Goal: Transaction & Acquisition: Purchase product/service

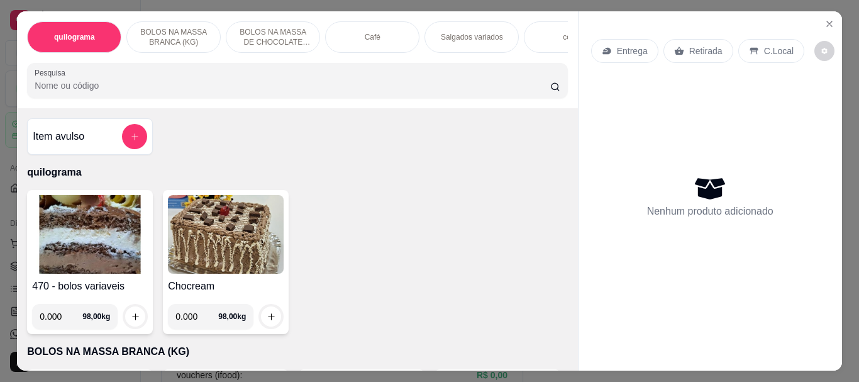
scroll to position [20, 0]
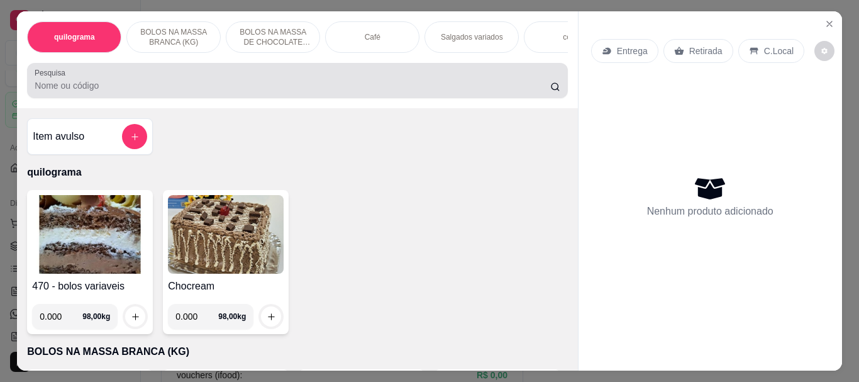
click at [66, 92] on input "Pesquisa" at bounding box center [293, 85] width 516 height 13
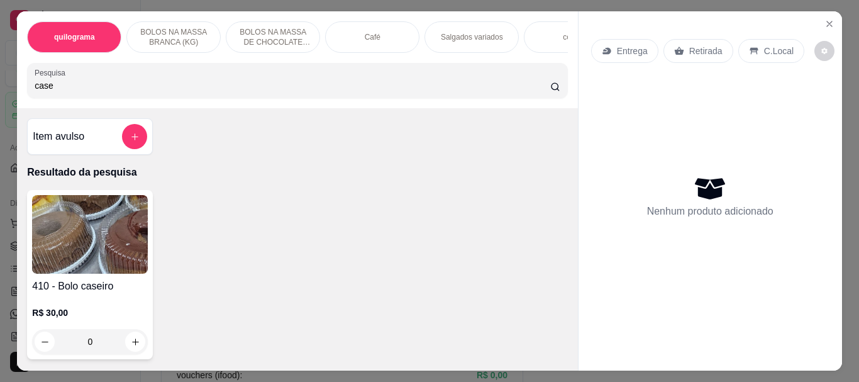
type input "case"
click at [103, 229] on img at bounding box center [90, 234] width 116 height 79
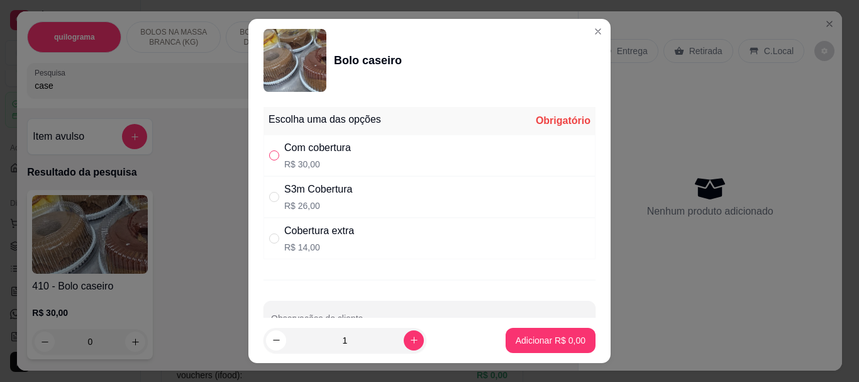
click at [272, 155] on input "" at bounding box center [274, 155] width 10 height 10
radio input "true"
click at [540, 342] on p "Adicionar R$ 30,00" at bounding box center [548, 340] width 73 height 12
type input "1"
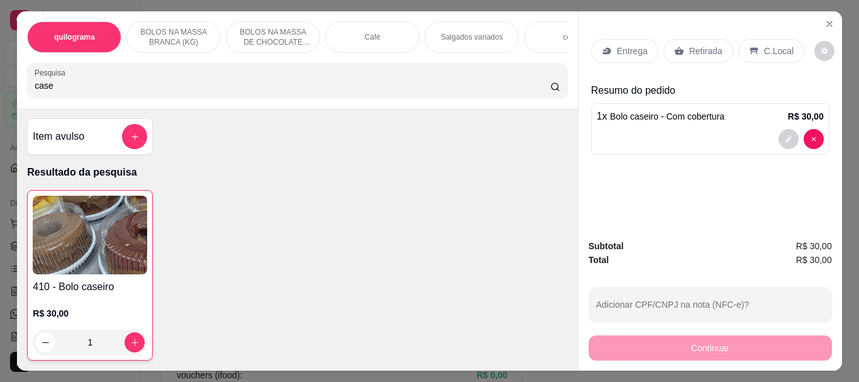
click at [689, 45] on p "Retirada" at bounding box center [705, 51] width 33 height 13
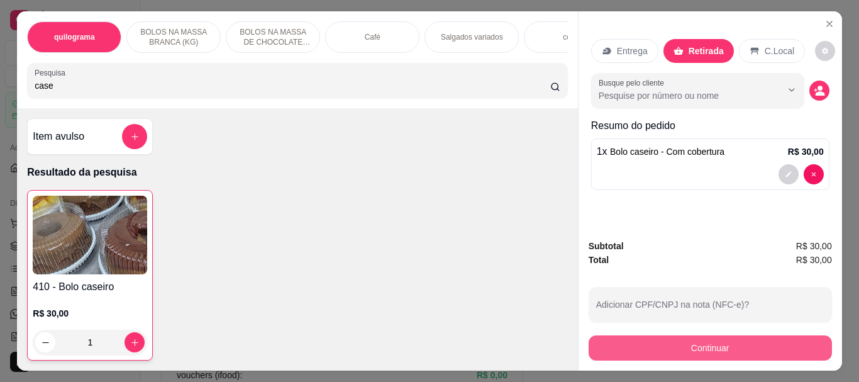
click at [680, 353] on button "Continuar" at bounding box center [710, 347] width 243 height 25
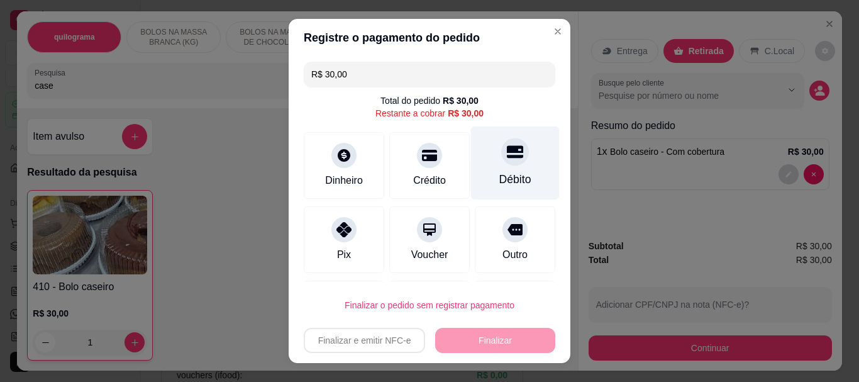
click at [507, 160] on icon at bounding box center [515, 152] width 16 height 16
type input "R$ 0,00"
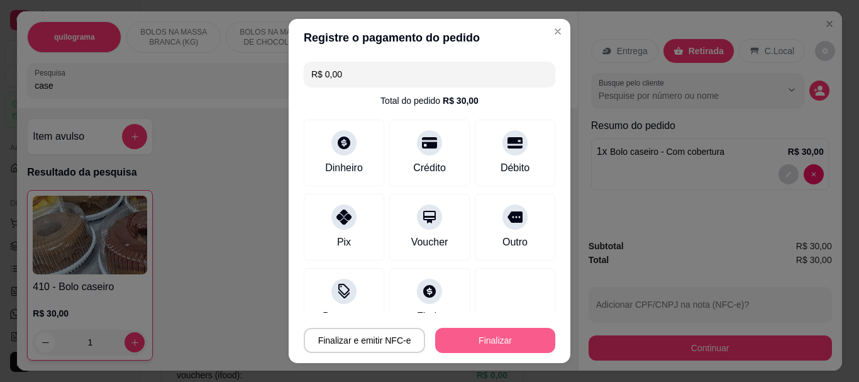
click at [502, 333] on button "Finalizar" at bounding box center [495, 340] width 120 height 25
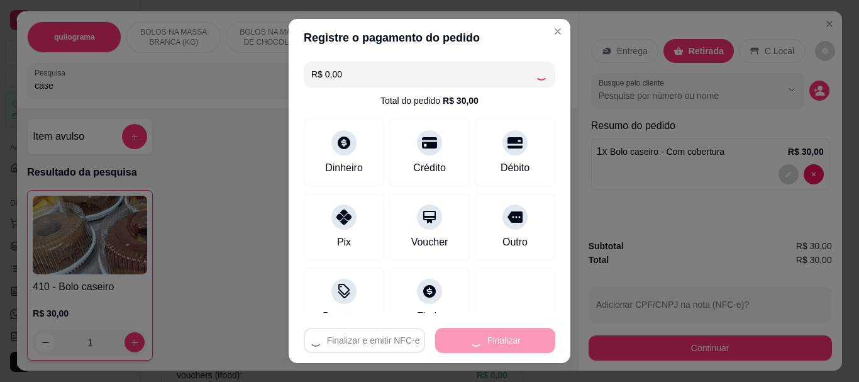
type input "0"
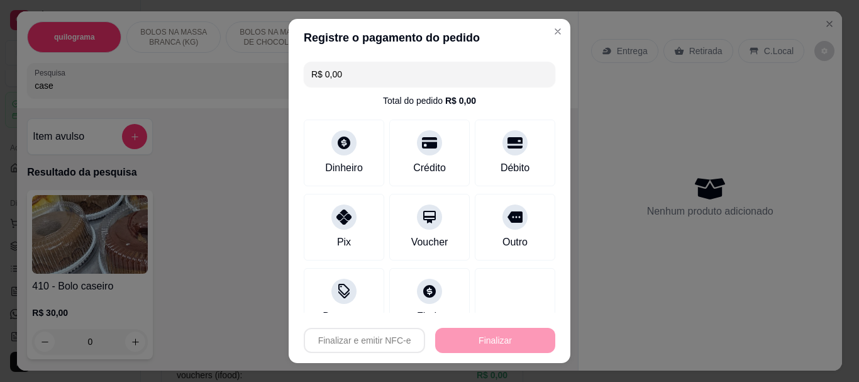
type input "-R$ 30,00"
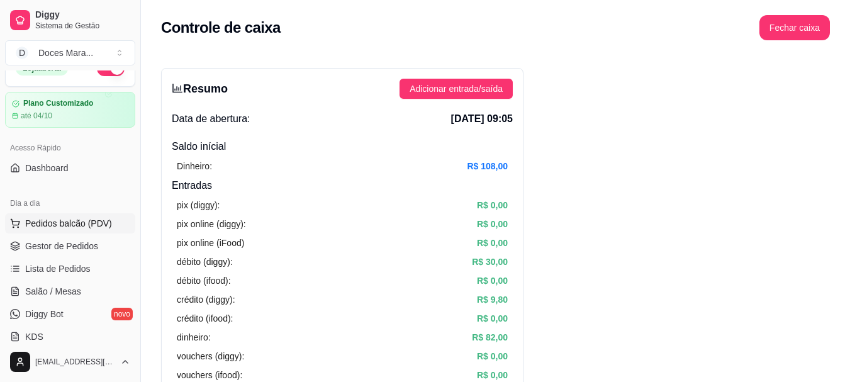
click at [78, 222] on span "Pedidos balcão (PDV)" at bounding box center [68, 223] width 87 height 13
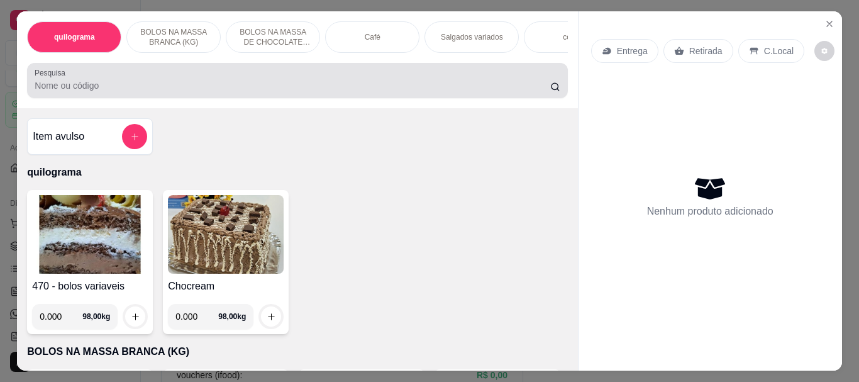
click at [84, 98] on div "Pesquisa" at bounding box center [297, 80] width 540 height 35
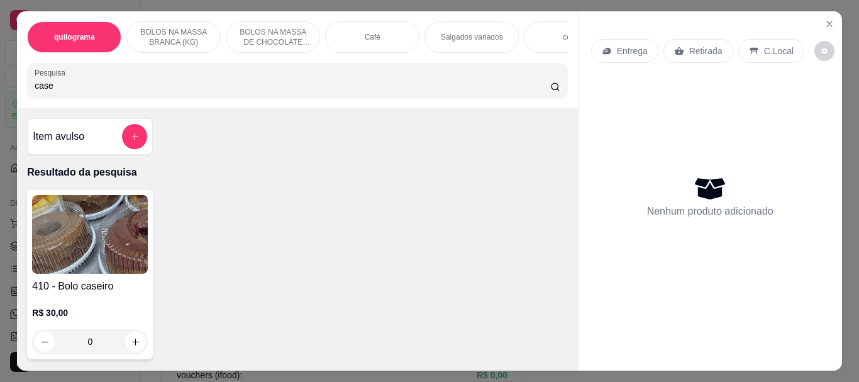
type input "case"
click at [83, 232] on img at bounding box center [90, 234] width 116 height 79
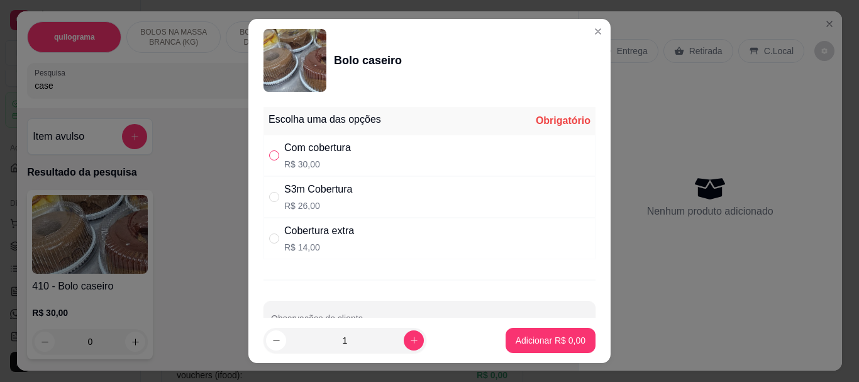
click at [272, 155] on input "" at bounding box center [274, 155] width 10 height 10
radio input "true"
click at [516, 334] on p "Adicionar R$ 30,00" at bounding box center [548, 340] width 73 height 12
type input "1"
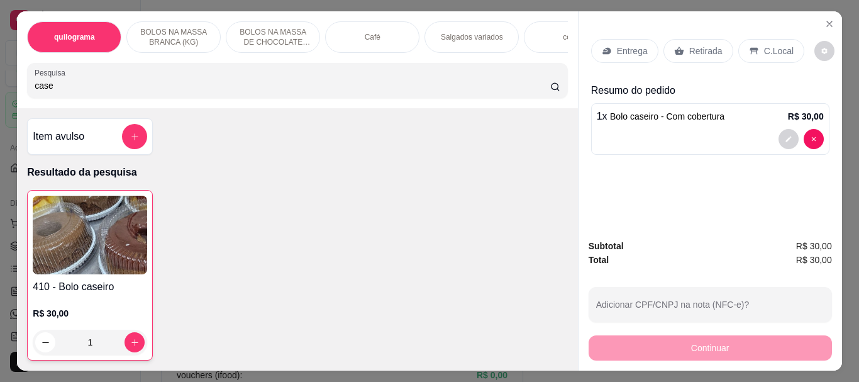
click at [688, 53] on div "Retirada" at bounding box center [698, 51] width 70 height 24
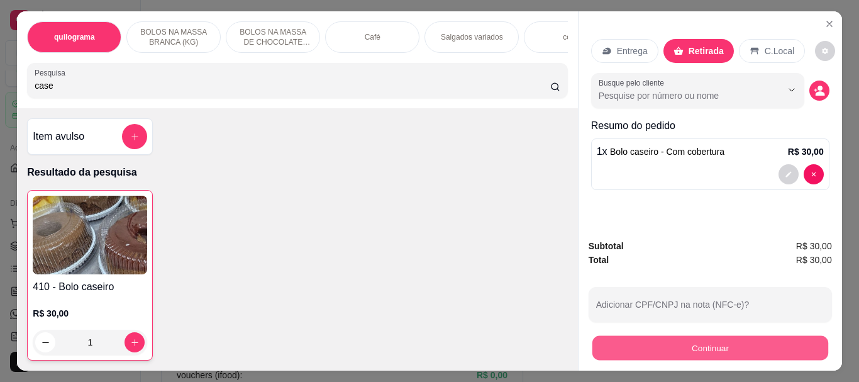
click at [714, 341] on button "Continuar" at bounding box center [710, 347] width 236 height 25
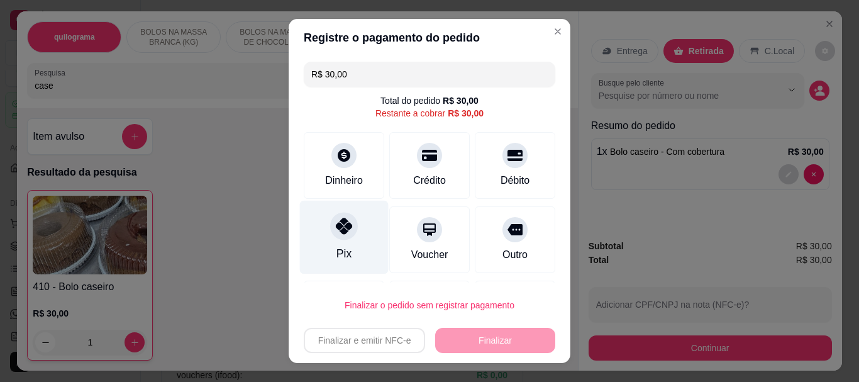
click at [336, 249] on div "Pix" at bounding box center [343, 254] width 15 height 16
type input "R$ 0,00"
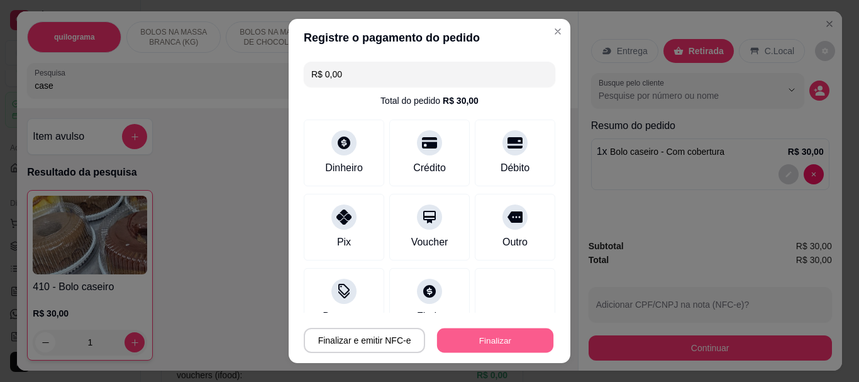
click at [495, 345] on button "Finalizar" at bounding box center [495, 340] width 116 height 25
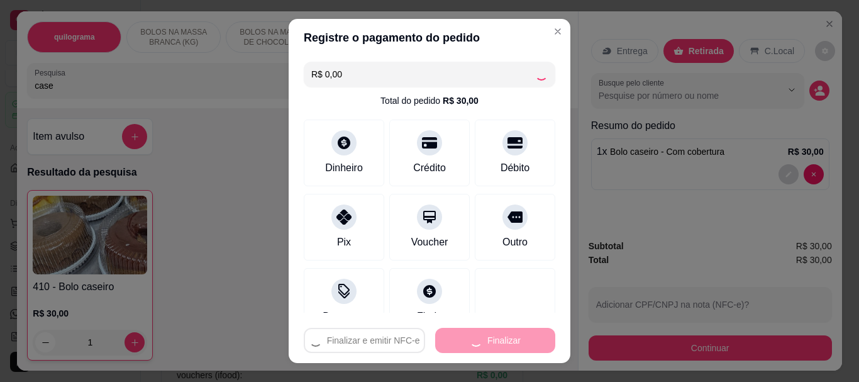
type input "0"
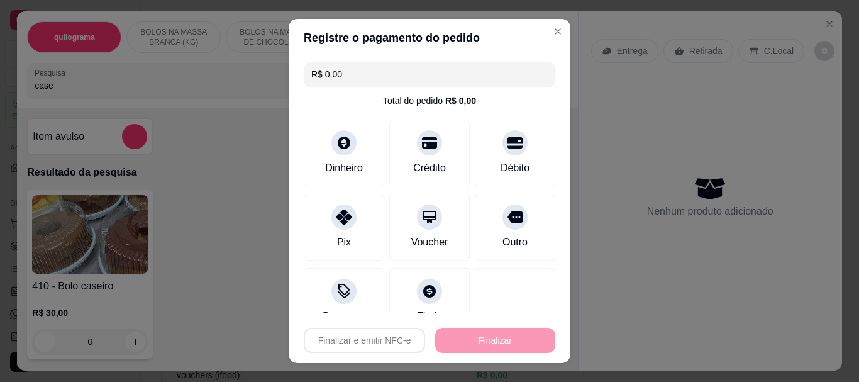
type input "-R$ 30,00"
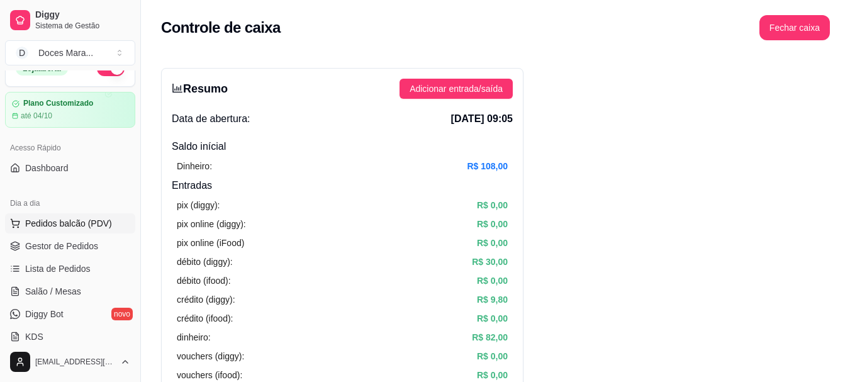
click at [53, 224] on span "Pedidos balcão (PDV)" at bounding box center [68, 223] width 87 height 13
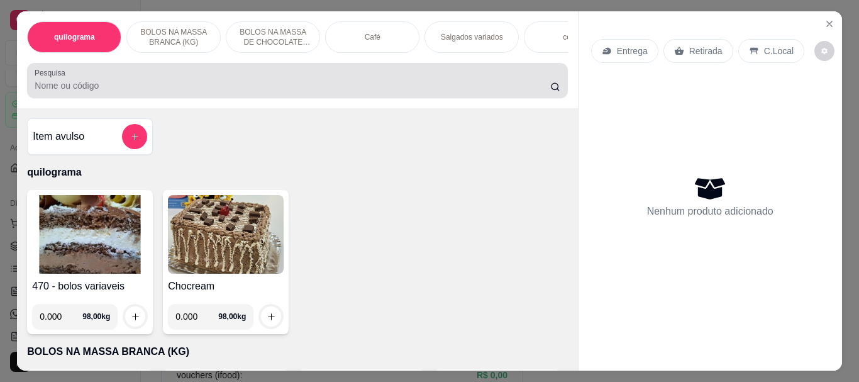
click at [104, 92] on input "Pesquisa" at bounding box center [293, 85] width 516 height 13
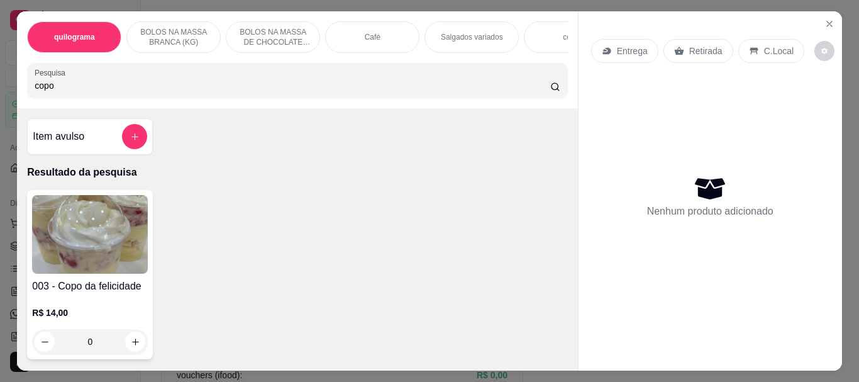
drag, startPoint x: 72, startPoint y: 92, endPoint x: 6, endPoint y: 103, distance: 67.5
click at [0, 99] on div "quilograma BOLOS NA MASSA BRANCA (KG) BOLOS NA MASSA DE CHOCOLATE preço por (KG…" at bounding box center [429, 191] width 859 height 382
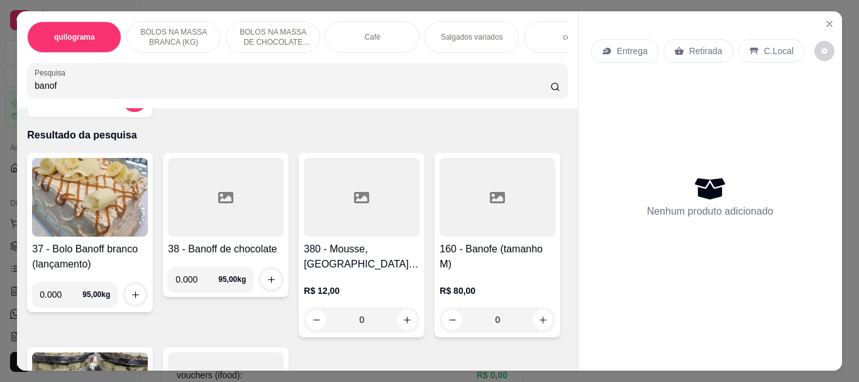
scroll to position [63, 0]
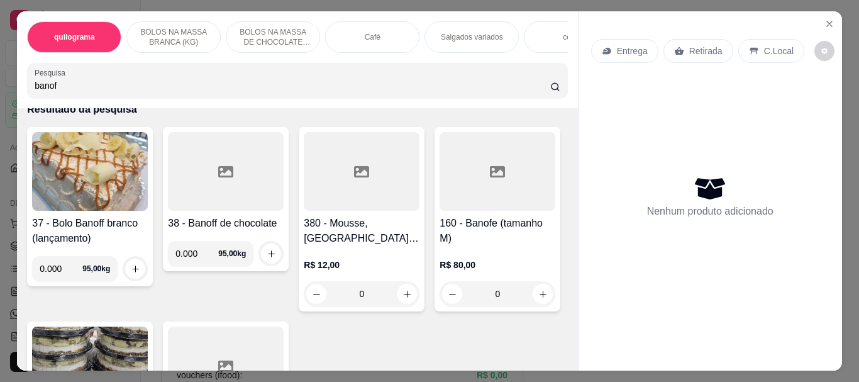
drag, startPoint x: 61, startPoint y: 92, endPoint x: 0, endPoint y: 91, distance: 61.0
click at [0, 91] on div "quilograma BOLOS NA MASSA BRANCA (KG) BOLOS NA MASSA DE CHOCOLATE preço por (KG…" at bounding box center [429, 191] width 859 height 382
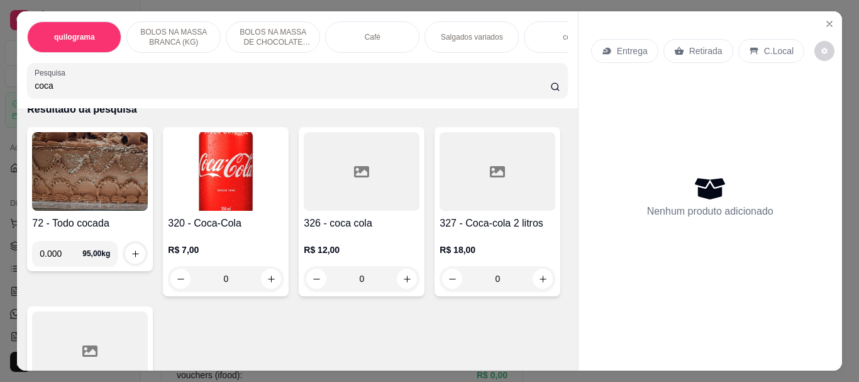
type input "coca"
click at [208, 196] on img at bounding box center [226, 171] width 116 height 79
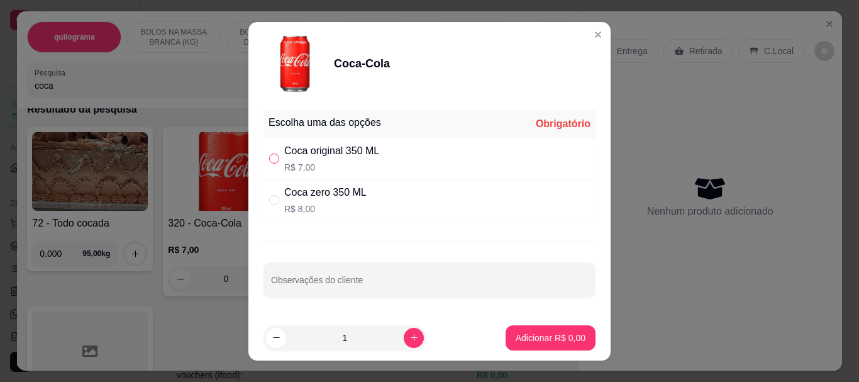
click at [269, 161] on input "" at bounding box center [274, 158] width 10 height 10
radio input "true"
click at [399, 327] on div "1" at bounding box center [345, 337] width 158 height 25
click at [409, 336] on icon "increase-product-quantity" at bounding box center [413, 337] width 9 height 9
type input "2"
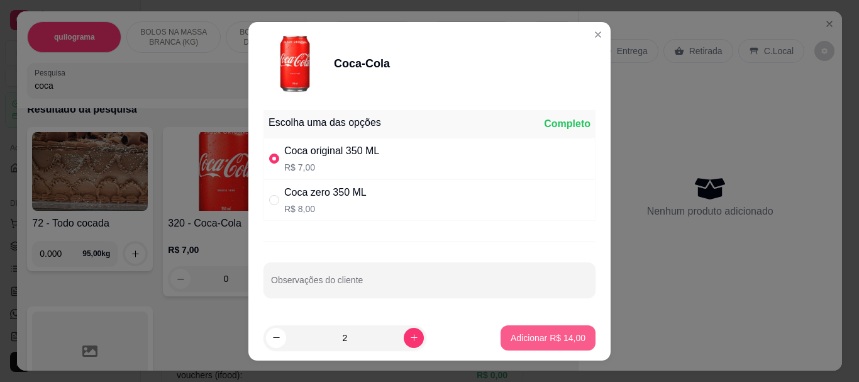
click at [542, 340] on p "Adicionar R$ 14,00" at bounding box center [548, 337] width 75 height 13
type input "2"
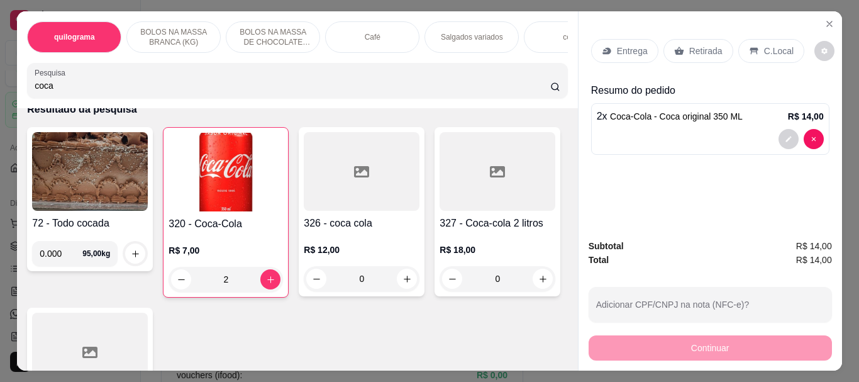
drag, startPoint x: 72, startPoint y: 96, endPoint x: 9, endPoint y: 96, distance: 62.9
click at [9, 96] on div "quilograma BOLOS NA MASSA BRANCA (KG) BOLOS NA MASSA DE CHOCOLATE preço por (KG…" at bounding box center [429, 191] width 859 height 382
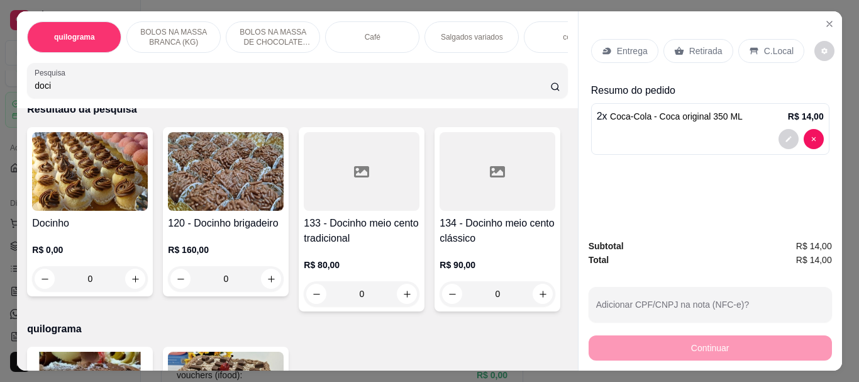
type input "doci"
click at [67, 183] on img at bounding box center [90, 171] width 116 height 79
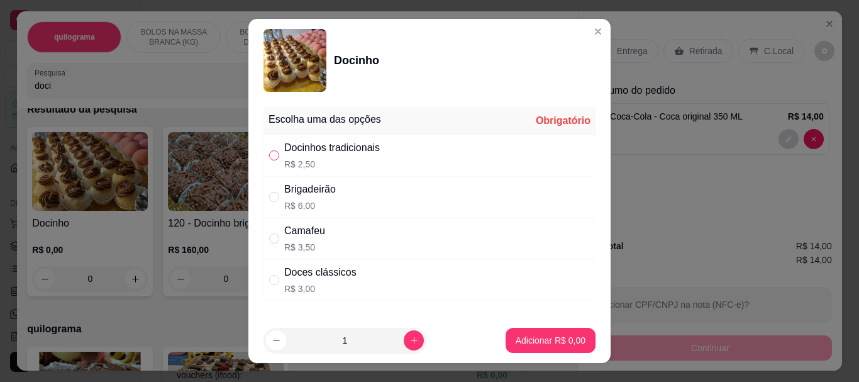
click at [269, 161] on label "" at bounding box center [274, 155] width 10 height 14
click at [269, 160] on input "" at bounding box center [274, 155] width 10 height 10
click at [270, 161] on label "" at bounding box center [274, 155] width 10 height 14
click at [270, 160] on input "" at bounding box center [274, 155] width 10 height 10
click at [271, 157] on input "" at bounding box center [274, 155] width 10 height 10
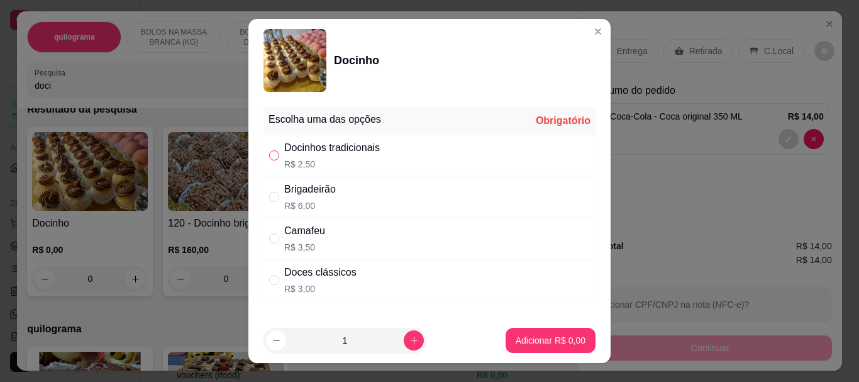
radio input "true"
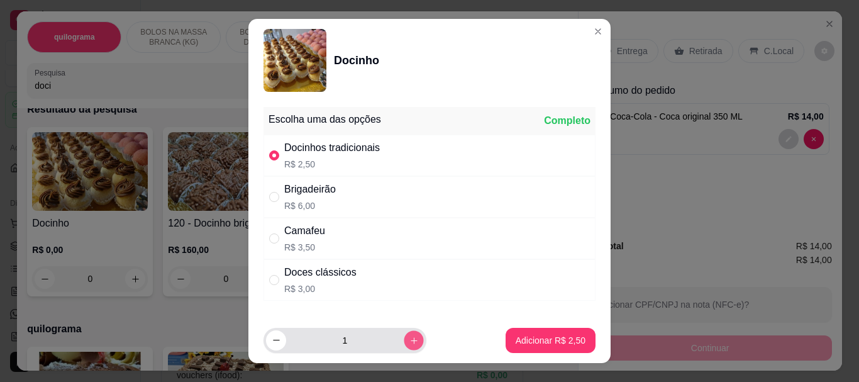
click at [409, 339] on icon "increase-product-quantity" at bounding box center [413, 339] width 9 height 9
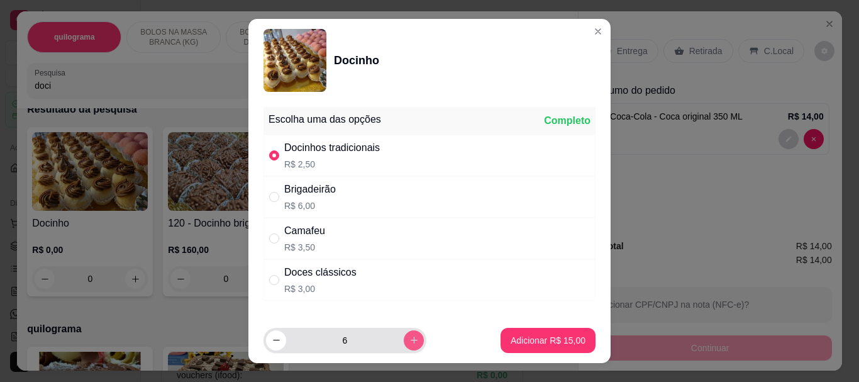
click at [409, 339] on icon "increase-product-quantity" at bounding box center [413, 339] width 9 height 9
type input "8"
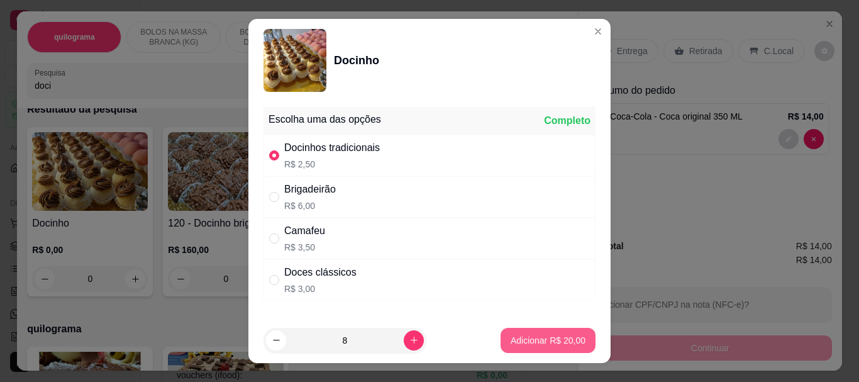
click at [546, 334] on p "Adicionar R$ 20,00" at bounding box center [548, 340] width 75 height 13
type input "8"
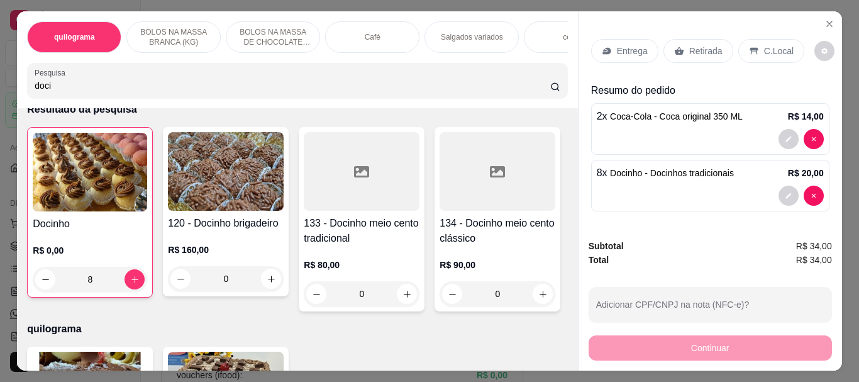
drag, startPoint x: 687, startPoint y: 50, endPoint x: 770, endPoint y: 373, distance: 333.0
click at [689, 52] on p "Retirada" at bounding box center [705, 51] width 33 height 13
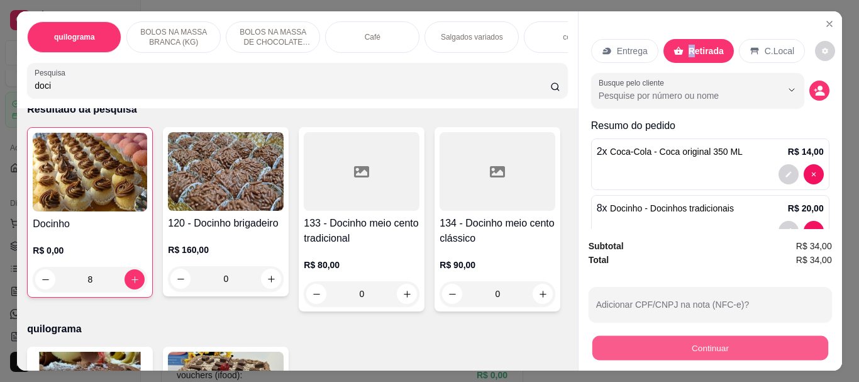
click at [692, 349] on button "Continuar" at bounding box center [710, 347] width 236 height 25
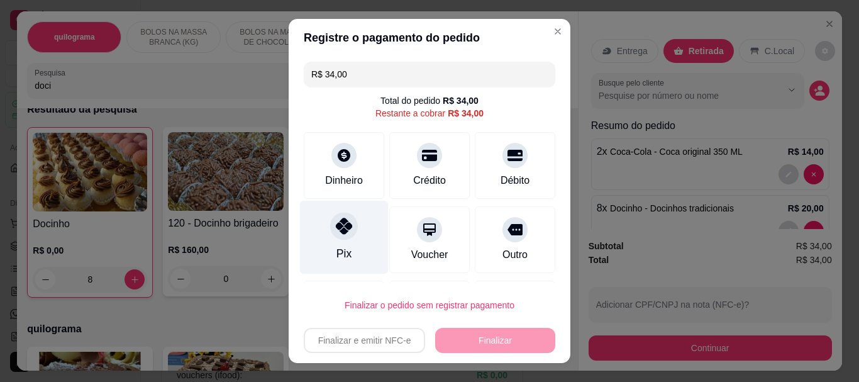
click at [336, 233] on icon at bounding box center [344, 226] width 16 height 16
type input "R$ 0,00"
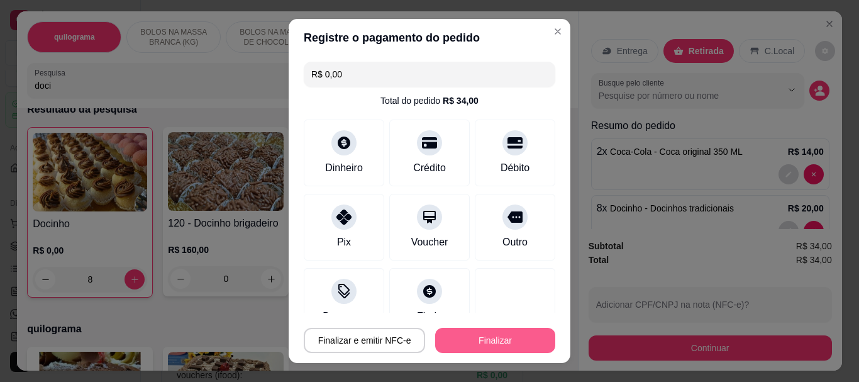
click at [488, 336] on button "Finalizar" at bounding box center [495, 340] width 120 height 25
click at [468, 332] on button "Finalizar" at bounding box center [495, 340] width 116 height 25
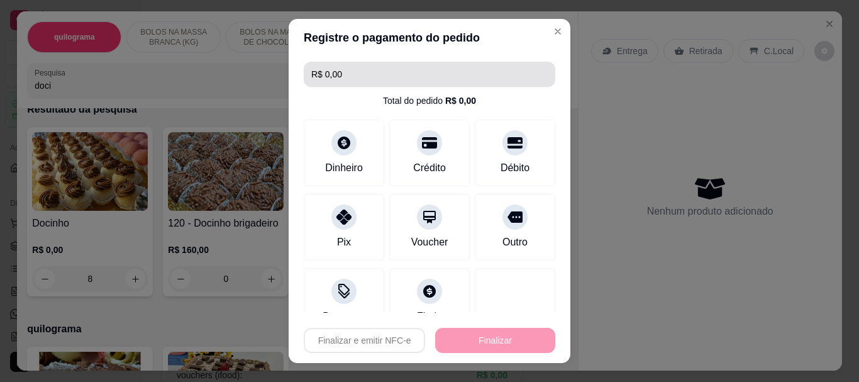
type input "0"
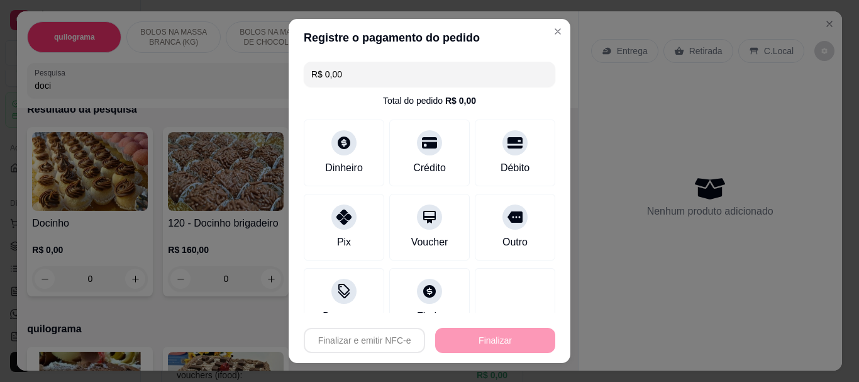
type input "-R$ 34,00"
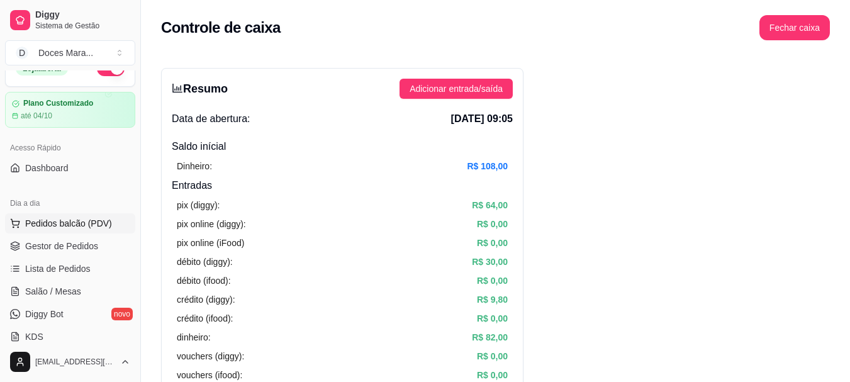
click at [73, 227] on span "Pedidos balcão (PDV)" at bounding box center [68, 223] width 87 height 13
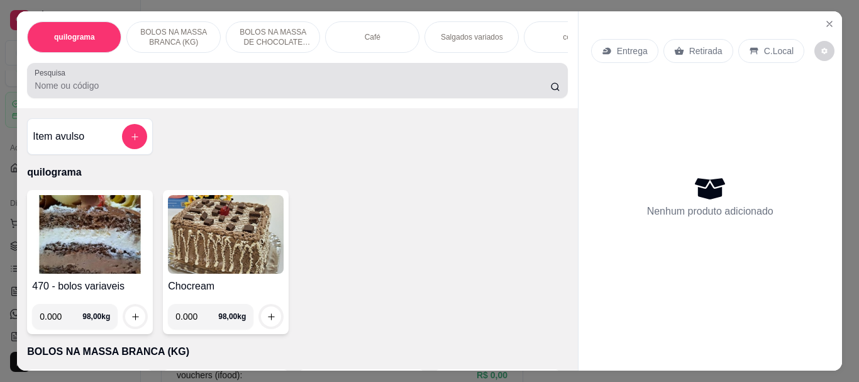
click at [114, 98] on div "Pesquisa" at bounding box center [297, 80] width 540 height 35
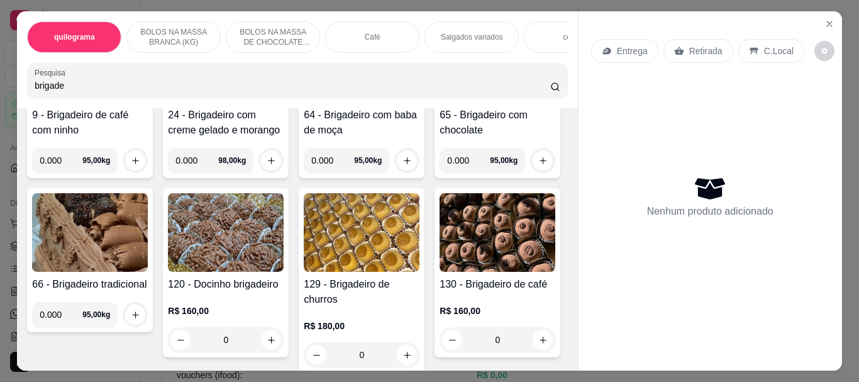
scroll to position [189, 0]
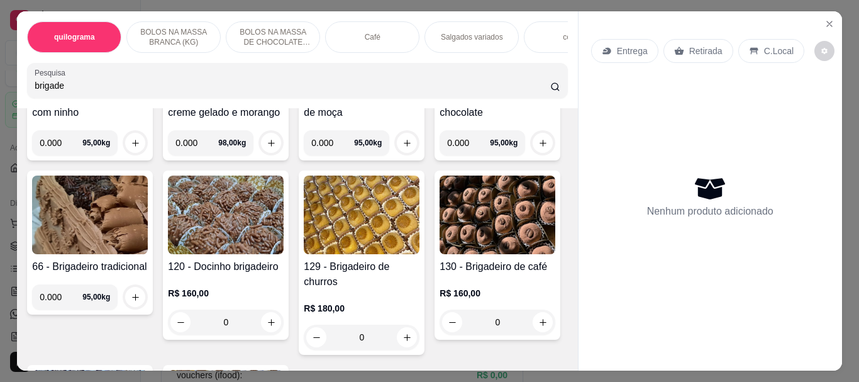
drag, startPoint x: 70, startPoint y: 93, endPoint x: 0, endPoint y: 91, distance: 69.8
click at [0, 91] on div "quilograma BOLOS NA MASSA BRANCA (KG) BOLOS NA MASSA DE CHOCOLATE preço por (KG…" at bounding box center [429, 191] width 859 height 382
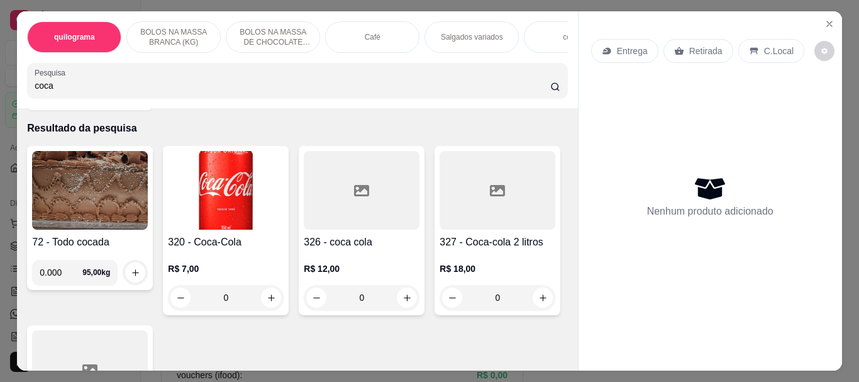
scroll to position [43, 0]
click at [235, 177] on img at bounding box center [226, 191] width 116 height 79
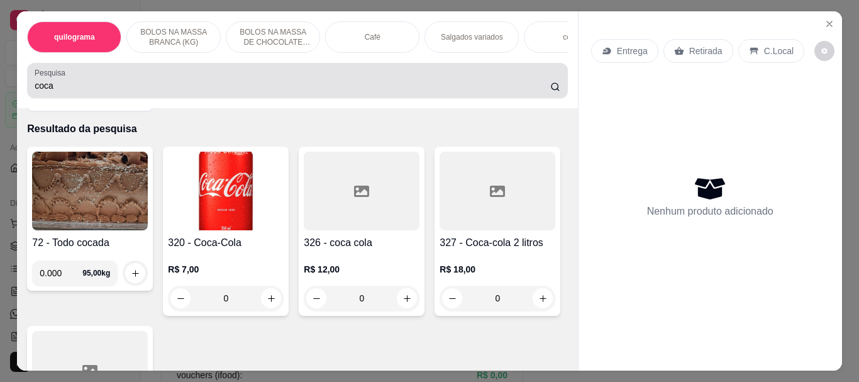
drag, startPoint x: 52, startPoint y: 94, endPoint x: 0, endPoint y: 94, distance: 52.2
click at [0, 94] on div "quilograma BOLOS NA MASSA BRANCA (KG) BOLOS NA MASSA DE CHOCOLATE preço por (KG…" at bounding box center [429, 191] width 859 height 382
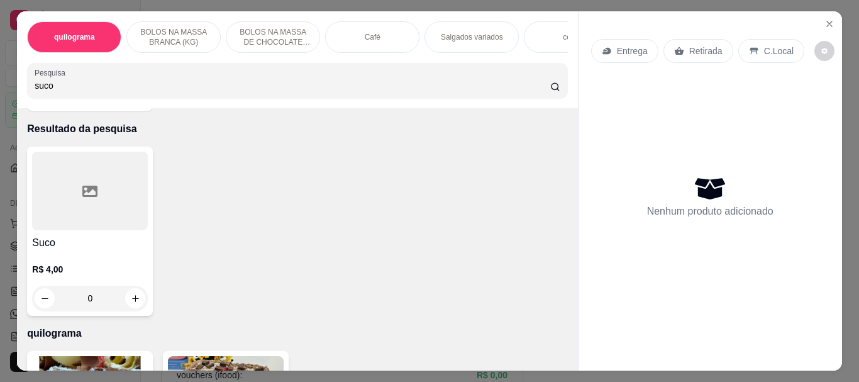
type input "suco"
click at [108, 209] on div at bounding box center [90, 191] width 116 height 79
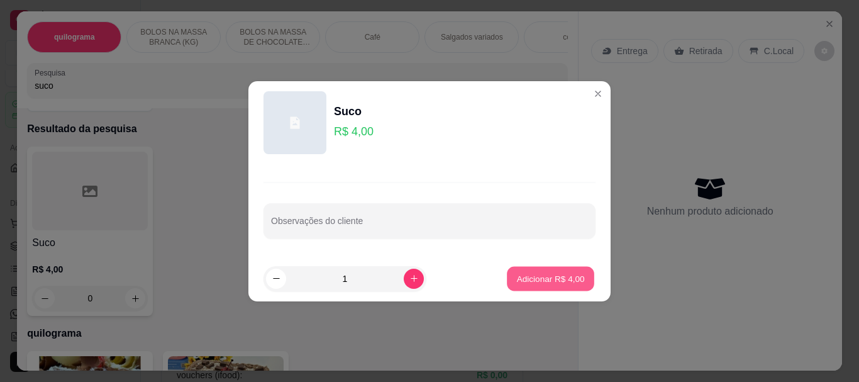
click at [533, 282] on p "Adicionar R$ 4,00" at bounding box center [550, 278] width 68 height 12
type input "1"
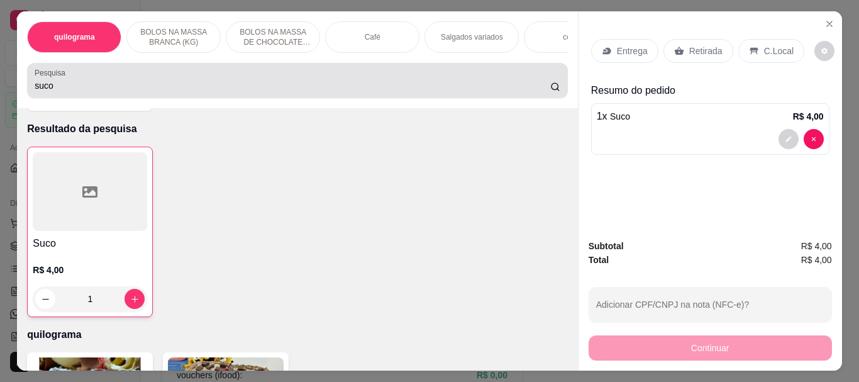
drag, startPoint x: 95, startPoint y: 99, endPoint x: 0, endPoint y: 98, distance: 95.0
click at [0, 98] on div "quilograma BOLOS NA MASSA BRANCA (KG) BOLOS NA MASSA DE CHOCOLATE preço por (KG…" at bounding box center [429, 191] width 859 height 382
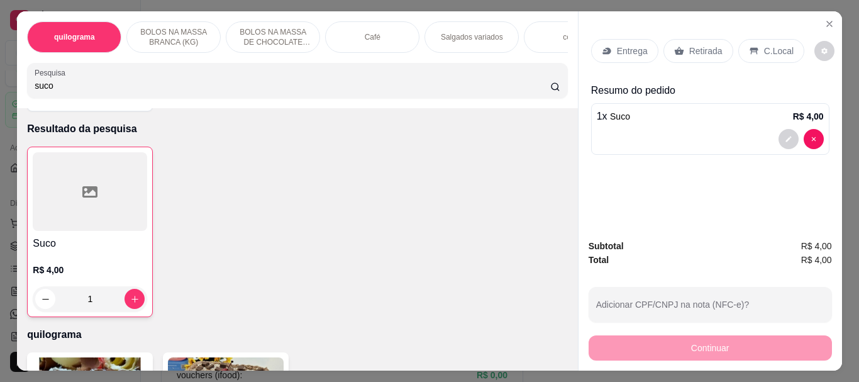
drag, startPoint x: 42, startPoint y: 92, endPoint x: 0, endPoint y: 108, distance: 44.2
click at [0, 108] on div "quilograma BOLOS NA MASSA BRANCA (KG) BOLOS NA MASSA DE CHOCOLATE preço por (KG…" at bounding box center [429, 191] width 859 height 382
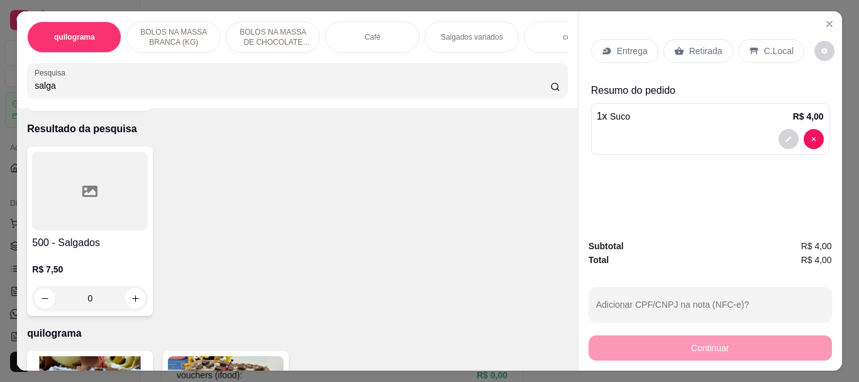
type input "salga"
click at [72, 223] on div at bounding box center [90, 191] width 116 height 79
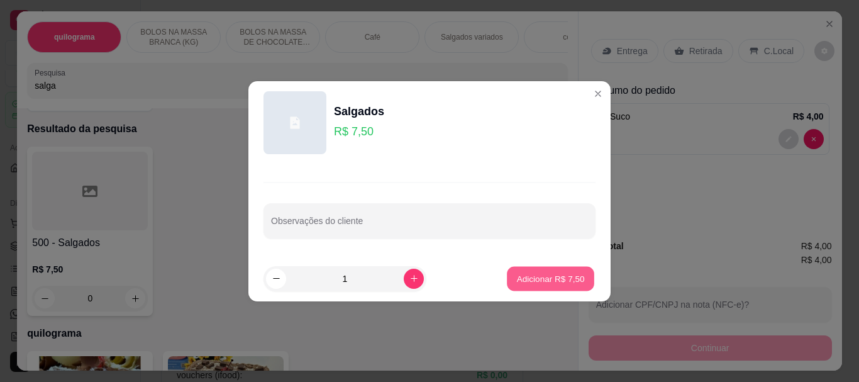
click at [537, 277] on p "Adicionar R$ 7,50" at bounding box center [550, 278] width 68 height 12
type input "1"
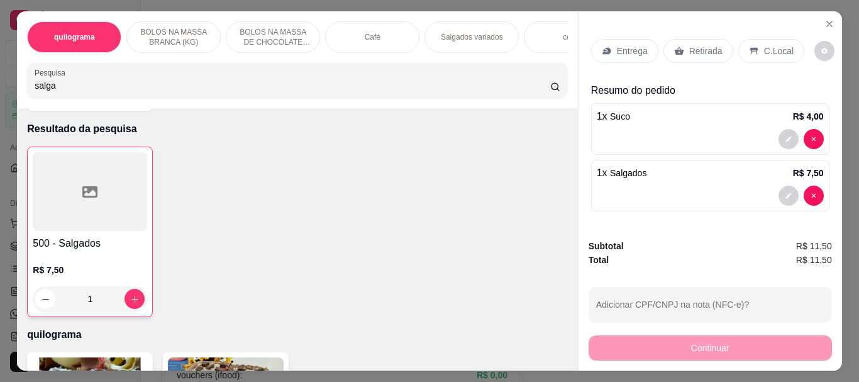
drag, startPoint x: 690, startPoint y: 47, endPoint x: 724, endPoint y: 347, distance: 301.9
click at [692, 48] on p "Retirada" at bounding box center [705, 51] width 33 height 13
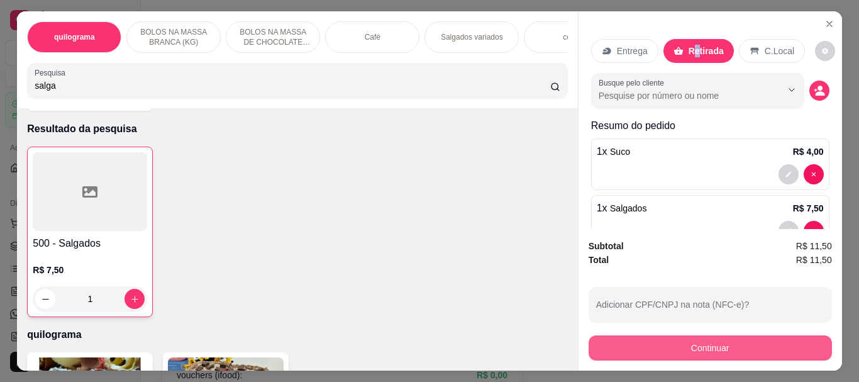
click at [716, 338] on button "Continuar" at bounding box center [710, 347] width 243 height 25
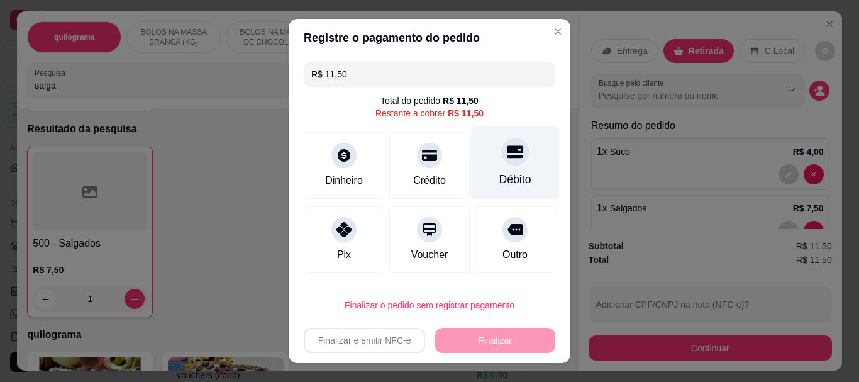
click at [507, 153] on icon at bounding box center [515, 152] width 16 height 16
type input "R$ 0,00"
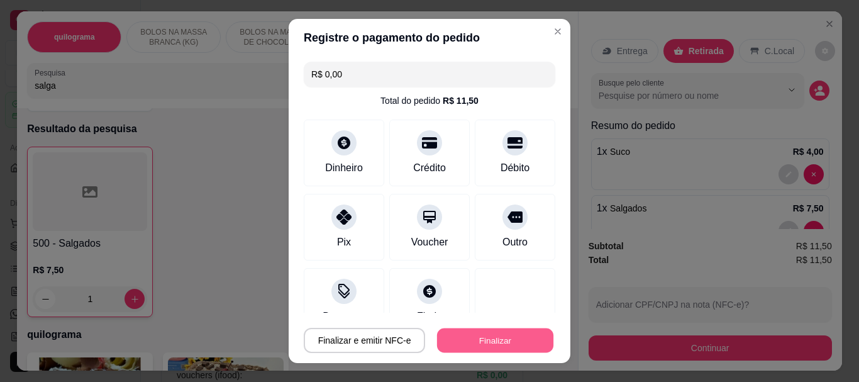
click at [463, 338] on button "Finalizar" at bounding box center [495, 340] width 116 height 25
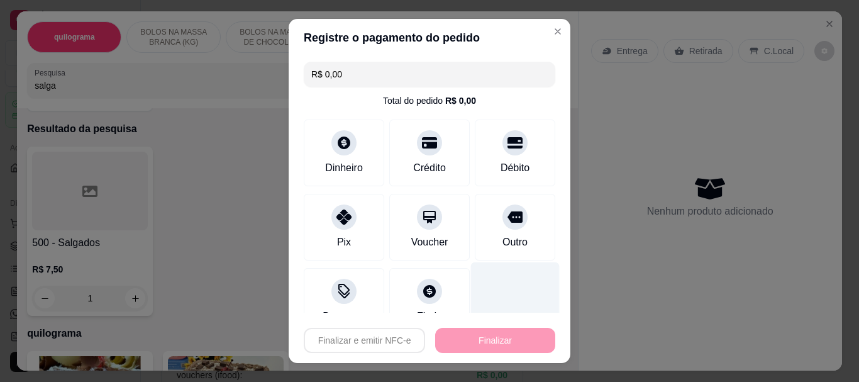
type input "0"
type input "-R$ 11,50"
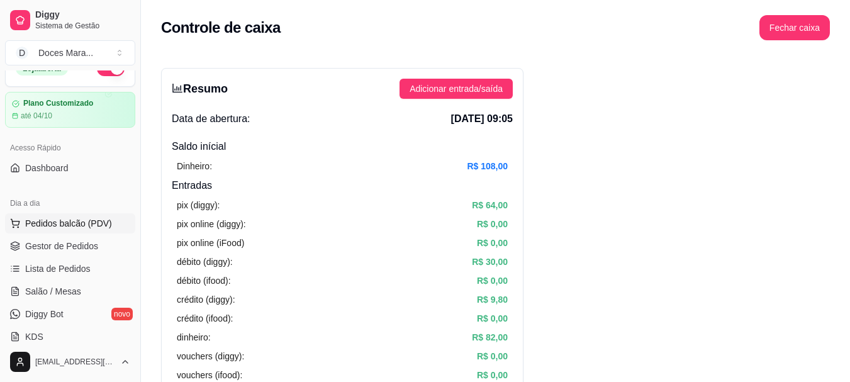
click at [87, 221] on span "Pedidos balcão (PDV)" at bounding box center [68, 223] width 87 height 13
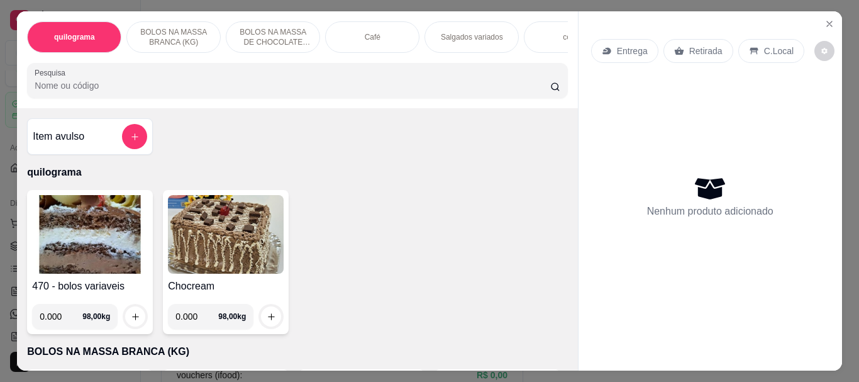
click at [85, 217] on img at bounding box center [90, 234] width 116 height 79
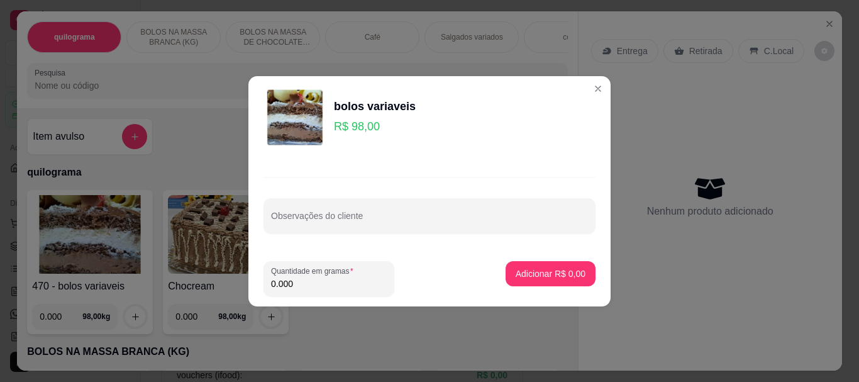
drag, startPoint x: 316, startPoint y: 284, endPoint x: 299, endPoint y: 262, distance: 27.7
click at [316, 283] on input "0.000" at bounding box center [329, 283] width 116 height 13
type input "0.150"
click at [536, 268] on p "Adicionar R$ 14,70" at bounding box center [548, 273] width 73 height 12
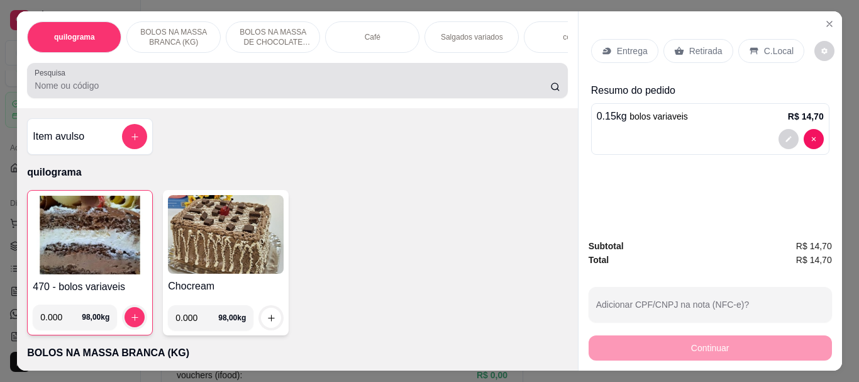
click at [89, 98] on div "Pesquisa" at bounding box center [297, 80] width 540 height 35
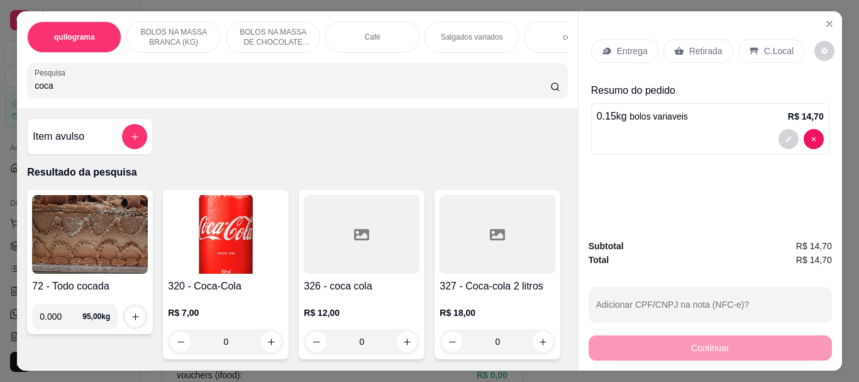
type input "coca"
click at [200, 240] on img at bounding box center [226, 234] width 116 height 79
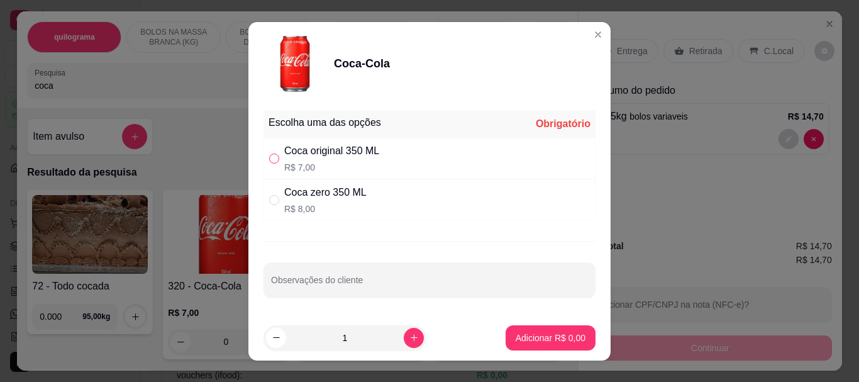
click at [271, 160] on input "" at bounding box center [274, 158] width 10 height 10
radio input "true"
click at [544, 335] on p "Adicionar R$ 7,00" at bounding box center [550, 337] width 68 height 12
type input "1"
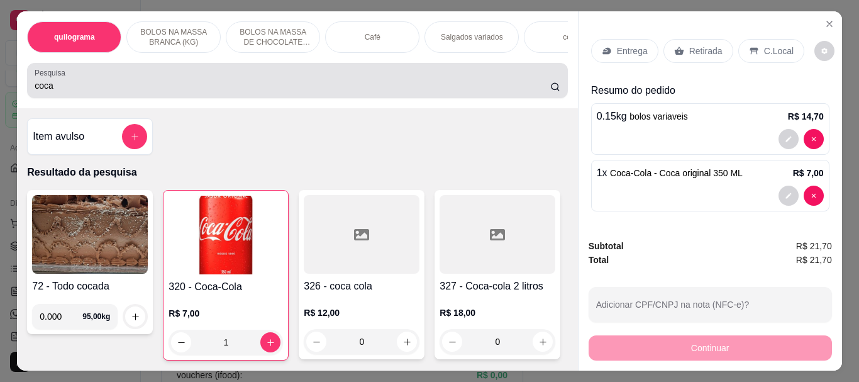
click at [278, 75] on div "coca" at bounding box center [297, 80] width 525 height 25
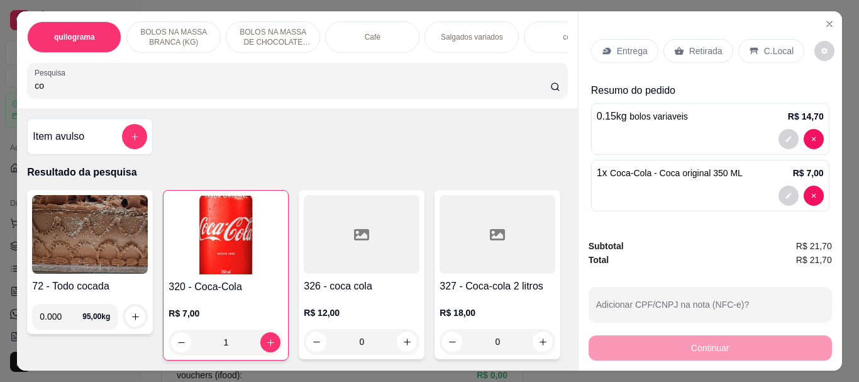
type input "c"
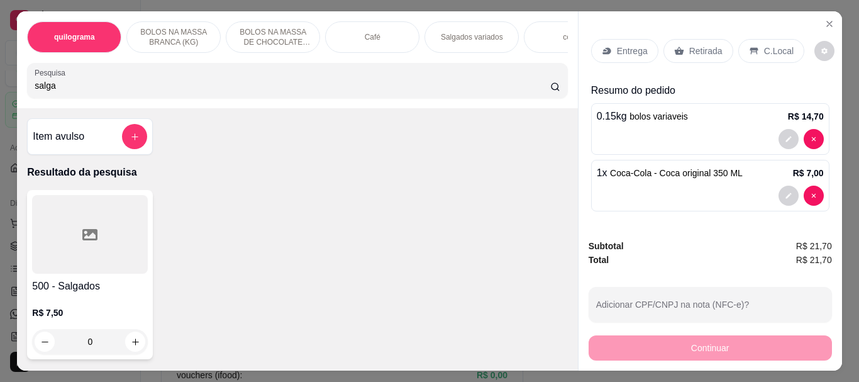
type input "salga"
click at [86, 240] on icon at bounding box center [89, 234] width 15 height 11
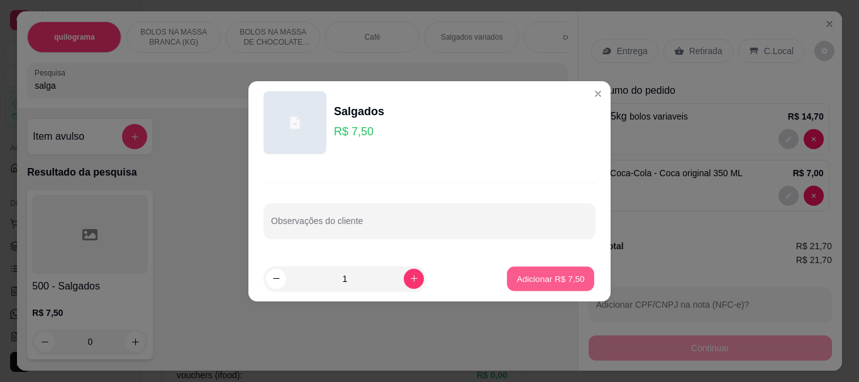
click at [554, 286] on button "Adicionar R$ 7,50" at bounding box center [550, 278] width 87 height 25
type input "1"
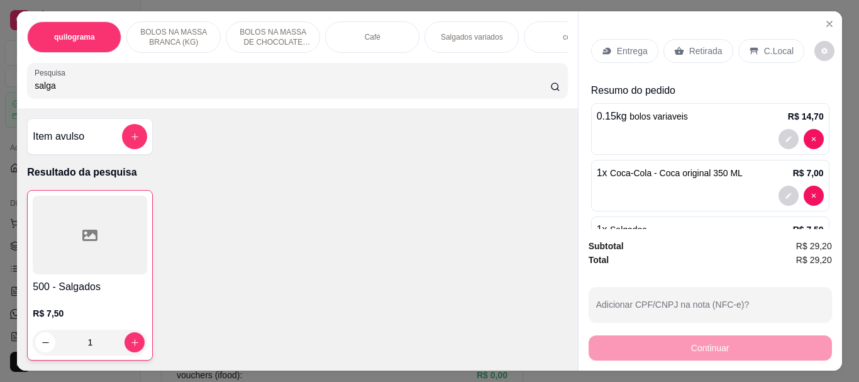
click at [689, 50] on p "Retirada" at bounding box center [705, 51] width 33 height 13
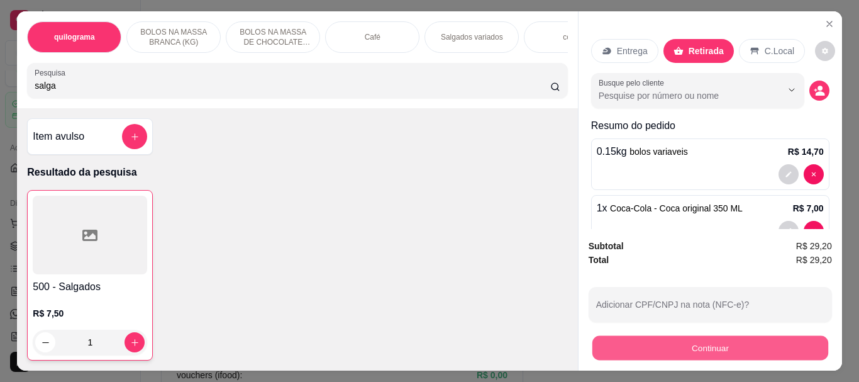
click at [707, 340] on button "Continuar" at bounding box center [710, 347] width 236 height 25
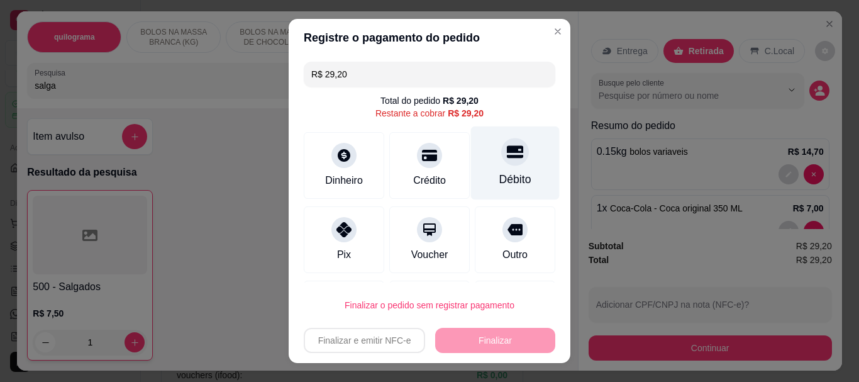
click at [507, 158] on icon at bounding box center [515, 152] width 16 height 13
type input "R$ 0,00"
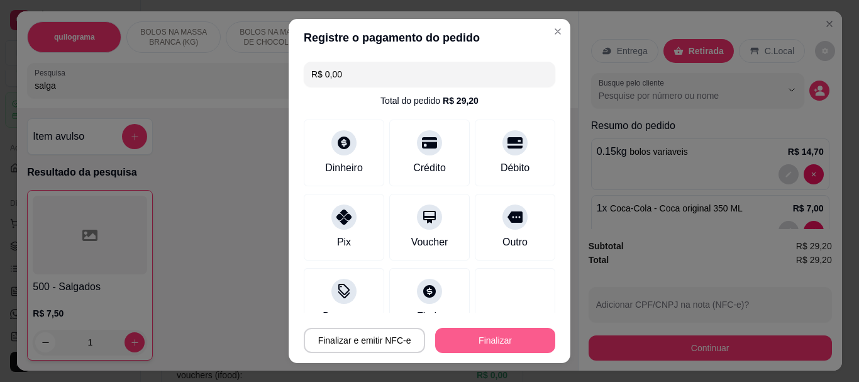
click at [497, 337] on button "Finalizar" at bounding box center [495, 340] width 120 height 25
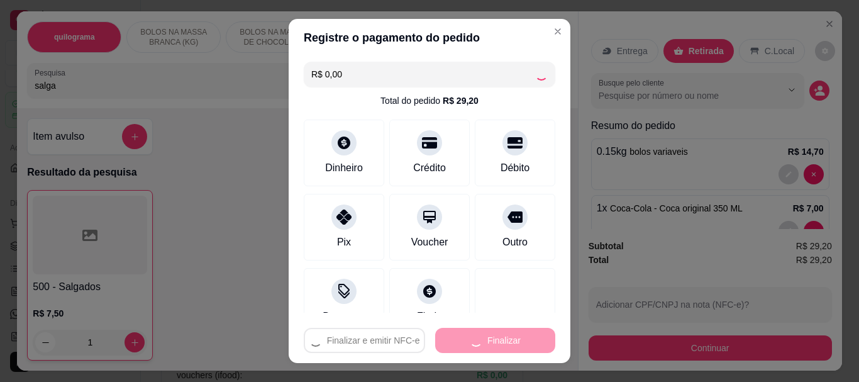
type input "0"
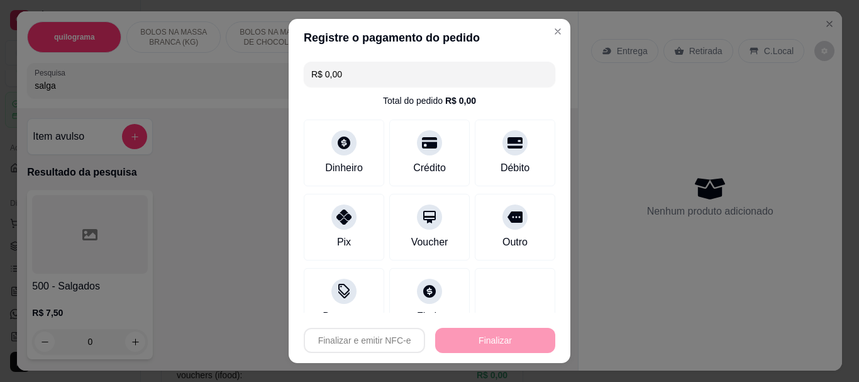
type input "-R$ 29,20"
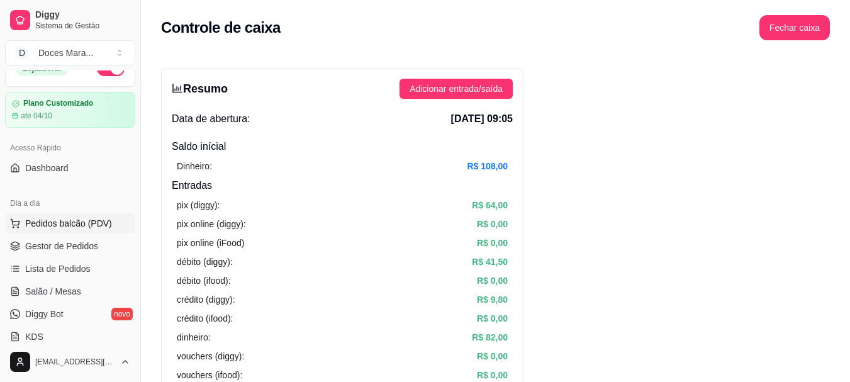
click at [68, 221] on span "Pedidos balcão (PDV)" at bounding box center [68, 223] width 87 height 13
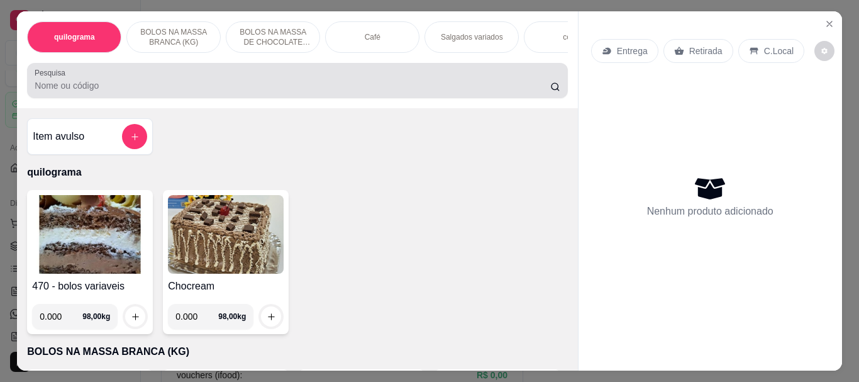
click at [145, 92] on input "Pesquisa" at bounding box center [293, 85] width 516 height 13
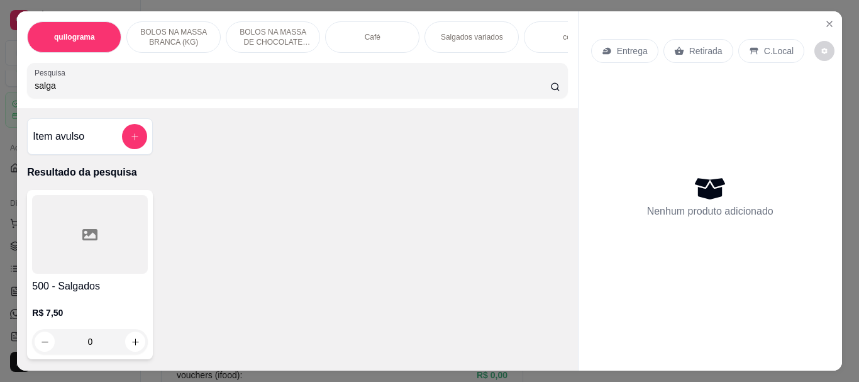
type input "salga"
click at [83, 241] on icon at bounding box center [89, 234] width 15 height 15
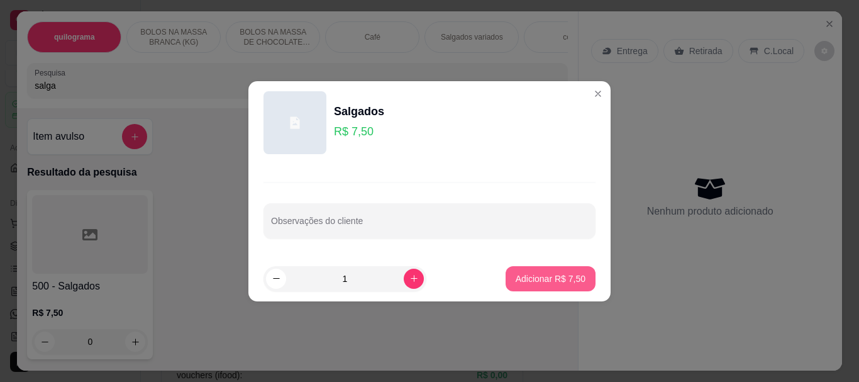
click at [565, 280] on p "Adicionar R$ 7,50" at bounding box center [551, 278] width 70 height 13
type input "1"
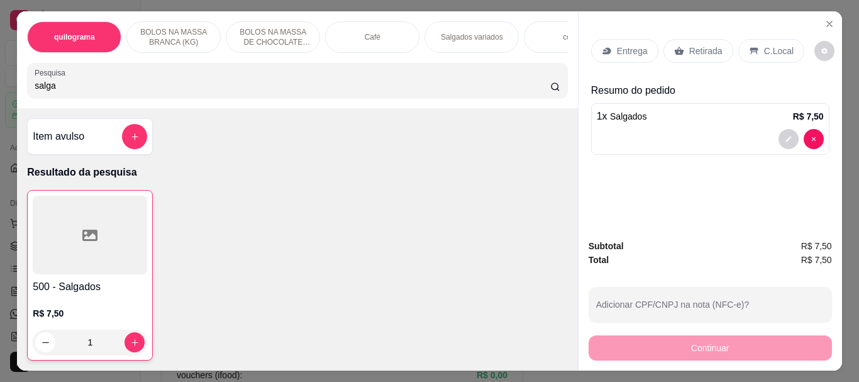
click at [697, 45] on p "Retirada" at bounding box center [705, 51] width 33 height 13
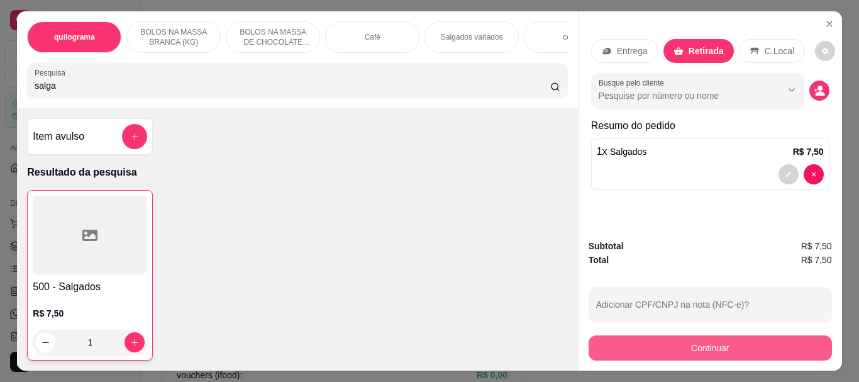
click at [707, 341] on button "Continuar" at bounding box center [710, 347] width 243 height 25
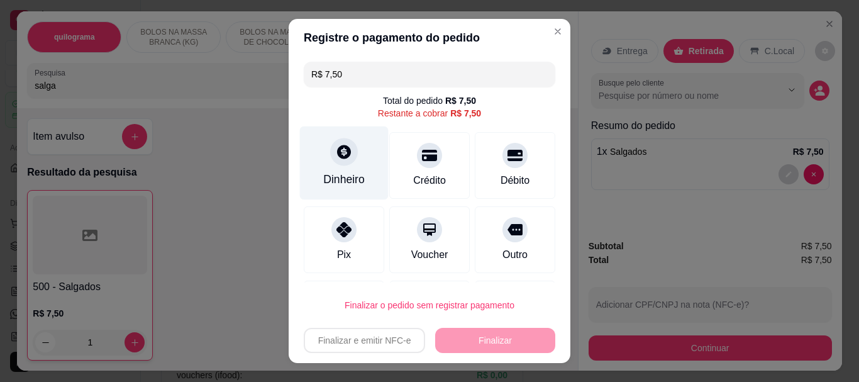
click at [330, 161] on div at bounding box center [344, 152] width 28 height 28
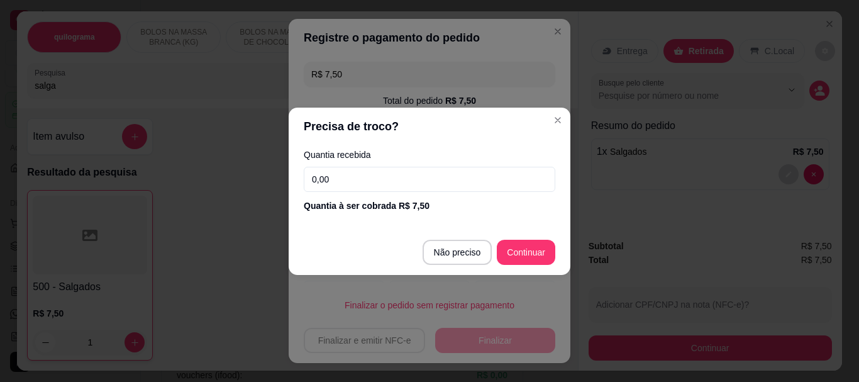
drag, startPoint x: 369, startPoint y: 184, endPoint x: 256, endPoint y: 183, distance: 113.2
click at [256, 183] on div "Precisa de troco? Quantia recebida 0,00 Quantia à ser cobrada R$ 7,50 Não preci…" at bounding box center [429, 191] width 859 height 382
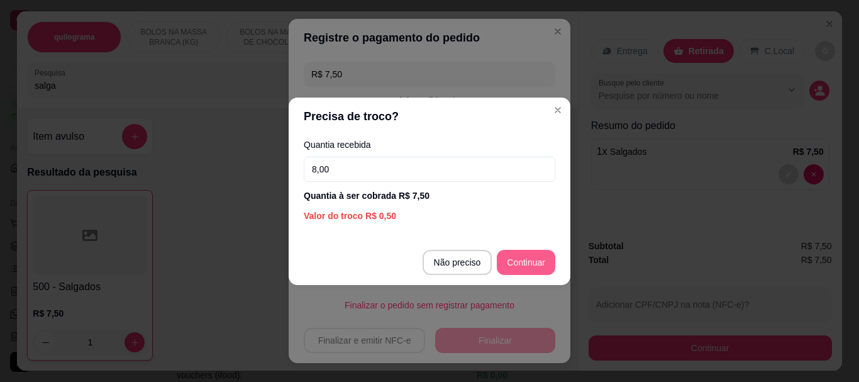
type input "8,00"
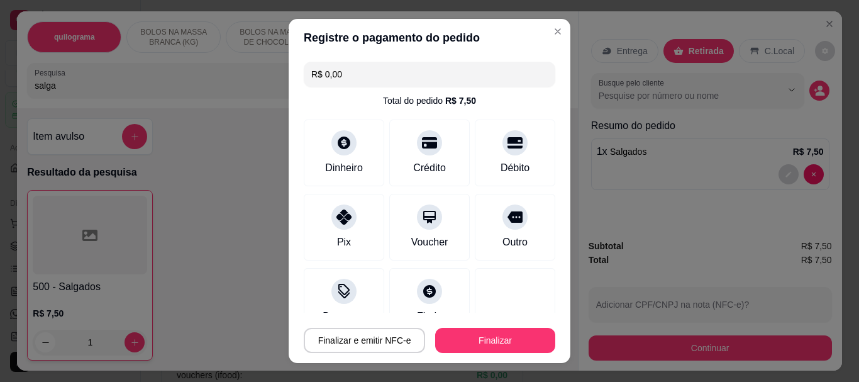
type input "R$ 0,00"
click at [506, 336] on button "Finalizar" at bounding box center [495, 340] width 120 height 25
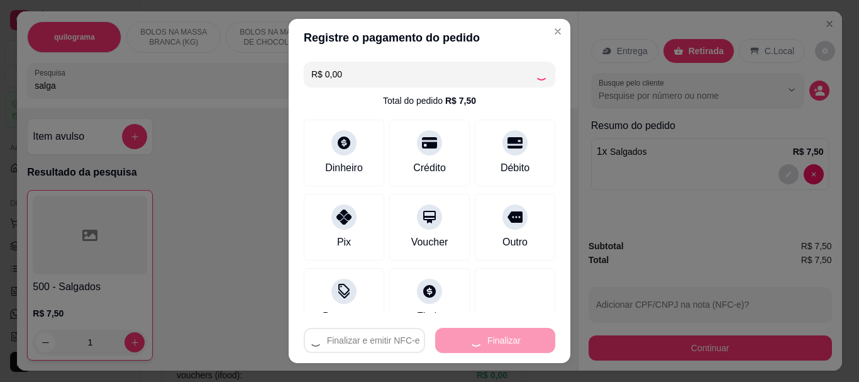
type input "0"
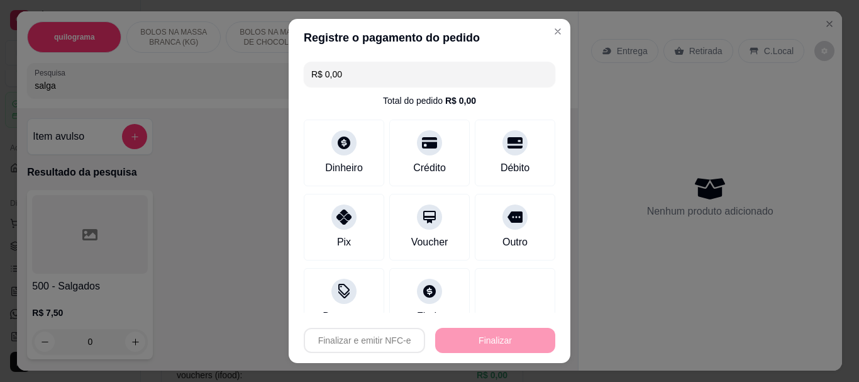
type input "-R$ 7,50"
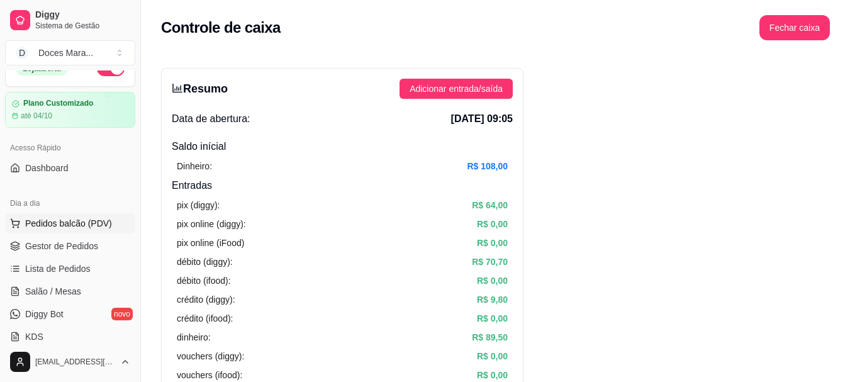
click at [62, 224] on span "Pedidos balcão (PDV)" at bounding box center [68, 223] width 87 height 13
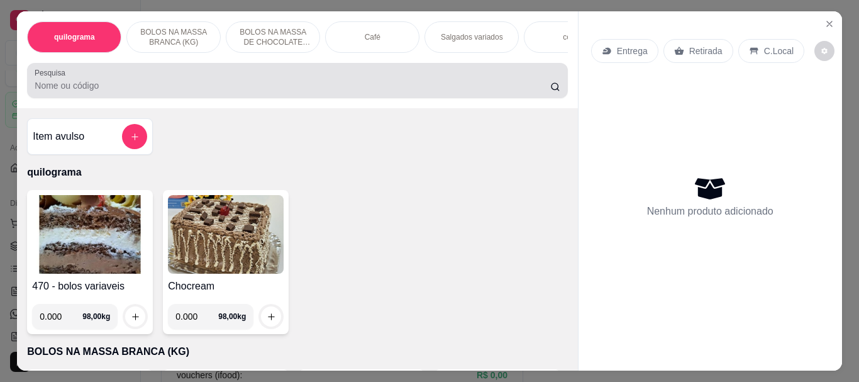
click at [106, 86] on input "Pesquisa" at bounding box center [293, 85] width 516 height 13
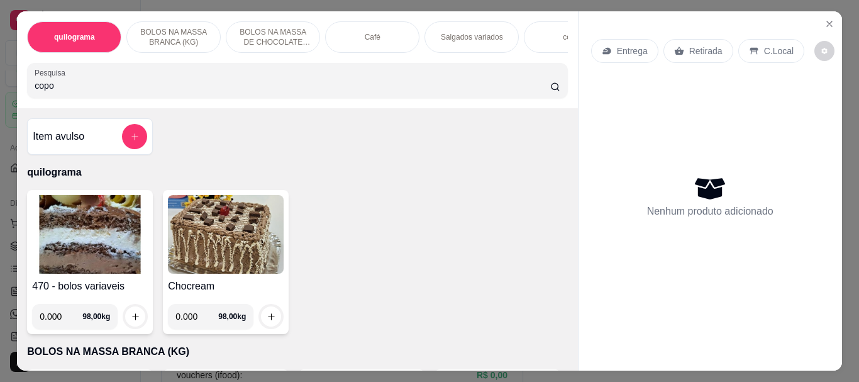
type input "copo"
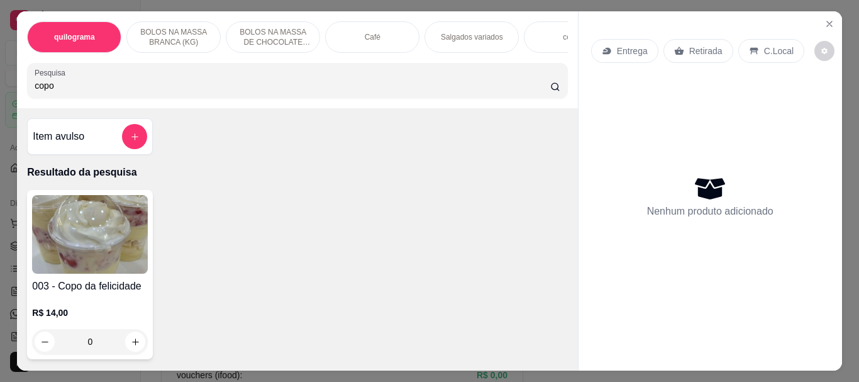
click at [90, 256] on img at bounding box center [90, 234] width 116 height 79
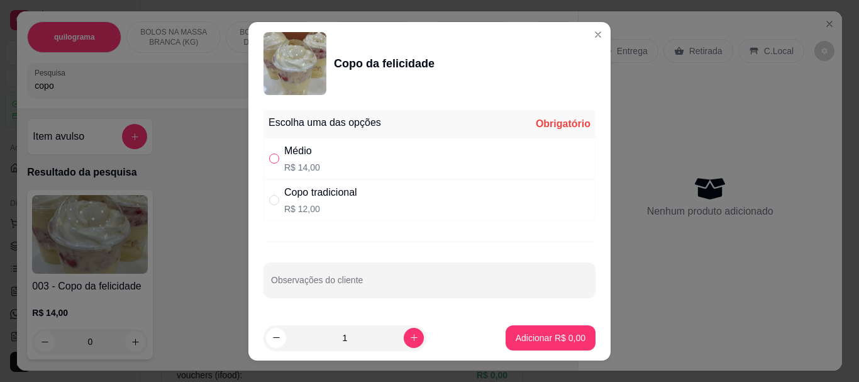
click at [272, 160] on input "" at bounding box center [274, 158] width 10 height 10
radio input "true"
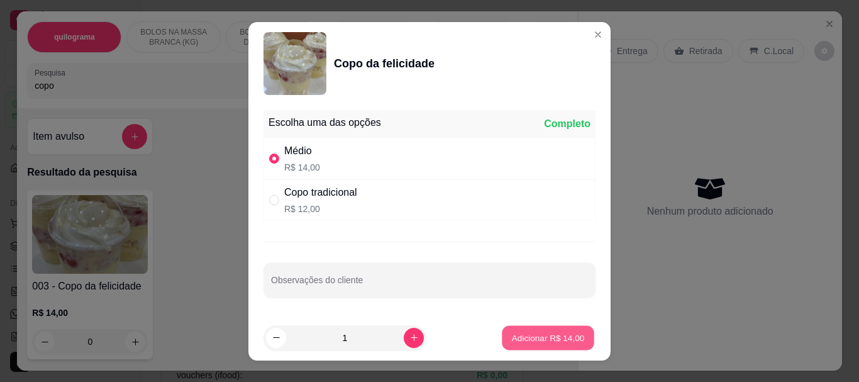
click at [531, 342] on p "Adicionar R$ 14,00" at bounding box center [548, 337] width 73 height 12
type input "1"
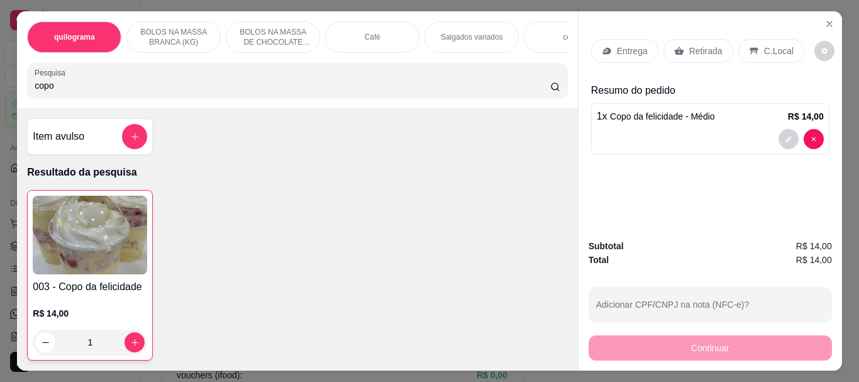
click at [692, 46] on p "Retirada" at bounding box center [705, 51] width 33 height 13
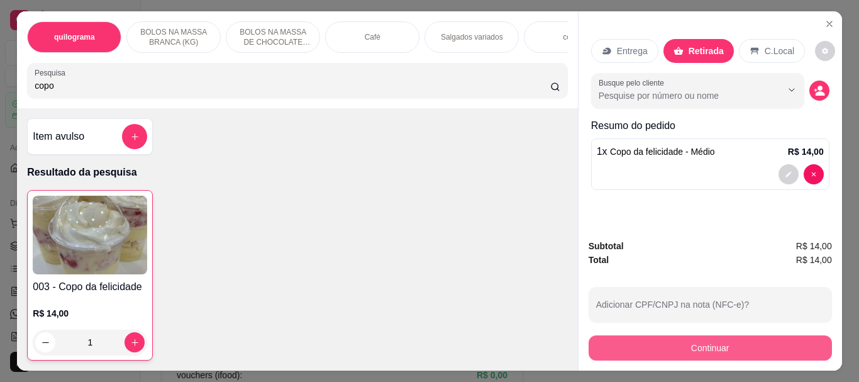
click at [705, 348] on button "Continuar" at bounding box center [710, 347] width 243 height 25
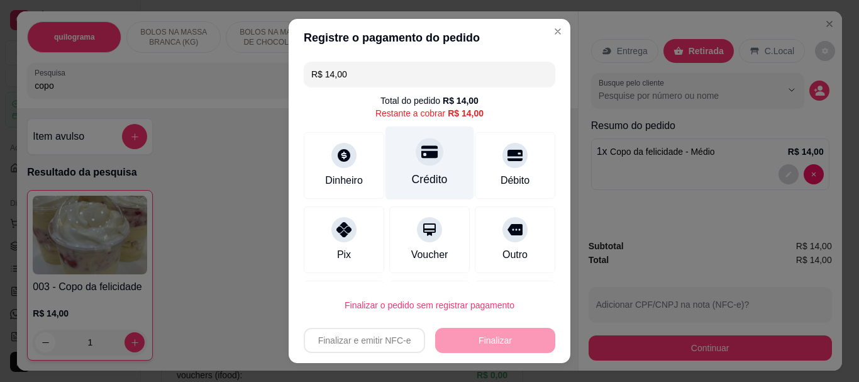
click at [414, 167] on div "Crédito" at bounding box center [429, 163] width 89 height 74
type input "R$ 0,00"
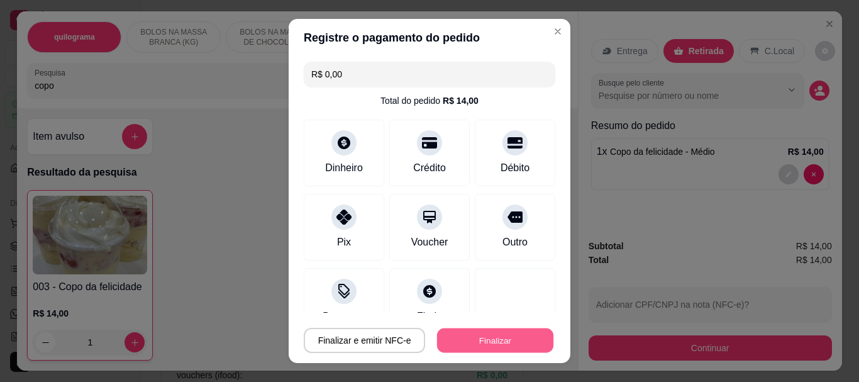
click at [499, 335] on button "Finalizar" at bounding box center [495, 340] width 116 height 25
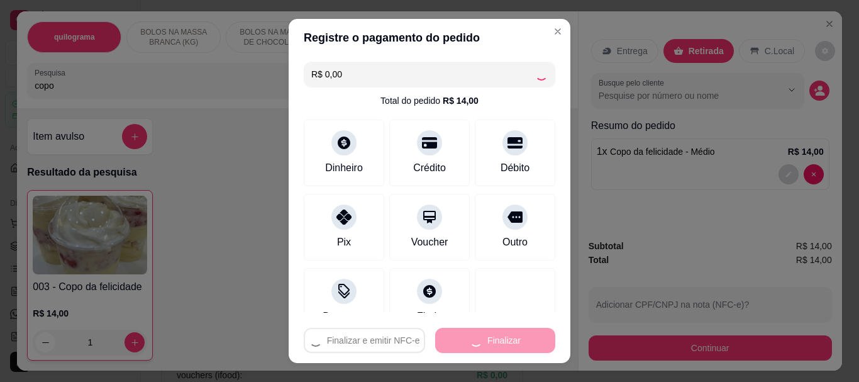
type input "0"
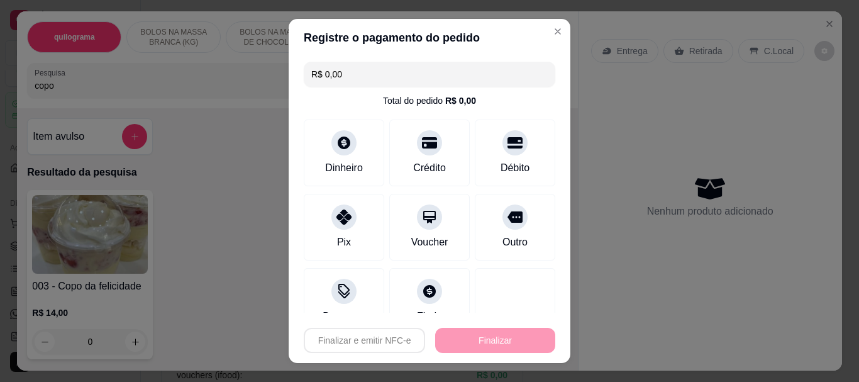
type input "-R$ 14,00"
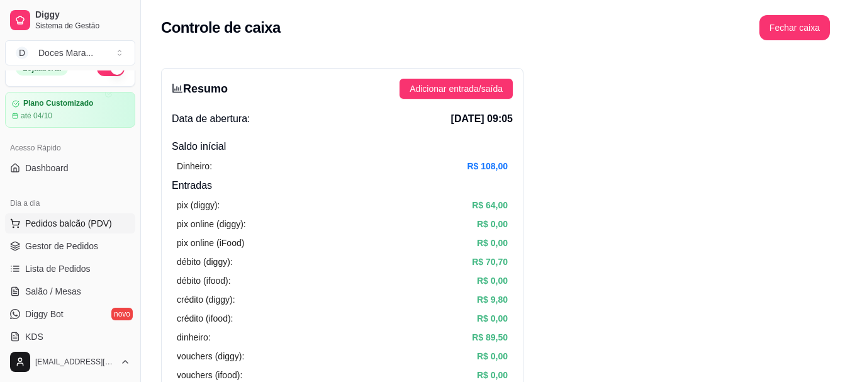
click at [50, 220] on span "Pedidos balcão (PDV)" at bounding box center [68, 223] width 87 height 13
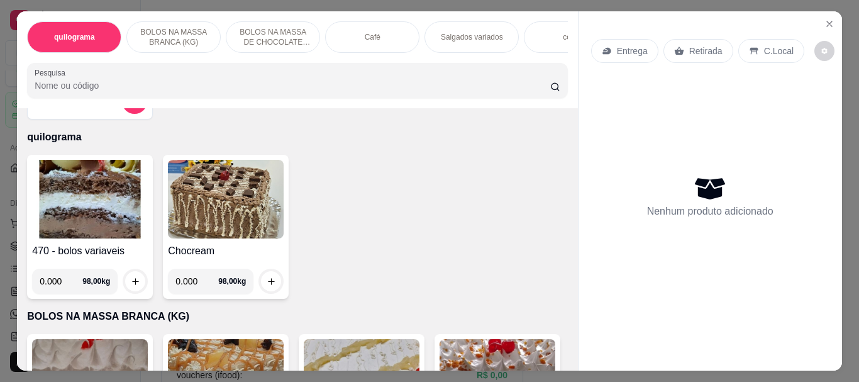
scroll to position [63, 0]
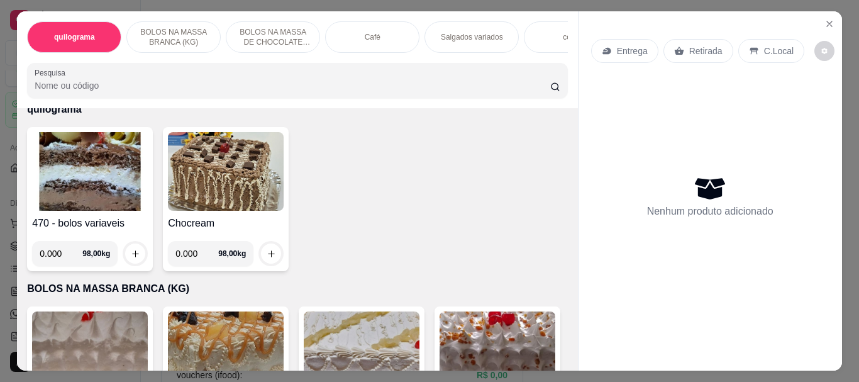
click at [113, 169] on img at bounding box center [90, 171] width 116 height 79
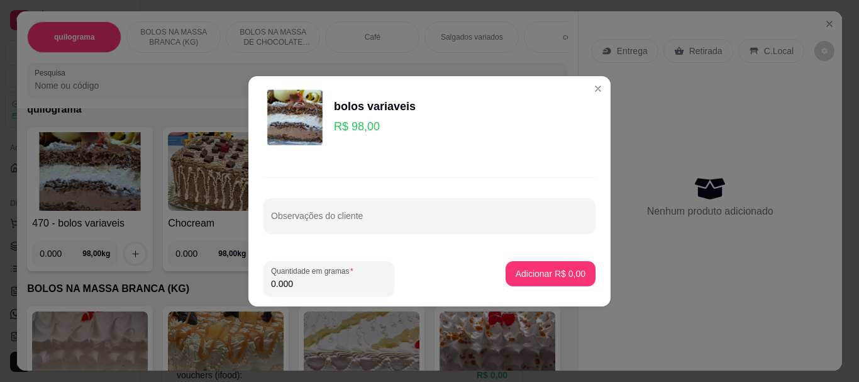
click at [292, 284] on input "0.000" at bounding box center [329, 283] width 116 height 13
click at [299, 286] on input "0.000" at bounding box center [329, 283] width 116 height 13
type input "0.450"
click at [531, 272] on p "Adicionar R$ 44,10" at bounding box center [548, 273] width 73 height 12
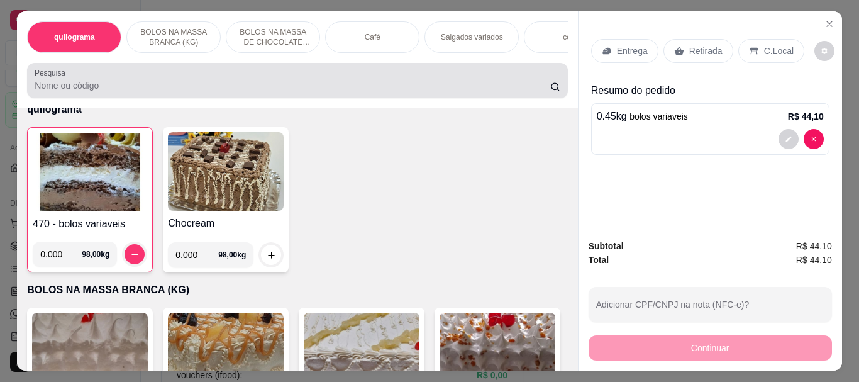
click at [52, 84] on input "Pesquisa" at bounding box center [293, 85] width 516 height 13
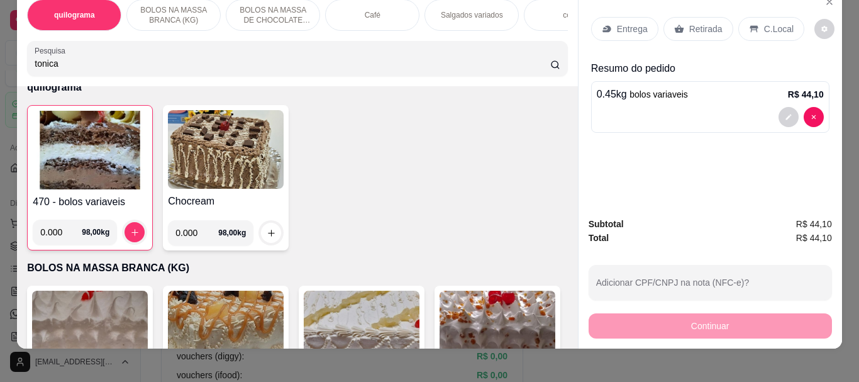
scroll to position [33, 0]
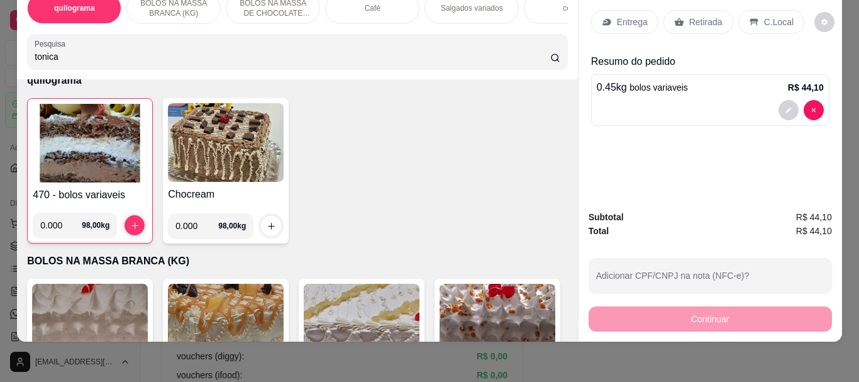
type input "tonica"
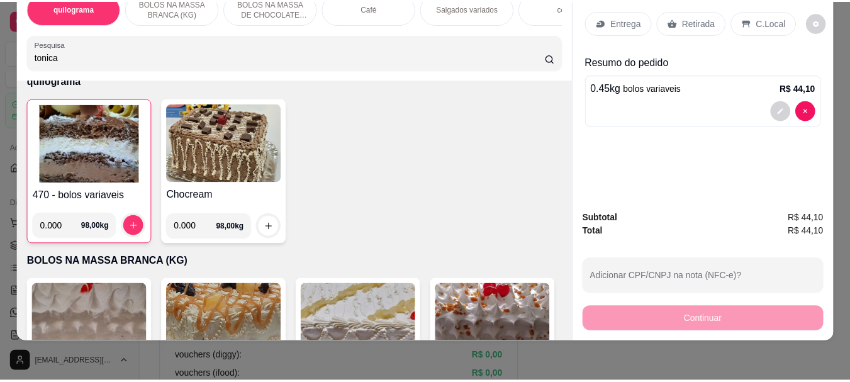
scroll to position [0, 0]
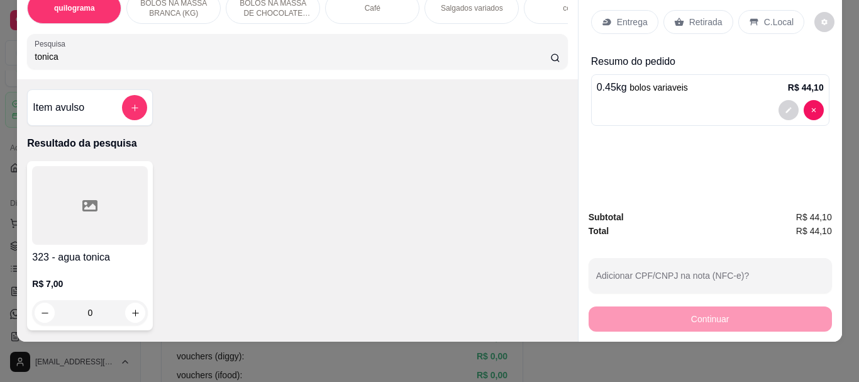
click at [84, 227] on div at bounding box center [90, 205] width 116 height 79
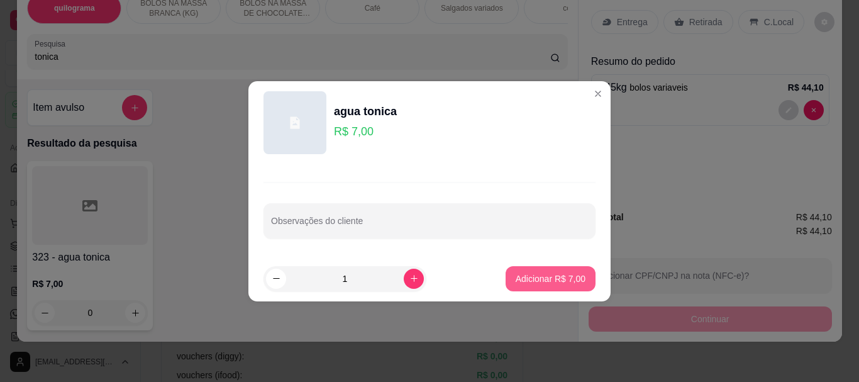
click at [545, 279] on p "Adicionar R$ 7,00" at bounding box center [551, 278] width 70 height 13
type input "1"
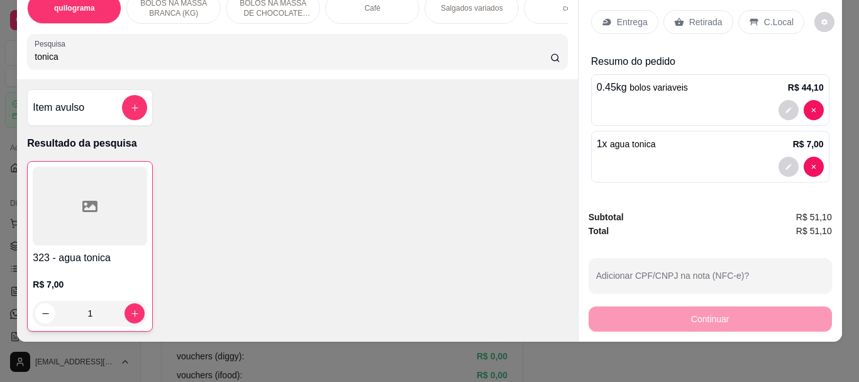
click at [689, 16] on p "Retirada" at bounding box center [705, 22] width 33 height 13
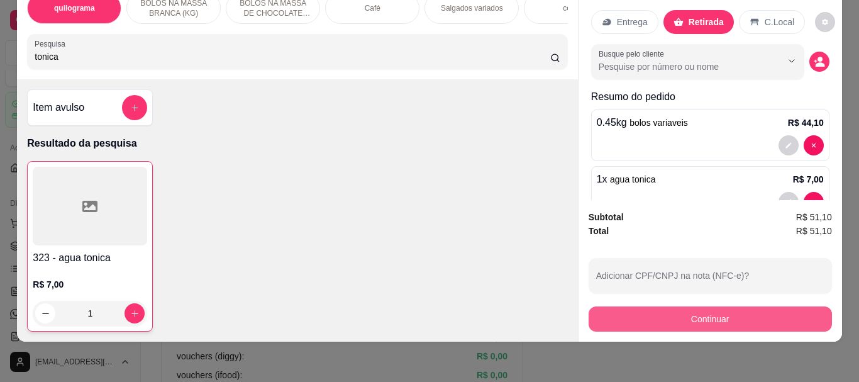
click at [681, 306] on button "Continuar" at bounding box center [710, 318] width 243 height 25
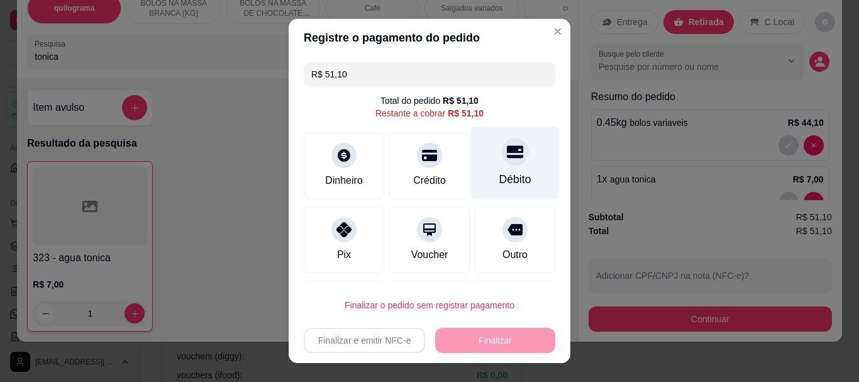
click at [505, 177] on div "Débito" at bounding box center [515, 180] width 32 height 16
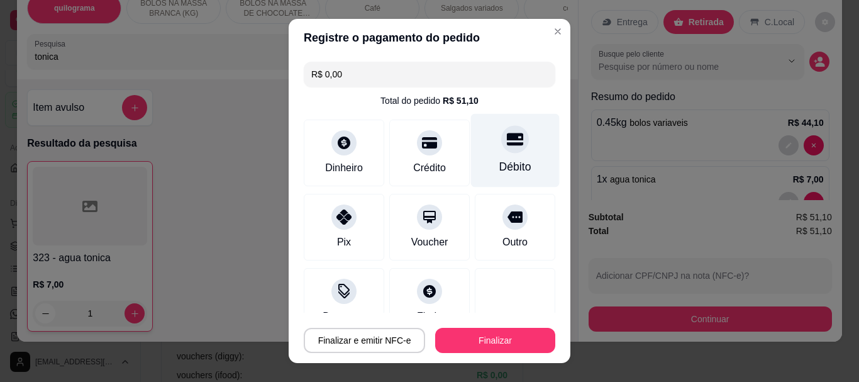
type input "R$ 0,00"
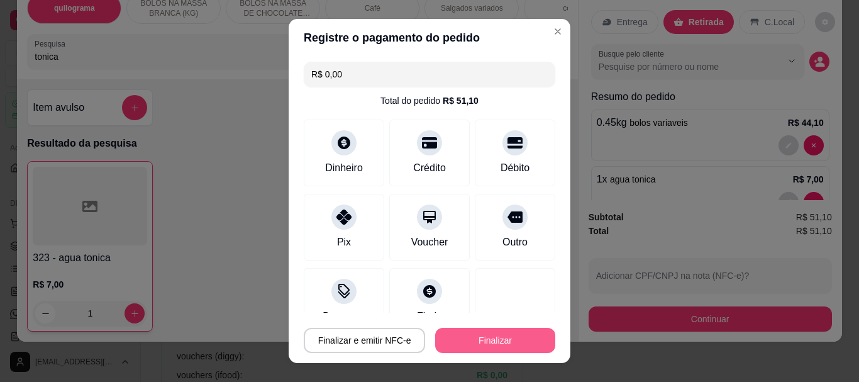
click at [485, 335] on button "Finalizar" at bounding box center [495, 340] width 120 height 25
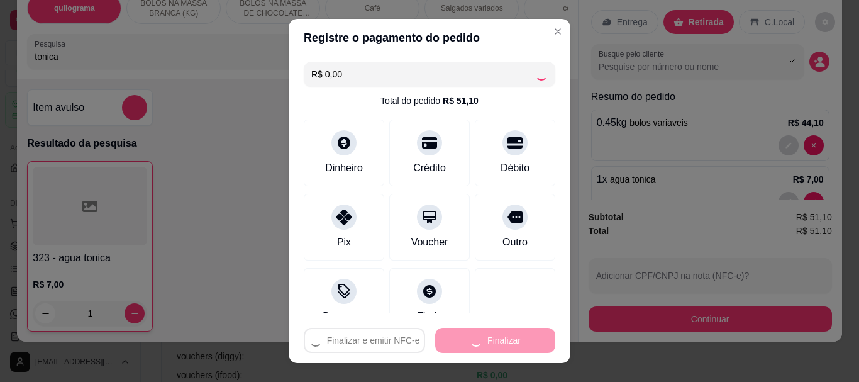
type input "0"
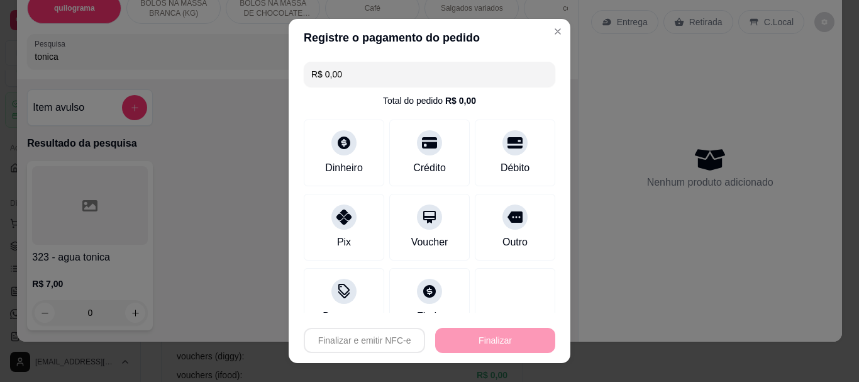
type input "-R$ 51,10"
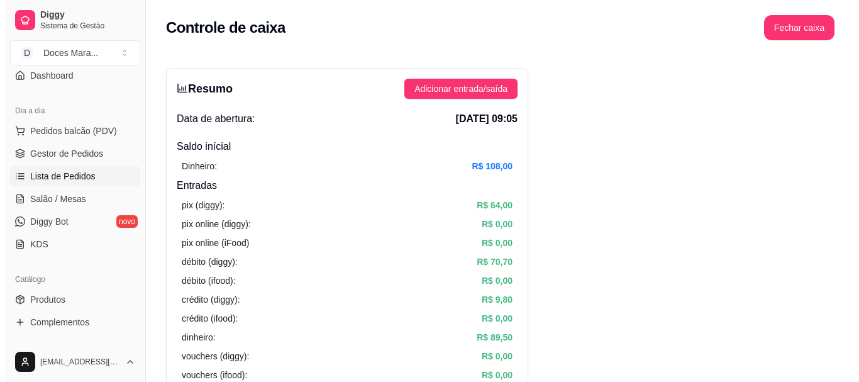
scroll to position [146, 0]
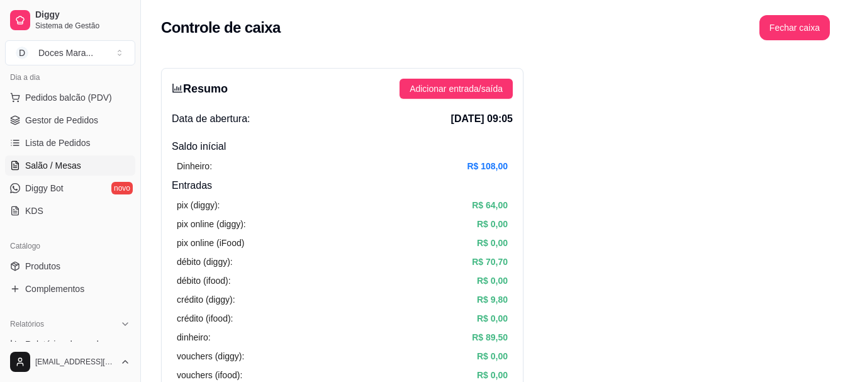
click at [62, 166] on span "Salão / Mesas" at bounding box center [53, 165] width 56 height 13
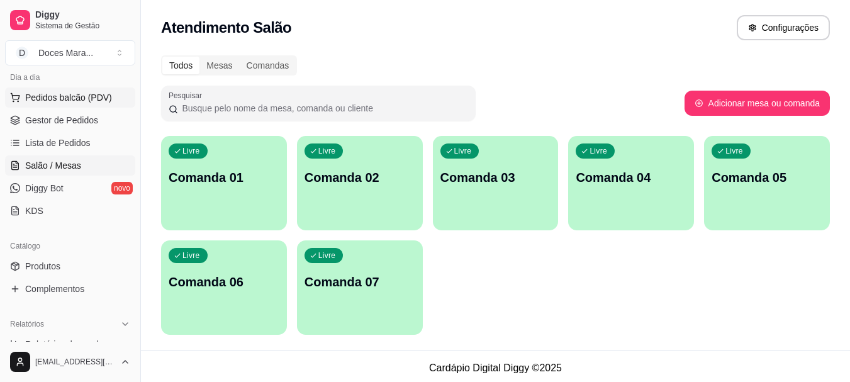
click at [70, 100] on span "Pedidos balcão (PDV)" at bounding box center [68, 97] width 87 height 13
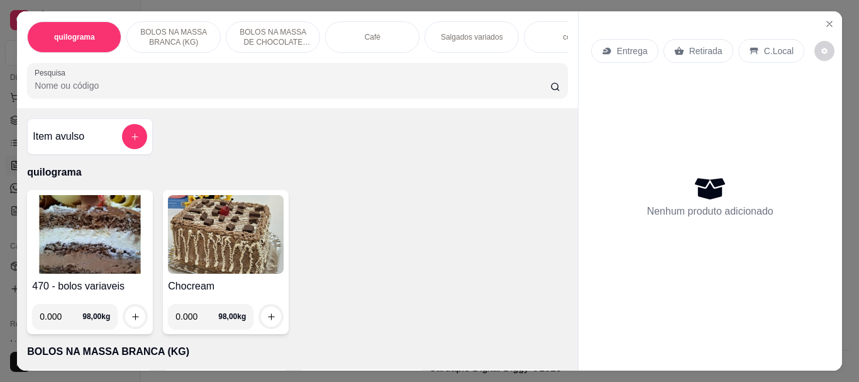
click at [379, 43] on div "Café" at bounding box center [372, 36] width 94 height 31
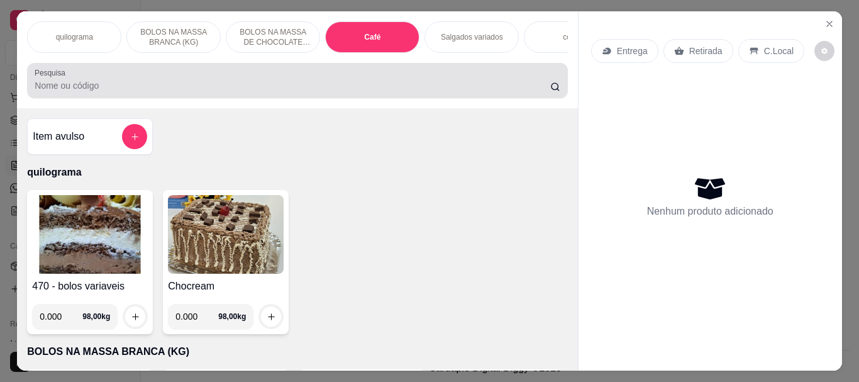
scroll to position [33, 0]
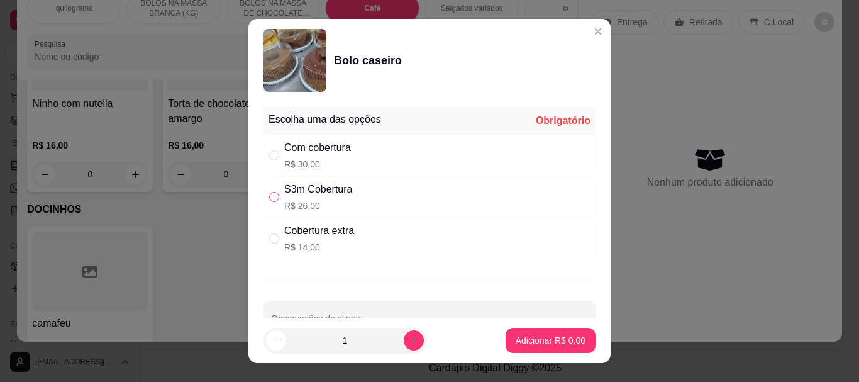
click at [274, 200] on input "" at bounding box center [274, 197] width 10 height 10
radio input "true"
click at [524, 336] on p "Adicionar R$ 26,00" at bounding box center [548, 340] width 73 height 12
type input "1"
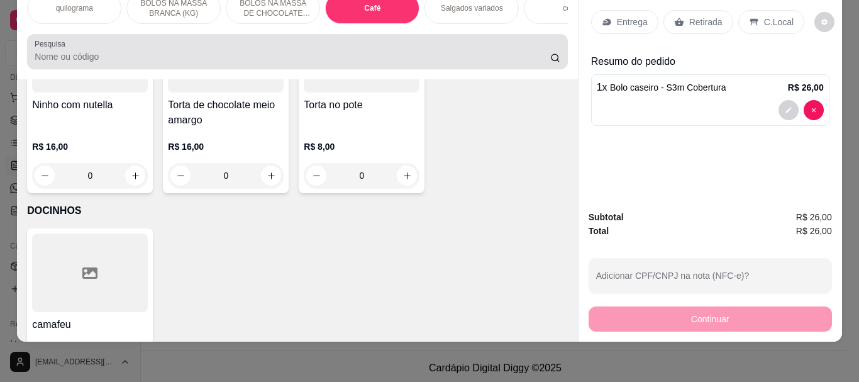
click at [190, 51] on input "Pesquisa" at bounding box center [293, 56] width 516 height 13
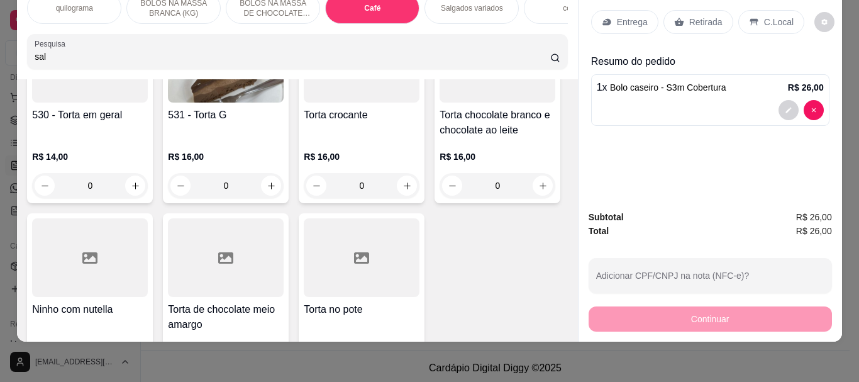
scroll to position [4659, 0]
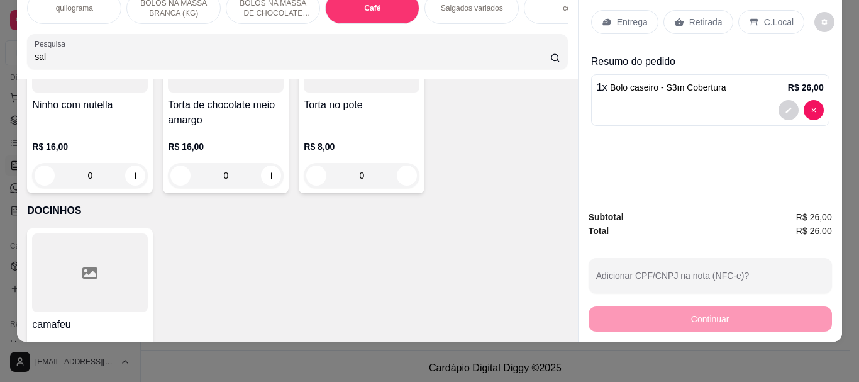
type input "sal"
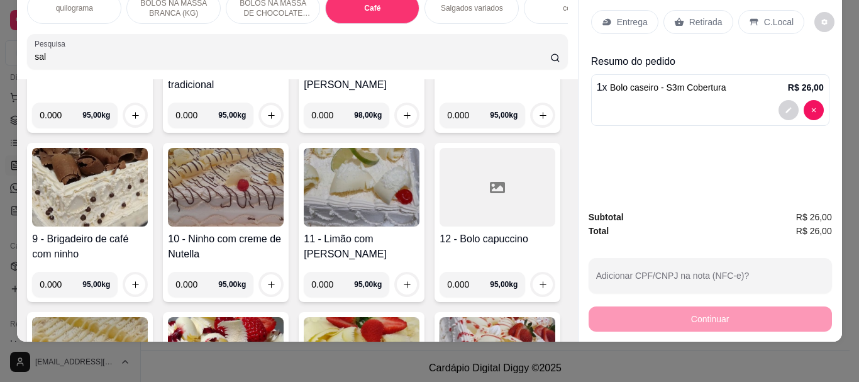
scroll to position [0, 0]
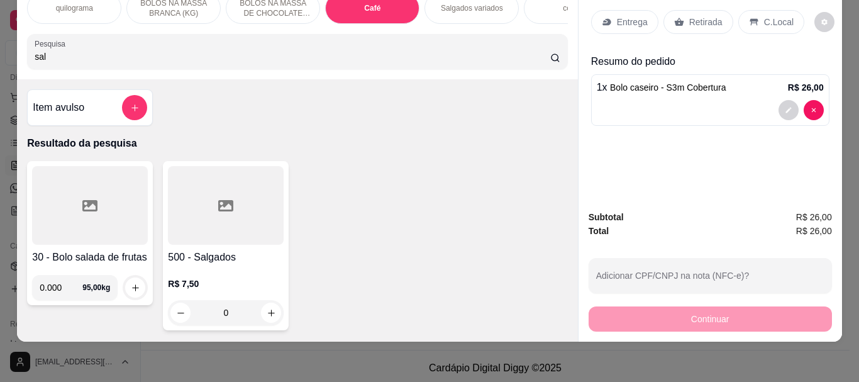
click at [233, 233] on div at bounding box center [226, 205] width 116 height 79
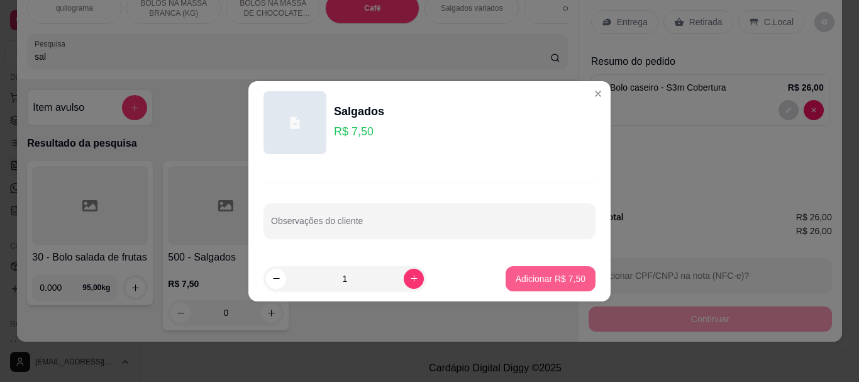
click at [528, 270] on button "Adicionar R$ 7,50" at bounding box center [551, 278] width 90 height 25
type input "1"
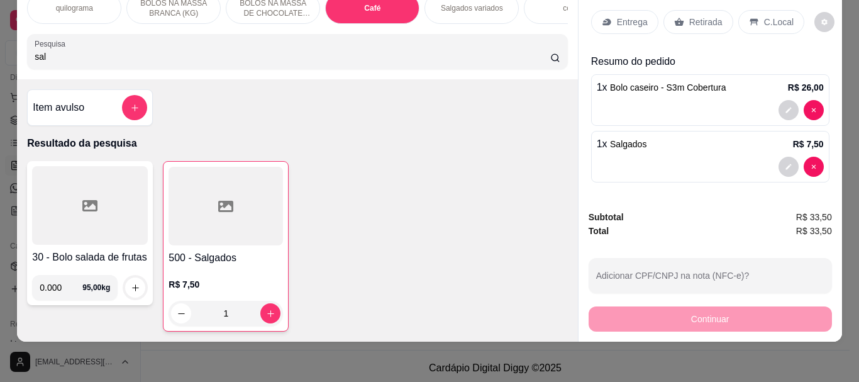
click at [92, 53] on input "sal" at bounding box center [293, 56] width 516 height 13
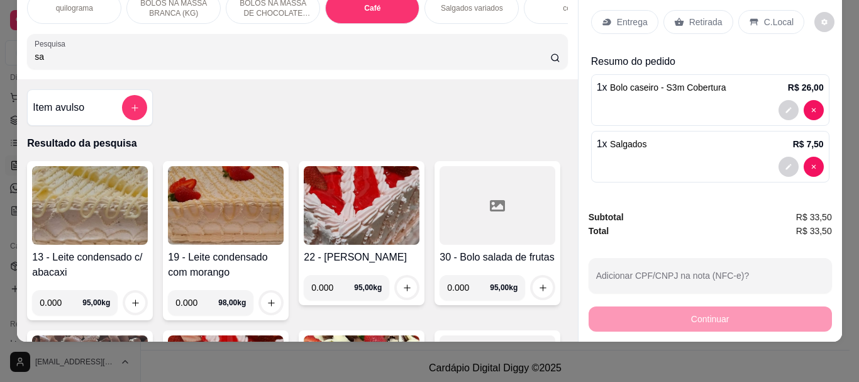
type input "s"
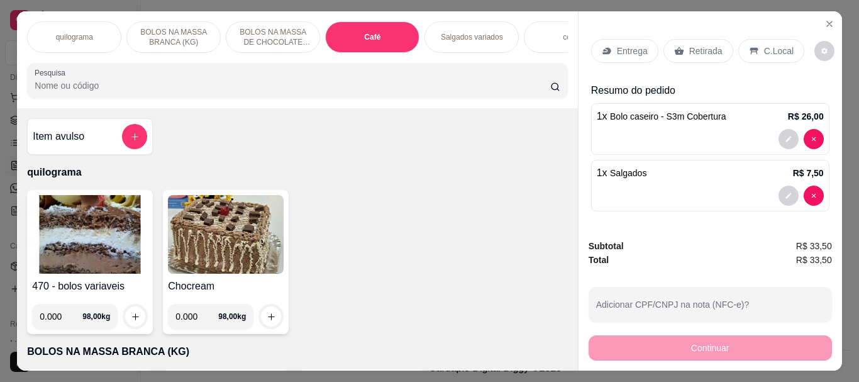
click at [373, 35] on p "Café" at bounding box center [372, 37] width 16 height 10
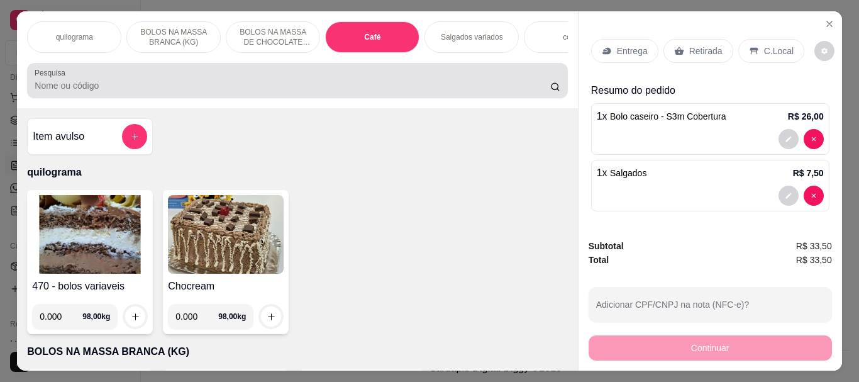
scroll to position [33, 0]
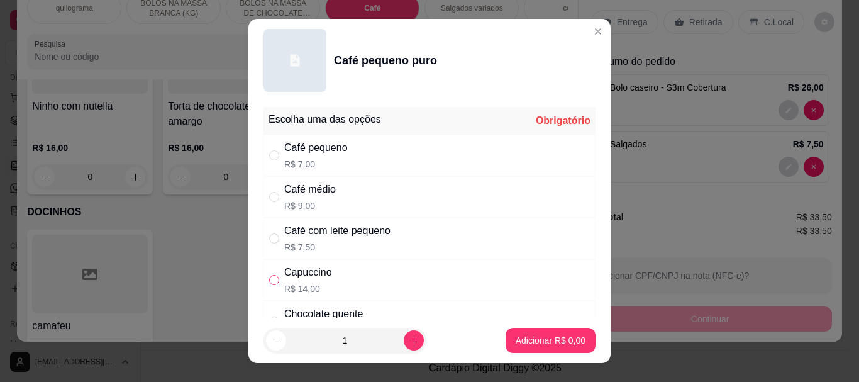
click at [271, 284] on input "" at bounding box center [274, 280] width 10 height 10
radio input "true"
click at [512, 340] on p "Adicionar R$ 14,00" at bounding box center [548, 340] width 73 height 12
type input "1"
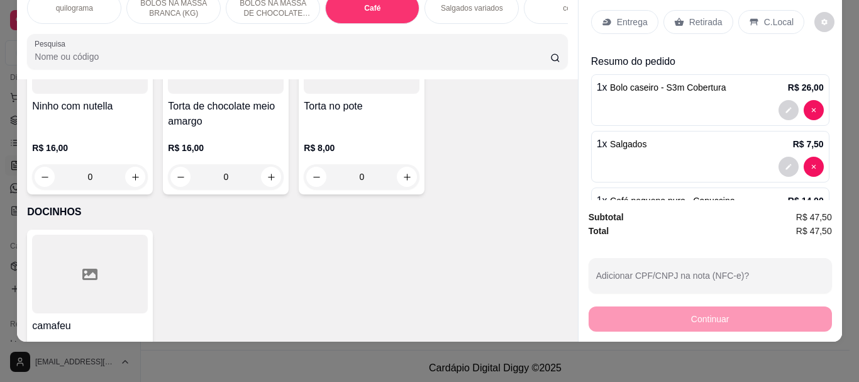
click at [771, 16] on p "C.Local" at bounding box center [779, 22] width 30 height 13
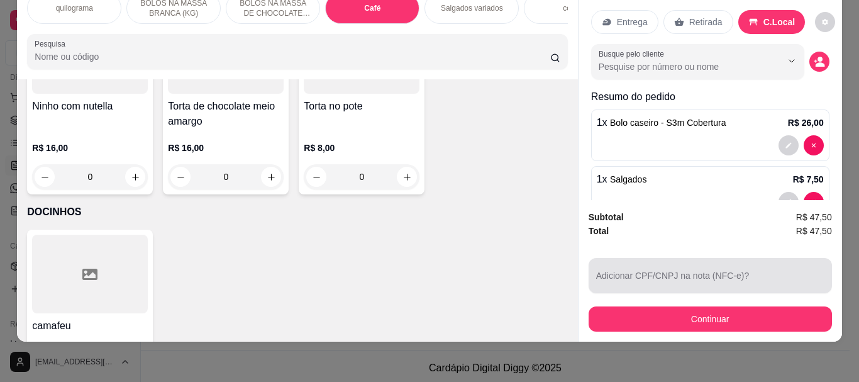
click at [685, 274] on input "Adicionar CPF/CNPJ na nota (NFC-e)?" at bounding box center [710, 280] width 228 height 13
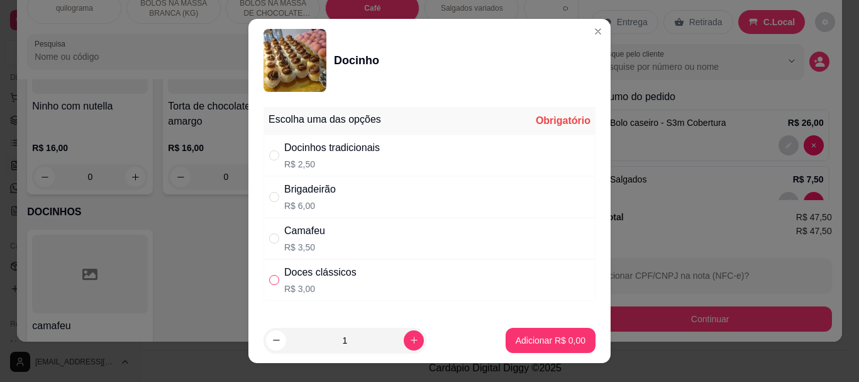
click at [270, 279] on input "" at bounding box center [274, 280] width 10 height 10
radio input "true"
click at [518, 340] on p "Adicionar R$ 3,00" at bounding box center [550, 340] width 68 height 12
type input "1"
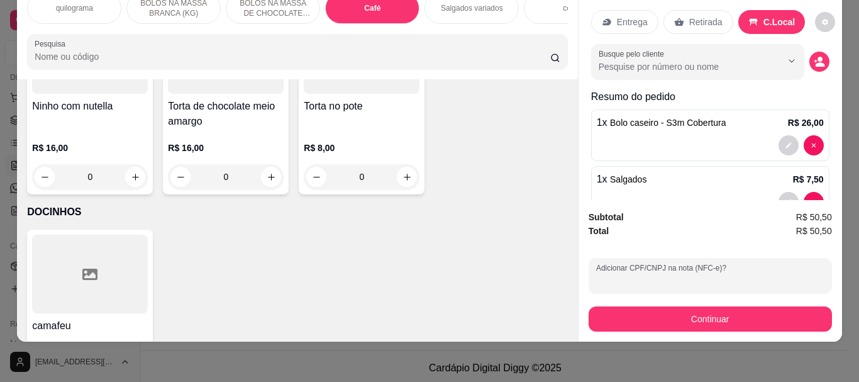
click at [628, 274] on input "Adicionar CPF/CNPJ na nota (NFC-e)?" at bounding box center [710, 280] width 228 height 13
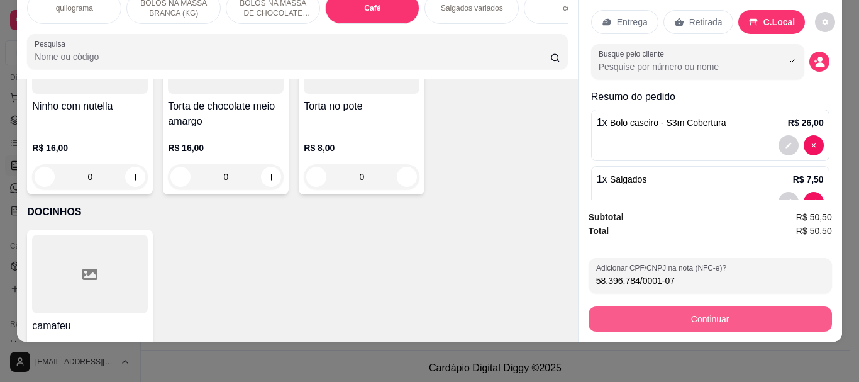
type input "58.396.784/0001-07"
click at [690, 309] on button "Continuar" at bounding box center [710, 318] width 236 height 25
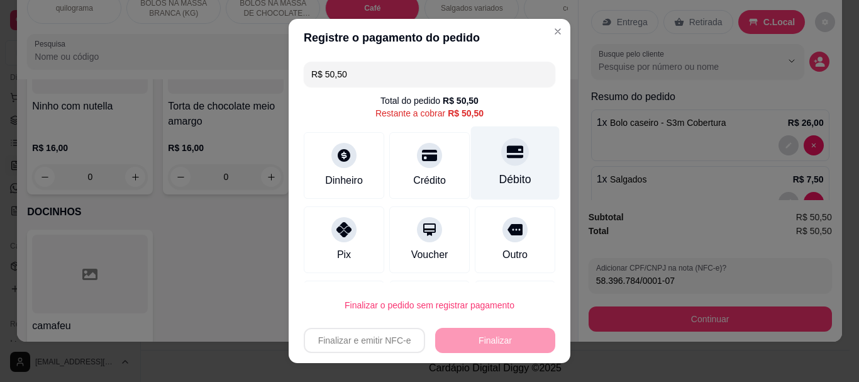
click at [499, 176] on div "Débito" at bounding box center [515, 180] width 32 height 16
type input "R$ 0,00"
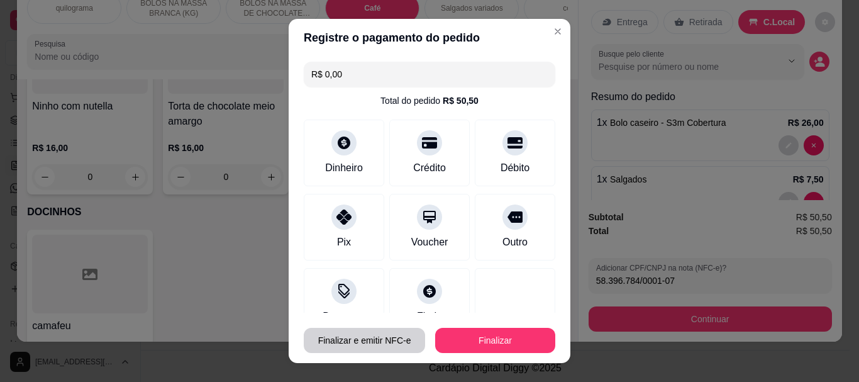
click at [353, 341] on button "Finalizar e emitir NFC-e" at bounding box center [364, 340] width 121 height 25
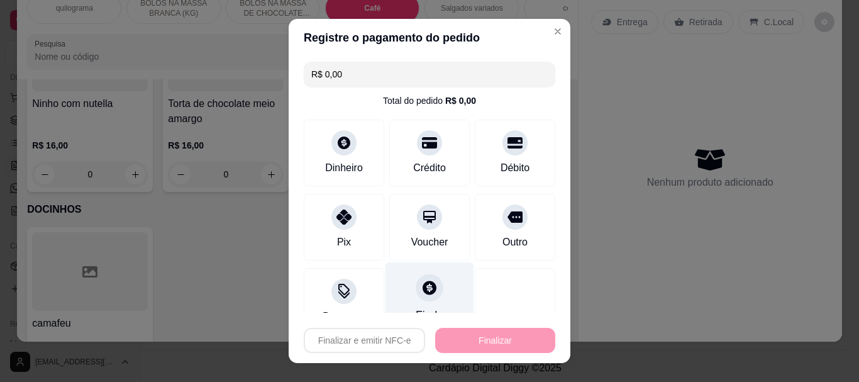
type input "0"
type input "-R$ 50,50"
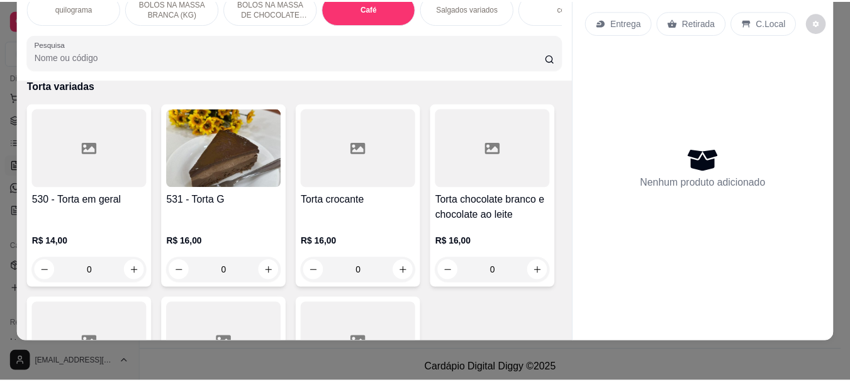
scroll to position [4140, 0]
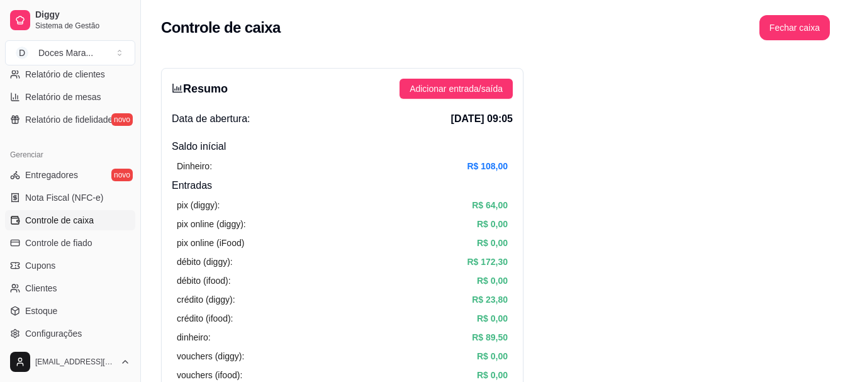
scroll to position [460, 0]
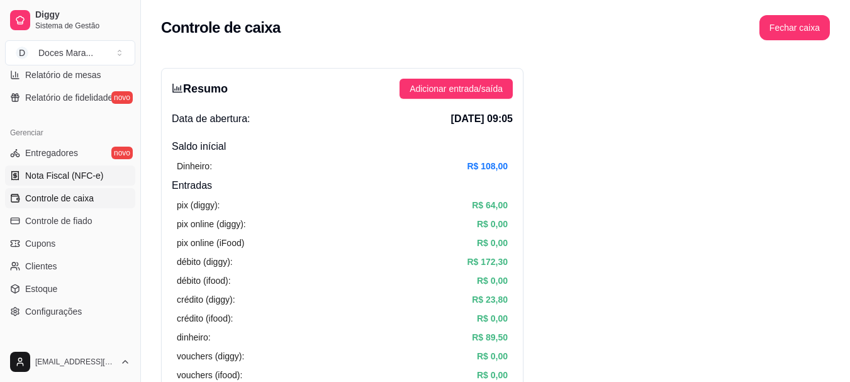
click at [47, 172] on span "Nota Fiscal (NFC-e)" at bounding box center [64, 175] width 78 height 13
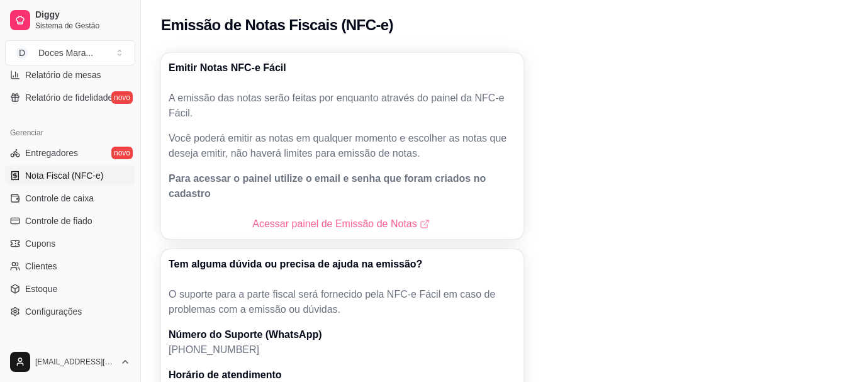
click at [330, 216] on link "Acessar painel de Emissão de Notas" at bounding box center [341, 223] width 179 height 15
click at [312, 216] on link "Acessar painel de Emissão de Notas" at bounding box center [341, 223] width 179 height 15
click at [323, 216] on link "Acessar painel de Emissão de Notas" at bounding box center [341, 223] width 179 height 15
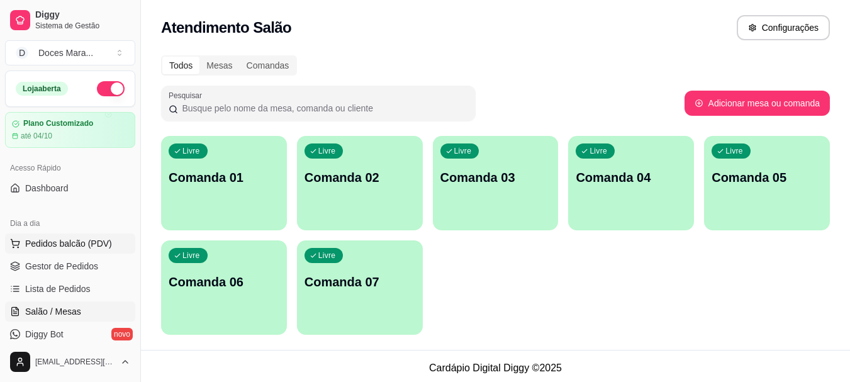
click at [41, 247] on span "Pedidos balcão (PDV)" at bounding box center [68, 243] width 87 height 13
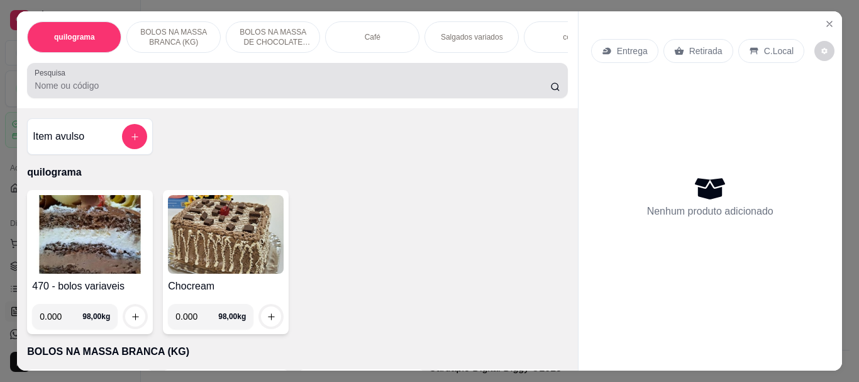
click at [36, 83] on div at bounding box center [297, 80] width 525 height 25
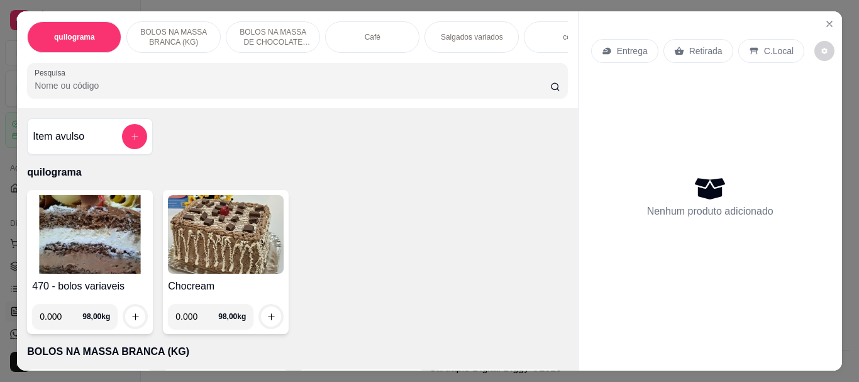
click at [55, 225] on img at bounding box center [90, 234] width 116 height 79
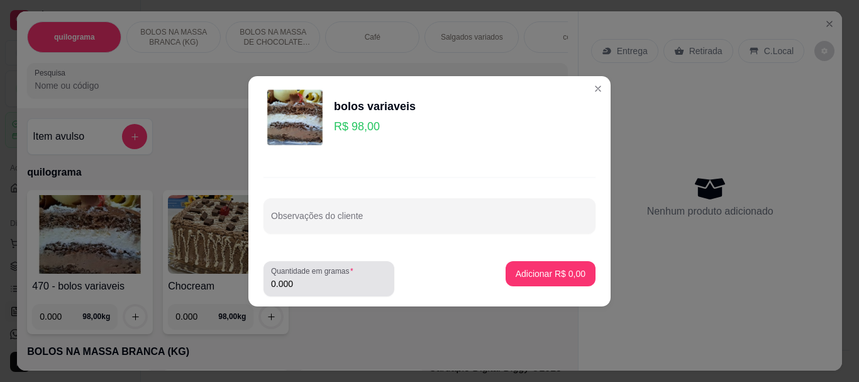
click at [323, 282] on input "0.000" at bounding box center [329, 283] width 116 height 13
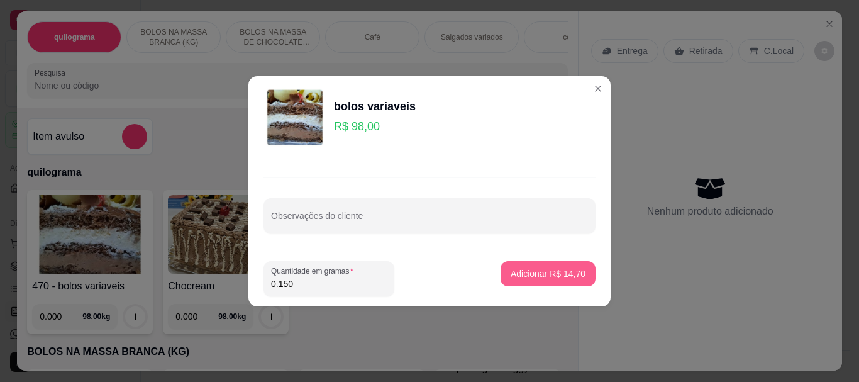
type input "0.150"
click at [547, 271] on p "Adicionar R$ 14,70" at bounding box center [548, 273] width 75 height 13
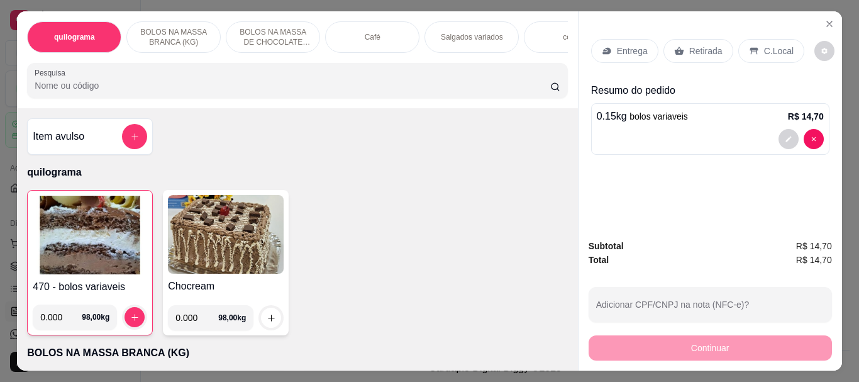
click at [749, 48] on icon at bounding box center [754, 51] width 10 height 10
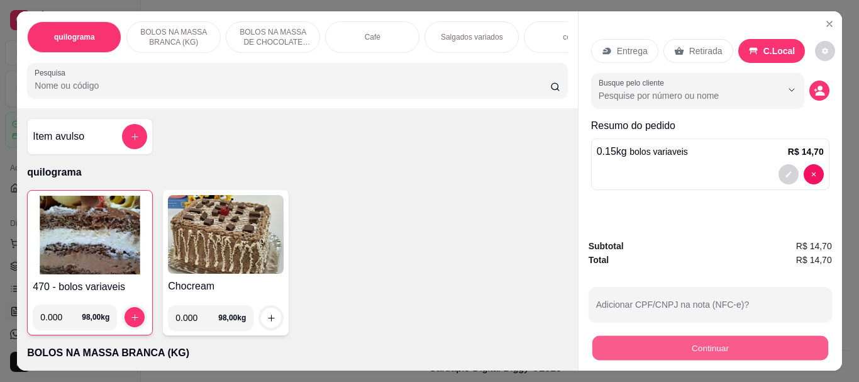
click at [718, 348] on button "Continuar" at bounding box center [710, 347] width 236 height 25
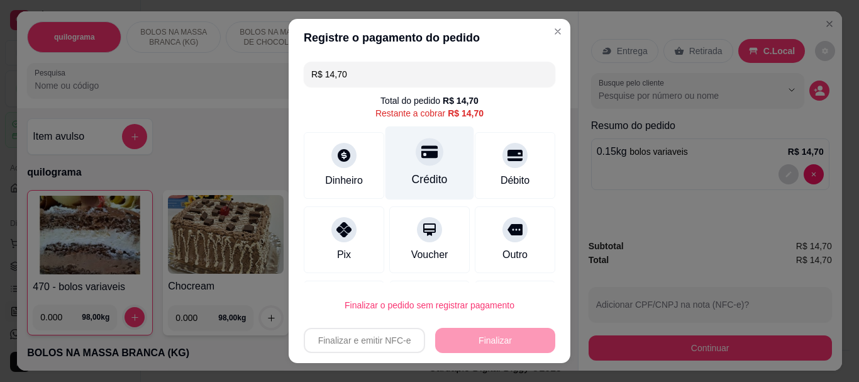
click at [413, 166] on div "Crédito" at bounding box center [429, 163] width 89 height 74
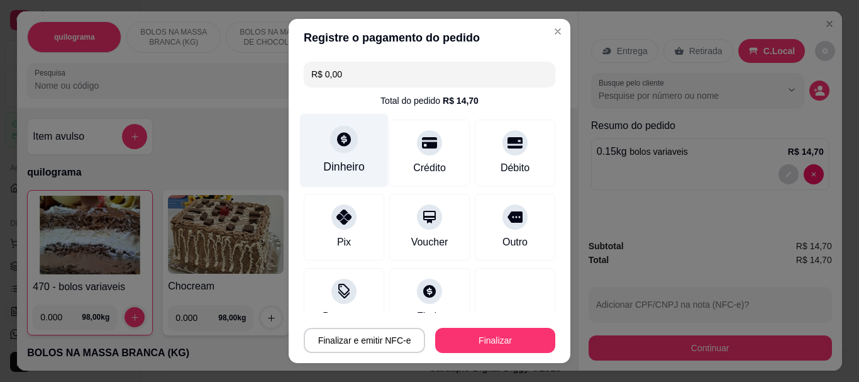
click at [339, 157] on div "Dinheiro" at bounding box center [344, 151] width 89 height 74
click at [341, 154] on div "Dinheiro" at bounding box center [344, 151] width 89 height 74
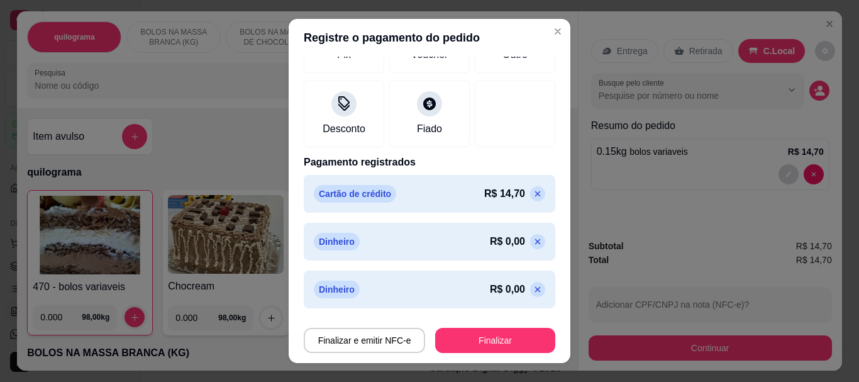
scroll to position [188, 0]
click at [533, 192] on icon at bounding box center [538, 193] width 10 height 10
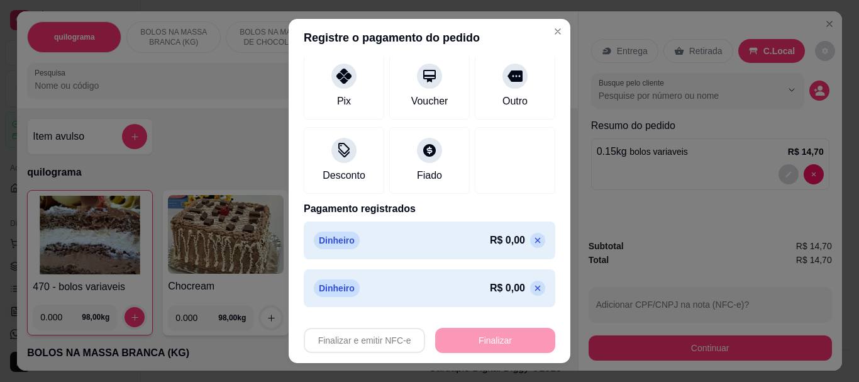
scroll to position [153, 0]
click at [530, 286] on p at bounding box center [537, 287] width 15 height 15
type input "R$ 0,00"
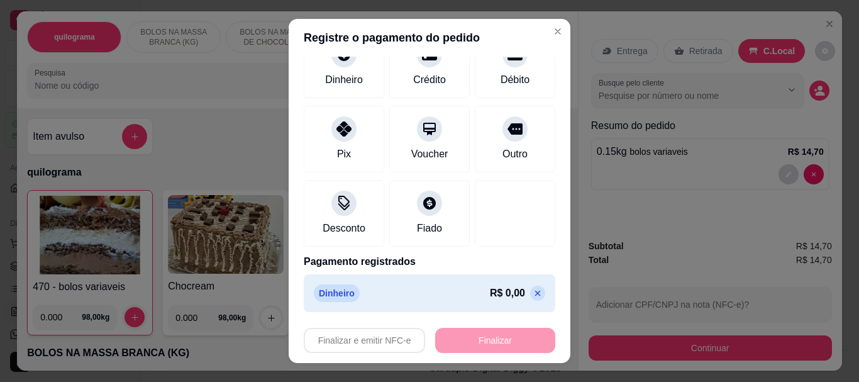
scroll to position [105, 0]
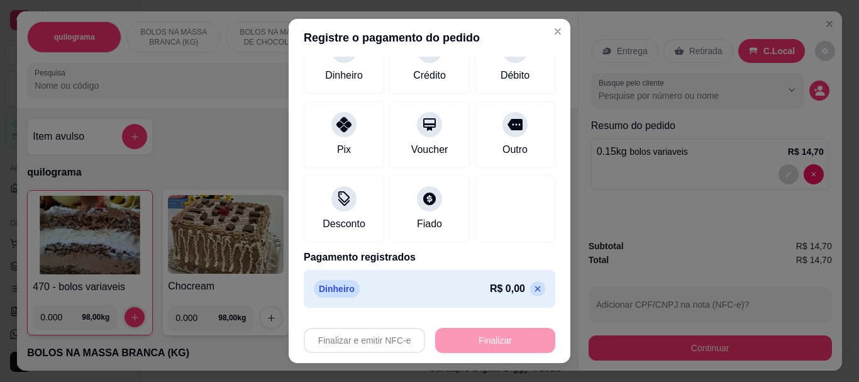
click at [533, 289] on icon at bounding box center [538, 289] width 10 height 10
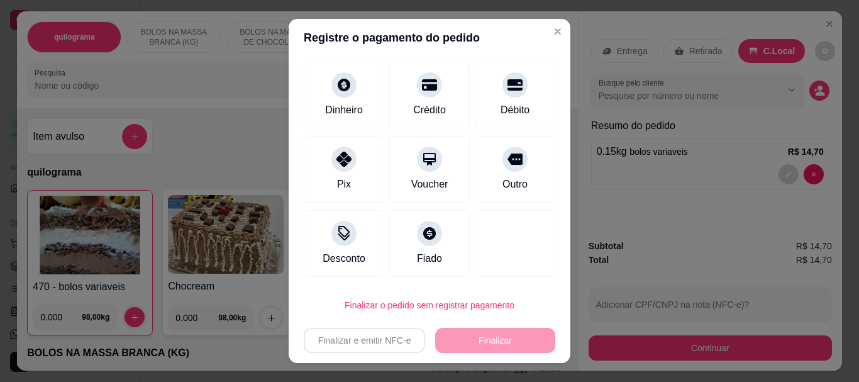
scroll to position [70, 0]
click at [334, 110] on div "Dinheiro" at bounding box center [344, 109] width 42 height 16
click at [480, 336] on div "Finalizar e emitir NFC-e Finalizar" at bounding box center [430, 340] width 252 height 25
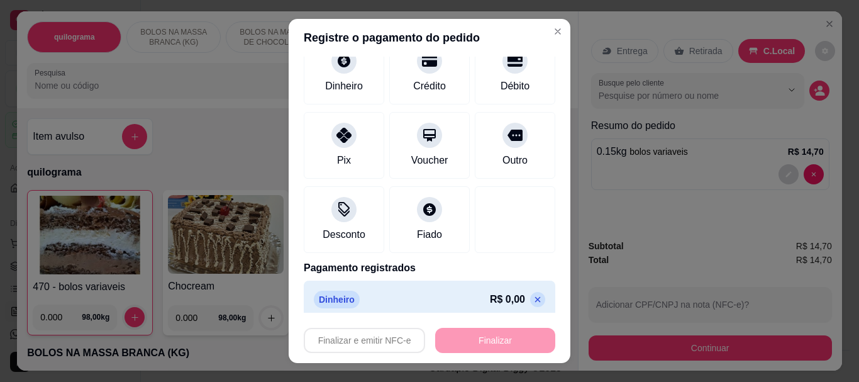
scroll to position [105, 0]
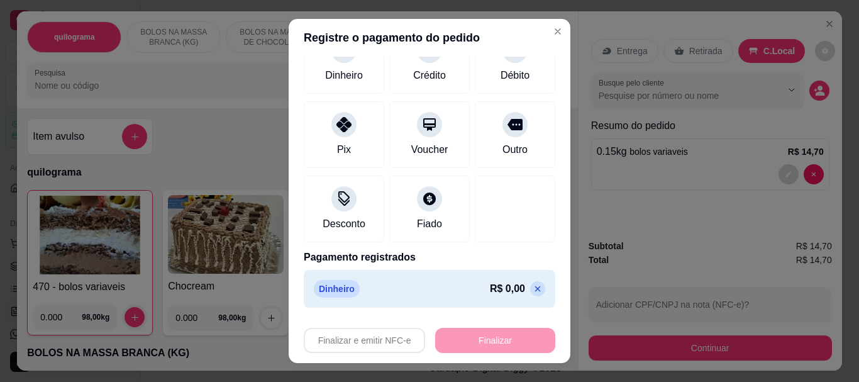
click at [533, 286] on icon at bounding box center [538, 289] width 10 height 10
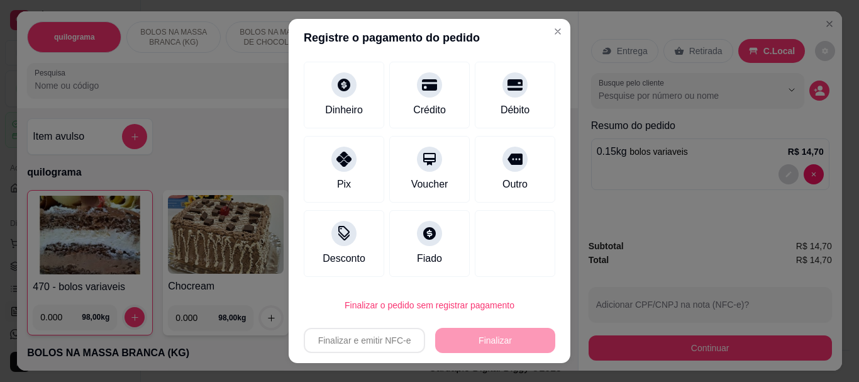
scroll to position [70, 0]
click at [319, 97] on div "Dinheiro" at bounding box center [344, 93] width 89 height 74
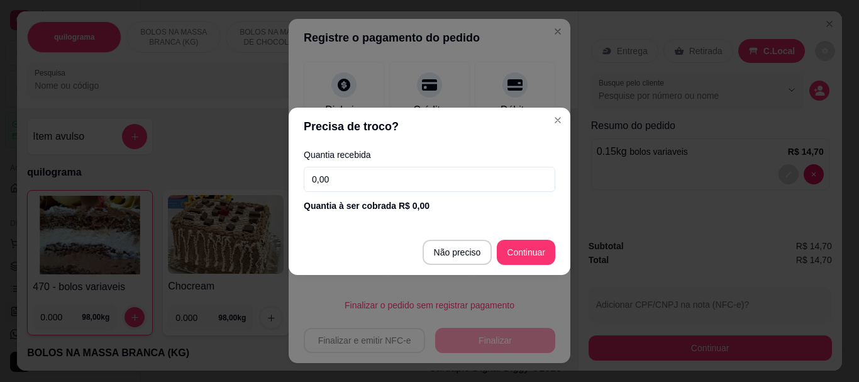
click at [332, 179] on input "0,00" at bounding box center [430, 179] width 252 height 25
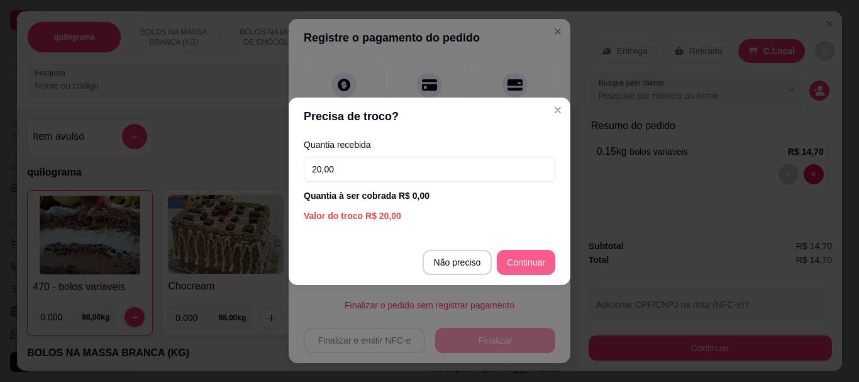
type input "20,00"
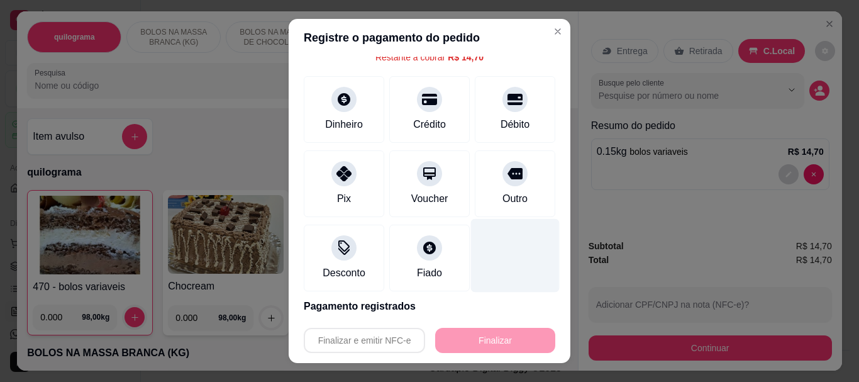
scroll to position [0, 0]
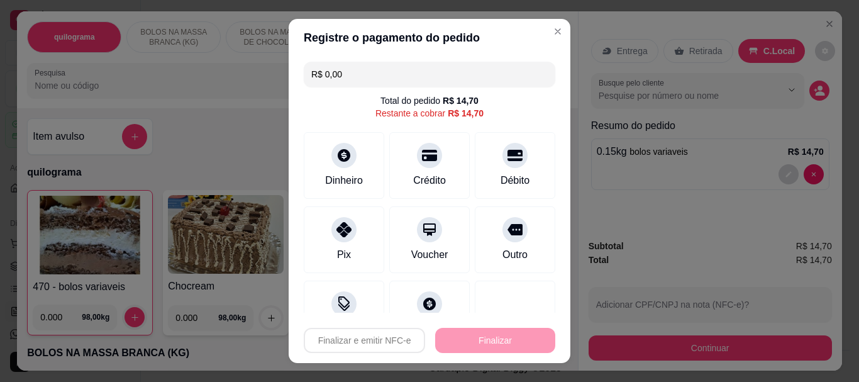
click at [358, 78] on input "R$ 0,00" at bounding box center [429, 74] width 236 height 25
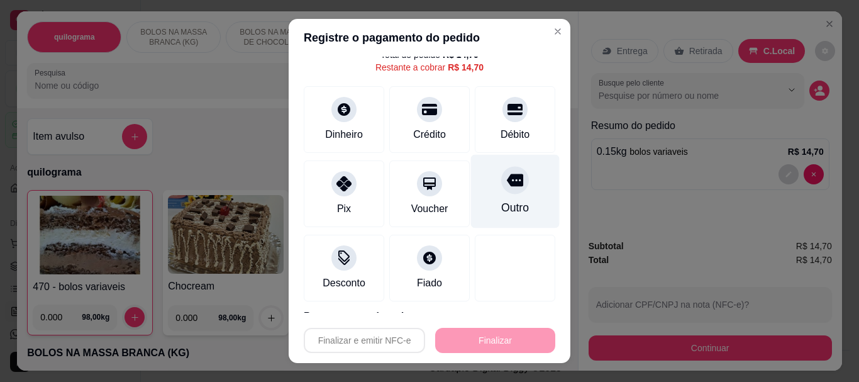
scroll to position [105, 0]
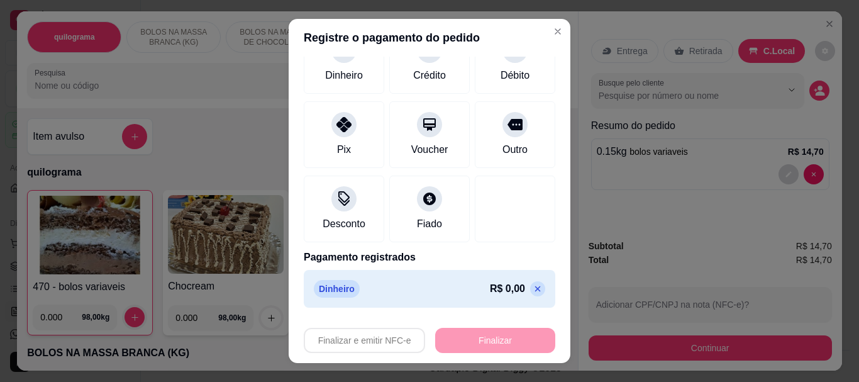
click at [533, 289] on icon at bounding box center [538, 289] width 10 height 10
type input "R$ 0,00"
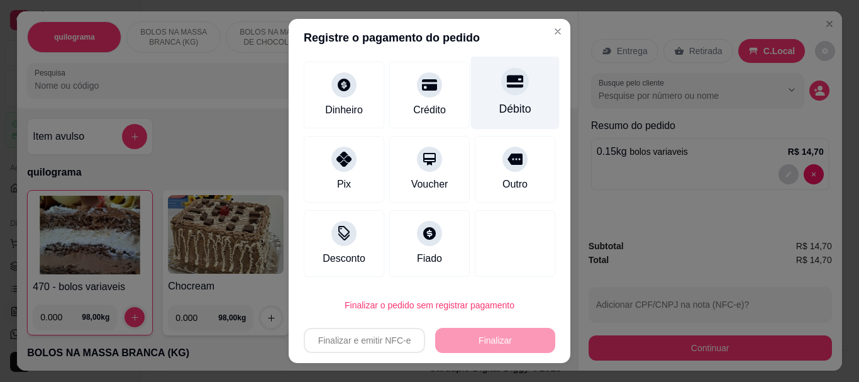
click at [499, 105] on div "Débito" at bounding box center [515, 109] width 32 height 16
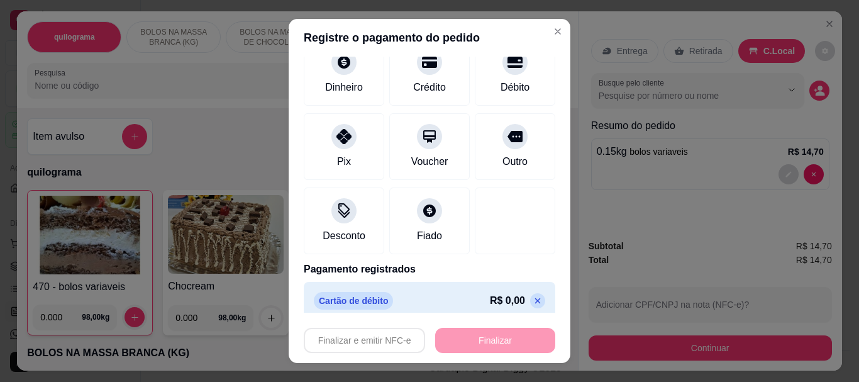
scroll to position [105, 0]
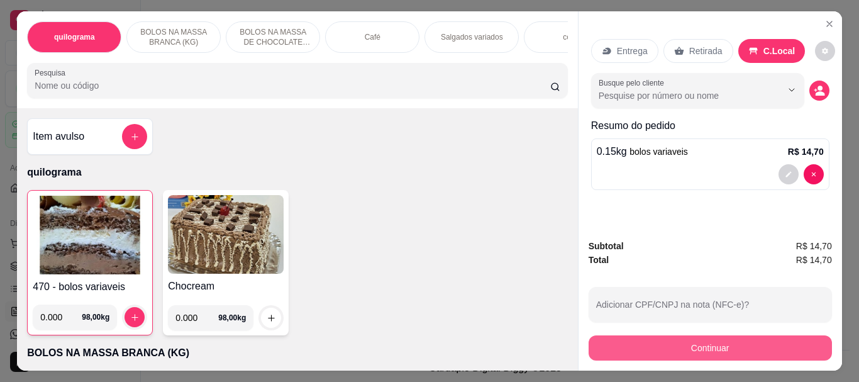
click at [702, 339] on button "Continuar" at bounding box center [710, 347] width 243 height 25
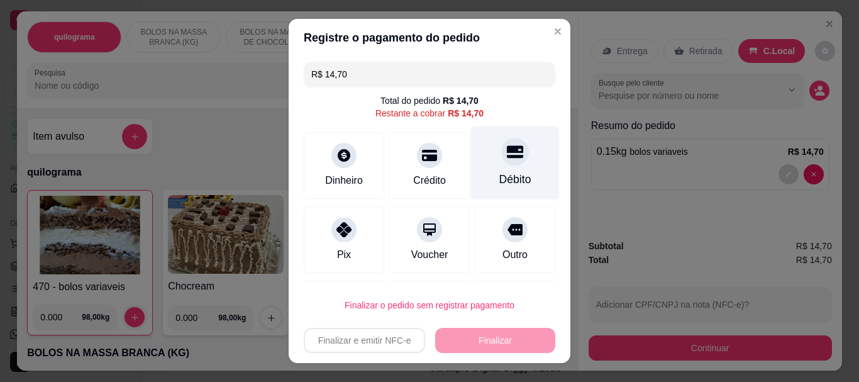
click at [499, 191] on div "Débito" at bounding box center [515, 163] width 89 height 74
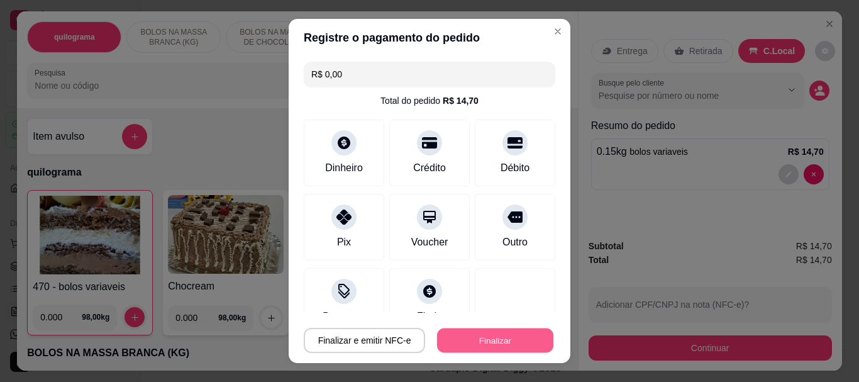
click at [479, 336] on button "Finalizar" at bounding box center [495, 340] width 116 height 25
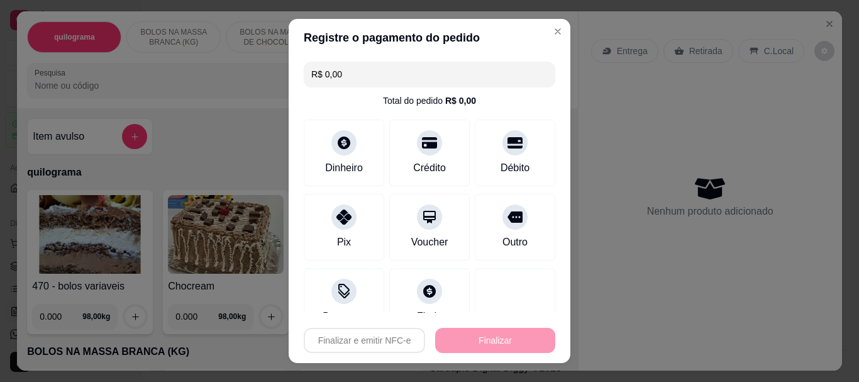
type input "-R$ 14,70"
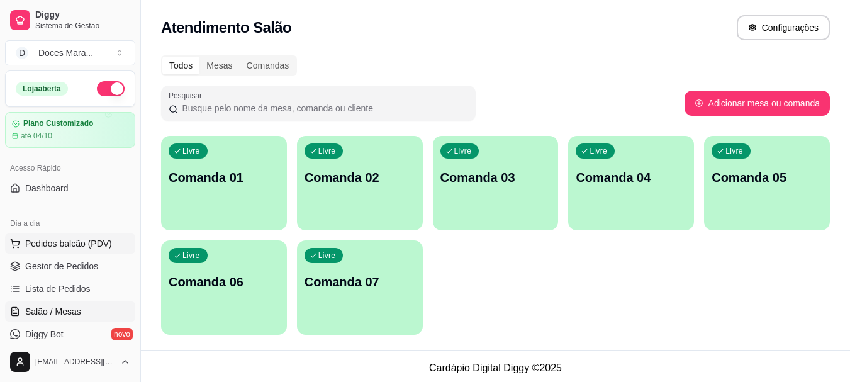
click at [77, 243] on span "Pedidos balcão (PDV)" at bounding box center [68, 243] width 87 height 13
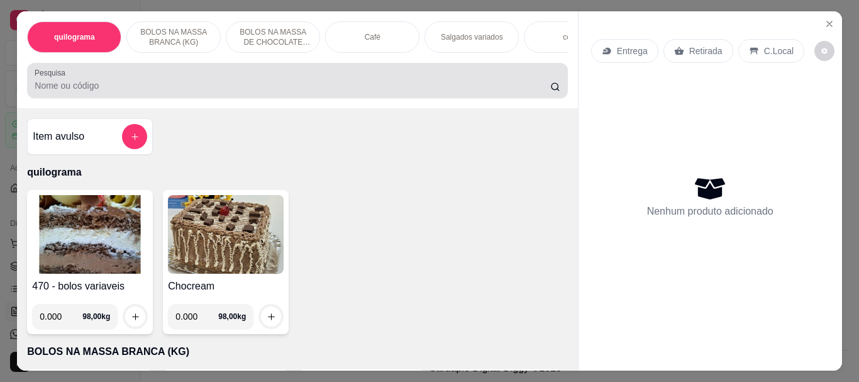
click at [89, 92] on input "Pesquisa" at bounding box center [293, 85] width 516 height 13
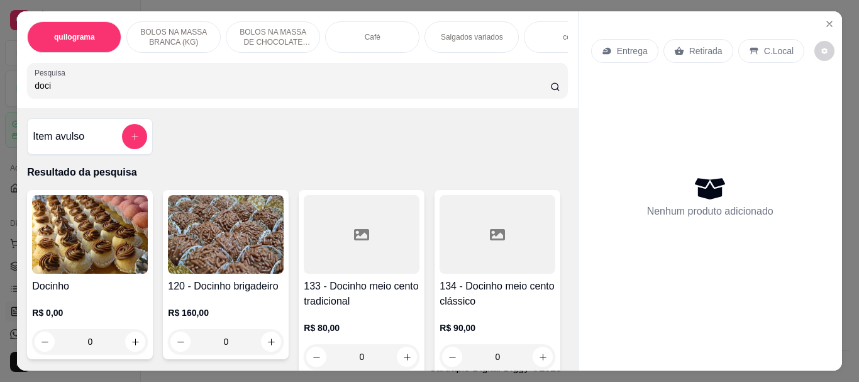
type input "doci"
click at [98, 236] on img at bounding box center [90, 234] width 116 height 79
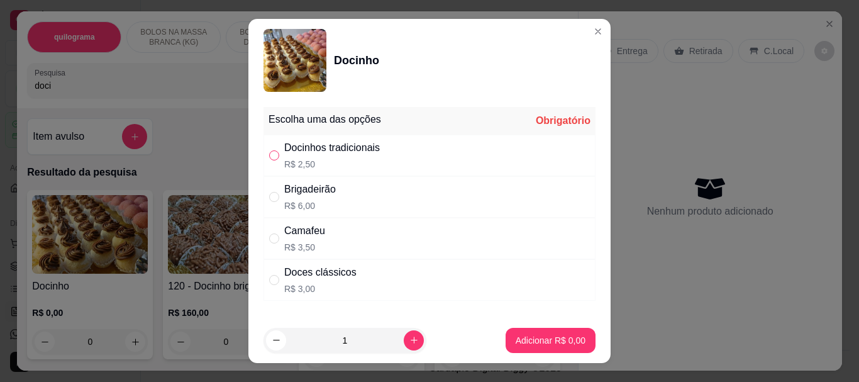
click at [269, 160] on input "" at bounding box center [274, 155] width 10 height 10
radio input "true"
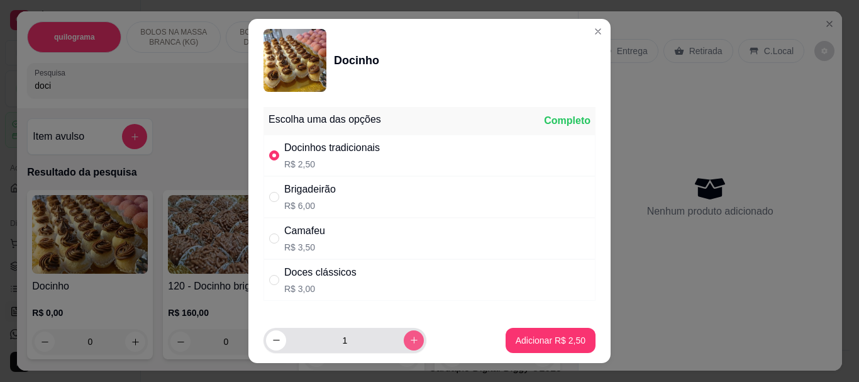
click at [404, 333] on button "increase-product-quantity" at bounding box center [414, 340] width 20 height 20
type input "2"
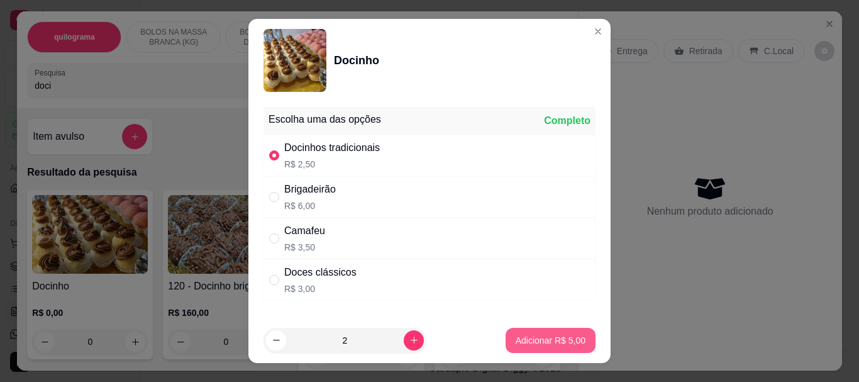
click at [524, 339] on p "Adicionar R$ 5,00" at bounding box center [551, 340] width 70 height 13
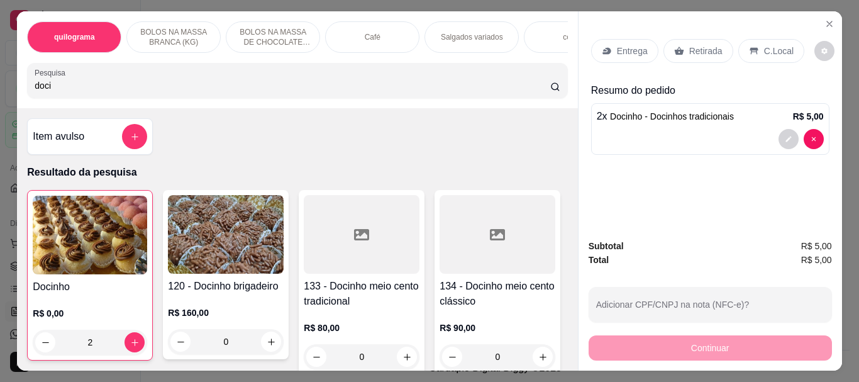
type input "2"
click at [680, 53] on div "Retirada" at bounding box center [698, 51] width 70 height 24
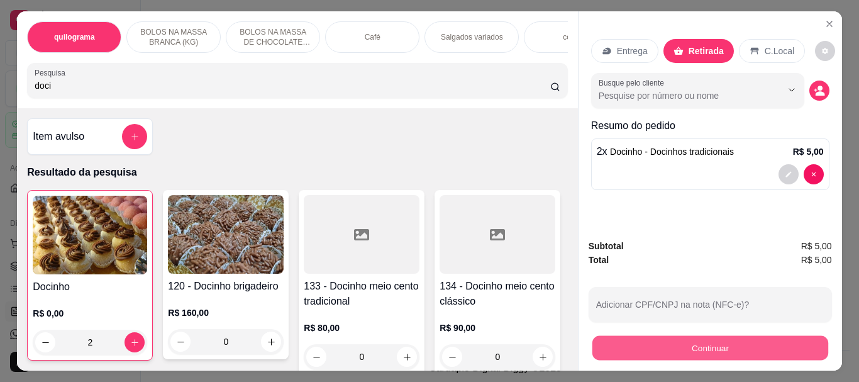
click at [758, 343] on button "Continuar" at bounding box center [710, 347] width 236 height 25
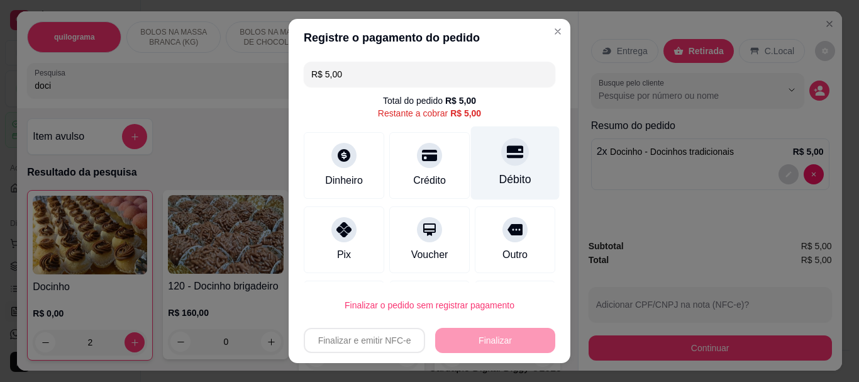
drag, startPoint x: 499, startPoint y: 148, endPoint x: 504, endPoint y: 183, distance: 35.0
click at [507, 150] on icon at bounding box center [515, 152] width 16 height 16
type input "R$ 0,00"
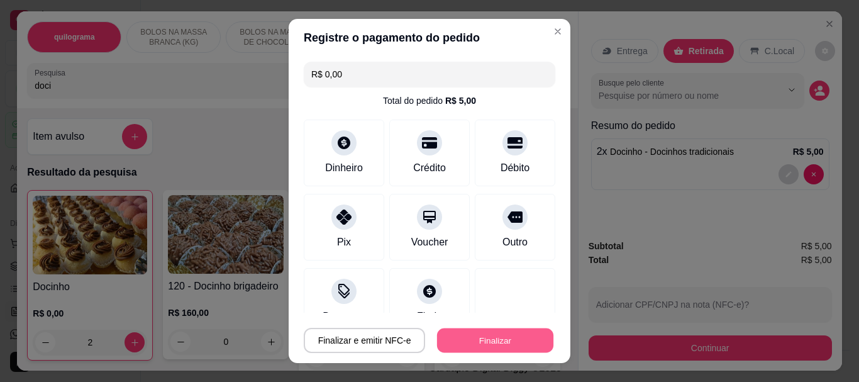
click at [522, 338] on button "Finalizar" at bounding box center [495, 340] width 116 height 25
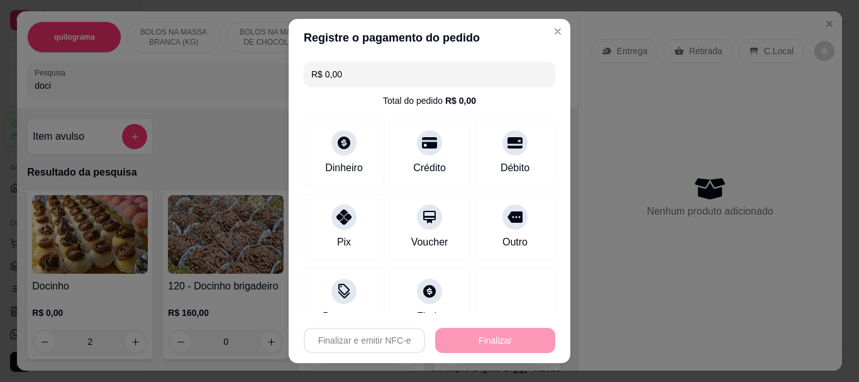
type input "0"
type input "-R$ 5,00"
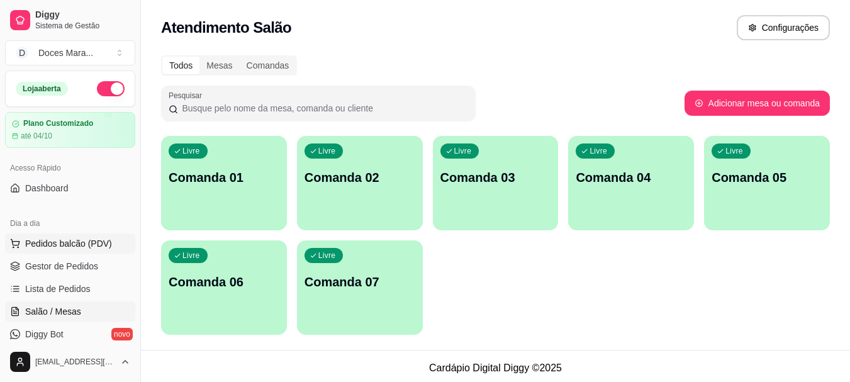
click at [64, 241] on span "Pedidos balcão (PDV)" at bounding box center [68, 243] width 87 height 13
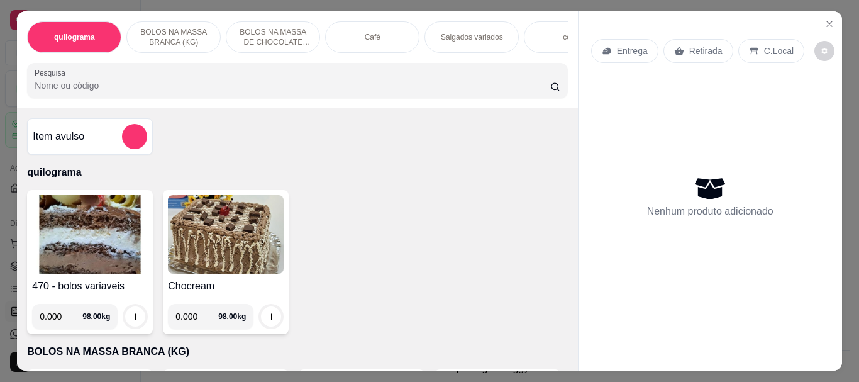
drag, startPoint x: 89, startPoint y: 86, endPoint x: 660, endPoint y: 379, distance: 642.1
click at [89, 86] on input "Pesquisa" at bounding box center [293, 85] width 516 height 13
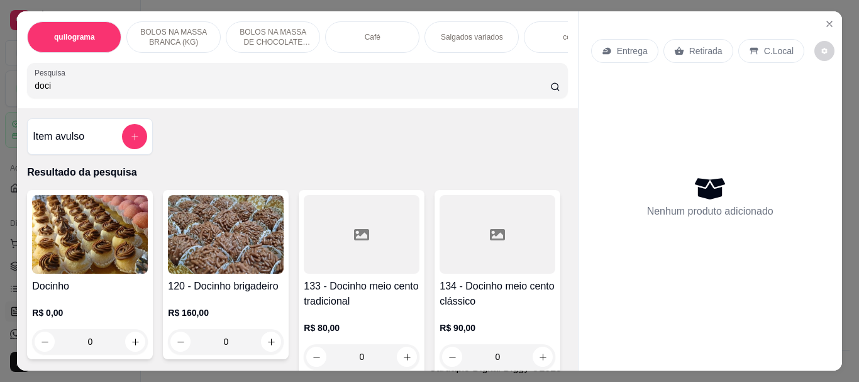
type input "doci"
click at [76, 239] on img at bounding box center [90, 234] width 116 height 79
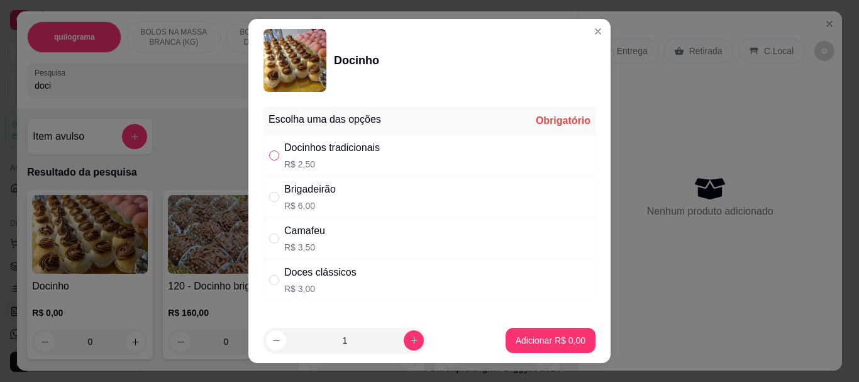
click at [271, 158] on input "" at bounding box center [274, 155] width 10 height 10
radio input "true"
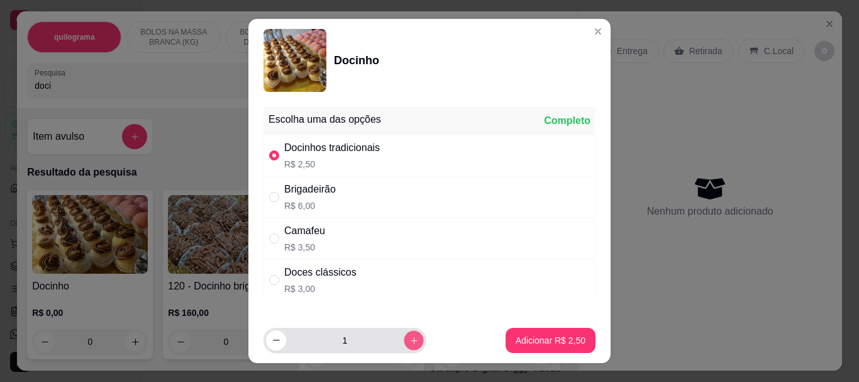
click at [409, 338] on icon "increase-product-quantity" at bounding box center [413, 339] width 9 height 9
type input "2"
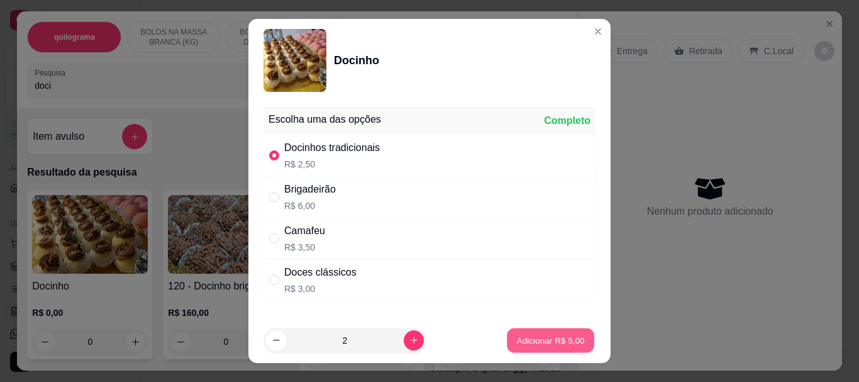
click at [530, 341] on p "Adicionar R$ 5,00" at bounding box center [550, 340] width 68 height 12
type input "2"
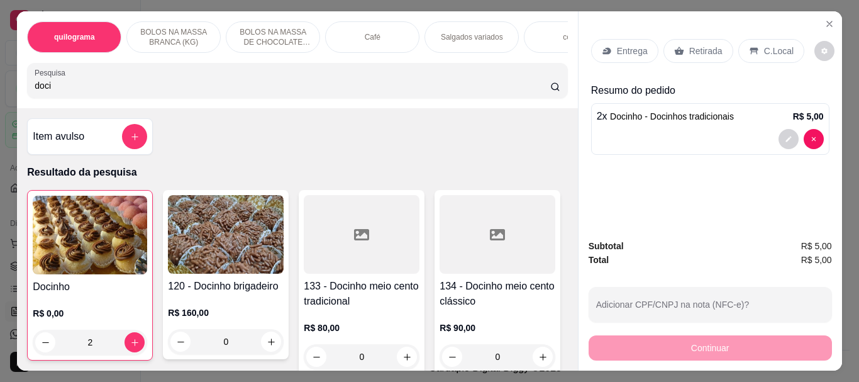
click at [691, 48] on p "Retirada" at bounding box center [705, 51] width 33 height 13
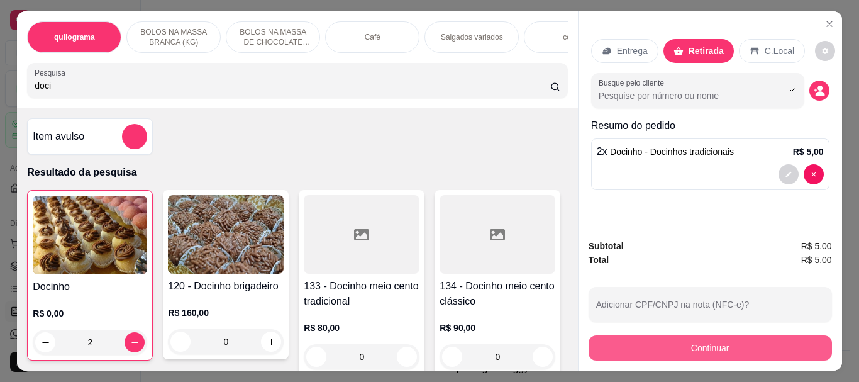
click at [679, 347] on button "Continuar" at bounding box center [710, 347] width 243 height 25
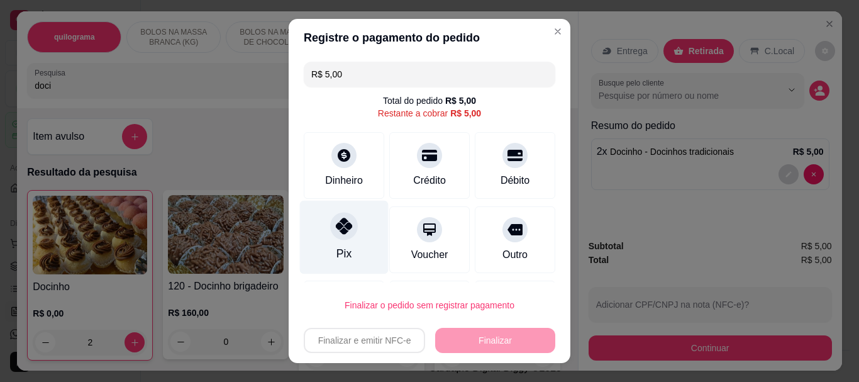
click at [340, 250] on div "Pix" at bounding box center [343, 254] width 15 height 16
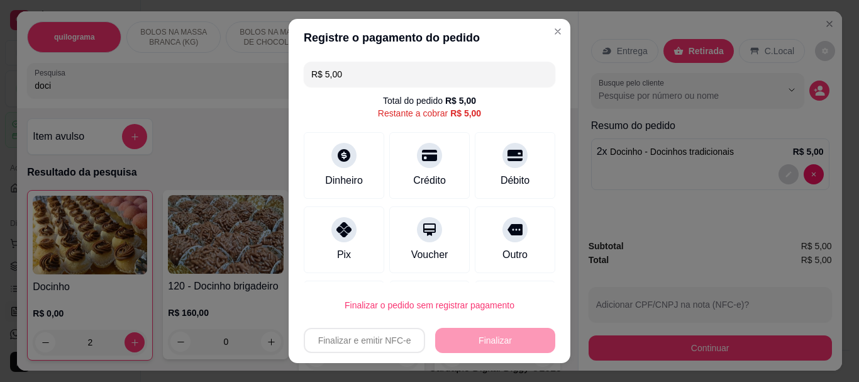
type input "R$ 0,00"
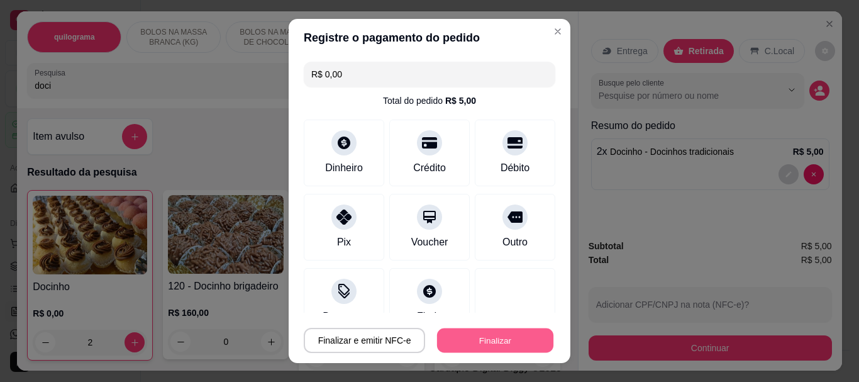
click at [502, 336] on button "Finalizar" at bounding box center [495, 340] width 116 height 25
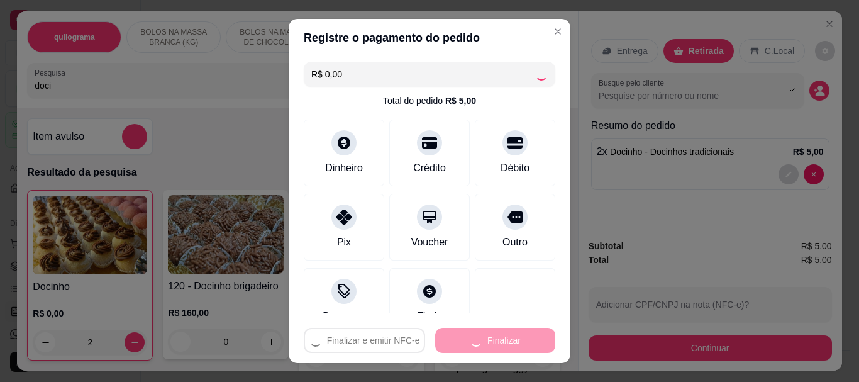
type input "0"
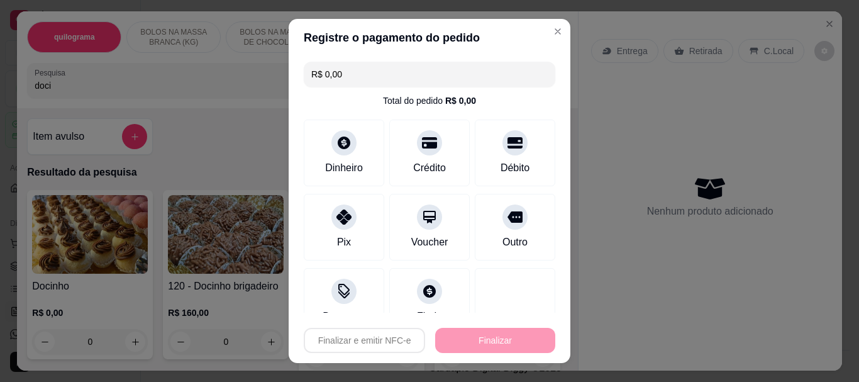
type input "-R$ 5,00"
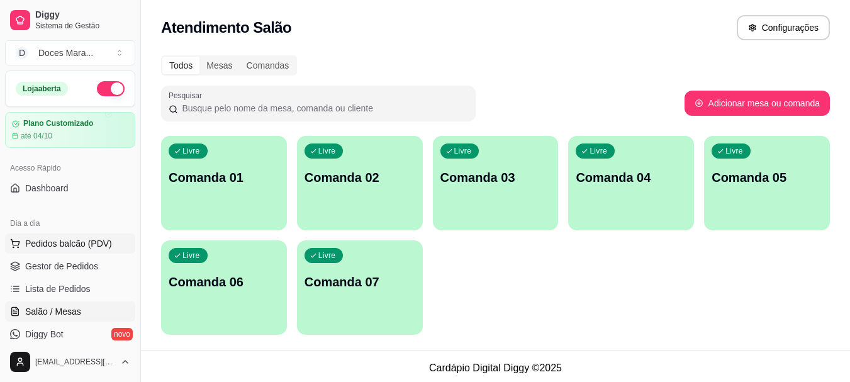
click at [87, 245] on span "Pedidos balcão (PDV)" at bounding box center [68, 243] width 87 height 13
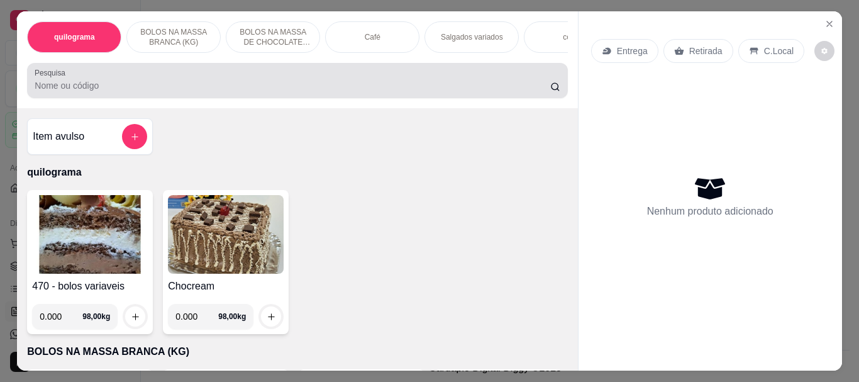
click at [87, 98] on div "Pesquisa" at bounding box center [297, 80] width 540 height 35
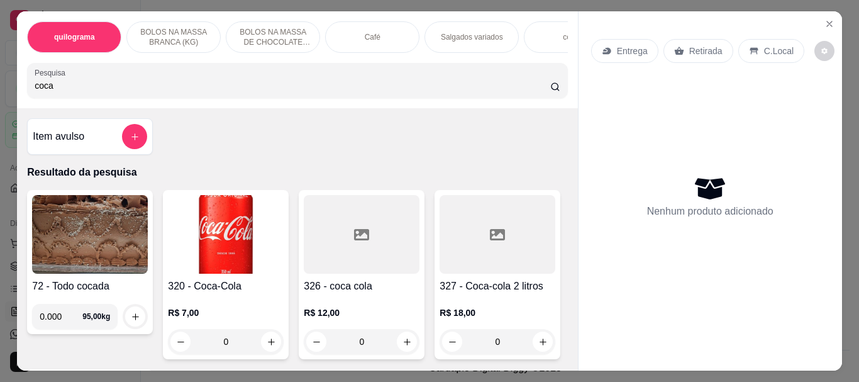
type input "coca"
click at [223, 239] on img at bounding box center [226, 234] width 116 height 79
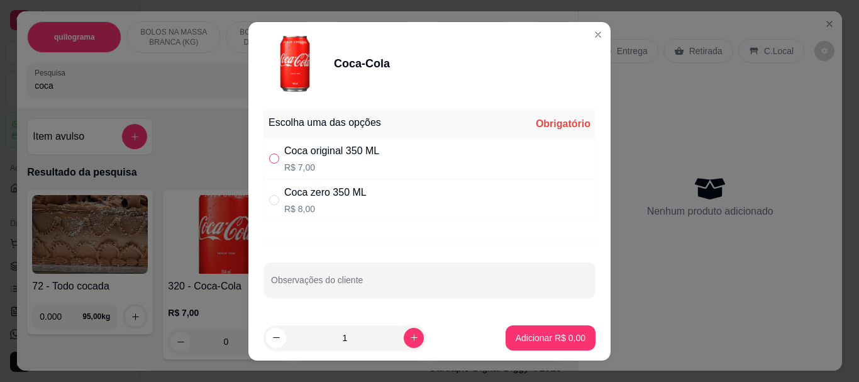
click at [269, 157] on input "" at bounding box center [274, 158] width 10 height 10
radio input "true"
click at [518, 336] on p "Adicionar R$ 7,00" at bounding box center [551, 337] width 70 height 13
type input "1"
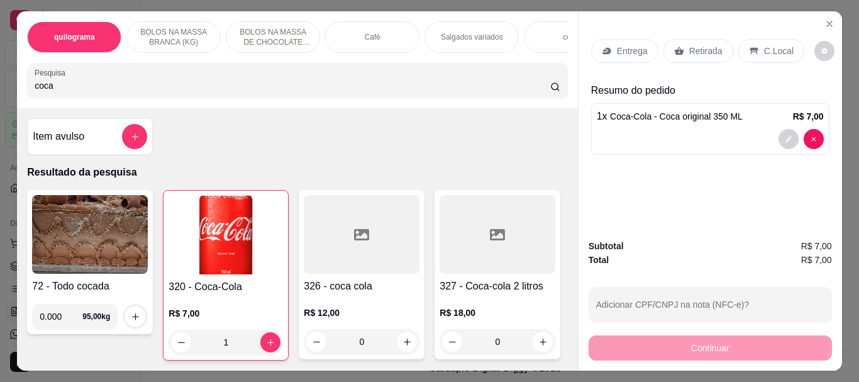
click at [0, 92] on div "quilograma BOLOS NA MASSA BRANCA (KG) BOLOS NA MASSA DE CHOCOLATE preço por (KG…" at bounding box center [429, 191] width 859 height 382
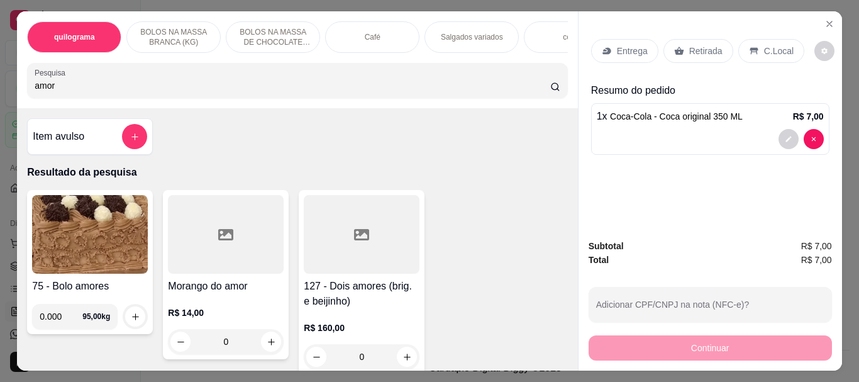
type input "amor"
click at [211, 231] on div at bounding box center [226, 234] width 116 height 79
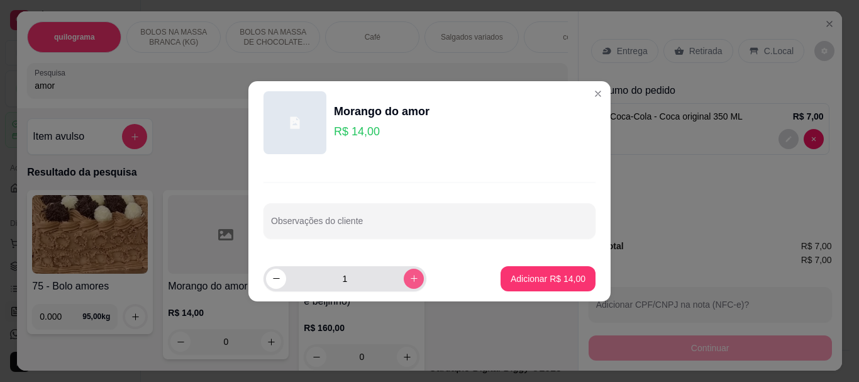
click at [409, 274] on button "increase-product-quantity" at bounding box center [414, 279] width 20 height 20
type input "2"
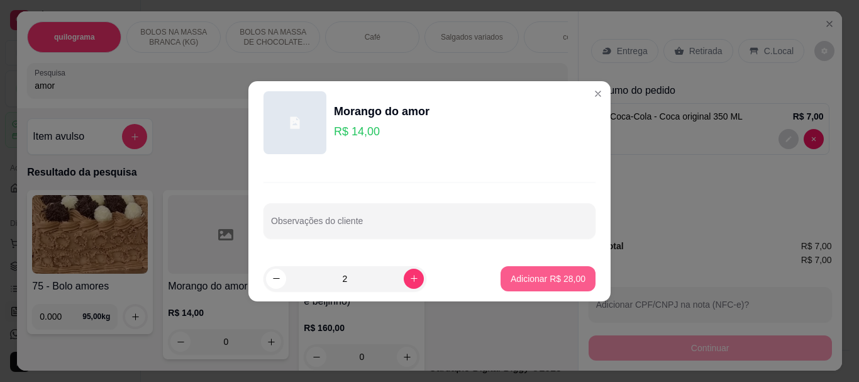
click at [550, 280] on p "Adicionar R$ 28,00" at bounding box center [548, 278] width 75 height 13
type input "2"
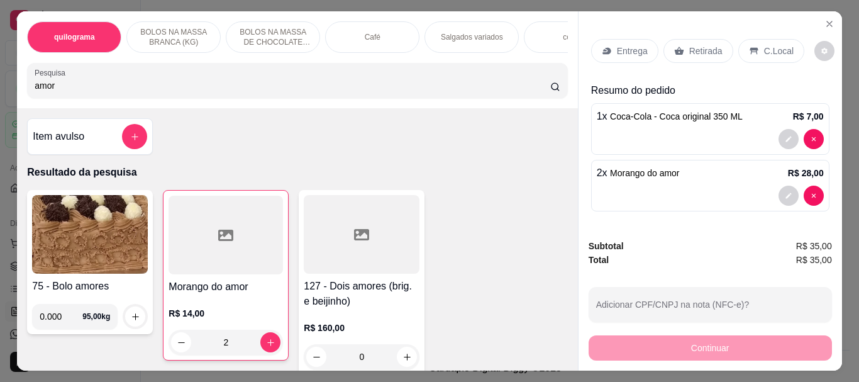
click at [696, 48] on p "Retirada" at bounding box center [705, 51] width 33 height 13
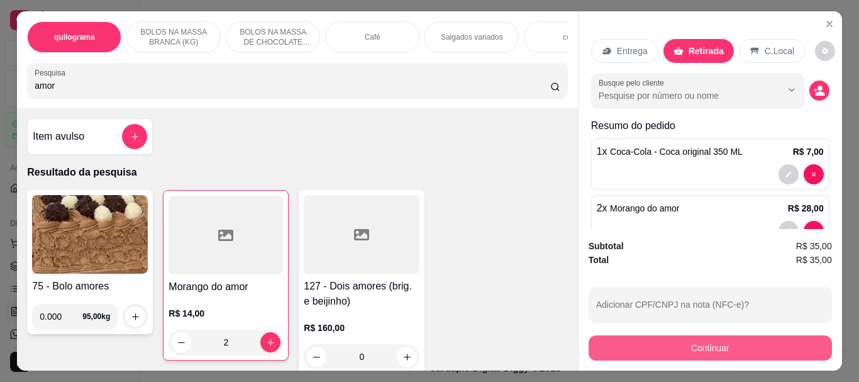
click at [710, 343] on button "Continuar" at bounding box center [710, 347] width 243 height 25
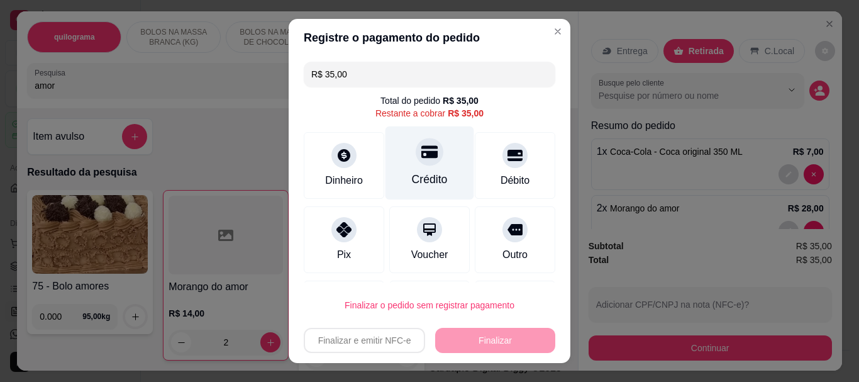
click at [428, 155] on div at bounding box center [430, 152] width 28 height 28
type input "R$ 0,00"
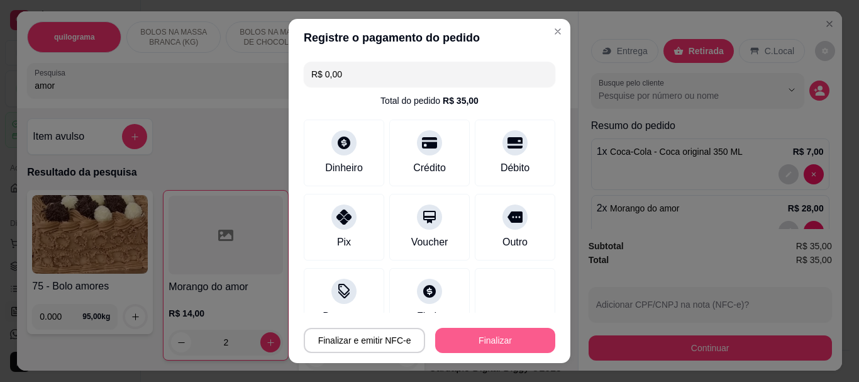
click at [477, 338] on button "Finalizar" at bounding box center [495, 340] width 120 height 25
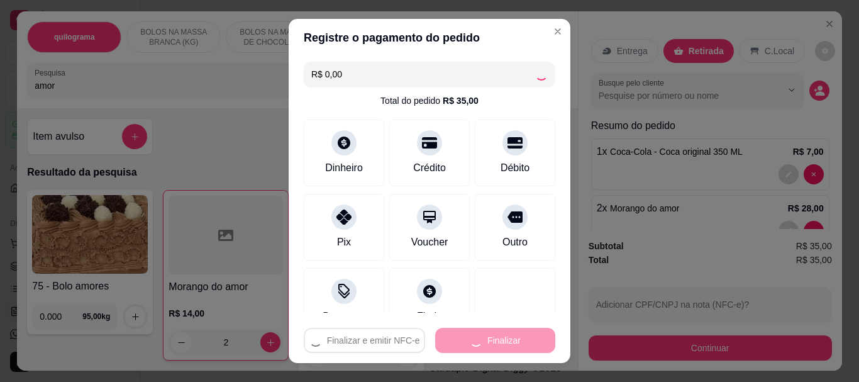
type input "0"
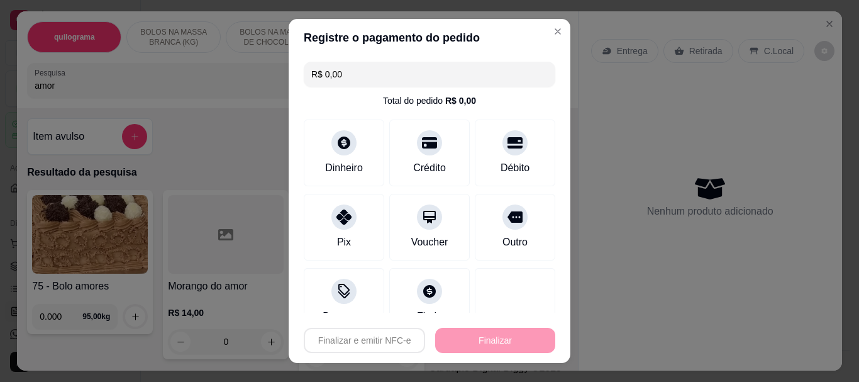
type input "-R$ 35,00"
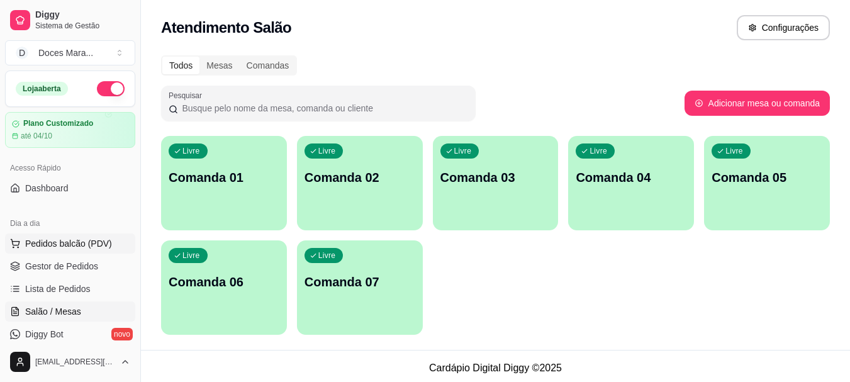
click at [51, 244] on span "Pedidos balcão (PDV)" at bounding box center [68, 243] width 87 height 13
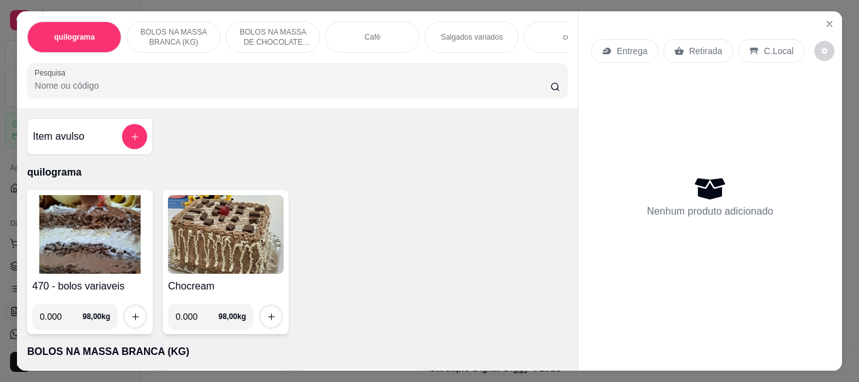
click at [59, 241] on img at bounding box center [90, 234] width 116 height 79
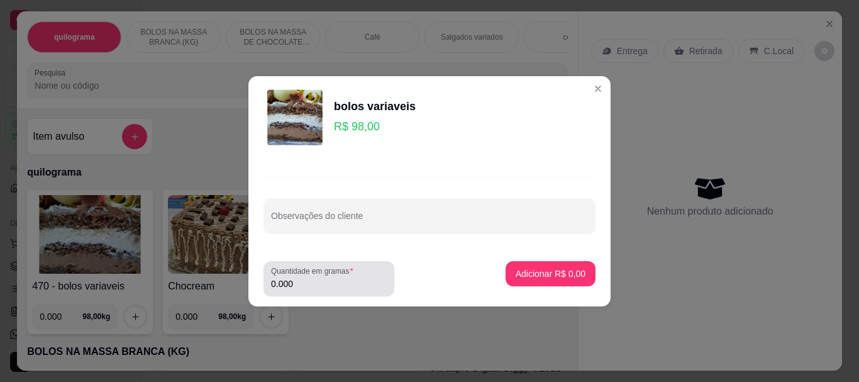
click at [329, 282] on input "0.000" at bounding box center [329, 283] width 116 height 13
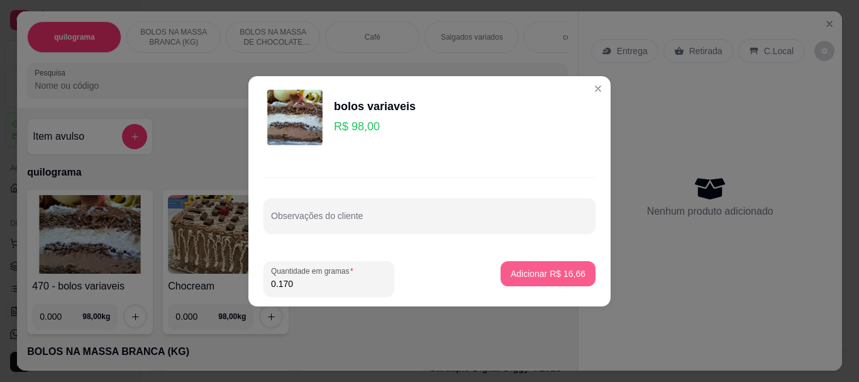
type input "0.170"
click at [559, 274] on p "Adicionar R$ 16,66" at bounding box center [548, 273] width 73 height 12
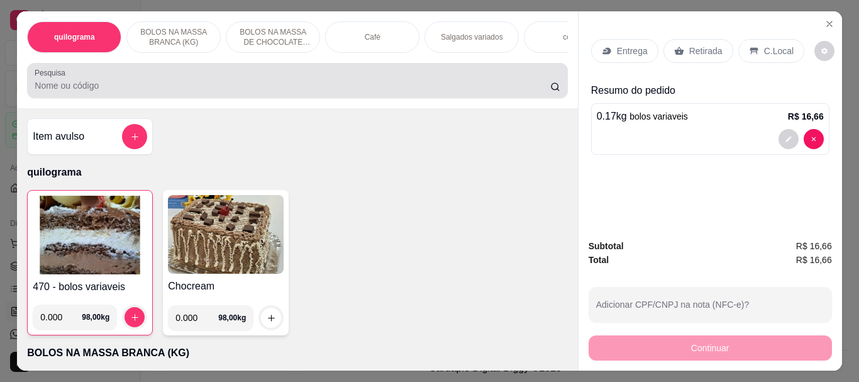
click at [155, 86] on input "Pesquisa" at bounding box center [293, 85] width 516 height 13
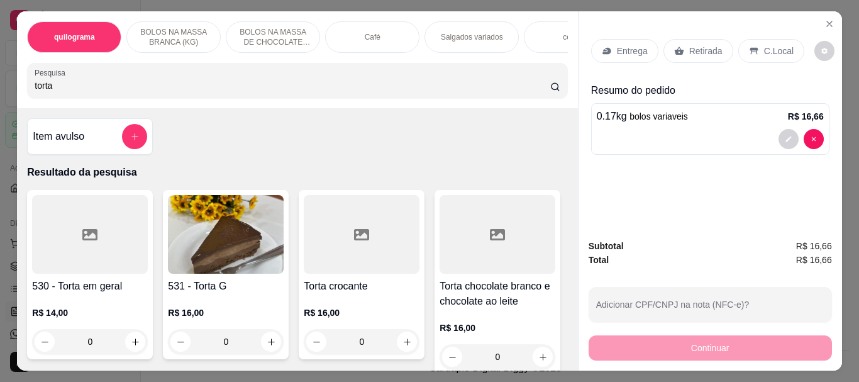
type input "torta"
click at [219, 238] on img at bounding box center [226, 234] width 116 height 79
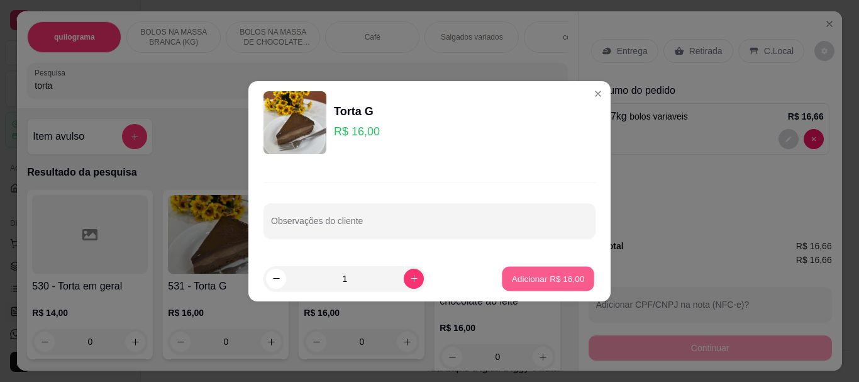
click at [555, 274] on p "Adicionar R$ 16,00" at bounding box center [548, 278] width 73 height 12
type input "1"
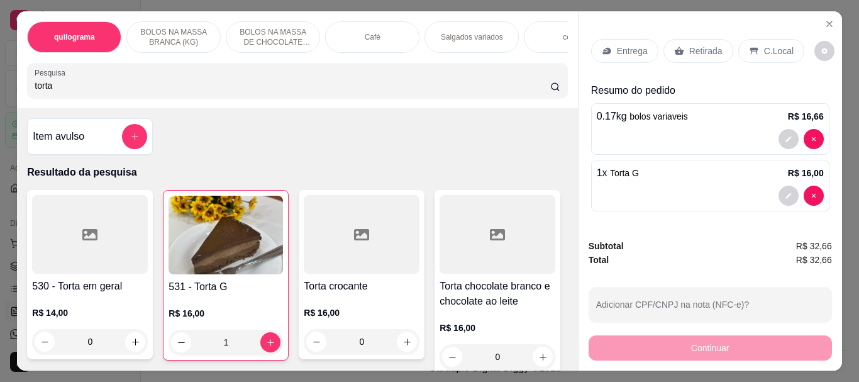
click at [692, 45] on p "Retirada" at bounding box center [705, 51] width 33 height 13
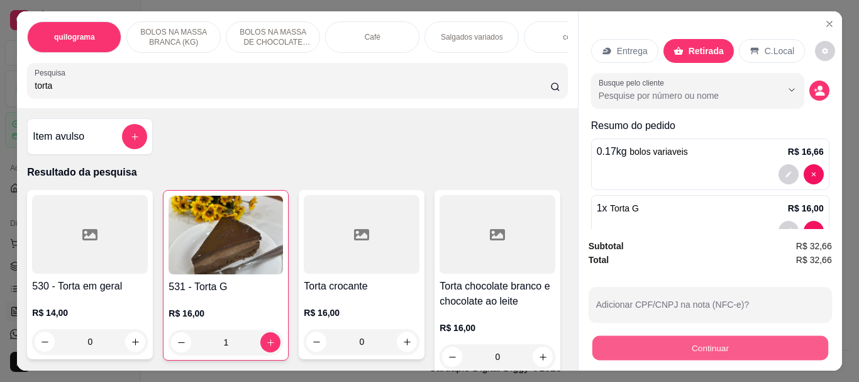
click at [666, 341] on button "Continuar" at bounding box center [710, 347] width 236 height 25
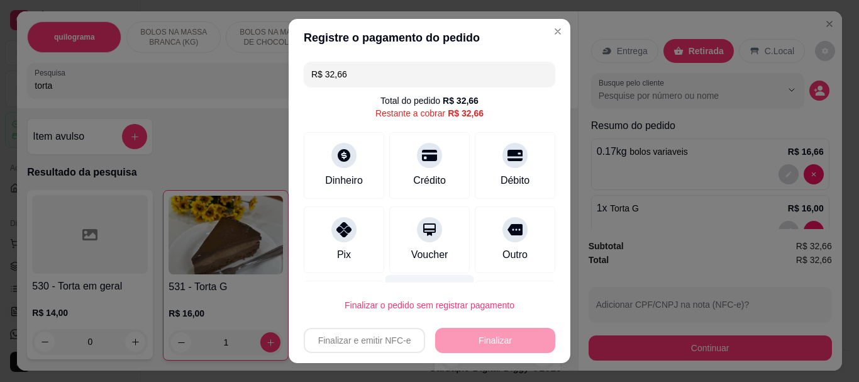
drag, startPoint x: 345, startPoint y: 232, endPoint x: 413, endPoint y: 281, distance: 84.3
click at [344, 232] on icon at bounding box center [343, 229] width 15 height 15
type input "R$ 0,00"
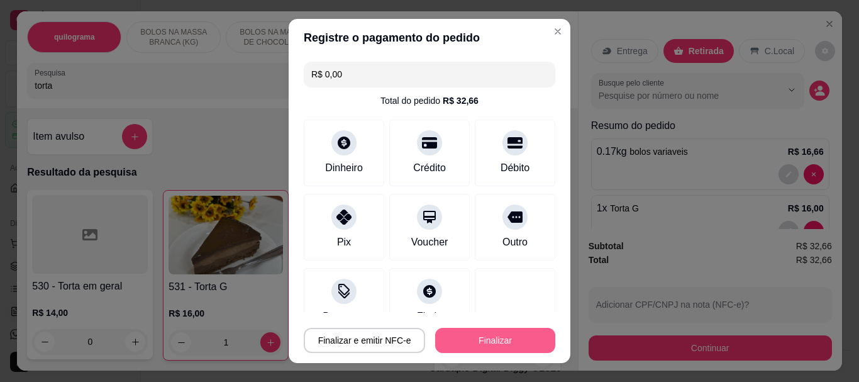
click at [451, 340] on button "Finalizar" at bounding box center [495, 340] width 120 height 25
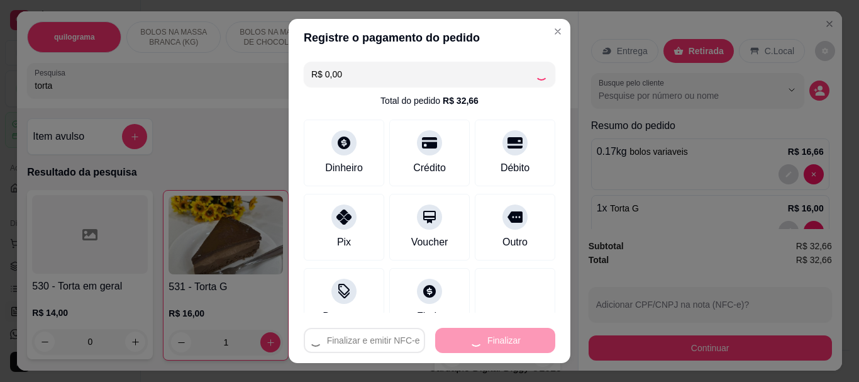
type input "0"
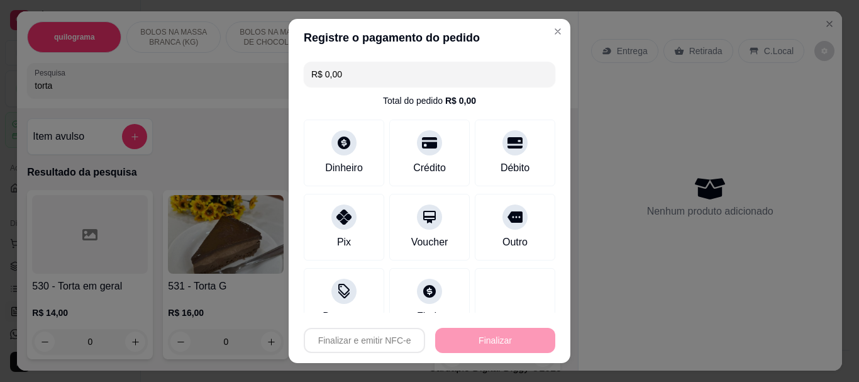
type input "-R$ 32,66"
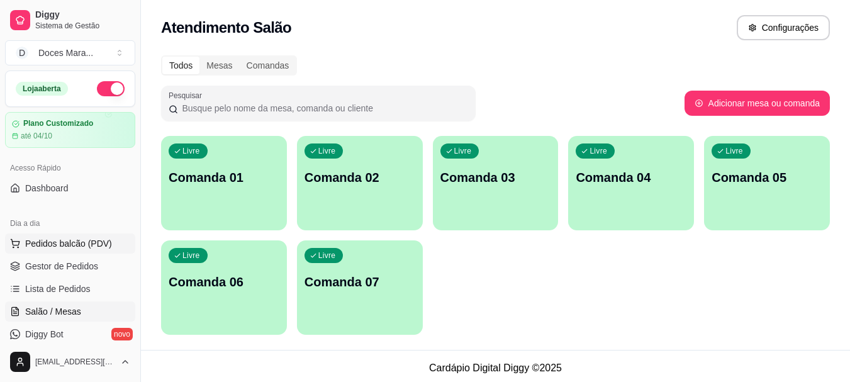
click at [73, 242] on span "Pedidos balcão (PDV)" at bounding box center [68, 243] width 87 height 13
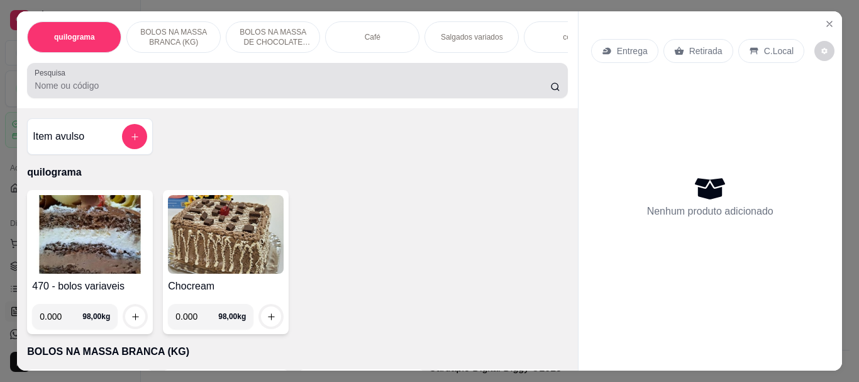
click at [99, 89] on input "Pesquisa" at bounding box center [293, 85] width 516 height 13
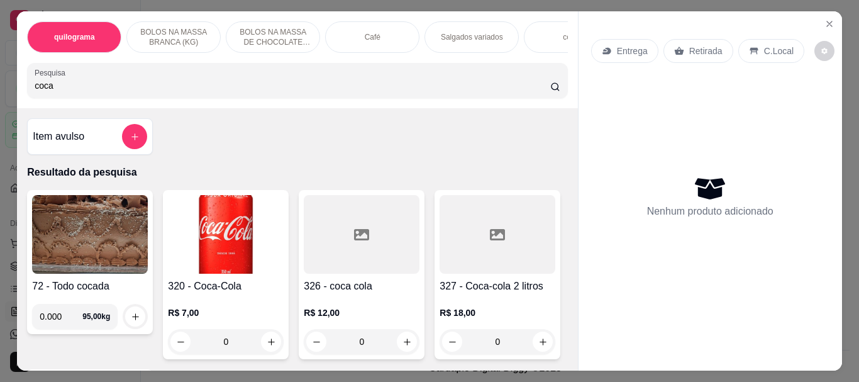
type input "coca"
click at [220, 221] on img at bounding box center [226, 234] width 116 height 79
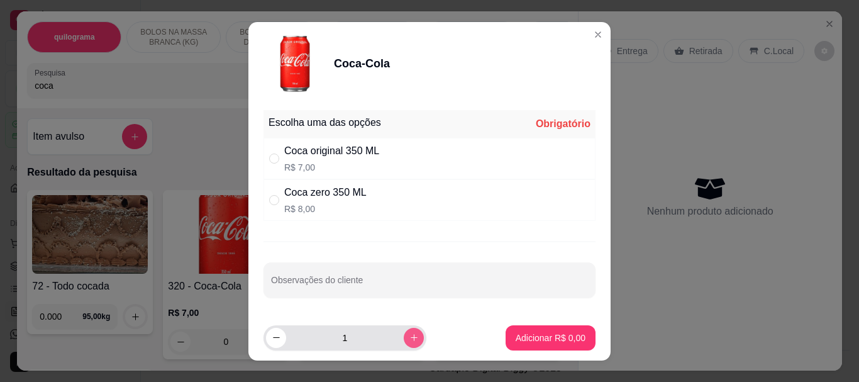
click at [409, 340] on icon "increase-product-quantity" at bounding box center [413, 337] width 9 height 9
type input "2"
drag, startPoint x: 270, startPoint y: 160, endPoint x: 345, endPoint y: 203, distance: 86.5
click at [272, 160] on input "" at bounding box center [274, 158] width 10 height 10
radio input "true"
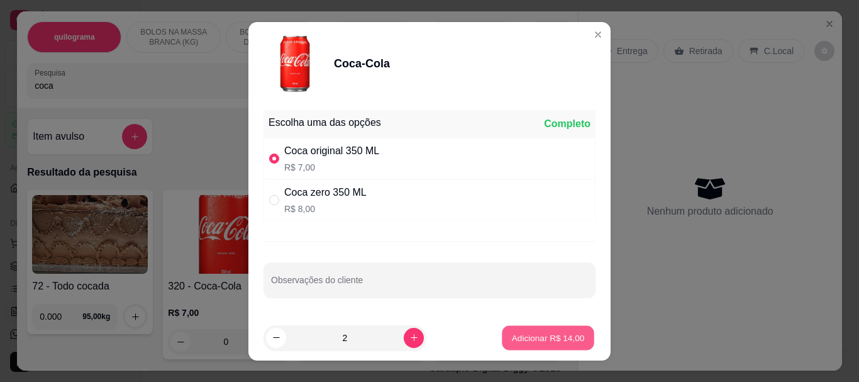
click at [552, 339] on p "Adicionar R$ 14,00" at bounding box center [548, 337] width 73 height 12
type input "2"
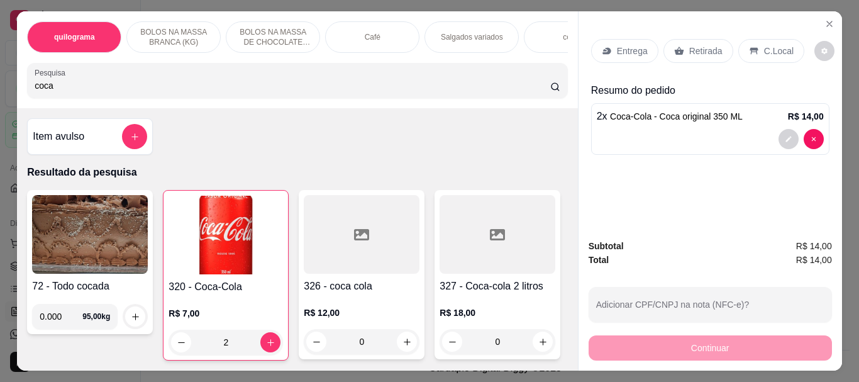
drag, startPoint x: 109, startPoint y: 96, endPoint x: 0, endPoint y: 96, distance: 108.8
click at [0, 96] on div "quilograma BOLOS NA MASSA BRANCA (KG) BOLOS NA MASSA DE CHOCOLATE preço por (KG…" at bounding box center [429, 191] width 859 height 382
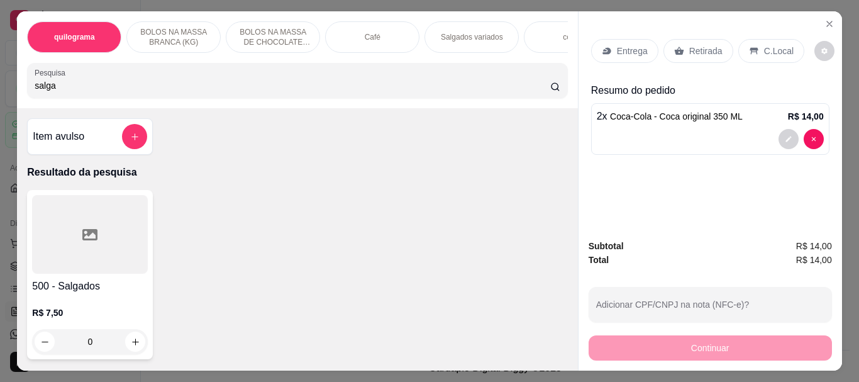
type input "salga"
click at [75, 233] on div at bounding box center [90, 234] width 116 height 79
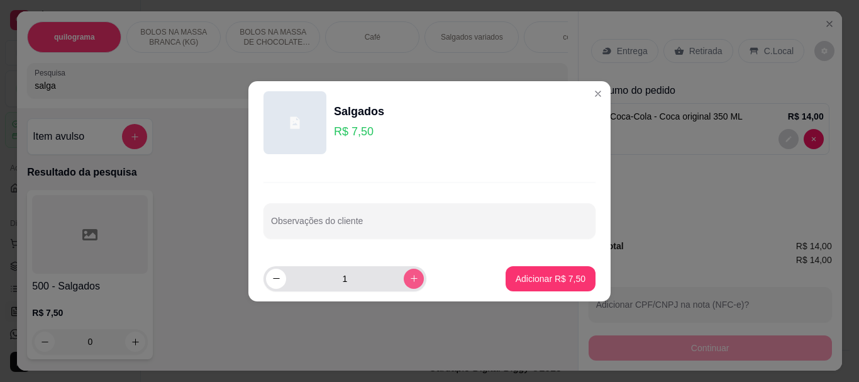
click at [404, 283] on button "increase-product-quantity" at bounding box center [414, 279] width 20 height 20
type input "3"
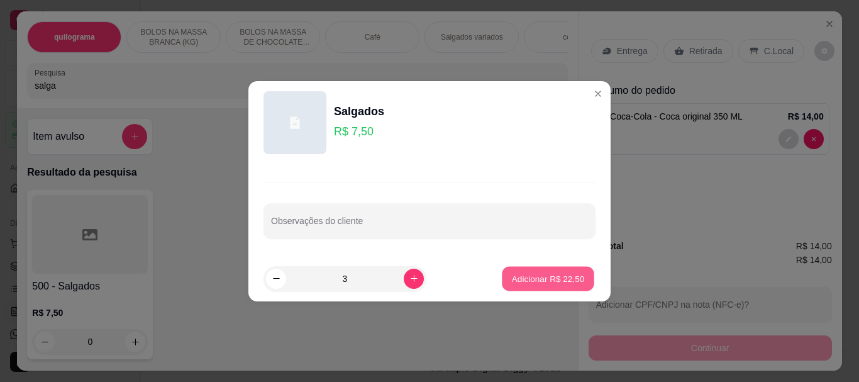
click at [524, 275] on p "Adicionar R$ 22,50" at bounding box center [548, 278] width 73 height 12
type input "3"
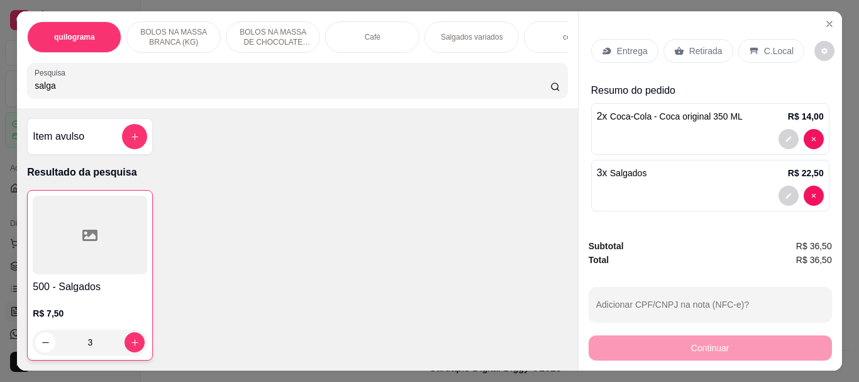
click at [699, 39] on div "Retirada" at bounding box center [698, 51] width 70 height 24
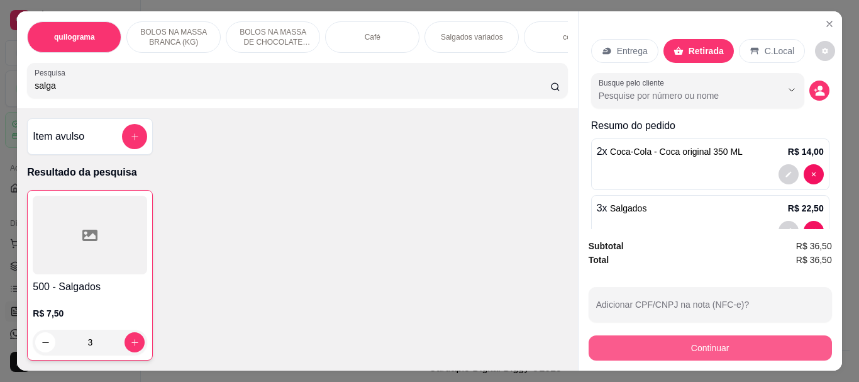
click at [704, 336] on button "Continuar" at bounding box center [710, 347] width 243 height 25
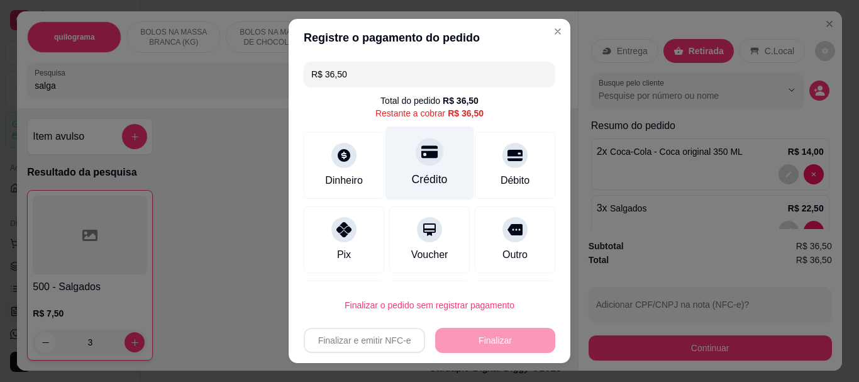
click at [409, 166] on div "Crédito" at bounding box center [429, 163] width 89 height 74
type input "R$ 0,00"
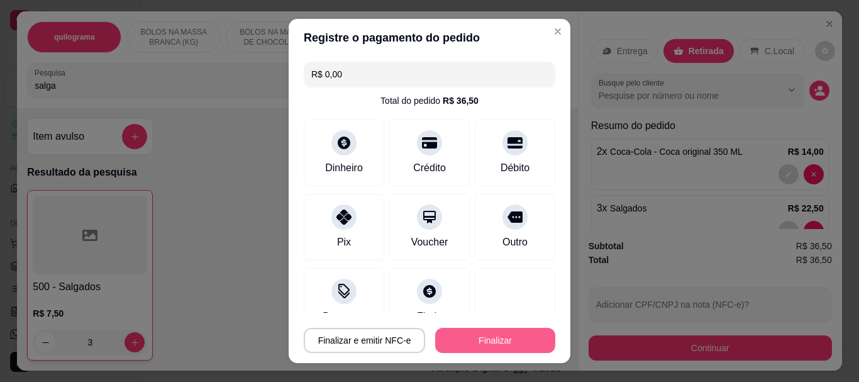
click at [467, 341] on button "Finalizar" at bounding box center [495, 340] width 120 height 25
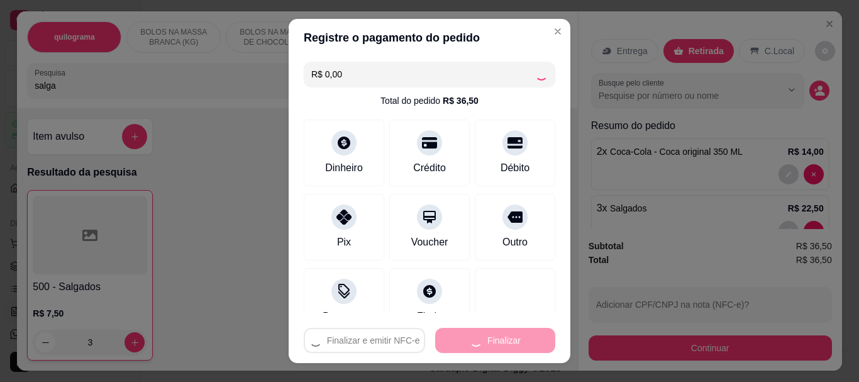
type input "0"
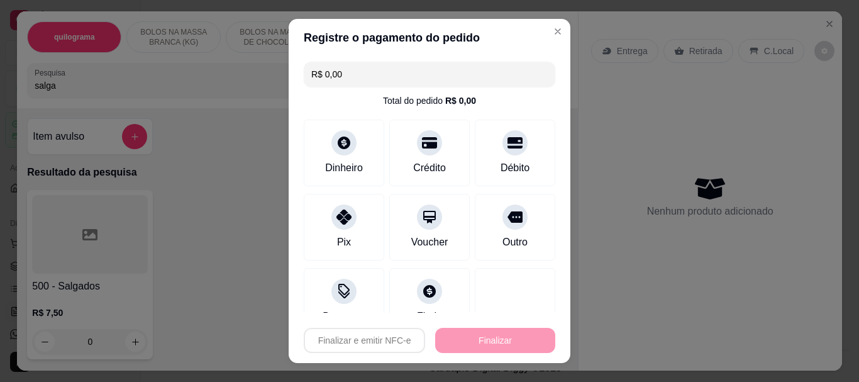
type input "-R$ 36,50"
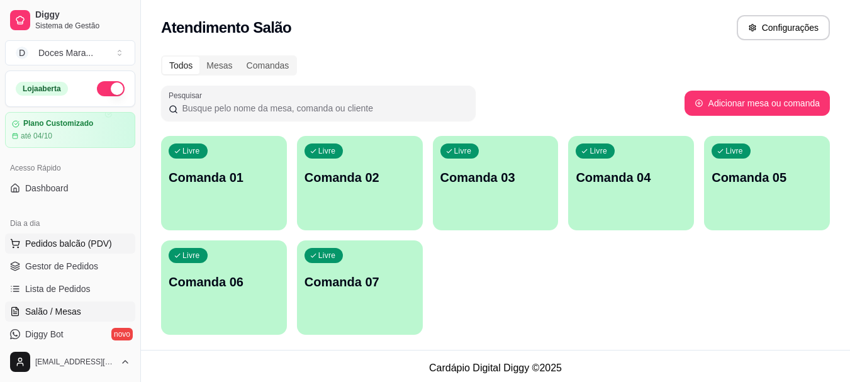
click at [80, 240] on span "Pedidos balcão (PDV)" at bounding box center [68, 243] width 87 height 13
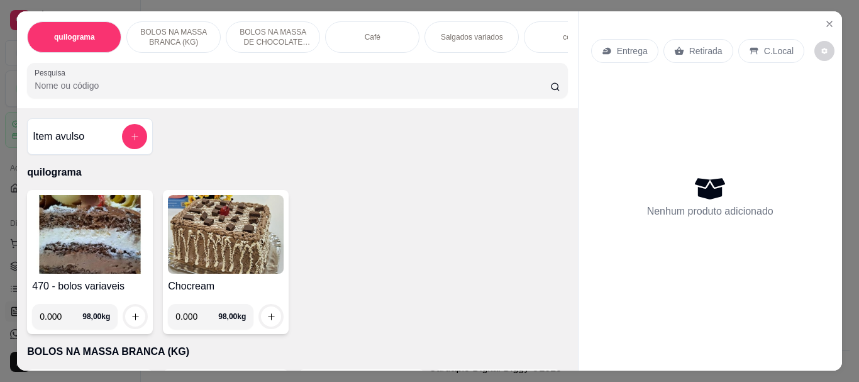
click at [83, 282] on div "470 - bolos variaveis 0.000 98,00 kg" at bounding box center [90, 262] width 126 height 144
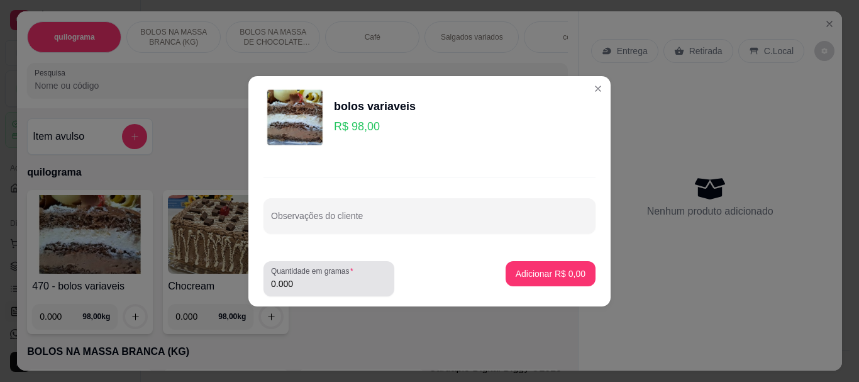
click at [336, 273] on label "Quantidade em gramas" at bounding box center [314, 270] width 87 height 11
click at [336, 277] on input "0.000" at bounding box center [329, 283] width 116 height 13
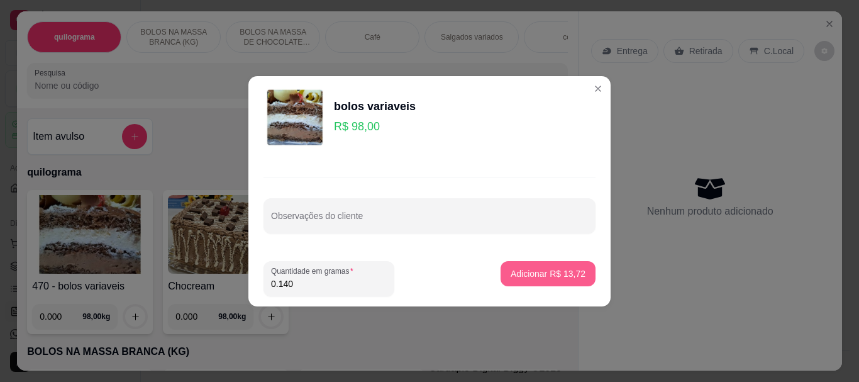
type input "0.140"
click at [516, 275] on p "Adicionar R$ 13,72" at bounding box center [548, 273] width 73 height 12
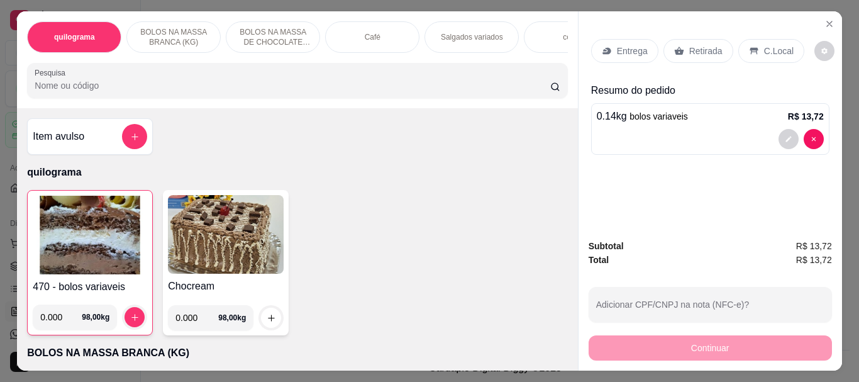
click at [704, 53] on div "Retirada" at bounding box center [698, 51] width 70 height 24
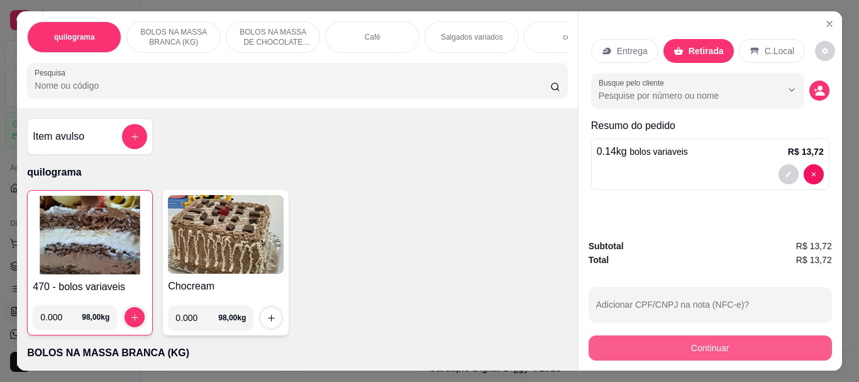
click at [701, 340] on button "Continuar" at bounding box center [710, 347] width 243 height 25
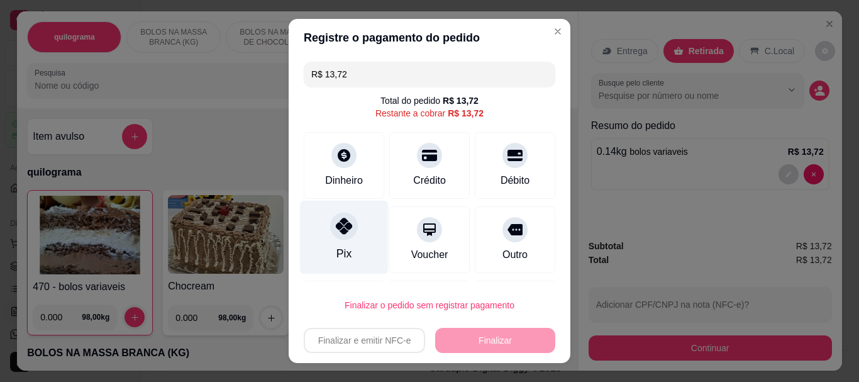
click at [341, 231] on icon at bounding box center [344, 226] width 16 height 16
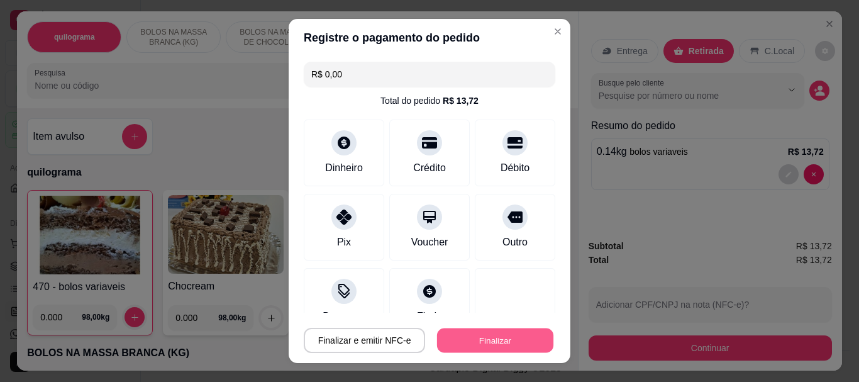
click at [519, 328] on button "Finalizar" at bounding box center [495, 340] width 116 height 25
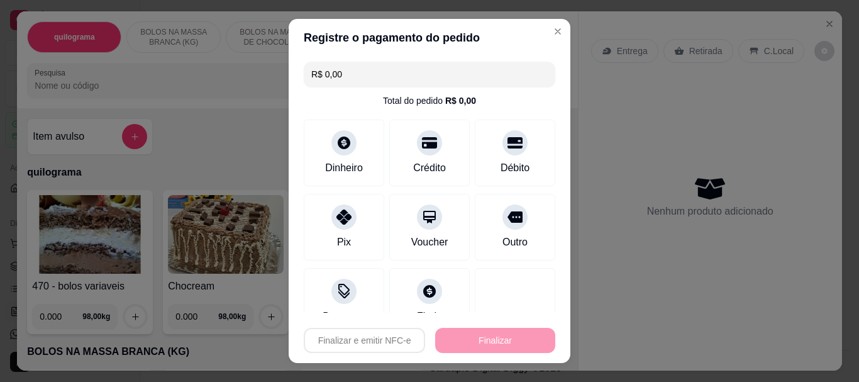
type input "-R$ 13,72"
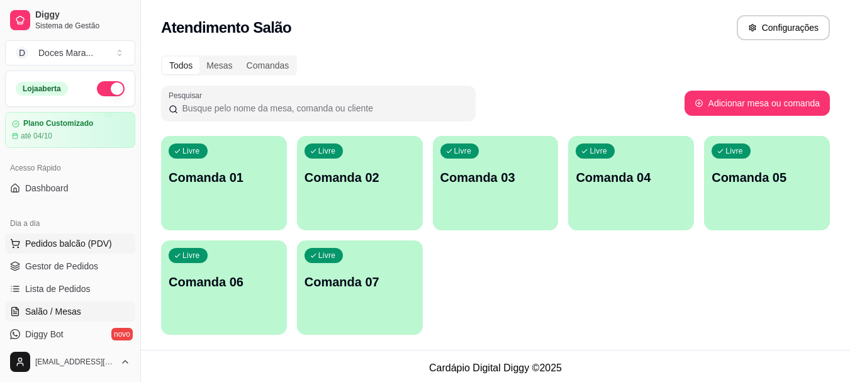
click at [92, 249] on span "Pedidos balcão (PDV)" at bounding box center [68, 243] width 87 height 13
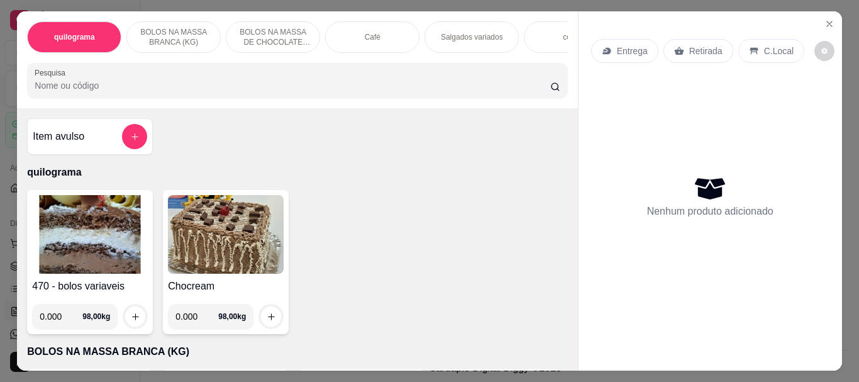
click at [117, 89] on input "Pesquisa" at bounding box center [293, 85] width 516 height 13
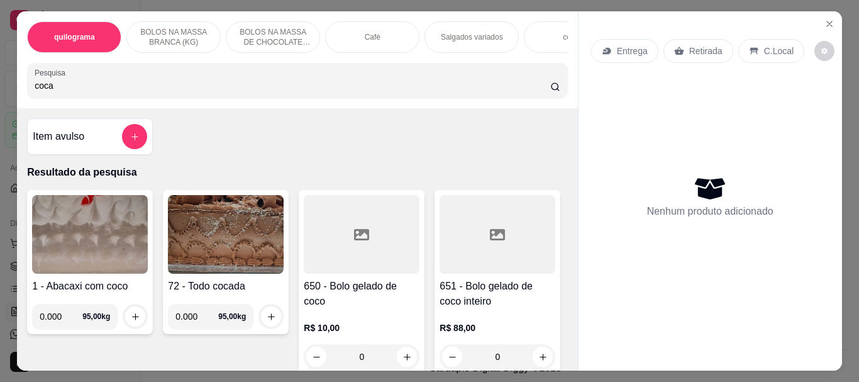
type input "coca"
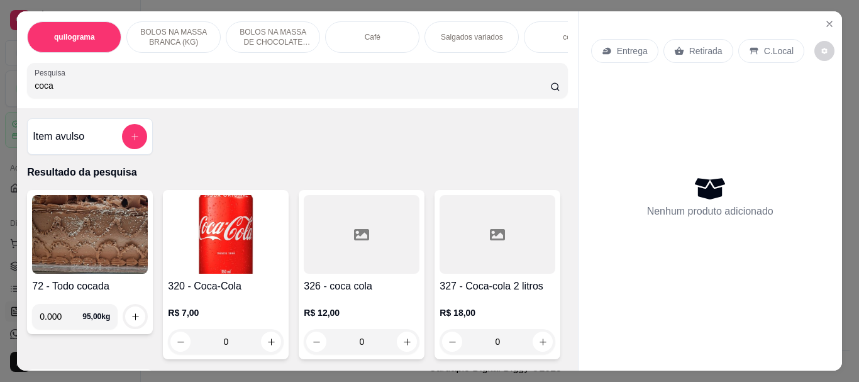
click at [235, 220] on img at bounding box center [226, 234] width 116 height 79
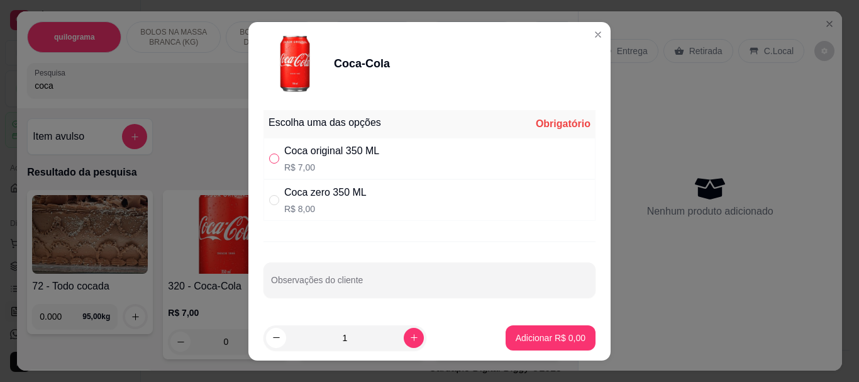
click at [273, 153] on input "" at bounding box center [274, 158] width 10 height 10
radio input "true"
click at [516, 332] on p "Adicionar R$ 7,00" at bounding box center [551, 337] width 70 height 13
type input "1"
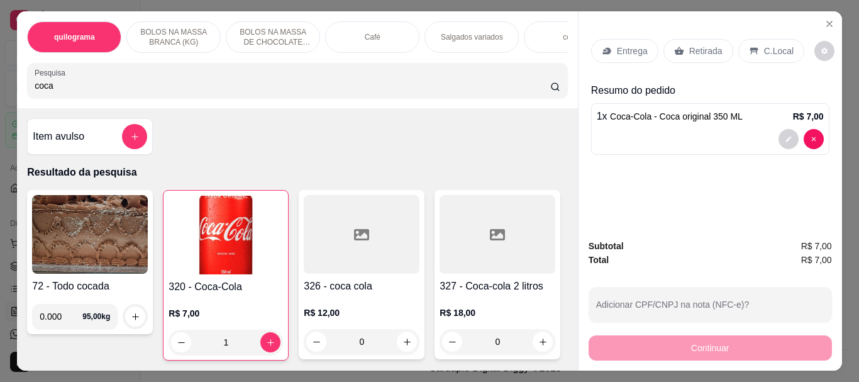
click at [695, 51] on p "Retirada" at bounding box center [705, 51] width 33 height 13
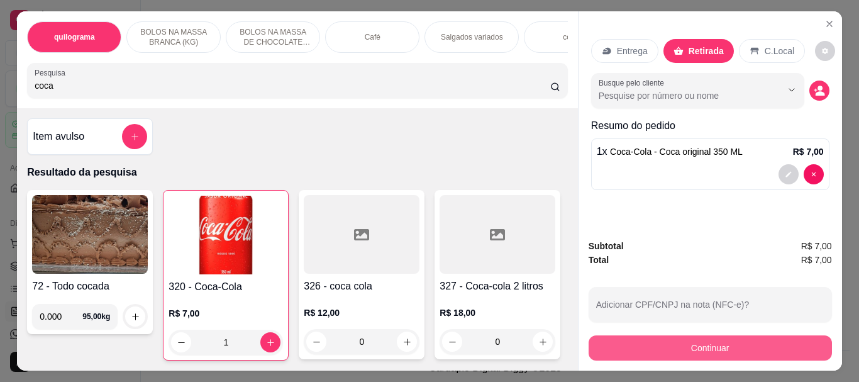
click at [753, 340] on button "Continuar" at bounding box center [710, 347] width 243 height 25
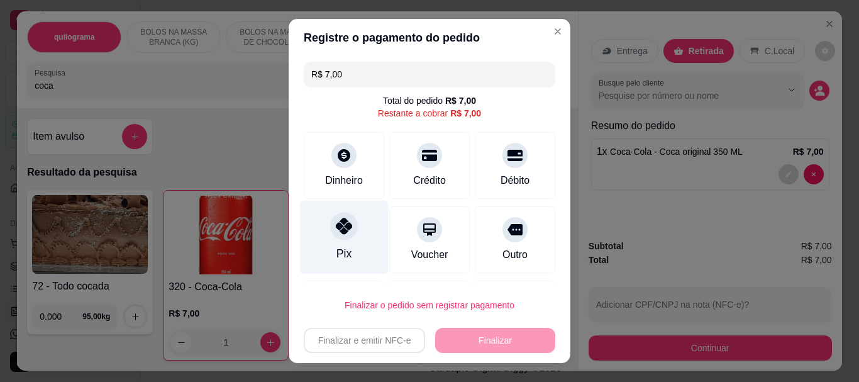
click at [337, 230] on icon at bounding box center [344, 226] width 16 height 16
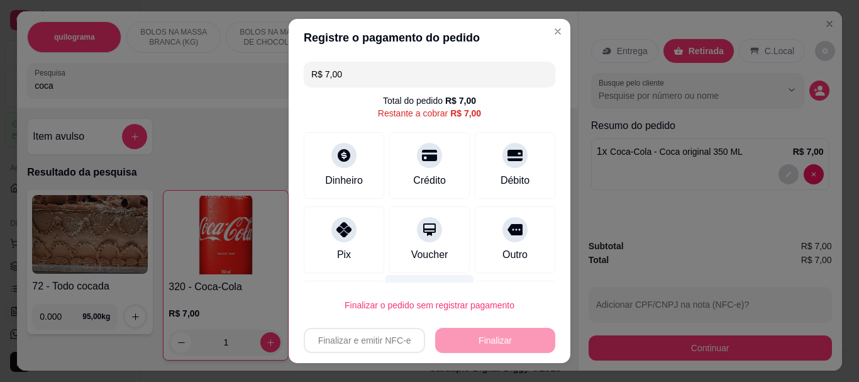
type input "R$ 0,00"
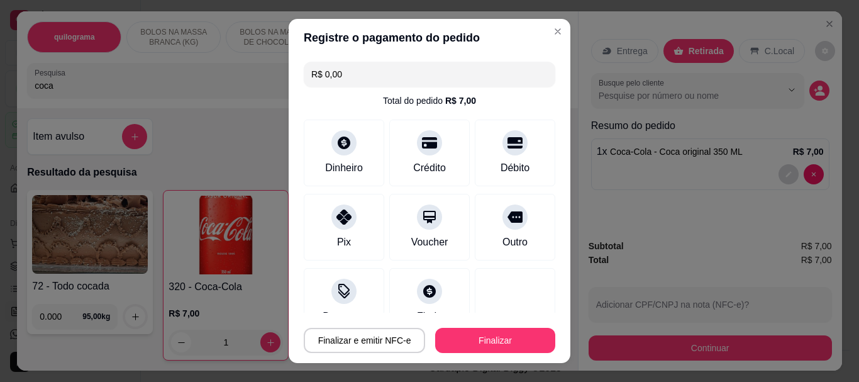
click at [470, 326] on div "Finalizar e emitir NFC-e Finalizar" at bounding box center [430, 338] width 252 height 30
click at [475, 335] on button "Finalizar" at bounding box center [495, 340] width 120 height 25
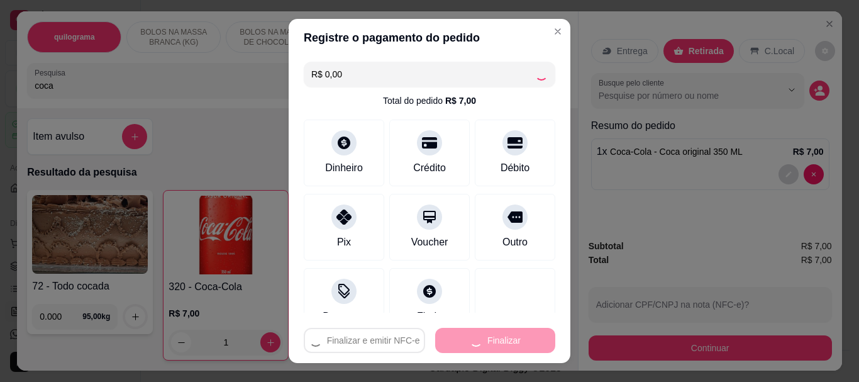
type input "0"
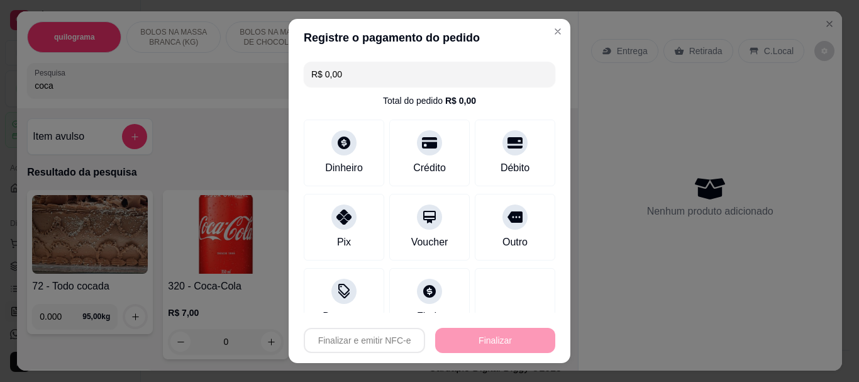
type input "-R$ 7,00"
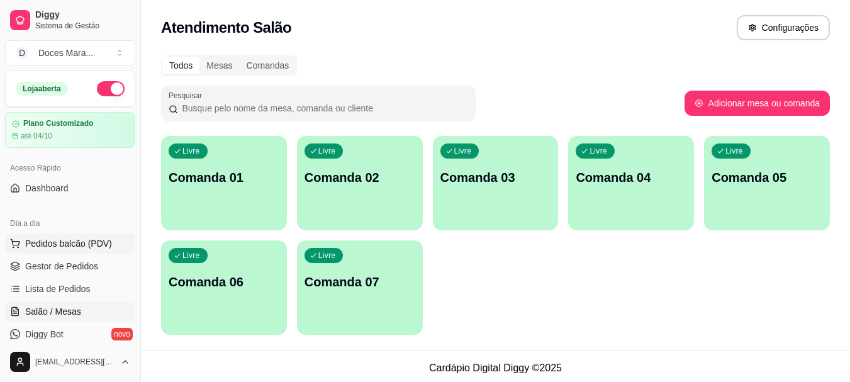
click at [55, 241] on span "Pedidos balcão (PDV)" at bounding box center [68, 243] width 87 height 13
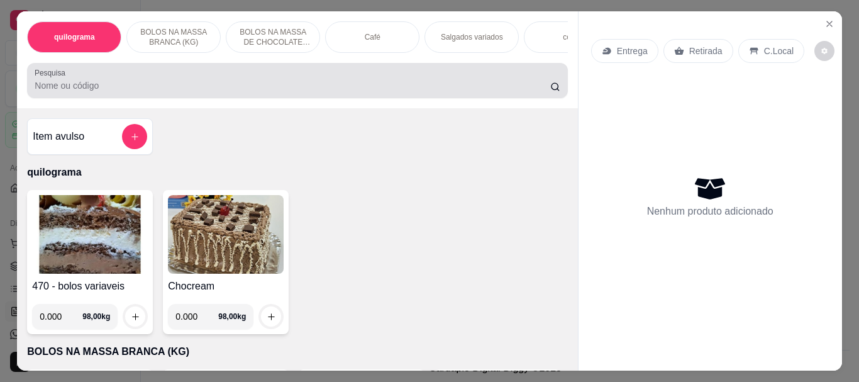
drag, startPoint x: 80, startPoint y: 97, endPoint x: 253, endPoint y: 184, distance: 193.5
click at [81, 98] on div "Pesquisa" at bounding box center [297, 80] width 540 height 35
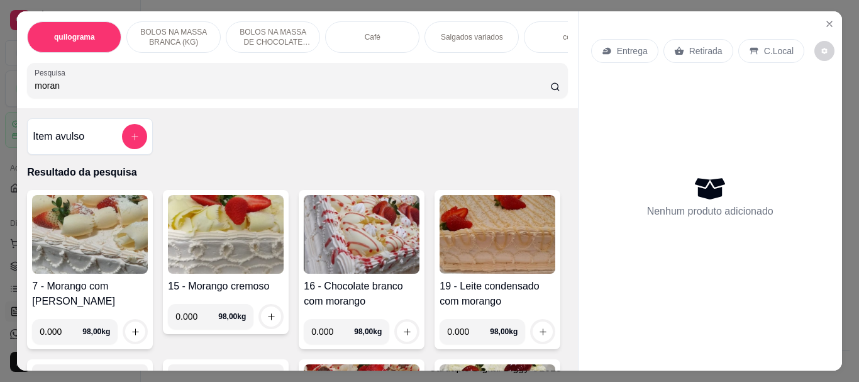
click at [215, 253] on img at bounding box center [226, 234] width 116 height 79
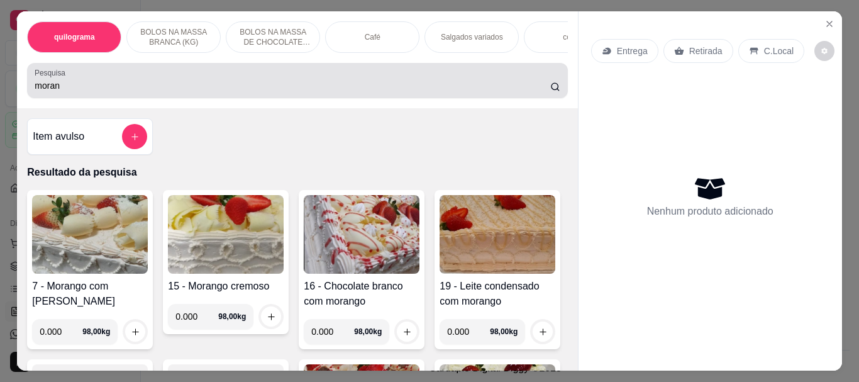
click at [93, 91] on input "moran" at bounding box center [293, 85] width 516 height 13
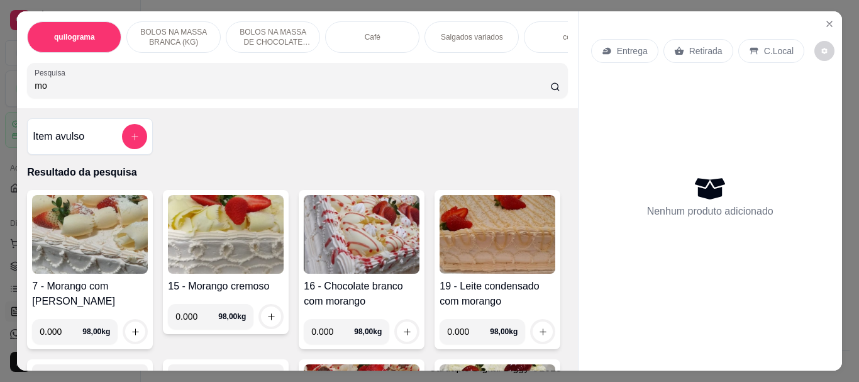
type input "m"
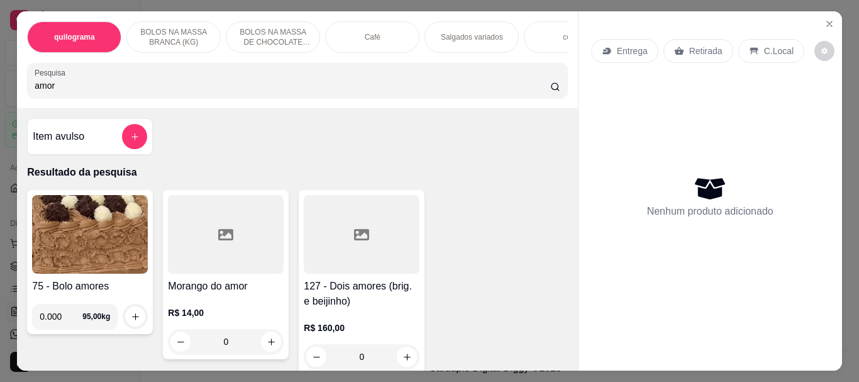
type input "amor"
click at [210, 226] on div at bounding box center [226, 234] width 116 height 79
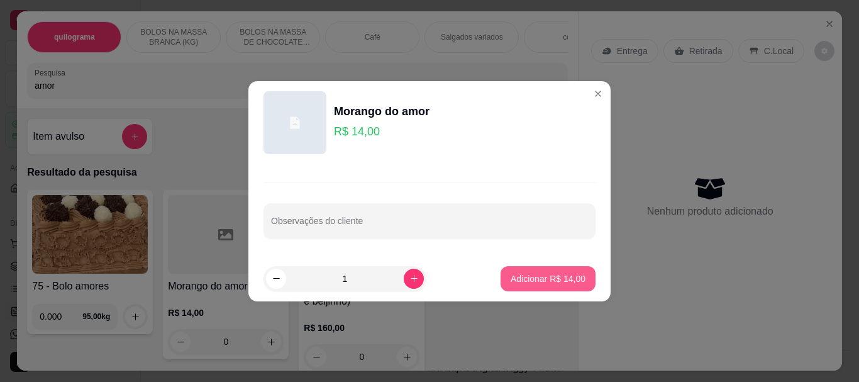
click at [557, 271] on button "Adicionar R$ 14,00" at bounding box center [548, 278] width 95 height 25
type input "1"
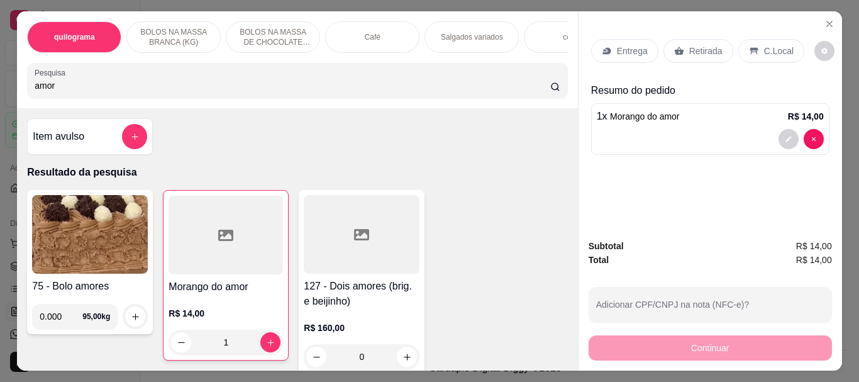
click at [713, 45] on p "Retirada" at bounding box center [705, 51] width 33 height 13
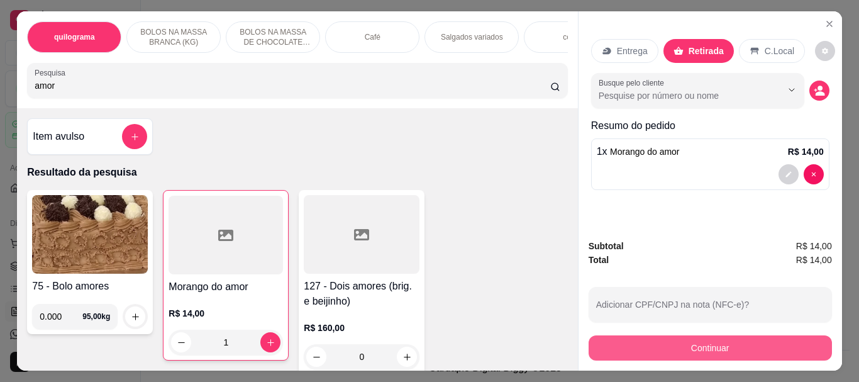
click at [709, 337] on button "Continuar" at bounding box center [710, 347] width 243 height 25
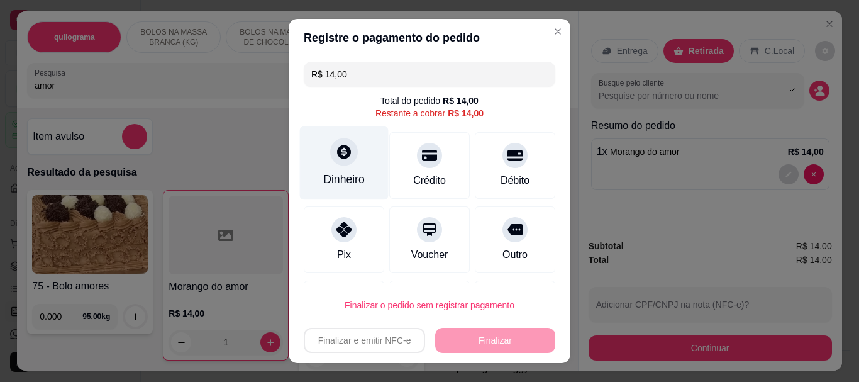
click at [332, 162] on div at bounding box center [344, 152] width 28 height 28
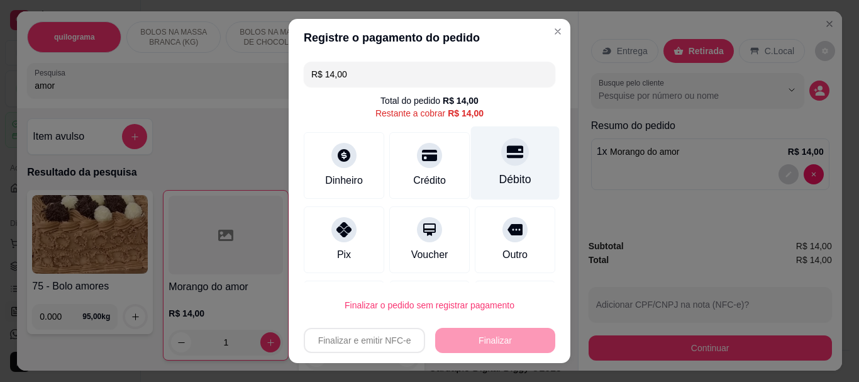
click at [507, 149] on icon at bounding box center [515, 152] width 16 height 16
type input "R$ 0,00"
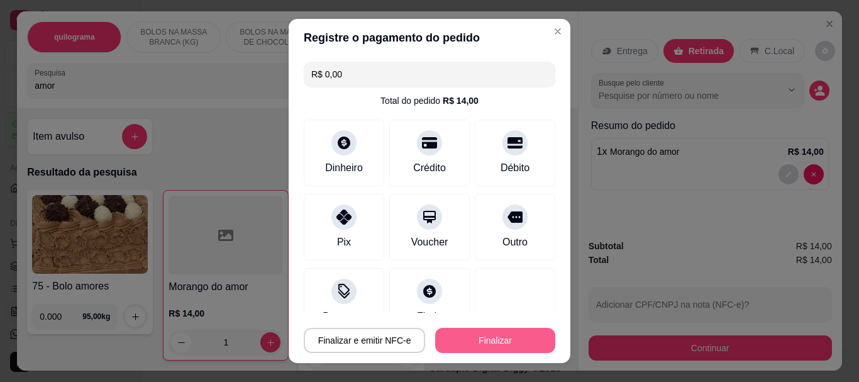
click at [501, 330] on button "Finalizar" at bounding box center [495, 340] width 120 height 25
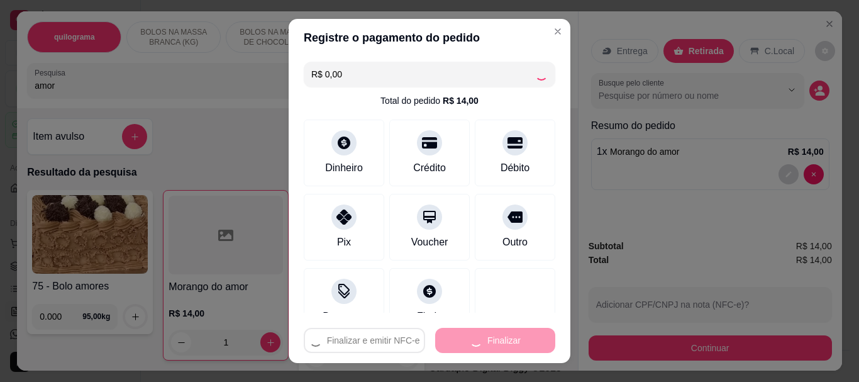
type input "0"
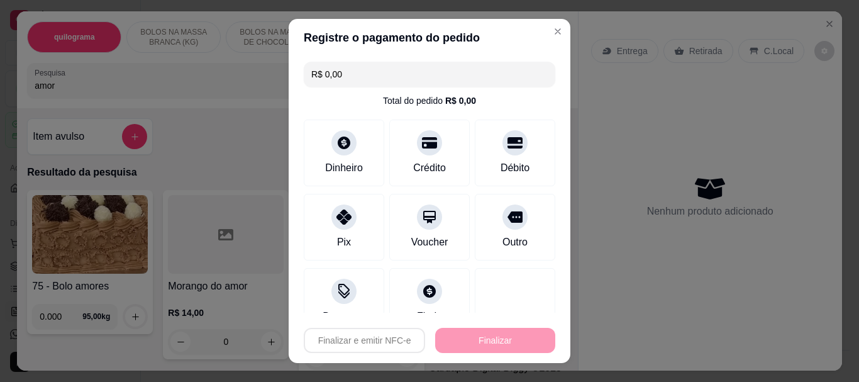
type input "-R$ 14,00"
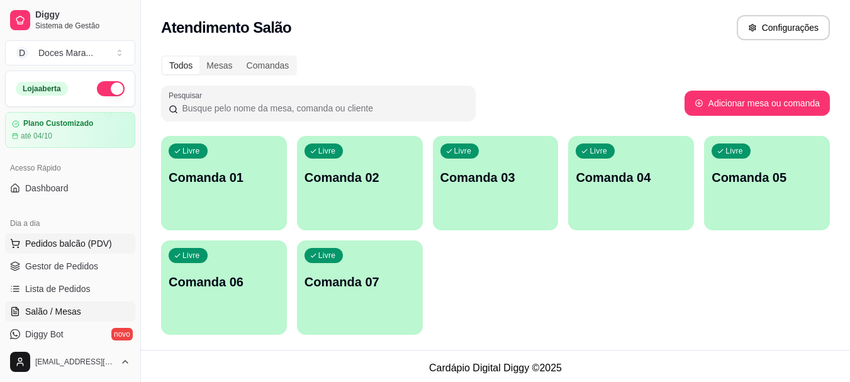
click at [86, 238] on span "Pedidos balcão (PDV)" at bounding box center [68, 243] width 87 height 13
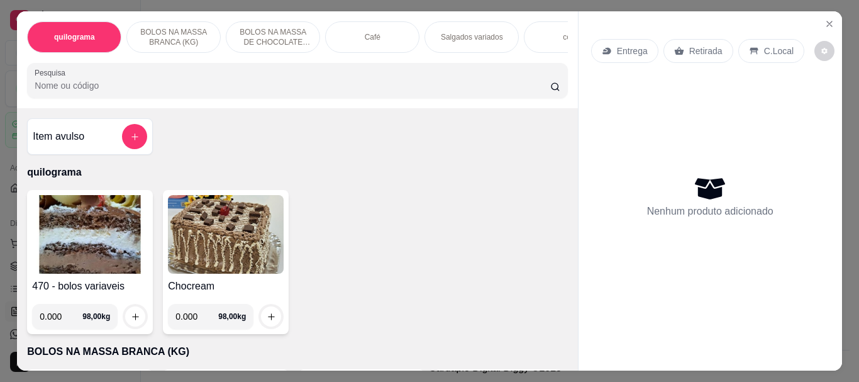
click at [80, 92] on input "Pesquisa" at bounding box center [293, 85] width 516 height 13
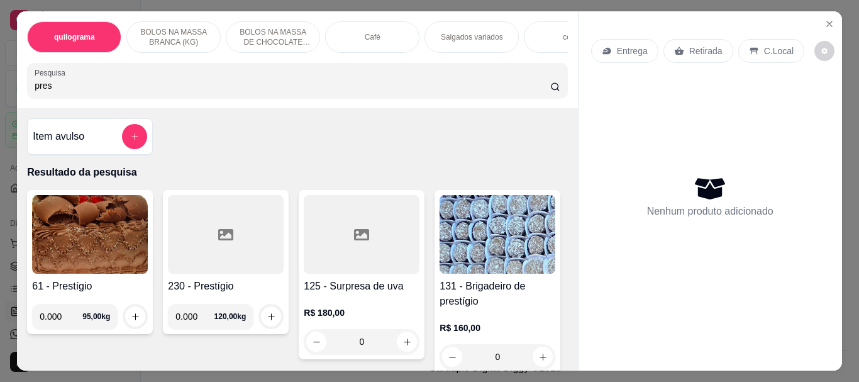
type input "pres"
click at [80, 268] on img at bounding box center [90, 234] width 116 height 79
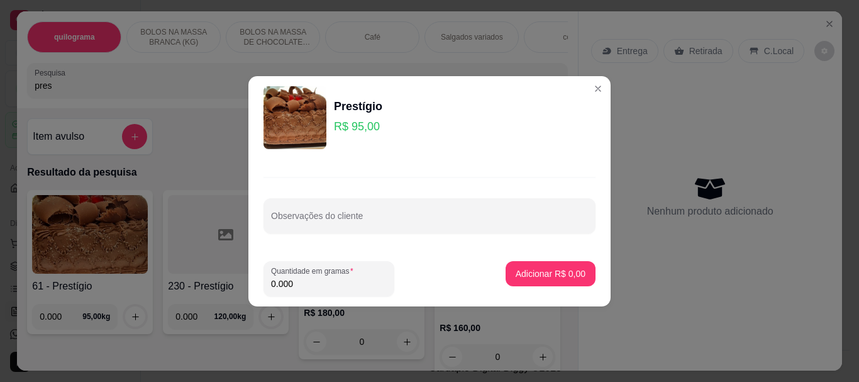
drag, startPoint x: 296, startPoint y: 286, endPoint x: 223, endPoint y: 287, distance: 73.0
click at [223, 287] on div "Prestígio R$ 95,00 Observações do cliente Quantidade em gramas 0.000 Adicionar …" at bounding box center [429, 191] width 859 height 382
type input "0.600"
click at [560, 282] on button "Adicionar R$ 57,00" at bounding box center [548, 273] width 92 height 25
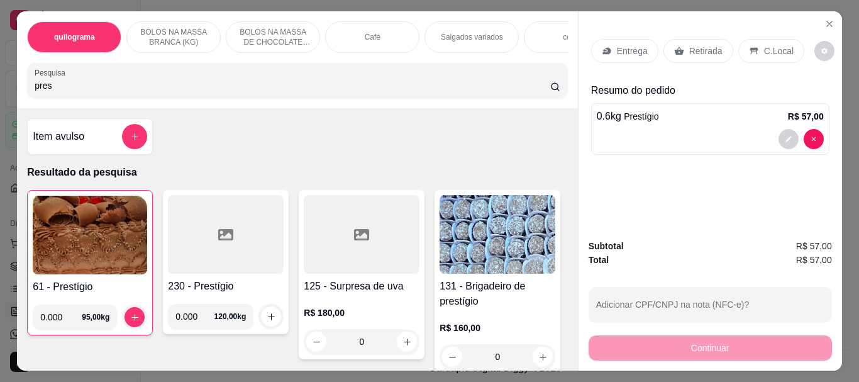
click at [689, 52] on p "Retirada" at bounding box center [705, 51] width 33 height 13
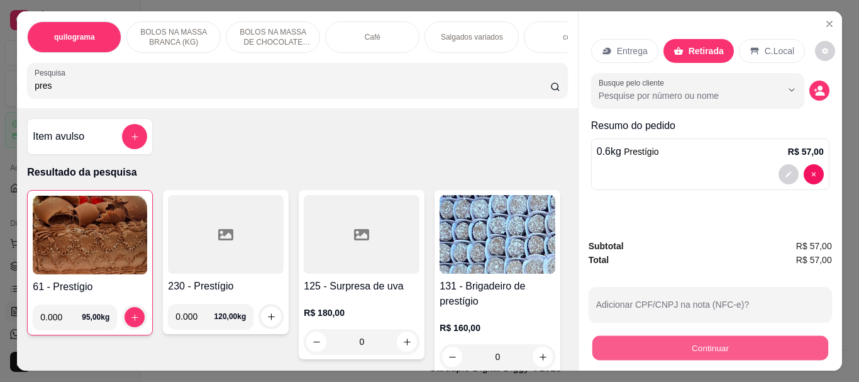
click at [682, 343] on button "Continuar" at bounding box center [710, 347] width 236 height 25
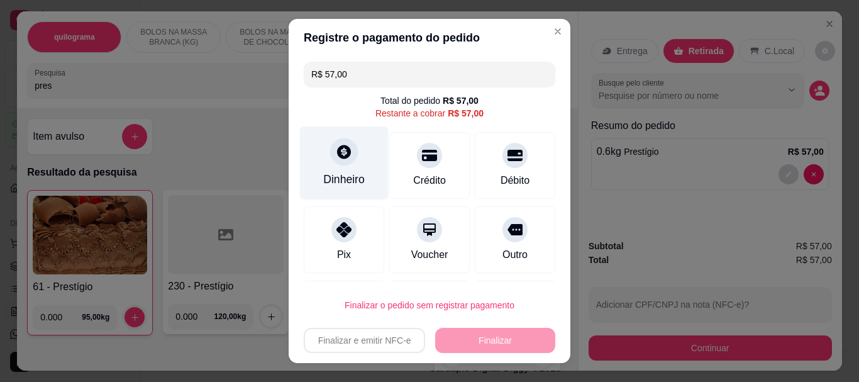
click at [336, 160] on icon at bounding box center [344, 152] width 16 height 16
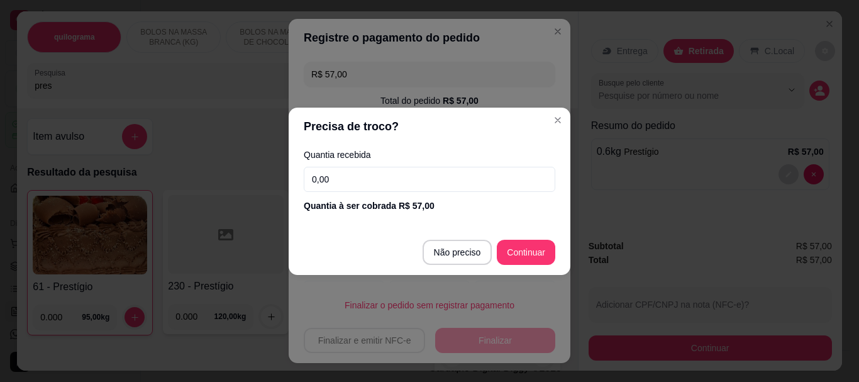
drag, startPoint x: 300, startPoint y: 185, endPoint x: 335, endPoint y: 179, distance: 35.2
click at [301, 185] on div "Quantia recebida 0,00 Quantia à ser cobrada R$ 57,00" at bounding box center [430, 181] width 282 height 72
drag, startPoint x: 335, startPoint y: 179, endPoint x: 267, endPoint y: 179, distance: 67.9
click at [267, 179] on div "Precisa de troco? Quantia recebida 0,00 Quantia à ser cobrada R$ 57,00 Não prec…" at bounding box center [429, 191] width 859 height 382
type input "55,00"
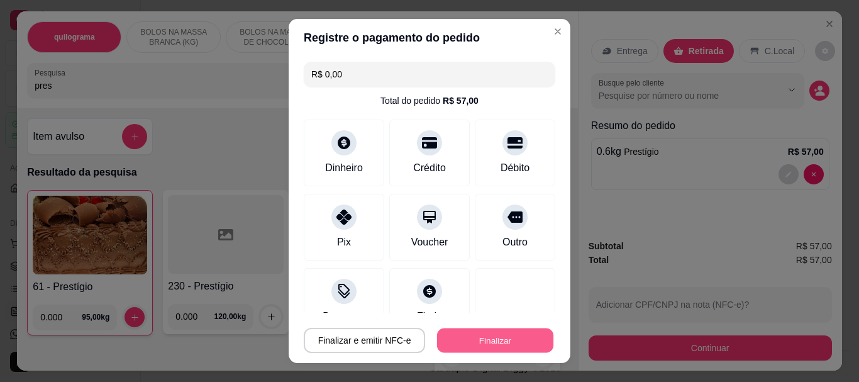
click at [485, 336] on button "Finalizar" at bounding box center [495, 340] width 116 height 25
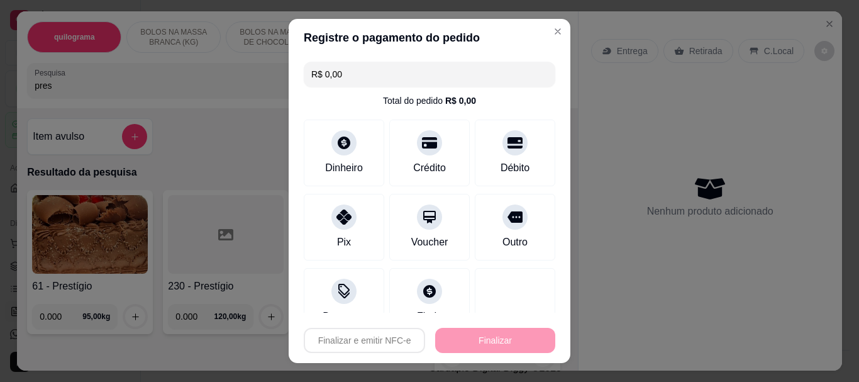
type input "-R$ 57,00"
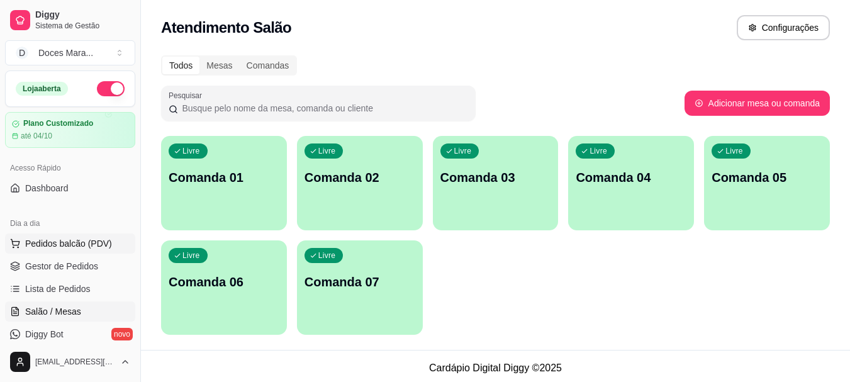
click at [96, 245] on span "Pedidos balcão (PDV)" at bounding box center [68, 243] width 87 height 13
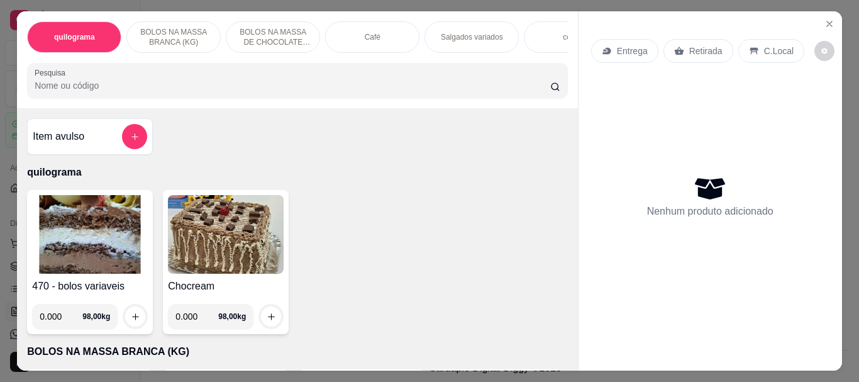
click at [81, 92] on input "Pesquisa" at bounding box center [293, 85] width 516 height 13
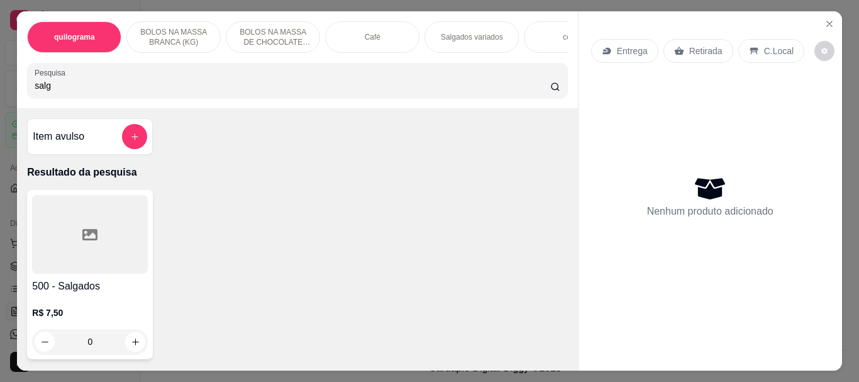
type input "salg"
click at [77, 267] on div at bounding box center [90, 234] width 116 height 79
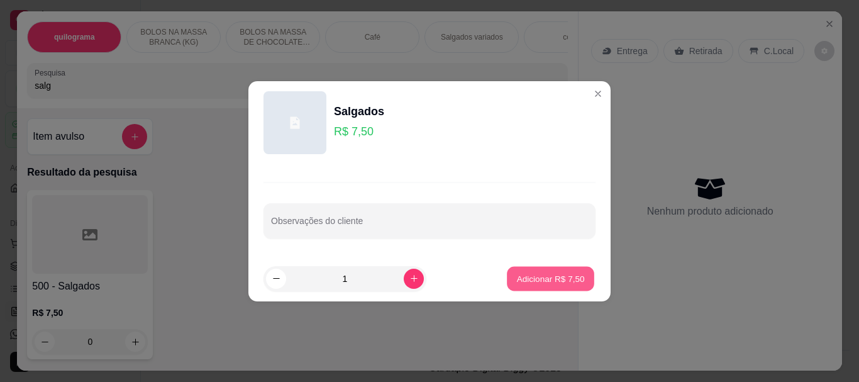
click at [516, 275] on p "Adicionar R$ 7,50" at bounding box center [550, 278] width 68 height 12
type input "1"
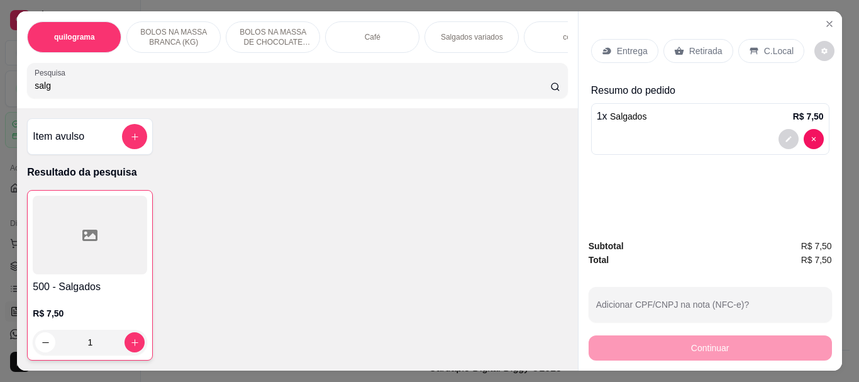
click at [705, 50] on p "Retirada" at bounding box center [705, 51] width 33 height 13
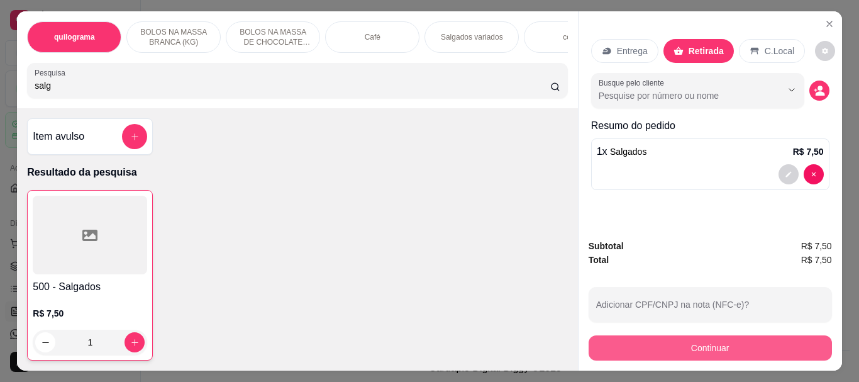
click at [674, 338] on button "Continuar" at bounding box center [710, 347] width 243 height 25
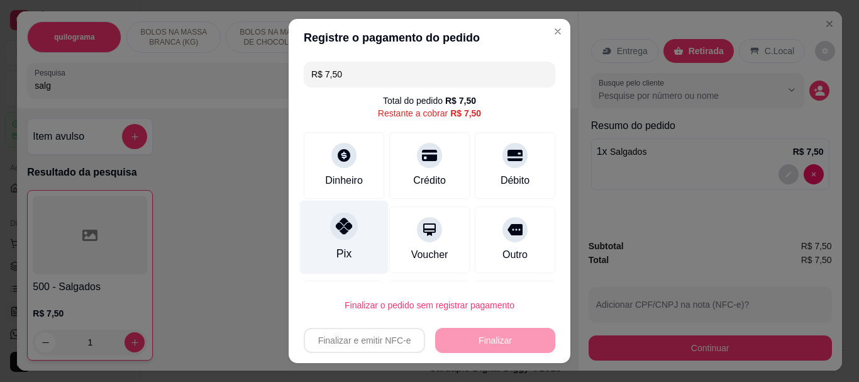
click at [342, 230] on icon at bounding box center [344, 226] width 16 height 16
type input "R$ 0,00"
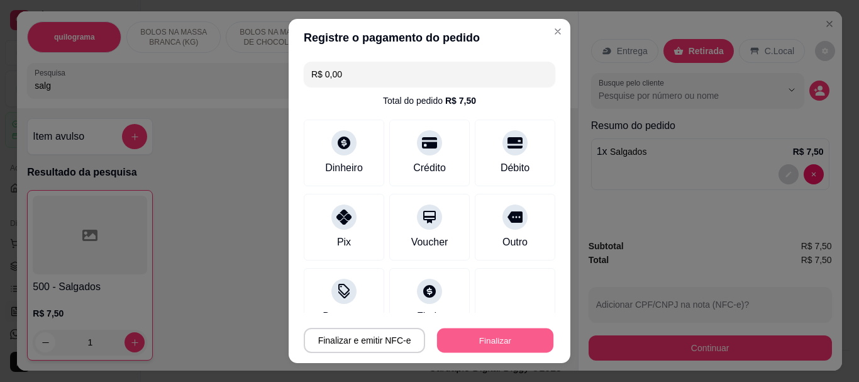
click at [507, 343] on button "Finalizar" at bounding box center [495, 340] width 116 height 25
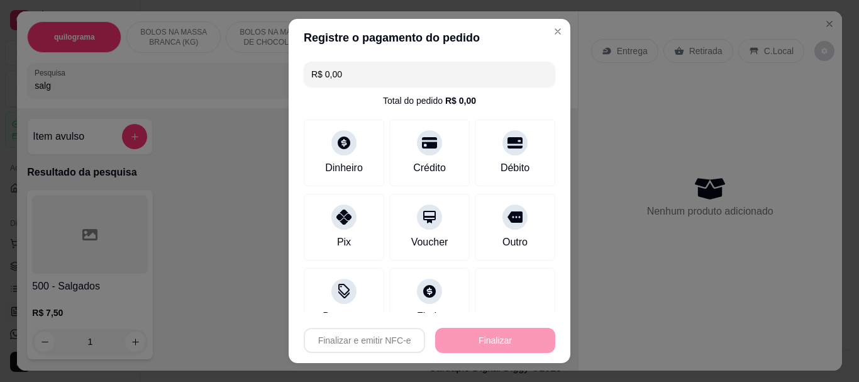
type input "0"
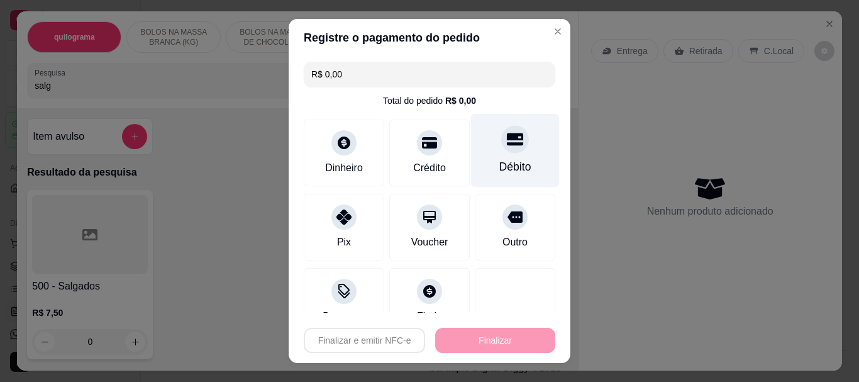
type input "-R$ 7,50"
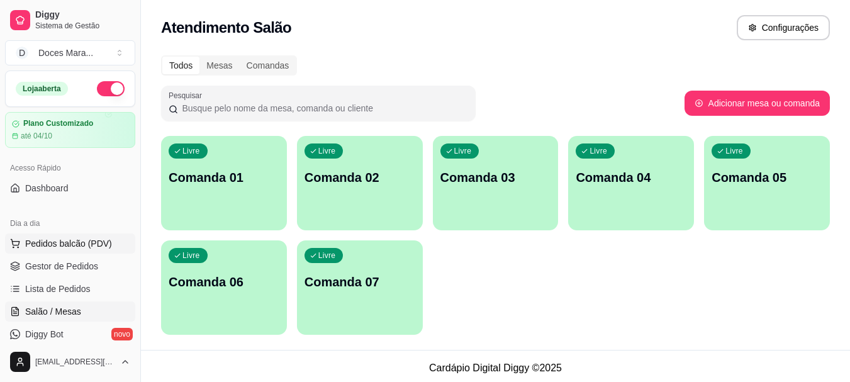
click at [94, 241] on span "Pedidos balcão (PDV)" at bounding box center [68, 243] width 87 height 13
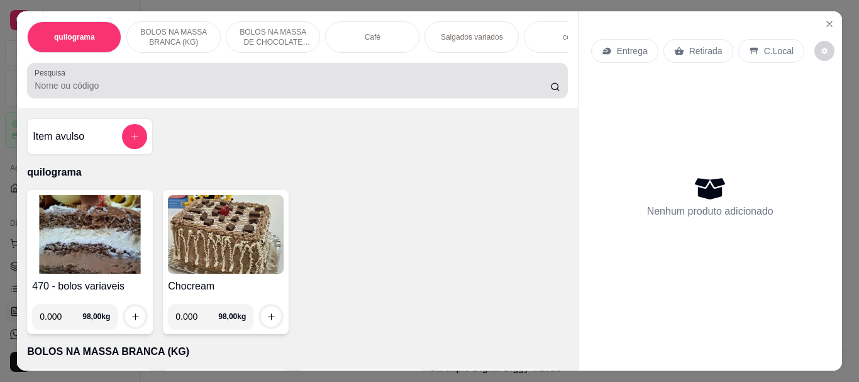
click at [79, 92] on input "Pesquisa" at bounding box center [293, 85] width 516 height 13
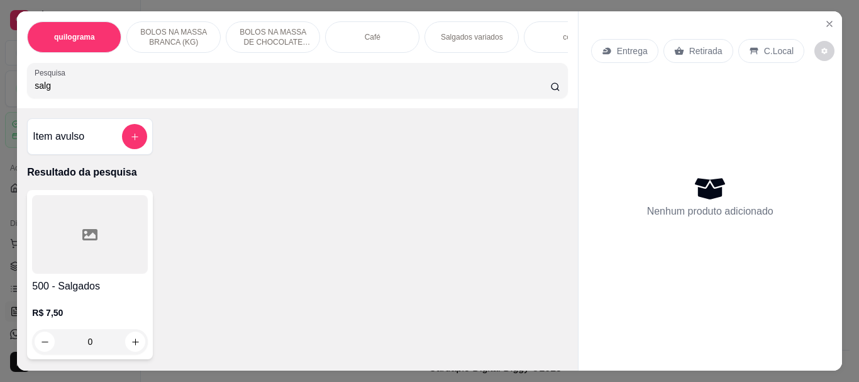
type input "salg"
click at [84, 240] on icon at bounding box center [89, 234] width 15 height 11
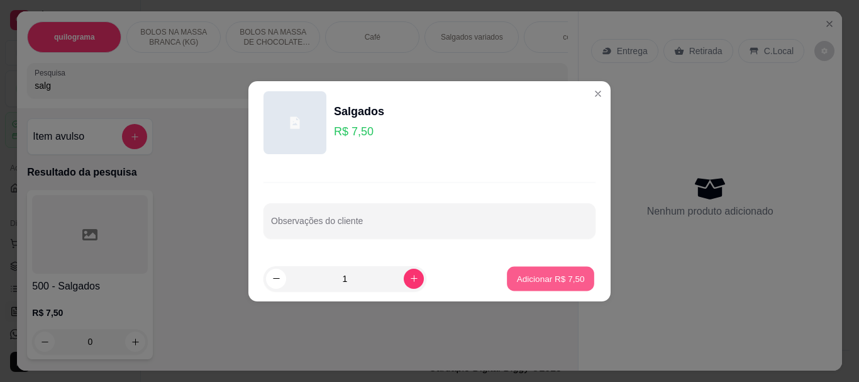
click at [536, 279] on p "Adicionar R$ 7,50" at bounding box center [550, 278] width 68 height 12
type input "1"
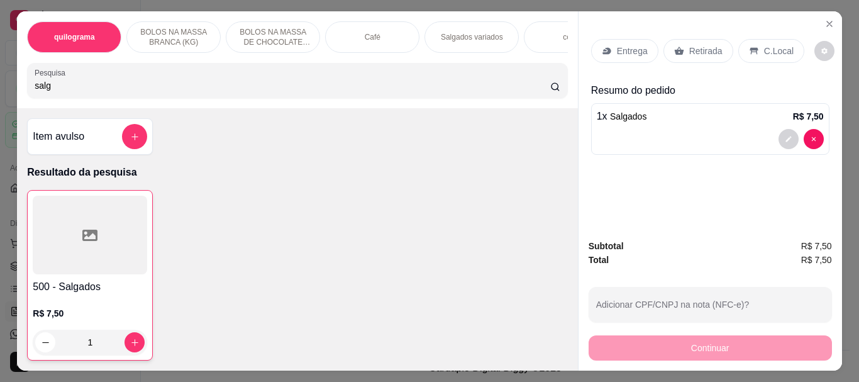
drag, startPoint x: 50, startPoint y: 94, endPoint x: 16, endPoint y: 94, distance: 34.0
click at [17, 94] on div "quilograma BOLOS NA MASSA BRANCA (KG) BOLOS NA MASSA DE CHOCOLATE preço por (KG…" at bounding box center [297, 59] width 560 height 97
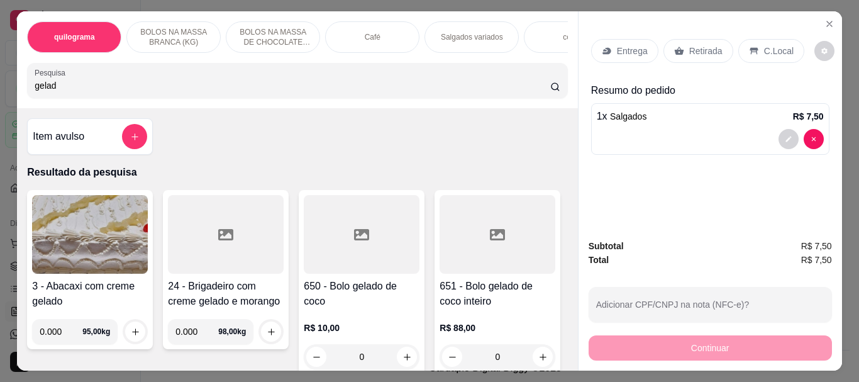
type input "gelad"
click at [360, 258] on div at bounding box center [362, 234] width 116 height 79
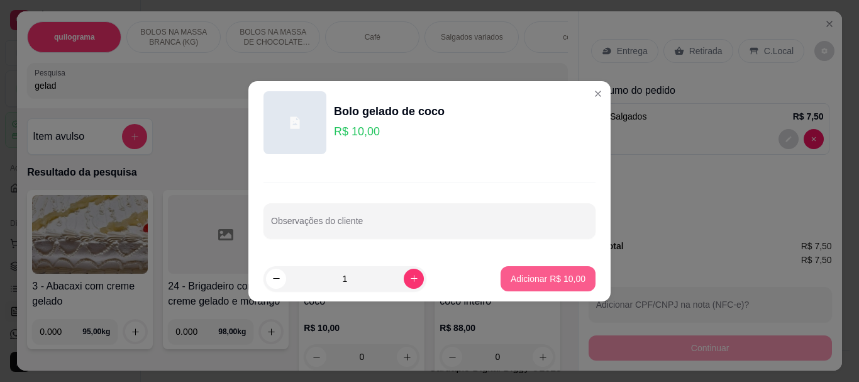
click at [513, 282] on p "Adicionar R$ 10,00" at bounding box center [548, 278] width 75 height 13
type input "1"
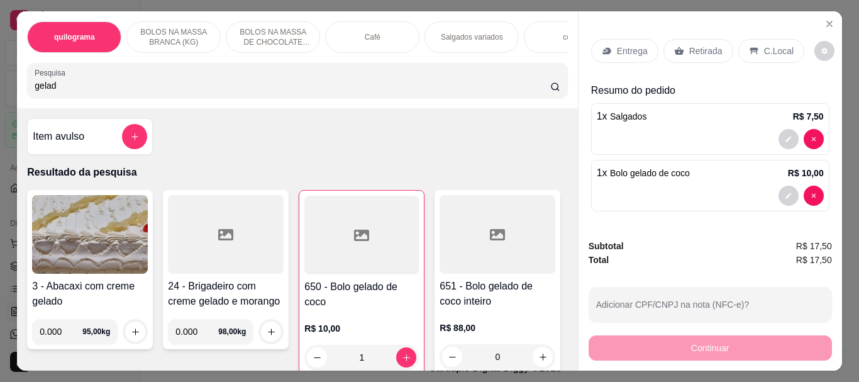
drag, startPoint x: 71, startPoint y: 94, endPoint x: 0, endPoint y: 93, distance: 71.1
click at [0, 93] on div "quilograma BOLOS NA MASSA BRANCA (KG) BOLOS NA MASSA DE CHOCOLATE preço por (KG…" at bounding box center [429, 191] width 859 height 382
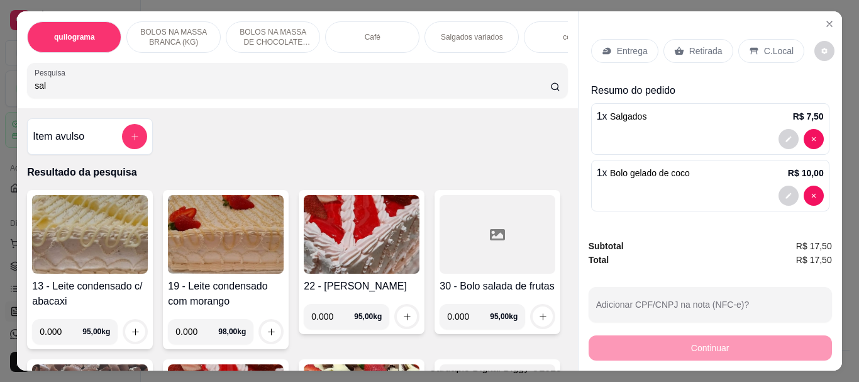
type input "salg"
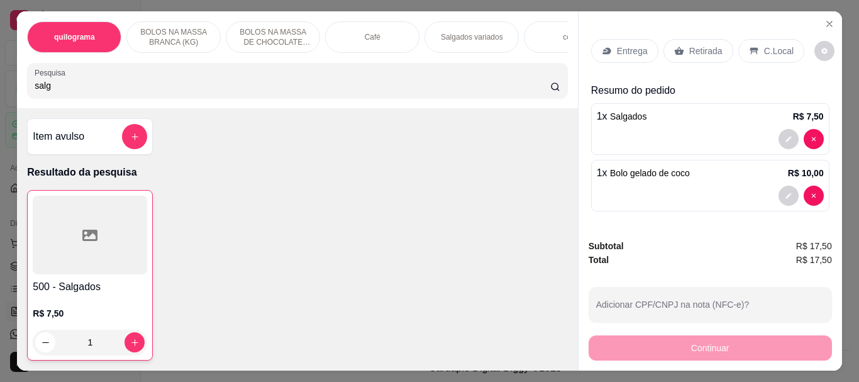
drag, startPoint x: 70, startPoint y: 91, endPoint x: 18, endPoint y: 91, distance: 52.2
click at [18, 91] on div "quilograma BOLOS NA MASSA BRANCA (KG) BOLOS NA MASSA DE CHOCOLATE preço por (KG…" at bounding box center [297, 59] width 560 height 97
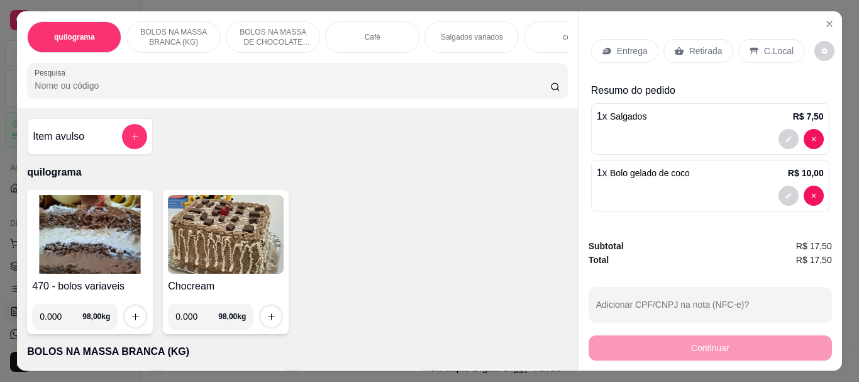
click at [57, 239] on img at bounding box center [90, 234] width 116 height 79
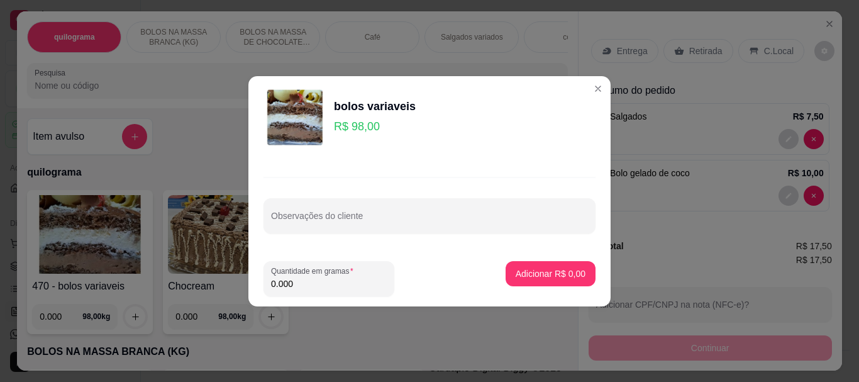
drag, startPoint x: 300, startPoint y: 281, endPoint x: 217, endPoint y: 265, distance: 84.6
click at [218, 265] on div "bolos variaveis R$ 98,00 Observações do cliente Quantidade em gramas 0.000 Adic…" at bounding box center [429, 191] width 859 height 382
type input "0.270"
click at [511, 270] on p "Adicionar R$ 26,46" at bounding box center [548, 273] width 75 height 13
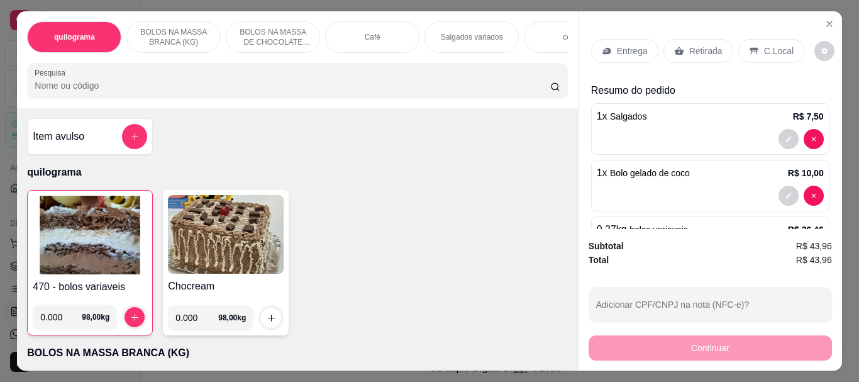
click at [697, 52] on p "Retirada" at bounding box center [705, 51] width 33 height 13
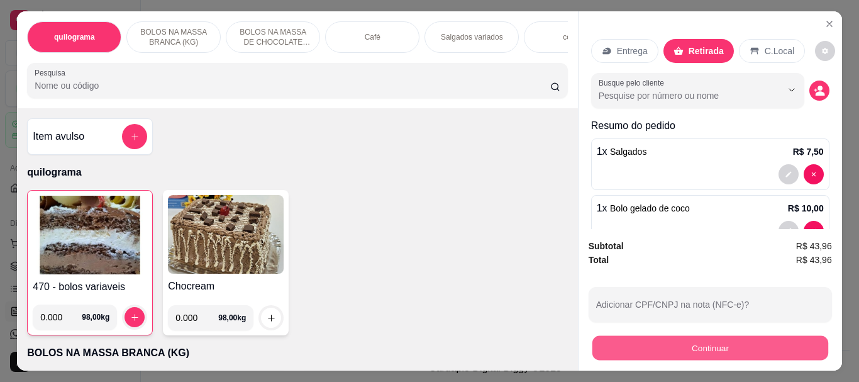
click at [708, 343] on button "Continuar" at bounding box center [710, 347] width 236 height 25
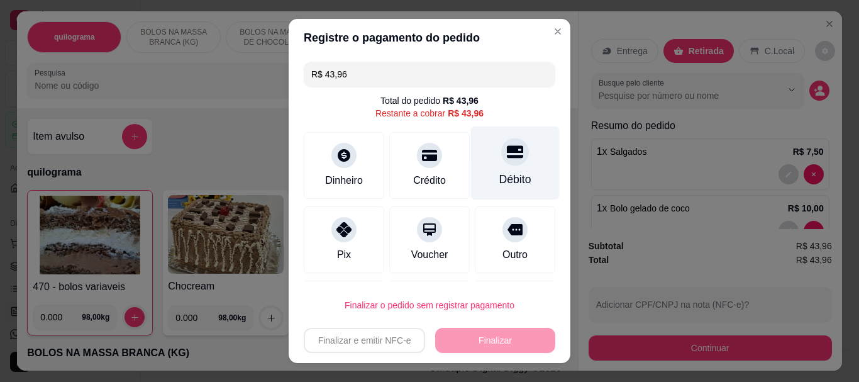
click at [501, 165] on div at bounding box center [515, 152] width 28 height 28
type input "R$ 0,00"
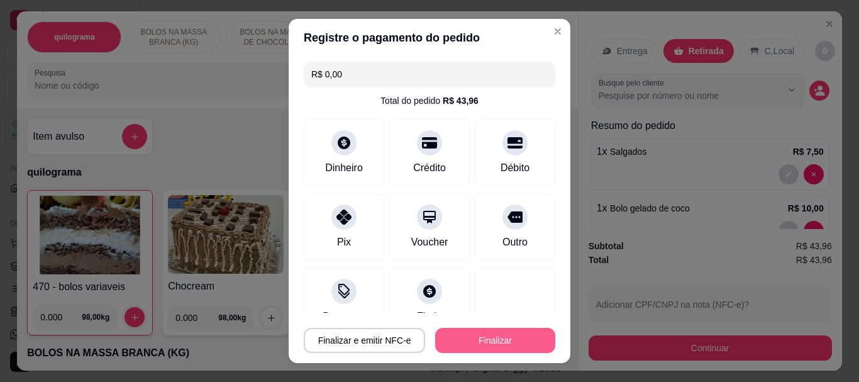
click at [491, 334] on button "Finalizar" at bounding box center [495, 340] width 120 height 25
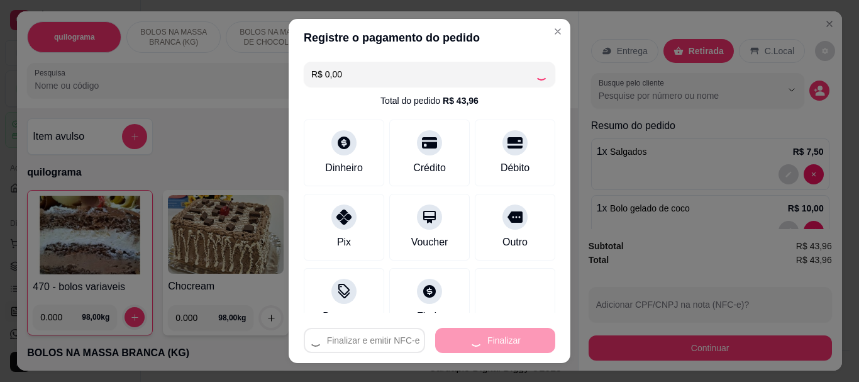
type input "0"
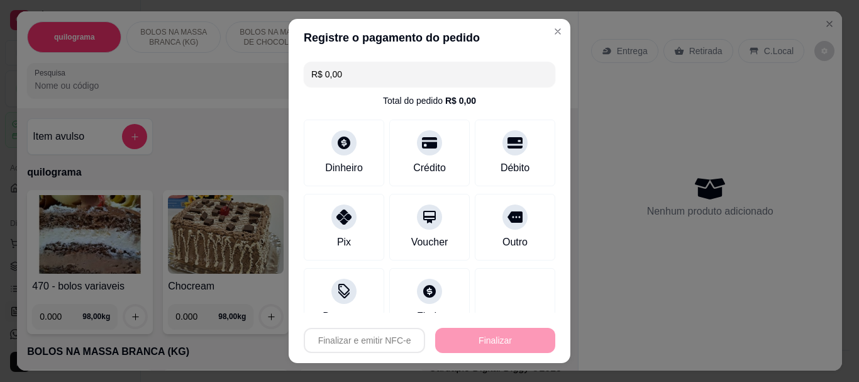
type input "-R$ 43,96"
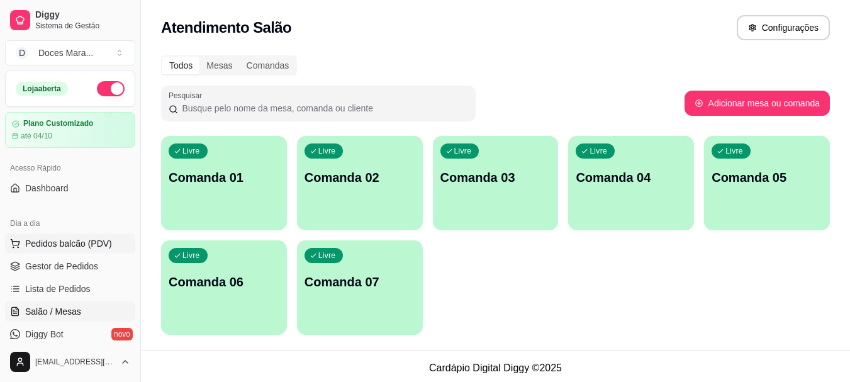
click at [45, 244] on span "Pedidos balcão (PDV)" at bounding box center [68, 243] width 87 height 13
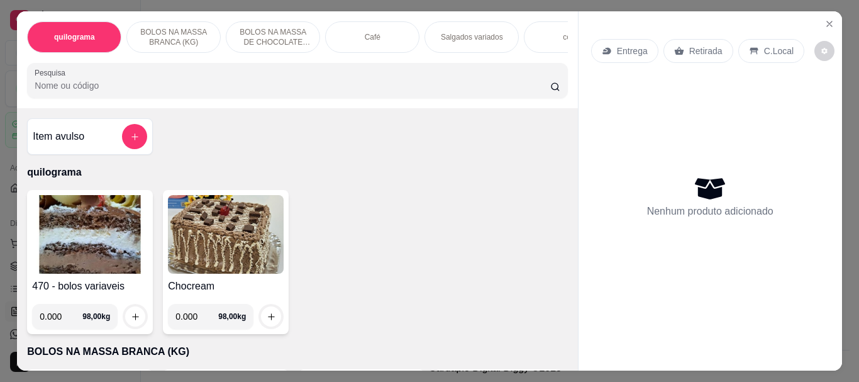
click at [189, 86] on input "Pesquisa" at bounding box center [293, 85] width 516 height 13
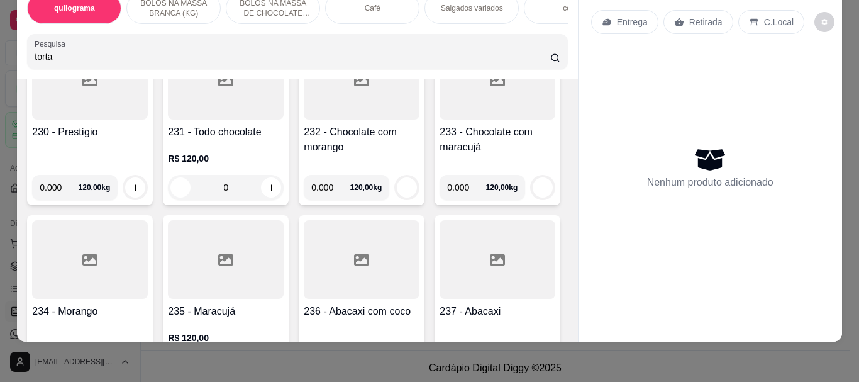
scroll to position [7672, 0]
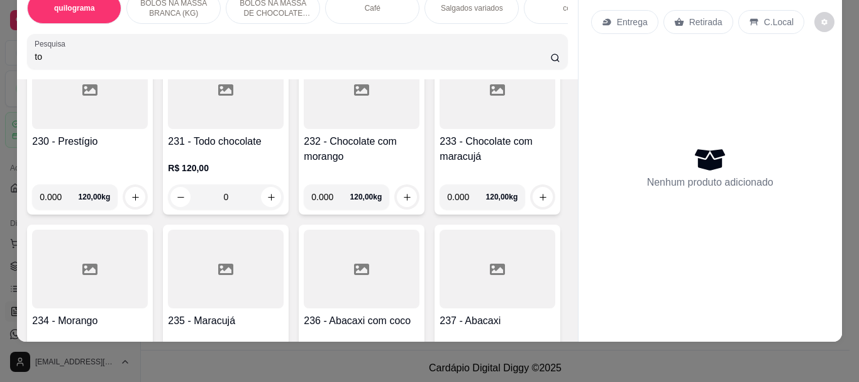
type input "t"
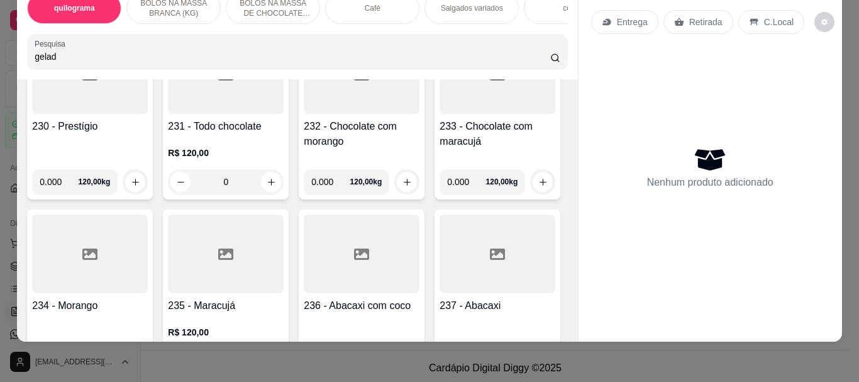
type input "gelad"
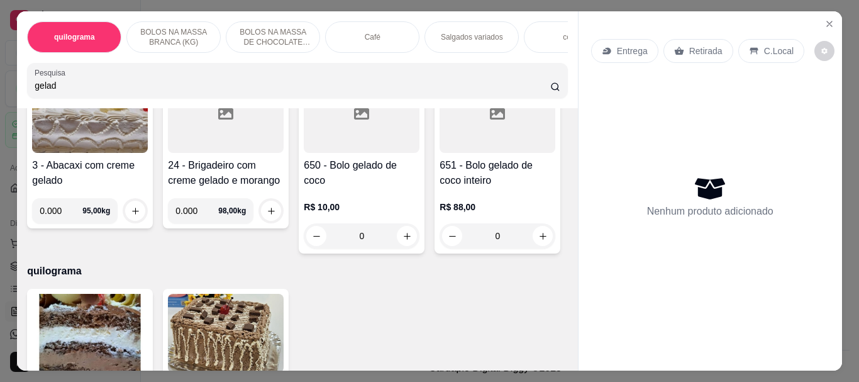
scroll to position [126, 0]
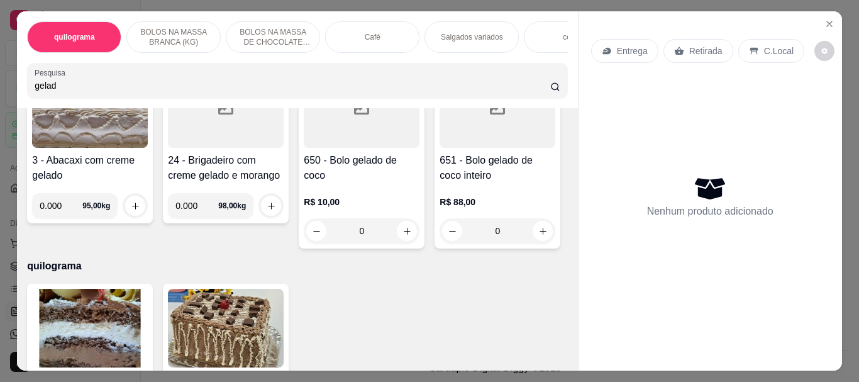
click at [341, 140] on div at bounding box center [362, 108] width 116 height 79
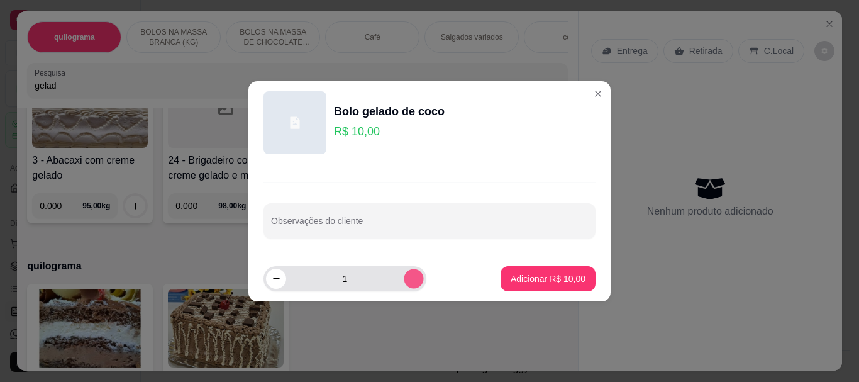
click at [409, 274] on button "increase-product-quantity" at bounding box center [413, 278] width 19 height 19
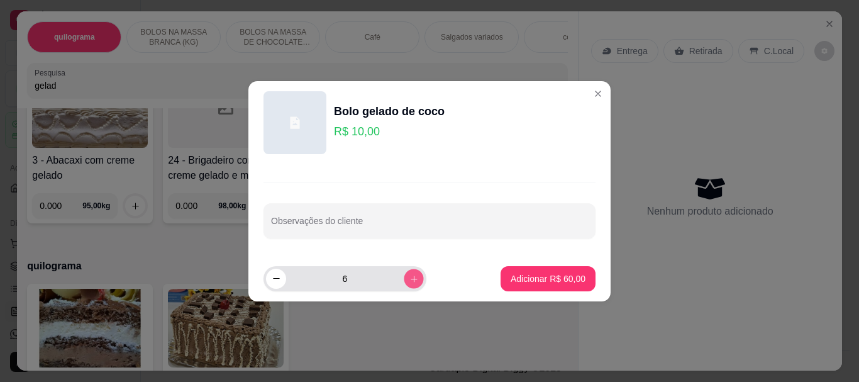
click at [409, 274] on button "increase-product-quantity" at bounding box center [413, 278] width 19 height 19
type input "7"
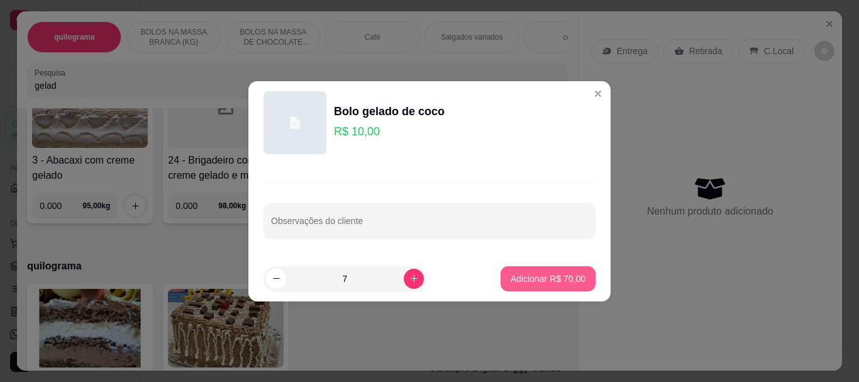
click at [521, 274] on p "Adicionar R$ 70,00" at bounding box center [548, 278] width 75 height 13
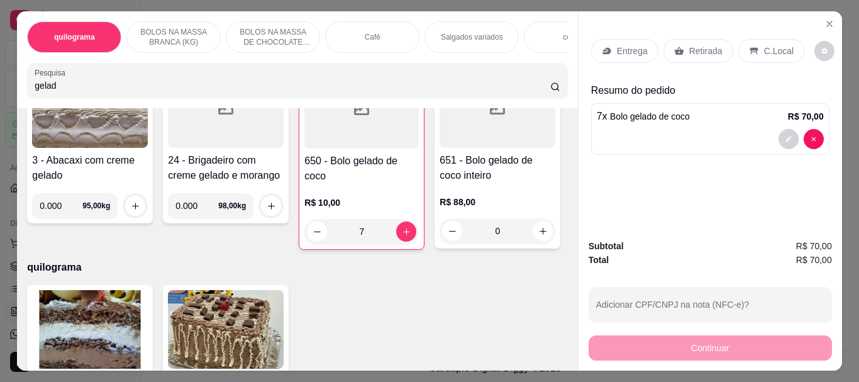
type input "7"
click at [697, 45] on p "Retirada" at bounding box center [705, 51] width 33 height 13
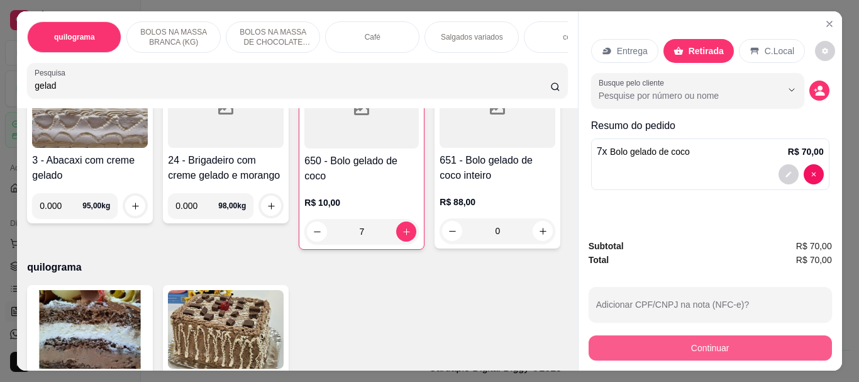
click at [706, 339] on button "Continuar" at bounding box center [710, 347] width 243 height 25
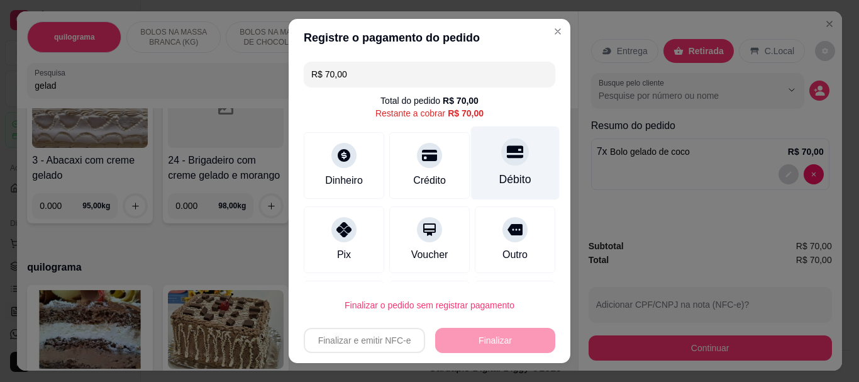
click at [501, 172] on div "Débito" at bounding box center [515, 180] width 32 height 16
type input "R$ 0,00"
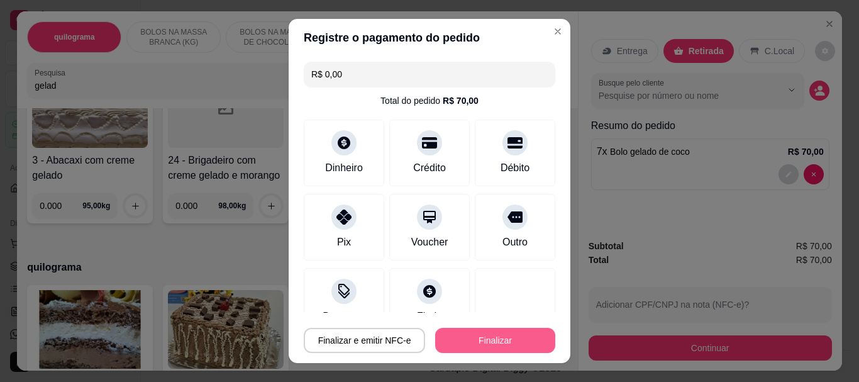
click at [497, 331] on button "Finalizar" at bounding box center [495, 340] width 120 height 25
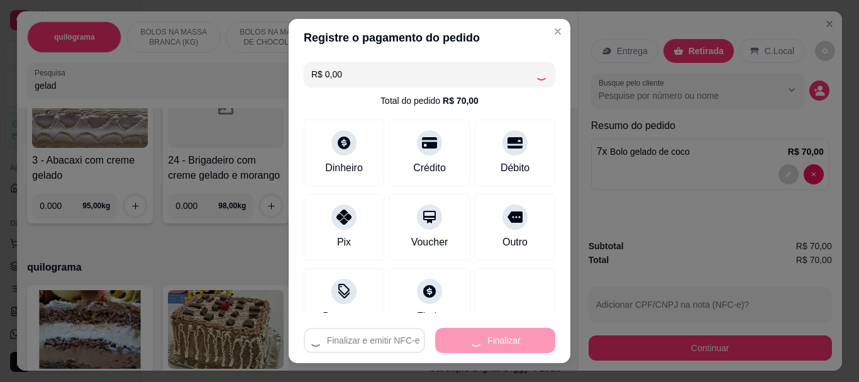
type input "0"
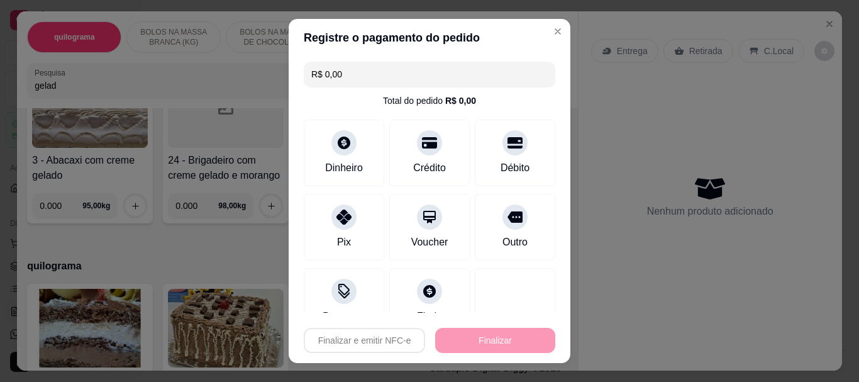
type input "-R$ 70,00"
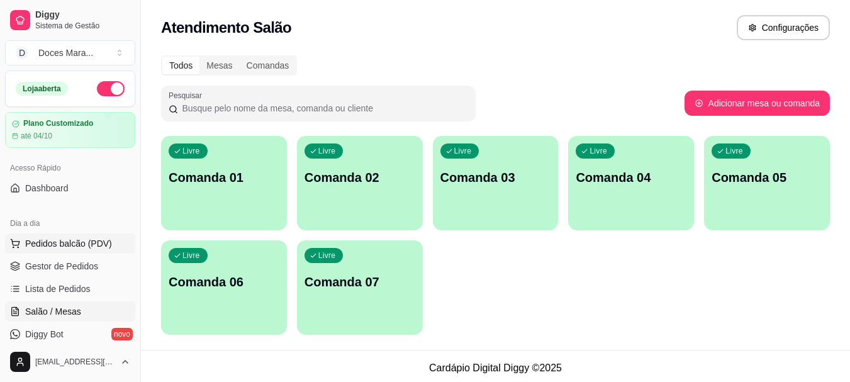
click at [43, 242] on span "Pedidos balcão (PDV)" at bounding box center [68, 243] width 87 height 13
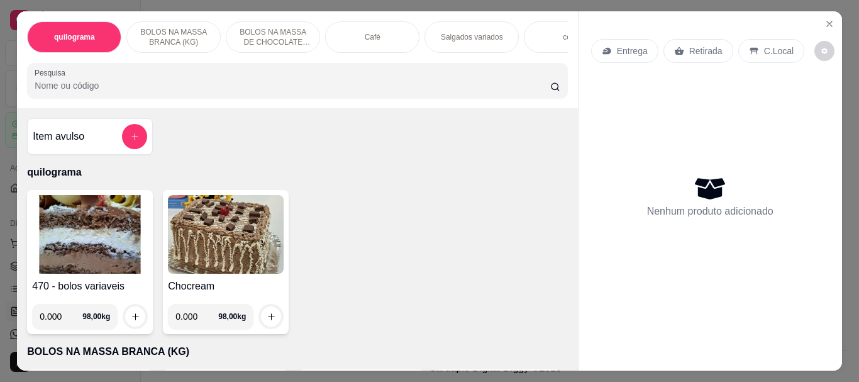
click at [170, 101] on div "quilograma BOLOS NA MASSA BRANCA (KG) BOLOS NA MASSA DE CHOCOLATE preço por (KG…" at bounding box center [297, 59] width 560 height 97
click at [169, 92] on input "Pesquisa" at bounding box center [293, 85] width 516 height 13
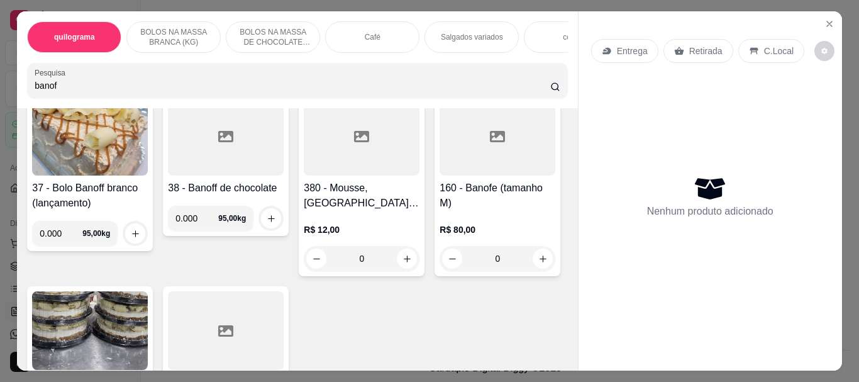
scroll to position [63, 0]
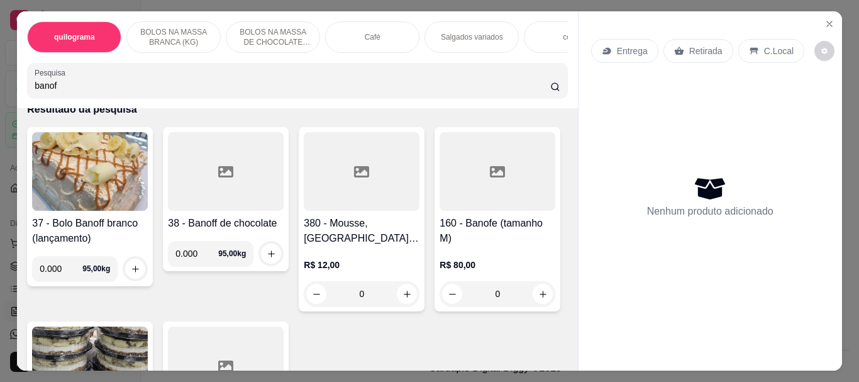
type input "banof"
click at [384, 206] on div at bounding box center [362, 171] width 116 height 79
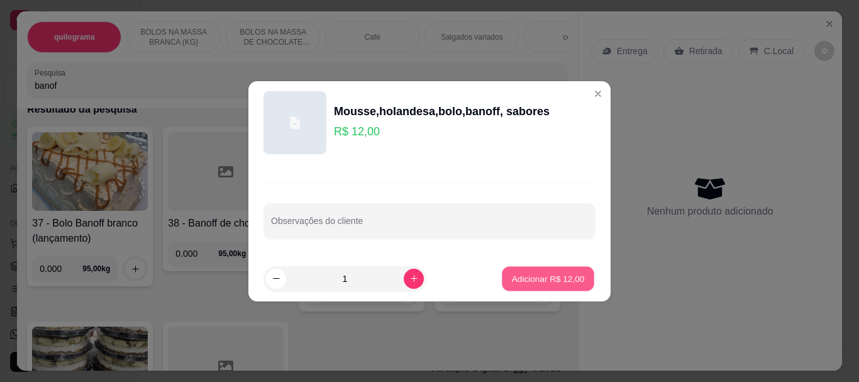
click at [558, 279] on p "Adicionar R$ 12,00" at bounding box center [548, 278] width 73 height 12
type input "1"
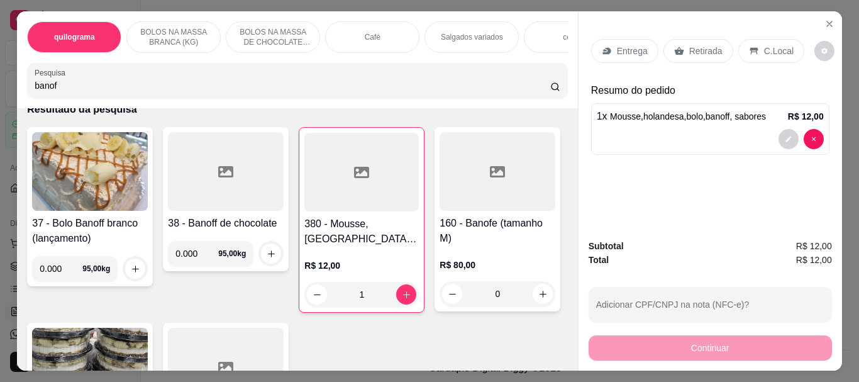
drag, startPoint x: 118, startPoint y: 86, endPoint x: 0, endPoint y: 99, distance: 118.4
click at [0, 96] on div "quilograma BOLOS NA MASSA BRANCA (KG) BOLOS NA MASSA DE CHOCOLATE preço por (KG…" at bounding box center [429, 191] width 859 height 382
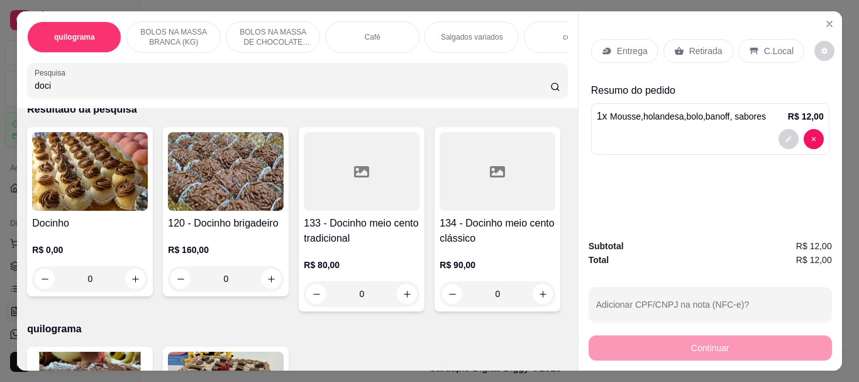
type input "doci"
click at [50, 191] on img at bounding box center [90, 171] width 116 height 79
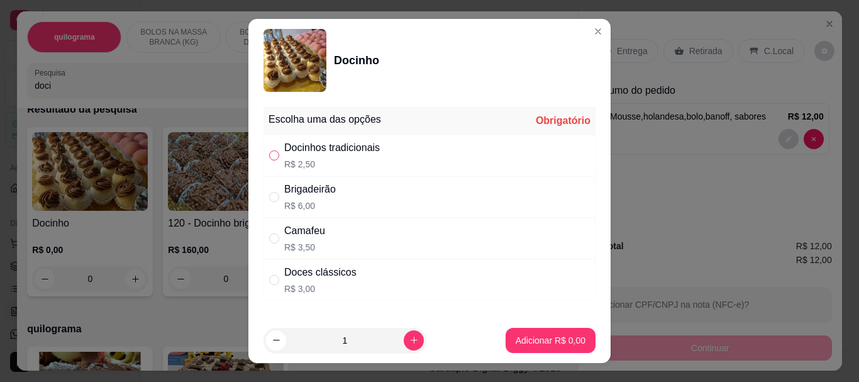
click at [272, 159] on input "" at bounding box center [274, 155] width 10 height 10
radio input "true"
click at [396, 350] on div "1" at bounding box center [345, 340] width 158 height 25
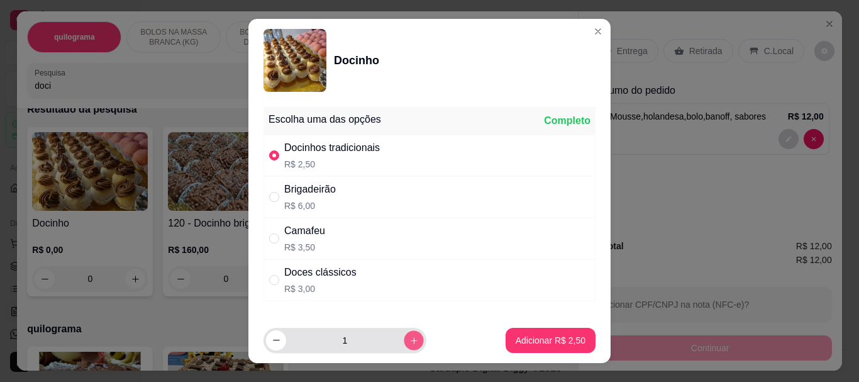
click at [409, 340] on icon "increase-product-quantity" at bounding box center [413, 339] width 9 height 9
click at [404, 339] on button "increase-product-quantity" at bounding box center [414, 340] width 20 height 20
type input "4"
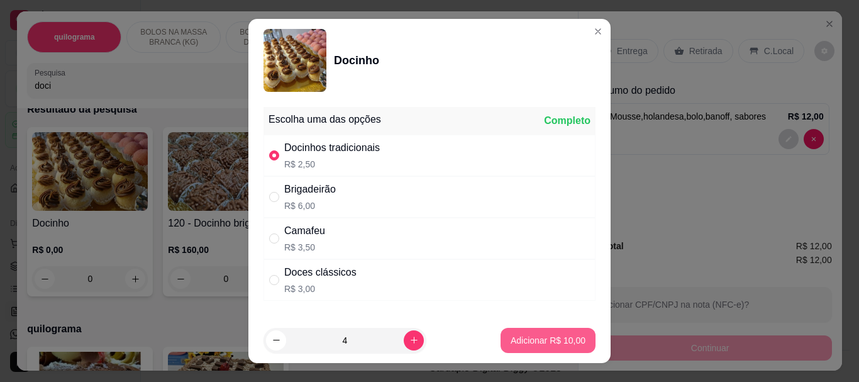
click at [501, 335] on button "Adicionar R$ 10,00" at bounding box center [548, 340] width 95 height 25
type input "4"
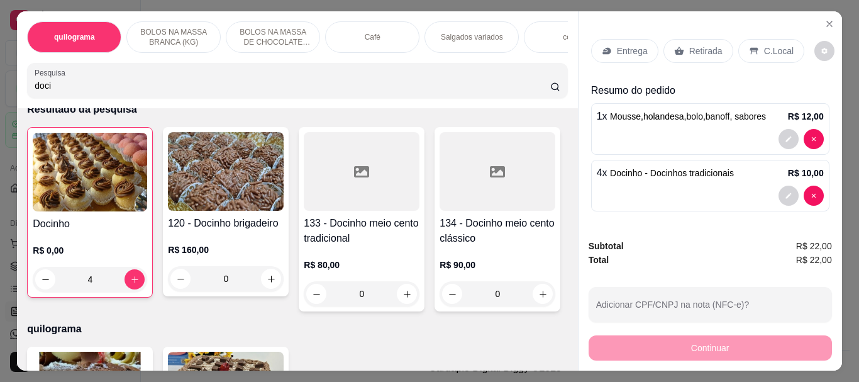
click at [97, 198] on img at bounding box center [90, 172] width 114 height 79
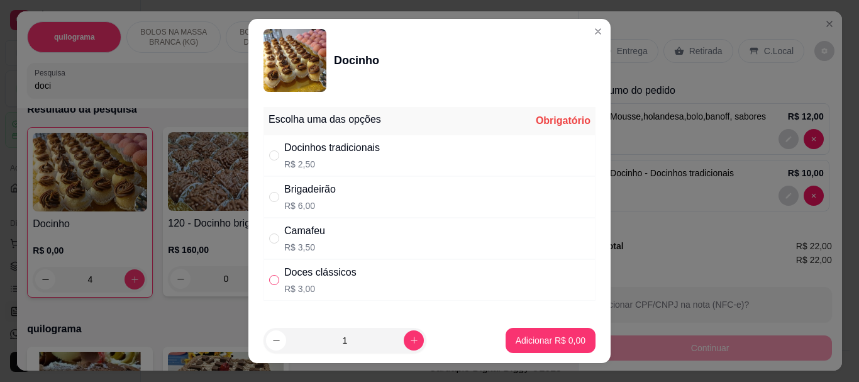
click at [269, 279] on input "" at bounding box center [274, 280] width 10 height 10
radio input "true"
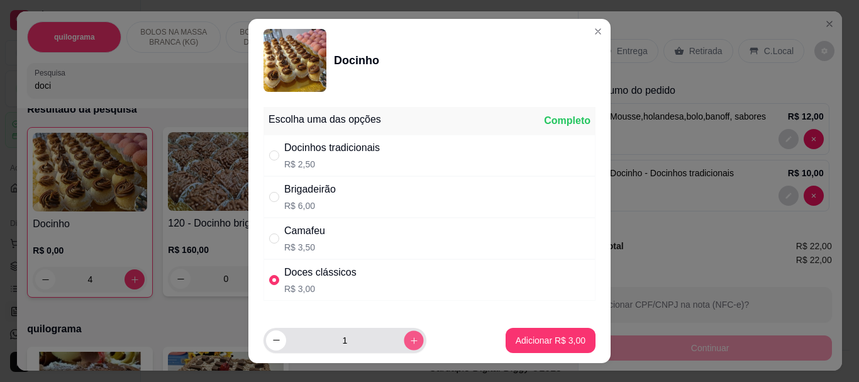
click at [409, 336] on icon "increase-product-quantity" at bounding box center [413, 339] width 9 height 9
type input "2"
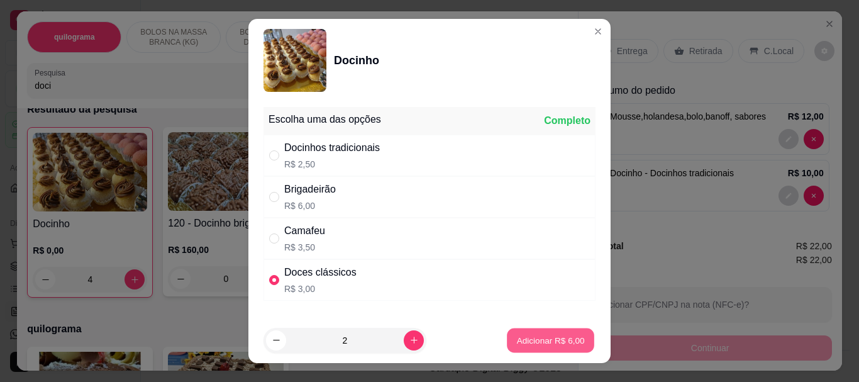
click at [516, 341] on p "Adicionar R$ 6,00" at bounding box center [550, 340] width 68 height 12
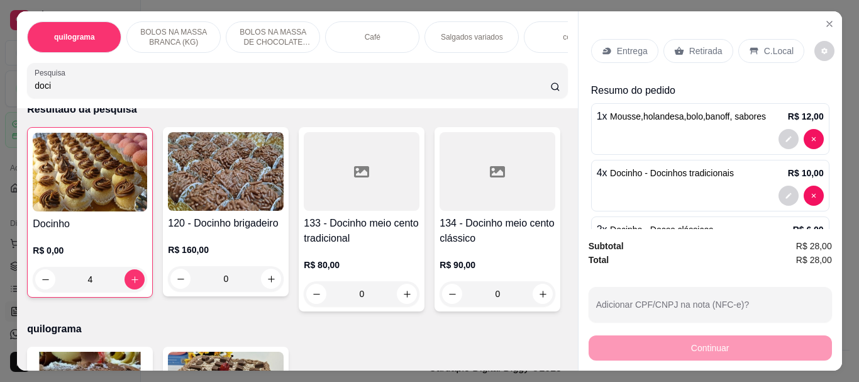
click at [711, 53] on div "Retirada" at bounding box center [698, 51] width 70 height 24
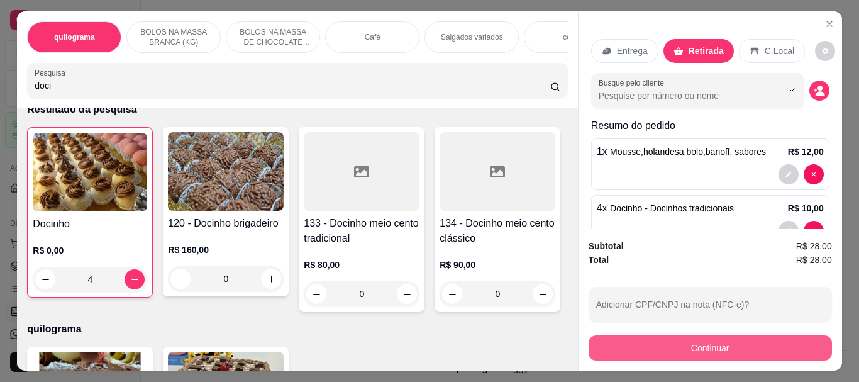
click at [706, 341] on button "Continuar" at bounding box center [710, 347] width 243 height 25
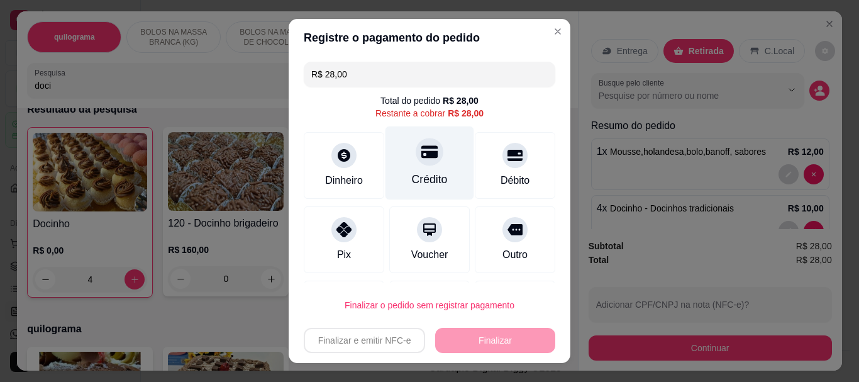
click at [421, 153] on icon at bounding box center [429, 152] width 16 height 13
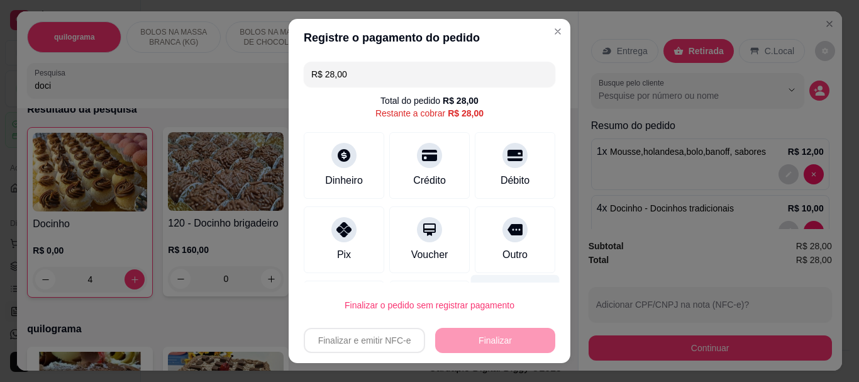
type input "R$ 0,00"
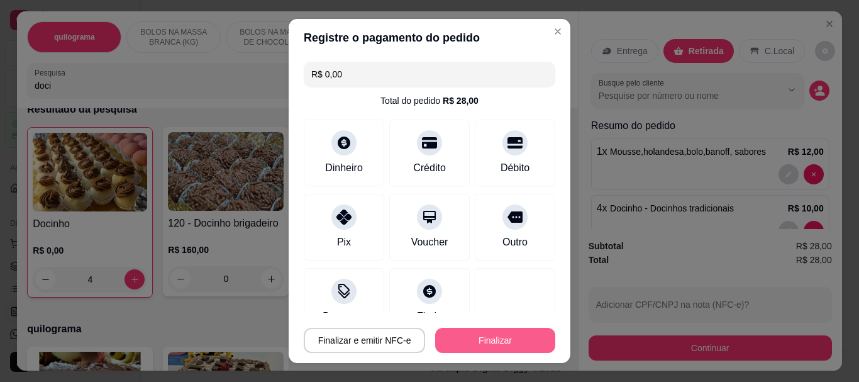
click at [507, 333] on button "Finalizar" at bounding box center [495, 340] width 120 height 25
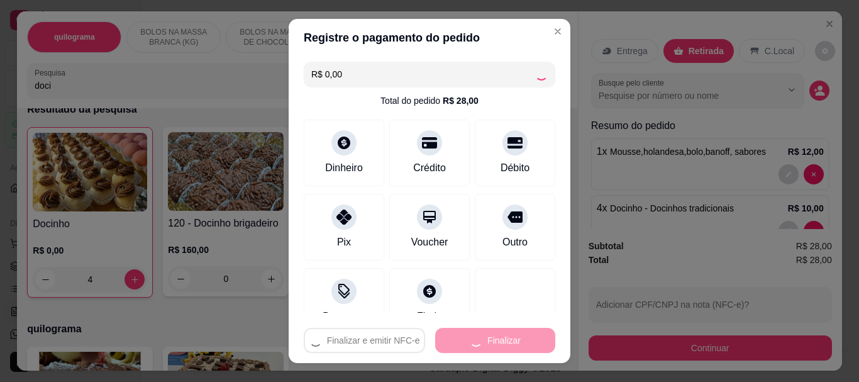
type input "0"
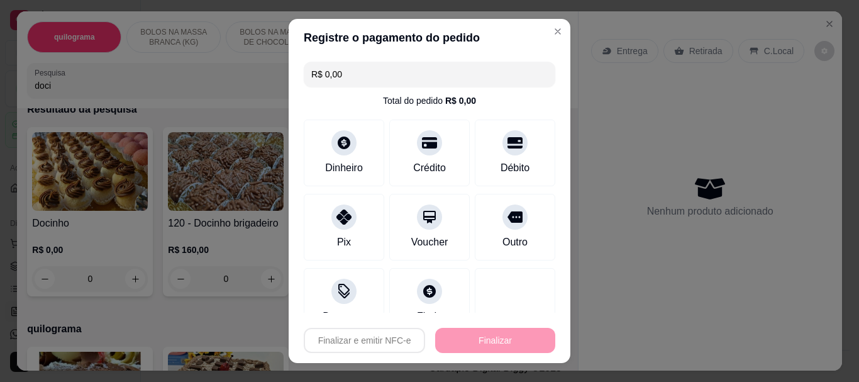
type input "-R$ 28,00"
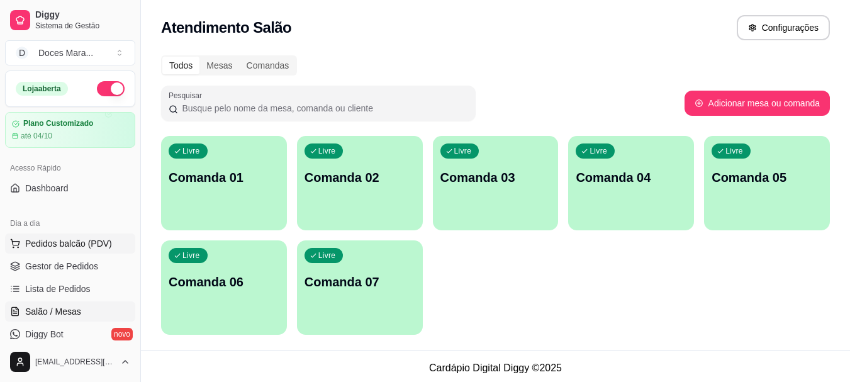
click at [47, 243] on span "Pedidos balcão (PDV)" at bounding box center [68, 243] width 87 height 13
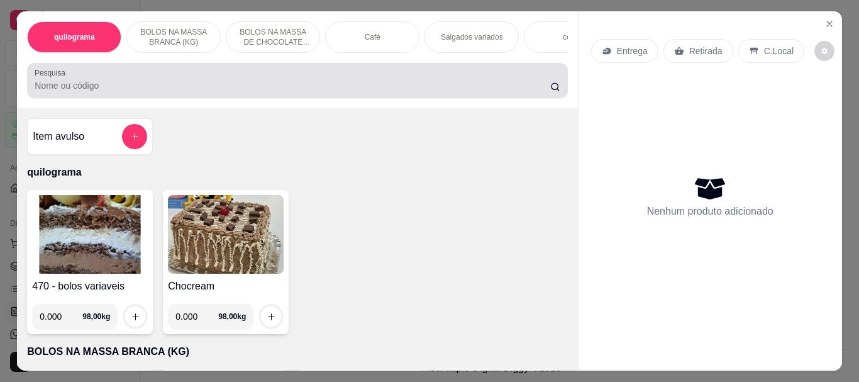
click at [125, 93] on div at bounding box center [297, 80] width 525 height 25
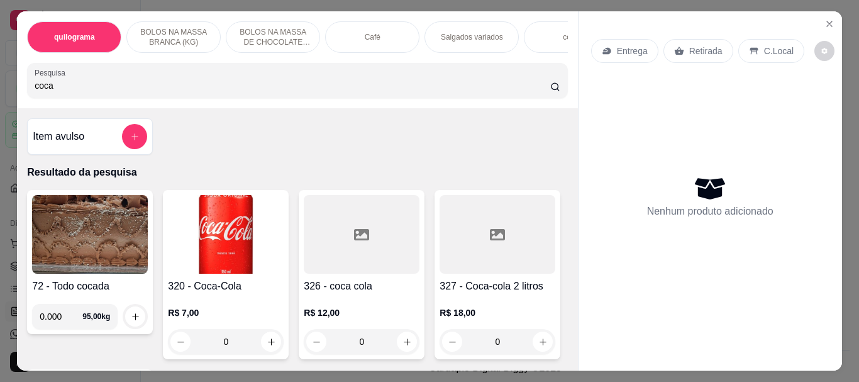
type input "coca"
click at [218, 250] on img at bounding box center [226, 234] width 116 height 79
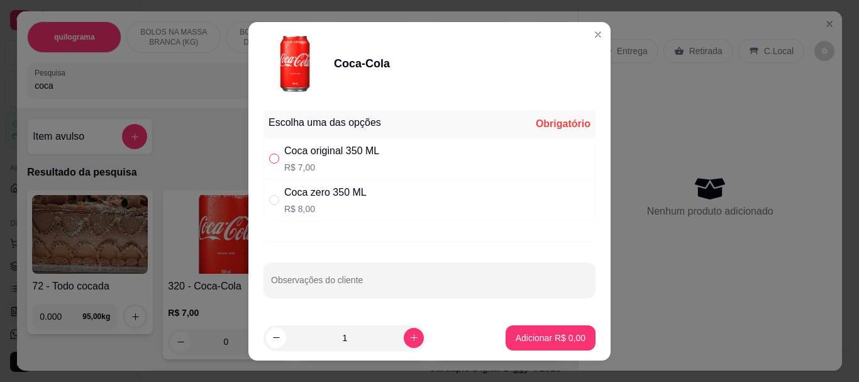
click at [269, 156] on input "" at bounding box center [274, 158] width 10 height 10
radio input "true"
click at [524, 341] on p "Adicionar R$ 7,00" at bounding box center [551, 337] width 70 height 13
type input "1"
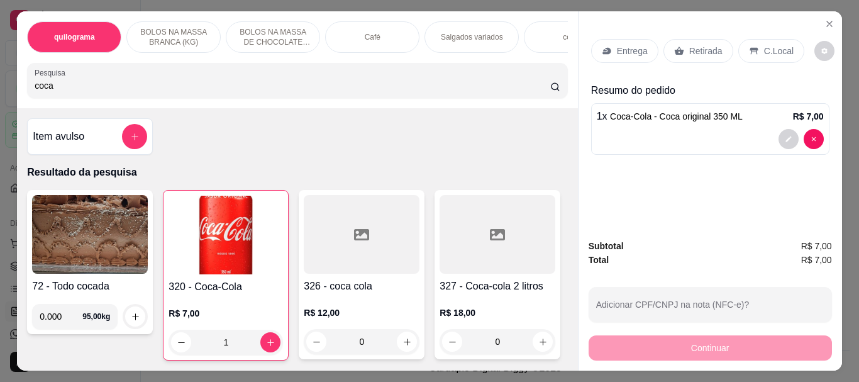
drag, startPoint x: 82, startPoint y: 93, endPoint x: 4, endPoint y: 99, distance: 78.2
click at [0, 97] on div "quilograma BOLOS NA MASSA BRANCA (KG) BOLOS NA MASSA DE CHOCOLATE preço por (KG…" at bounding box center [429, 191] width 859 height 382
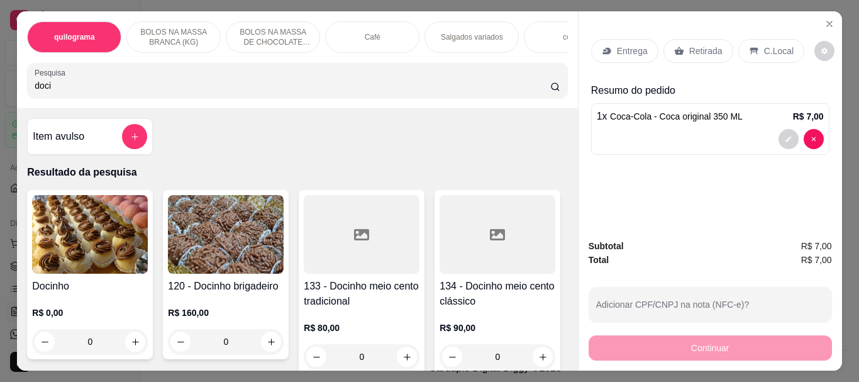
type input "doci"
click at [122, 248] on img at bounding box center [90, 234] width 116 height 79
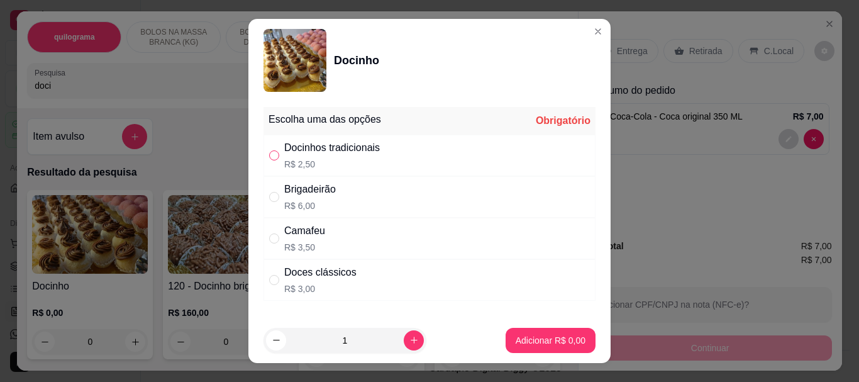
click at [270, 157] on input "" at bounding box center [274, 155] width 10 height 10
radio input "true"
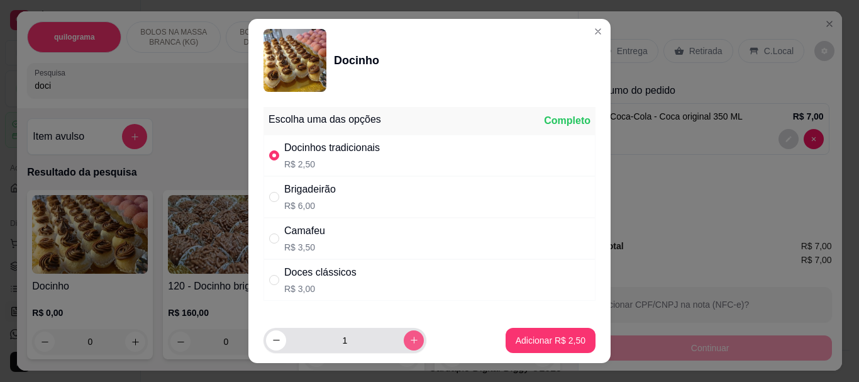
click at [409, 341] on icon "increase-product-quantity" at bounding box center [413, 339] width 9 height 9
type input "2"
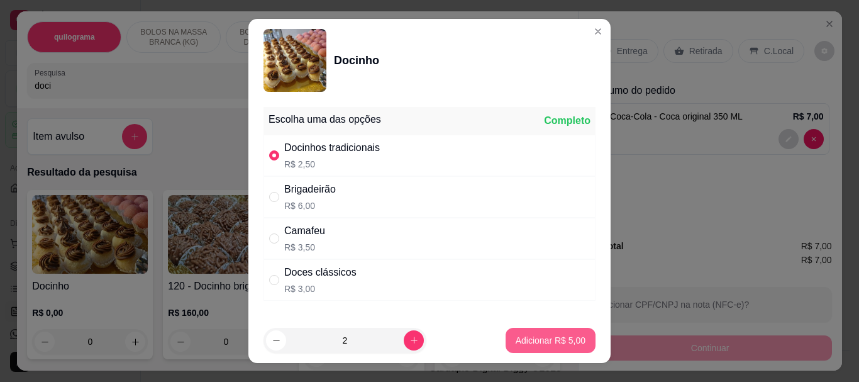
click at [532, 343] on p "Adicionar R$ 5,00" at bounding box center [551, 340] width 70 height 13
type input "2"
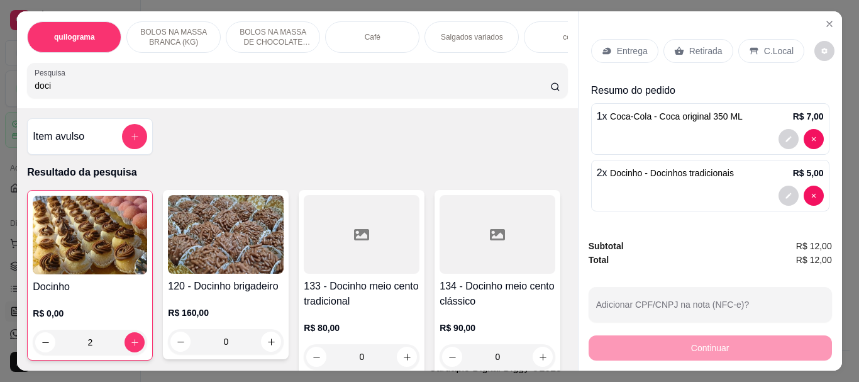
click at [681, 49] on div "Retirada" at bounding box center [698, 51] width 70 height 24
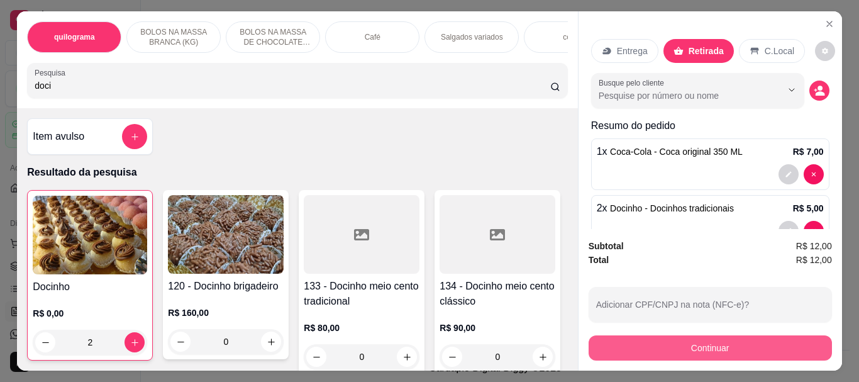
click at [723, 343] on button "Continuar" at bounding box center [710, 347] width 243 height 25
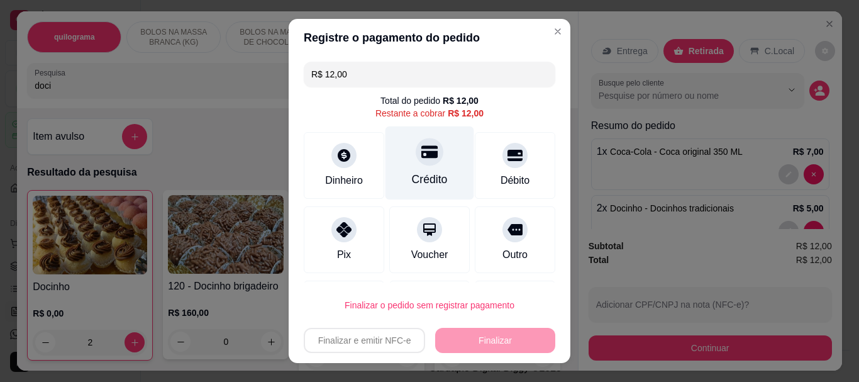
click at [425, 160] on div at bounding box center [430, 152] width 28 height 28
type input "R$ 0,00"
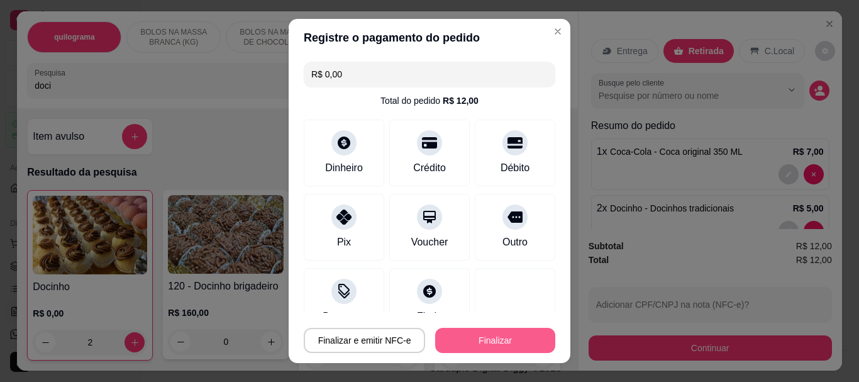
click at [485, 335] on button "Finalizar" at bounding box center [495, 340] width 120 height 25
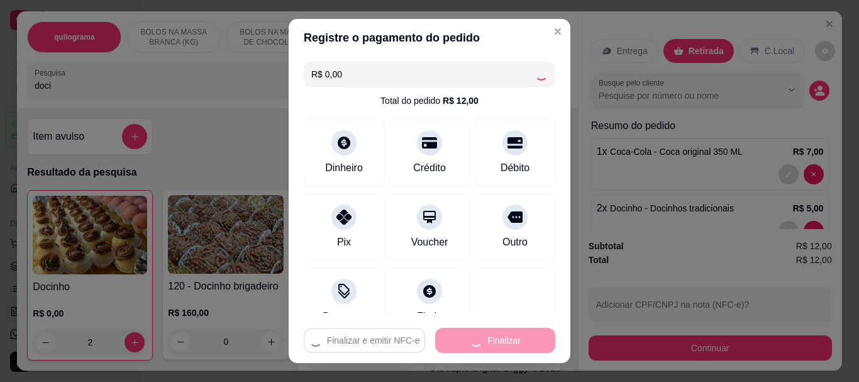
type input "0"
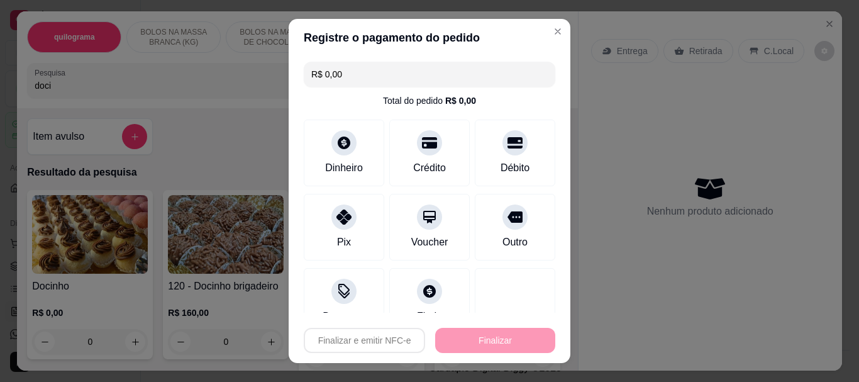
type input "-R$ 12,00"
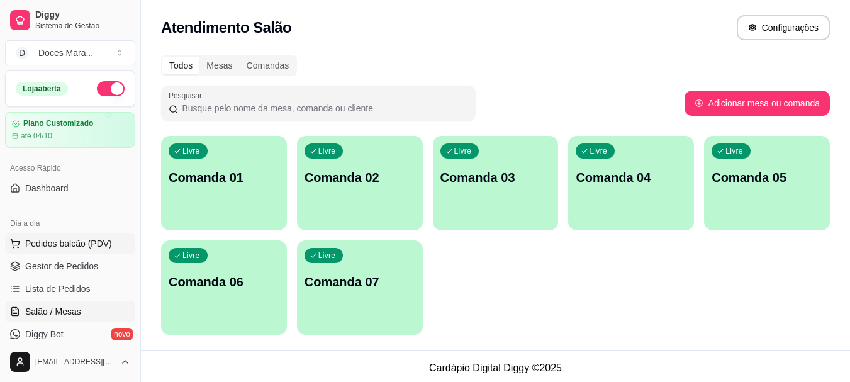
click at [80, 245] on span "Pedidos balcão (PDV)" at bounding box center [68, 243] width 87 height 13
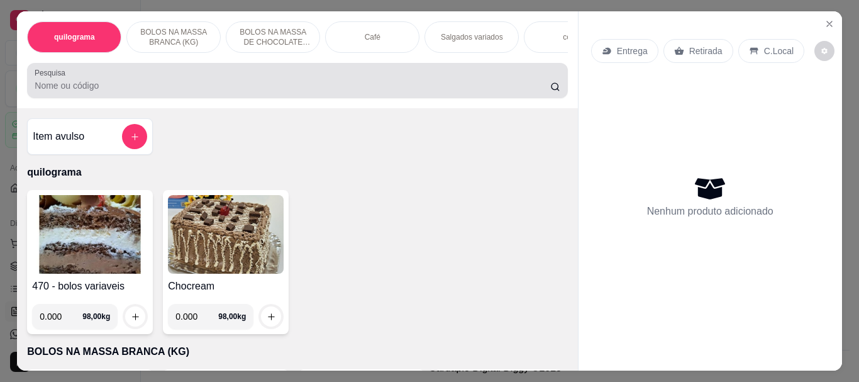
click at [81, 85] on input "Pesquisa" at bounding box center [293, 85] width 516 height 13
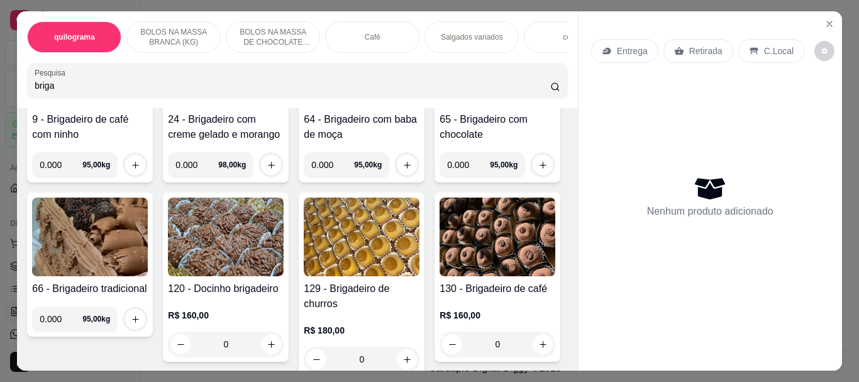
scroll to position [189, 0]
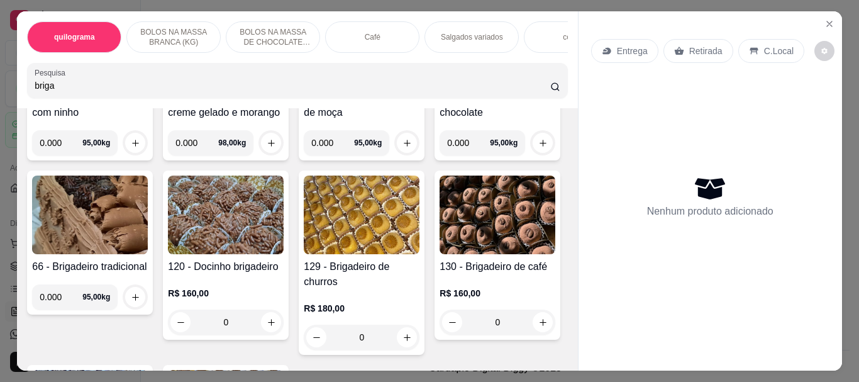
type input "briga"
click at [148, 252] on img at bounding box center [90, 214] width 116 height 79
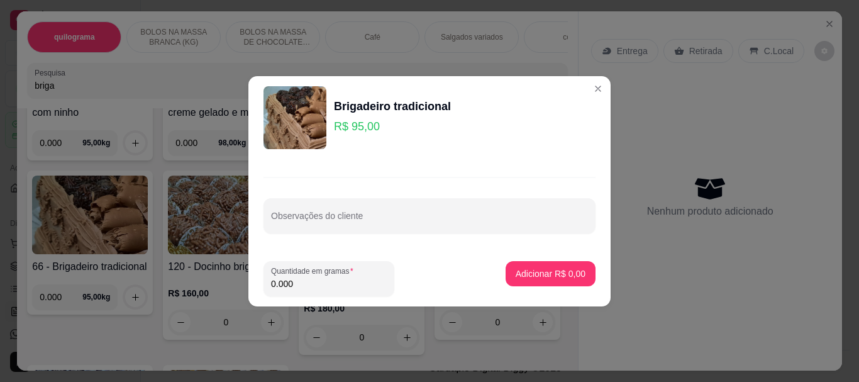
drag, startPoint x: 299, startPoint y: 286, endPoint x: 208, endPoint y: 278, distance: 91.6
click at [208, 278] on div "Brigadeiro tradicional R$ 95,00 Observações do cliente Quantidade em gramas 0.0…" at bounding box center [429, 191] width 859 height 382
type input "1.540"
click at [537, 280] on button "Adicionar R$ 146,30" at bounding box center [545, 273] width 97 height 25
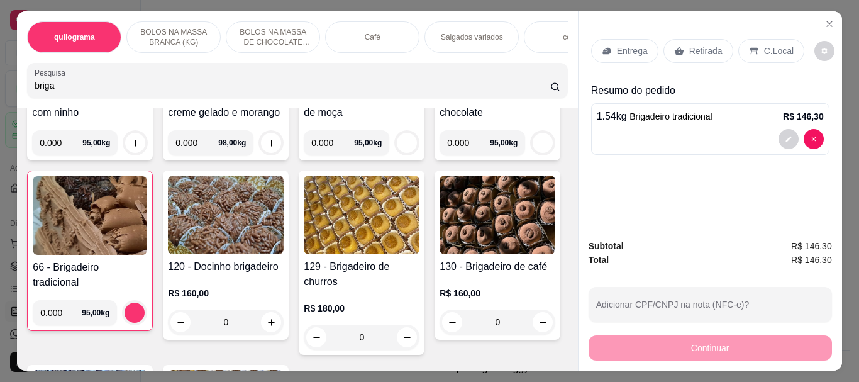
click at [693, 45] on p "Retirada" at bounding box center [705, 51] width 33 height 13
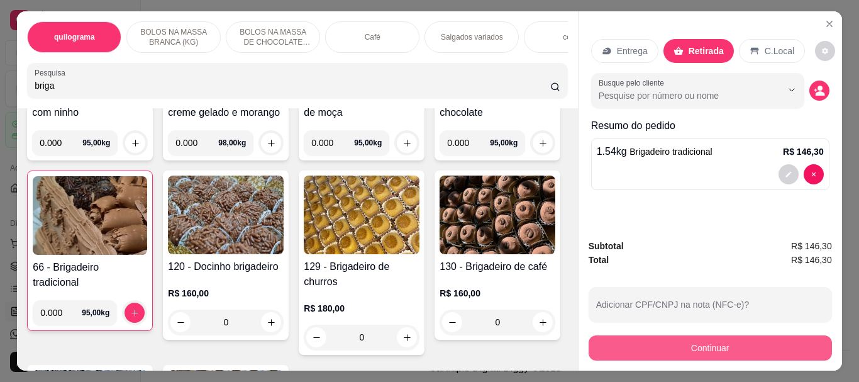
click at [692, 343] on button "Continuar" at bounding box center [710, 347] width 243 height 25
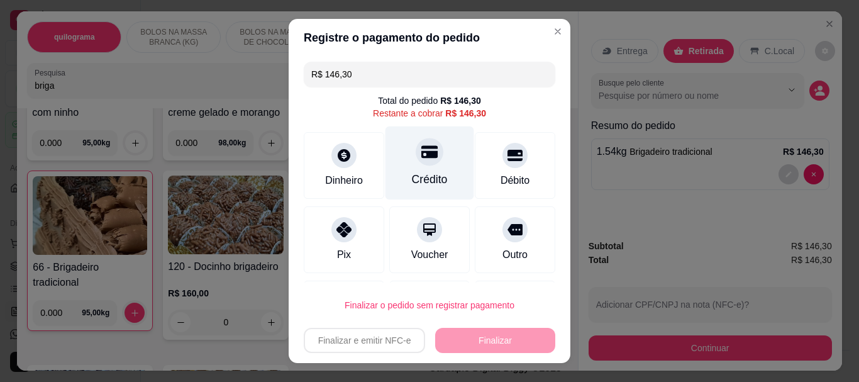
click at [421, 151] on icon at bounding box center [429, 152] width 16 height 16
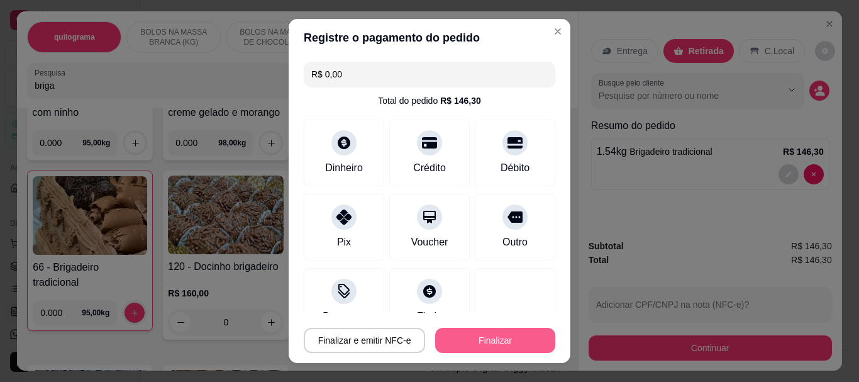
click at [485, 343] on button "Finalizar" at bounding box center [495, 340] width 120 height 25
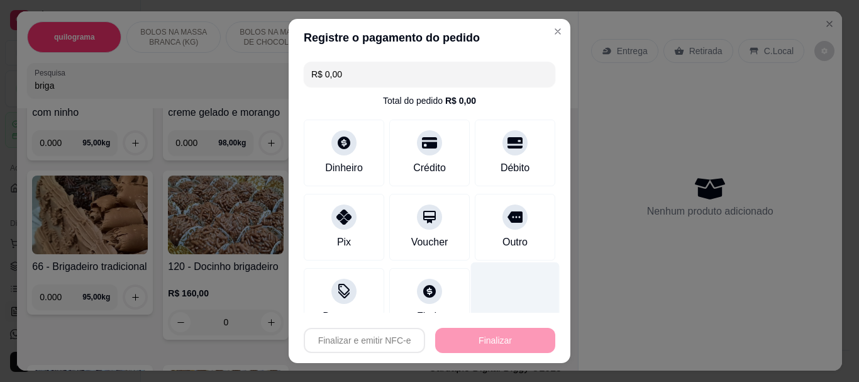
type input "-R$ 146,30"
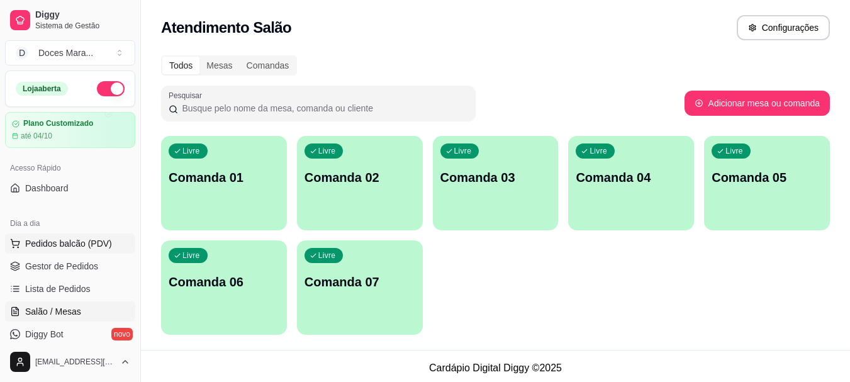
click at [51, 236] on button "Pedidos balcão (PDV)" at bounding box center [70, 243] width 130 height 20
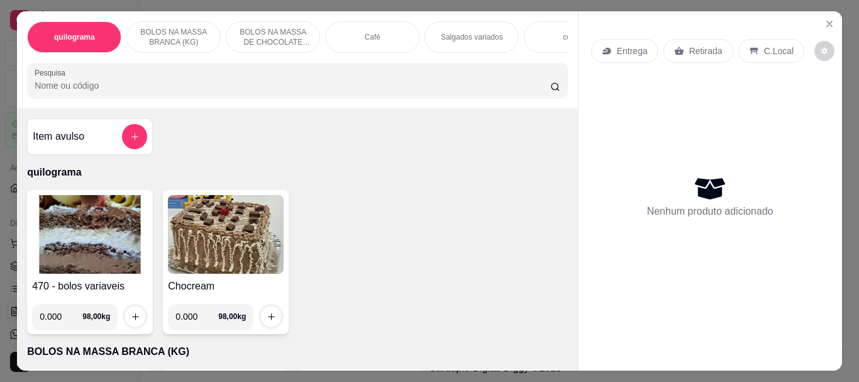
click at [64, 93] on div at bounding box center [297, 80] width 525 height 25
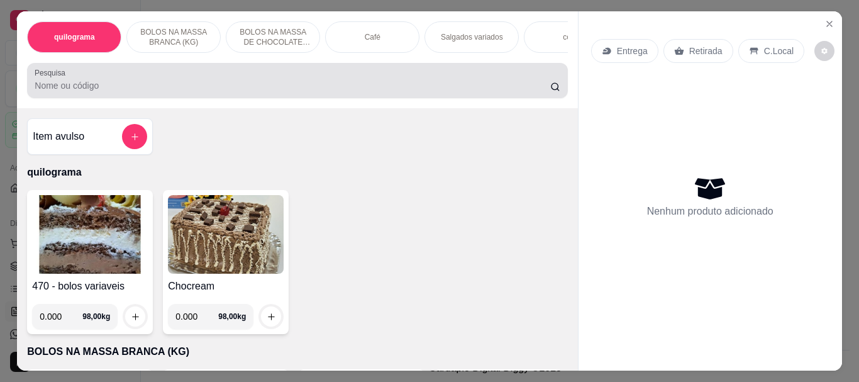
click at [67, 98] on div "Pesquisa" at bounding box center [297, 80] width 540 height 35
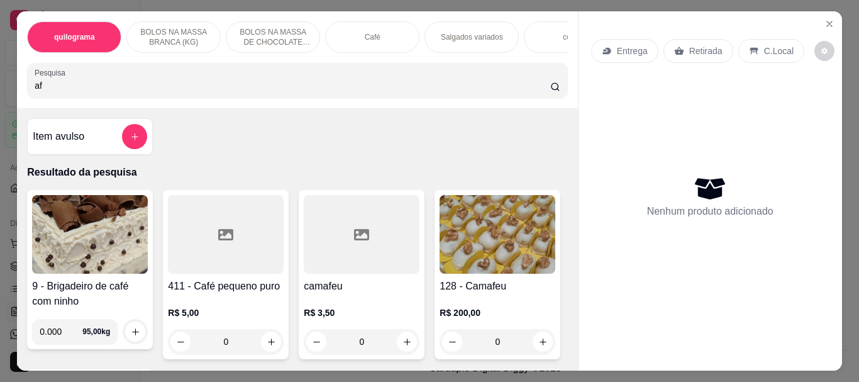
type input "a"
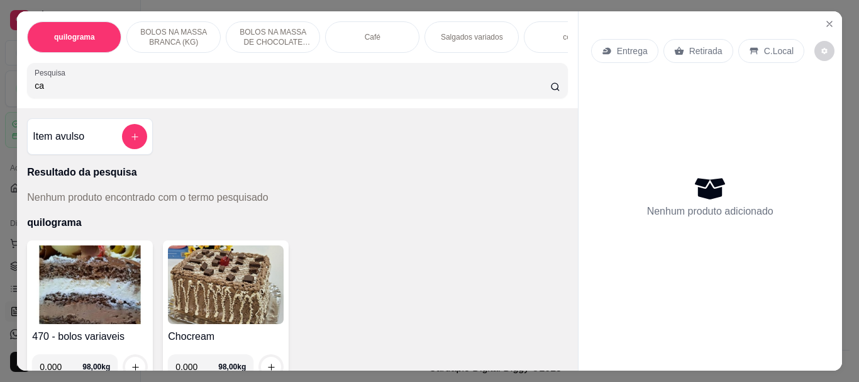
type input "c"
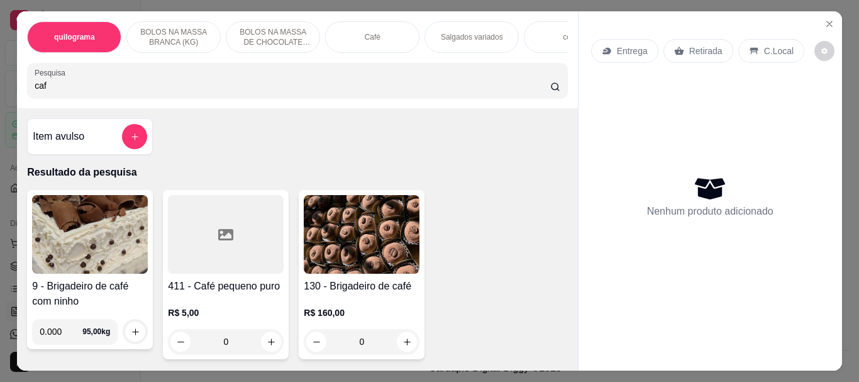
type input "caf"
click at [257, 252] on div at bounding box center [226, 234] width 116 height 79
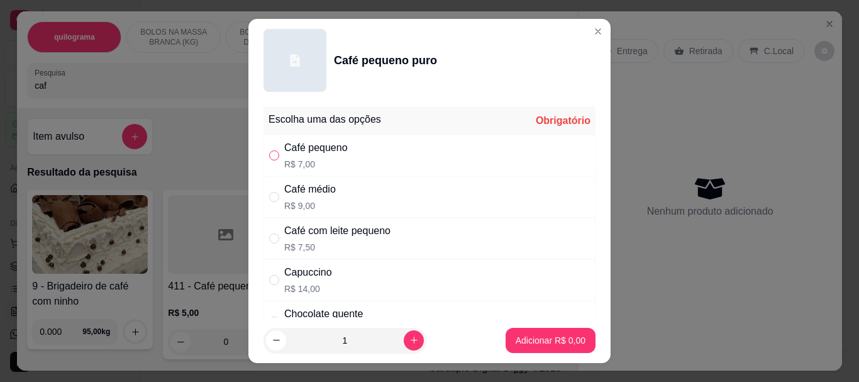
click at [274, 152] on input "" at bounding box center [274, 155] width 10 height 10
radio input "true"
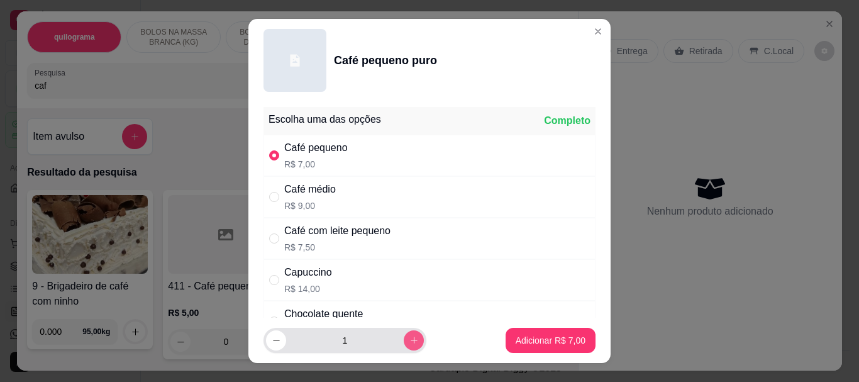
click at [409, 340] on icon "increase-product-quantity" at bounding box center [413, 339] width 9 height 9
type input "2"
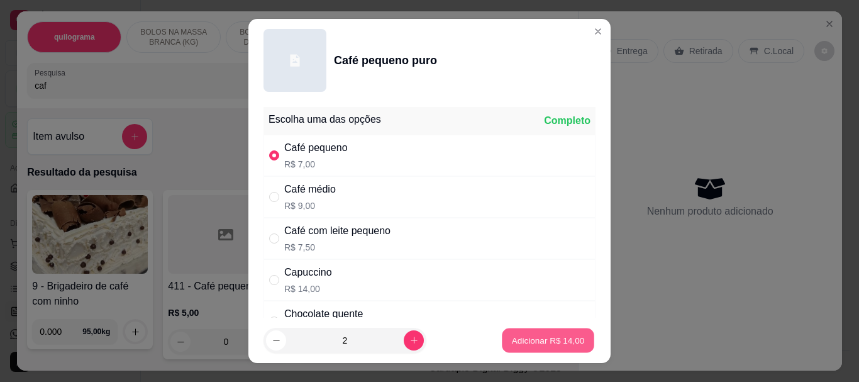
click at [518, 339] on p "Adicionar R$ 14,00" at bounding box center [548, 340] width 73 height 12
type input "2"
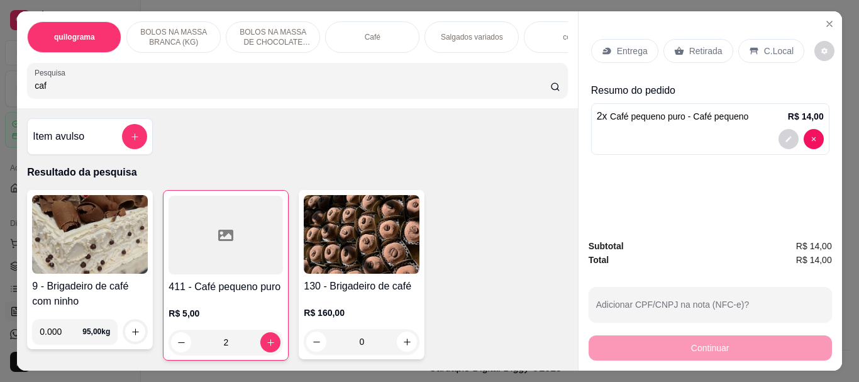
drag, startPoint x: 77, startPoint y: 97, endPoint x: 0, endPoint y: 99, distance: 77.4
click at [0, 99] on div "quilograma BOLOS NA MASSA BRANCA (KG) BOLOS NA MASSA DE CHOCOLATE preço por (KG…" at bounding box center [429, 191] width 859 height 382
drag, startPoint x: 64, startPoint y: 90, endPoint x: 1, endPoint y: 83, distance: 63.3
click at [1, 83] on div "quilograma BOLOS NA MASSA BRANCA (KG) BOLOS NA MASSA DE CHOCOLATE preço por (KG…" at bounding box center [429, 191] width 859 height 382
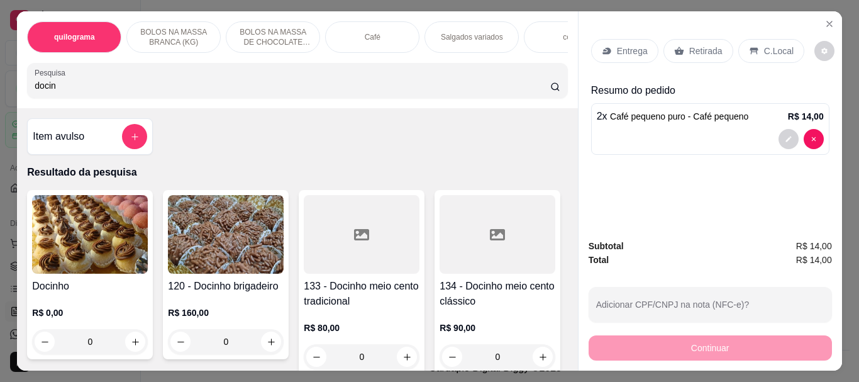
type input "docin"
click at [117, 244] on img at bounding box center [90, 234] width 116 height 79
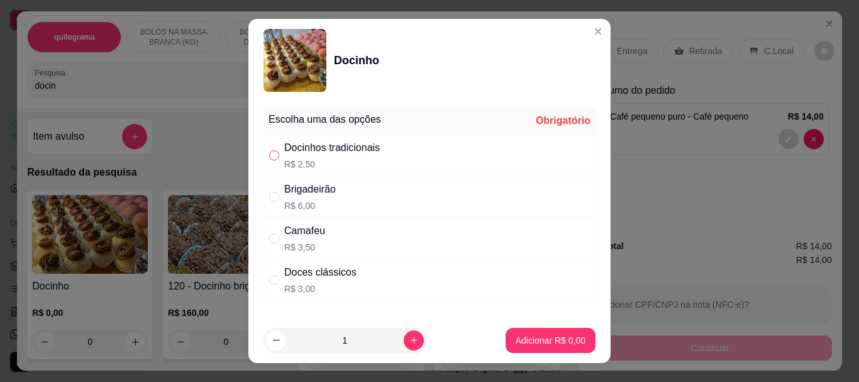
click at [269, 157] on input "" at bounding box center [274, 155] width 10 height 10
radio input "true"
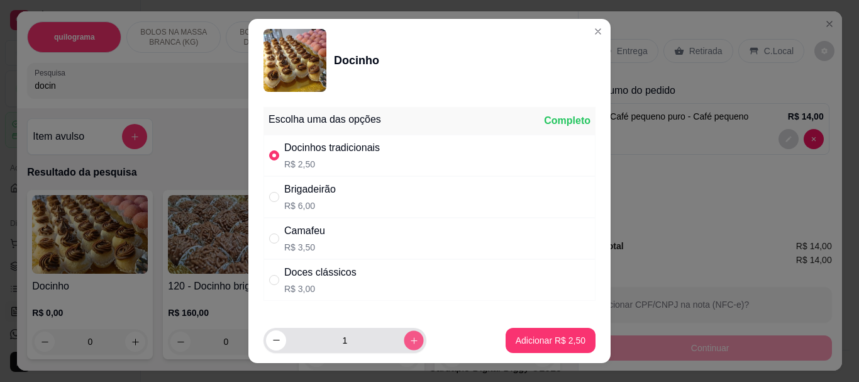
click at [409, 342] on icon "increase-product-quantity" at bounding box center [413, 339] width 9 height 9
type input "2"
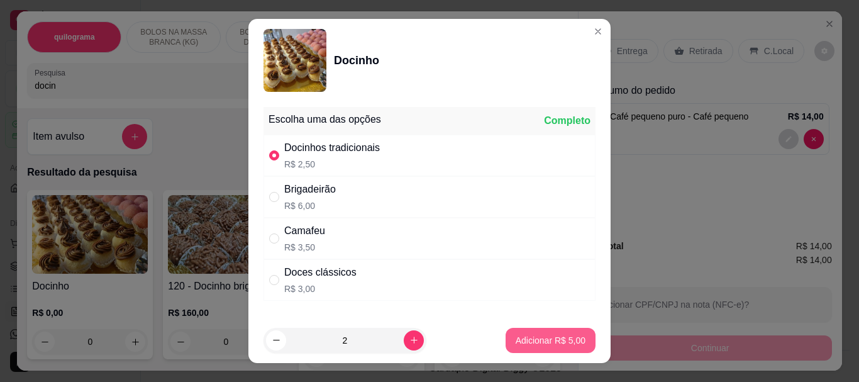
click at [537, 345] on p "Adicionar R$ 5,00" at bounding box center [551, 340] width 70 height 13
type input "2"
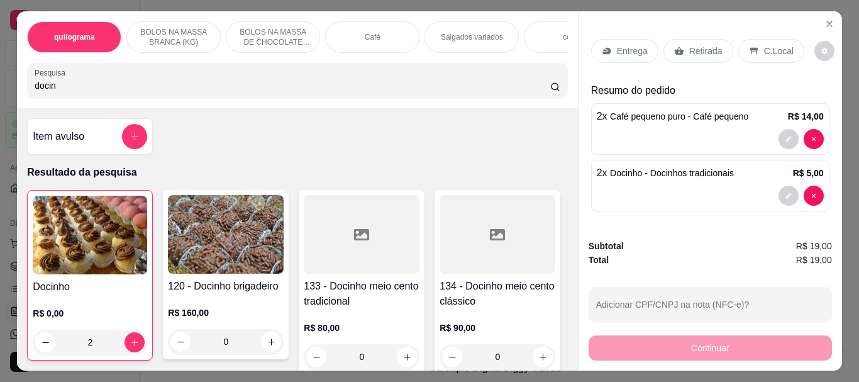
click at [703, 50] on p "Retirada" at bounding box center [705, 51] width 33 height 13
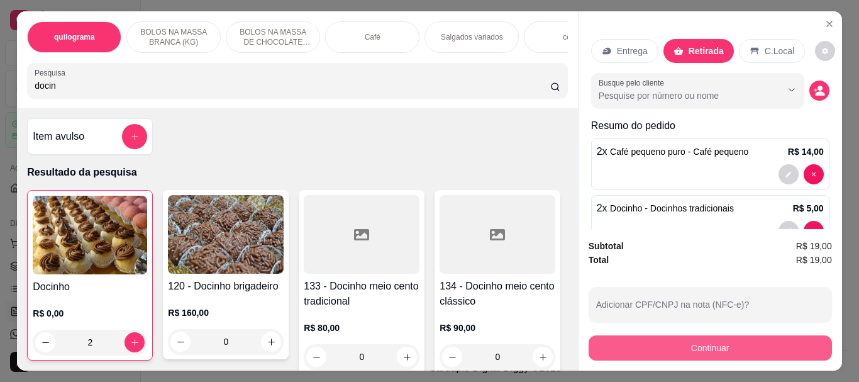
click at [715, 336] on button "Continuar" at bounding box center [710, 347] width 243 height 25
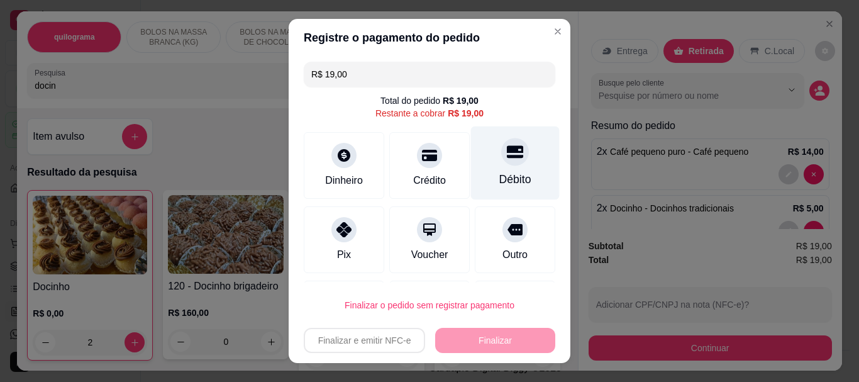
click at [504, 156] on div at bounding box center [515, 152] width 28 height 28
type input "R$ 0,00"
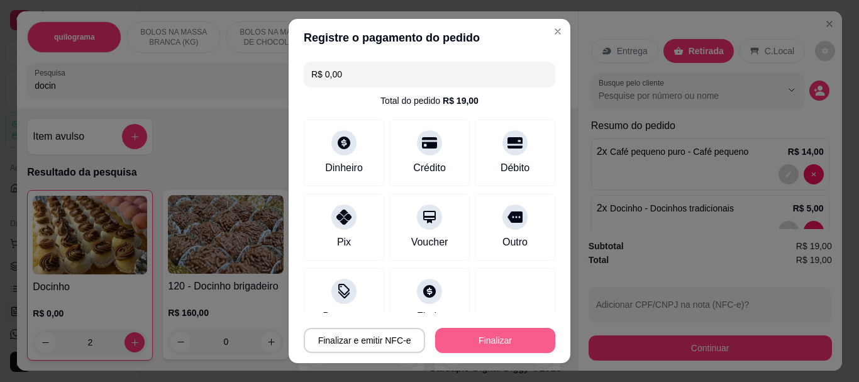
click at [496, 335] on button "Finalizar" at bounding box center [495, 340] width 120 height 25
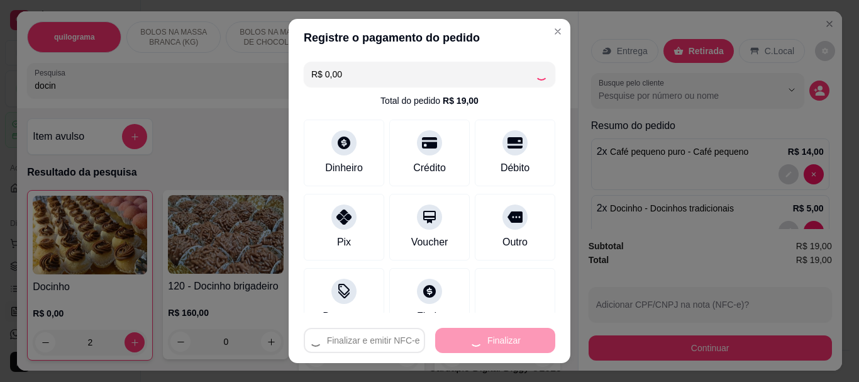
type input "0"
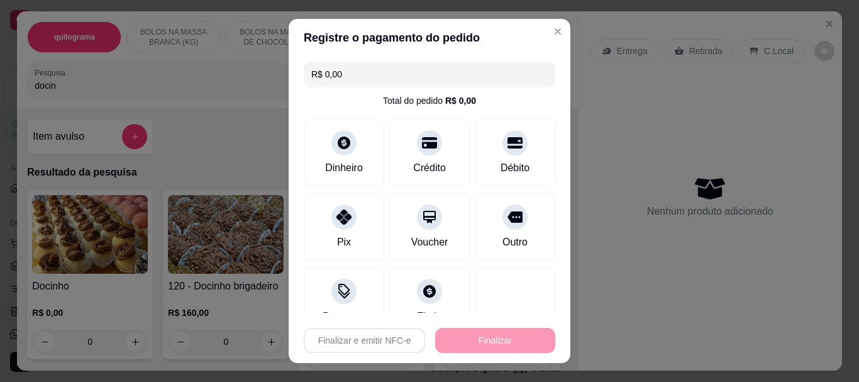
type input "-R$ 19,00"
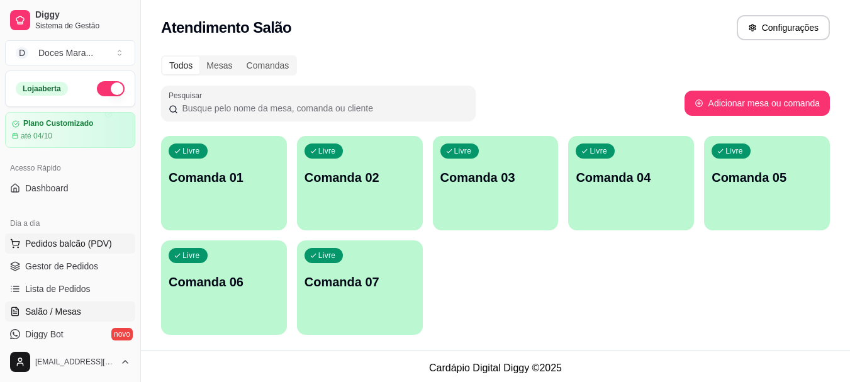
click at [92, 247] on span "Pedidos balcão (PDV)" at bounding box center [68, 243] width 87 height 13
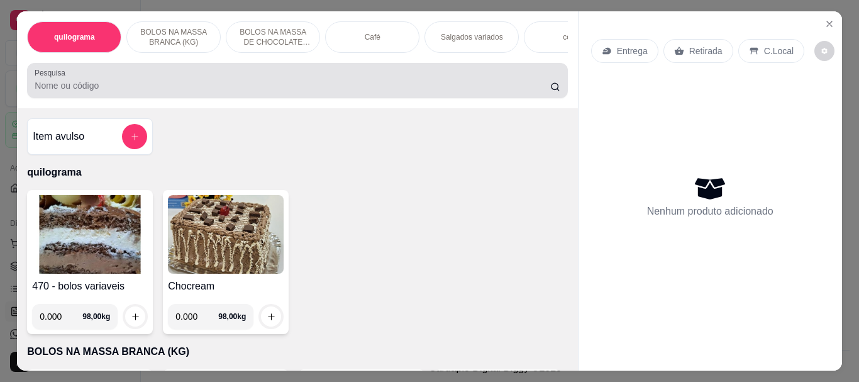
drag, startPoint x: 76, startPoint y: 91, endPoint x: 323, endPoint y: 238, distance: 288.0
click at [75, 91] on input "Pesquisa" at bounding box center [293, 85] width 516 height 13
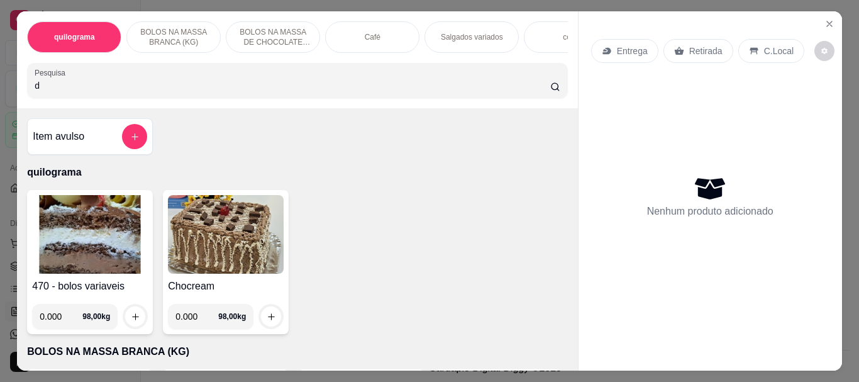
type input "do"
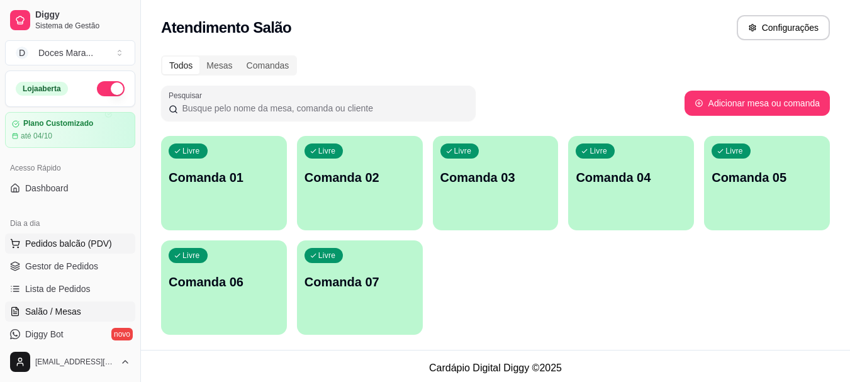
click at [80, 243] on span "Pedidos balcão (PDV)" at bounding box center [68, 243] width 87 height 13
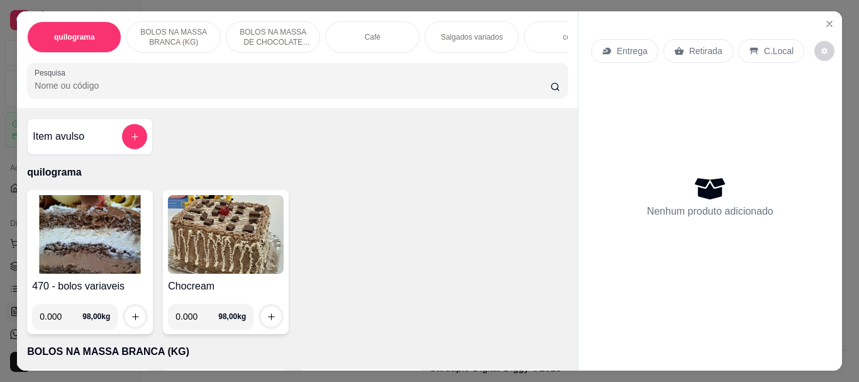
click at [98, 91] on input "Pesquisa" at bounding box center [293, 85] width 516 height 13
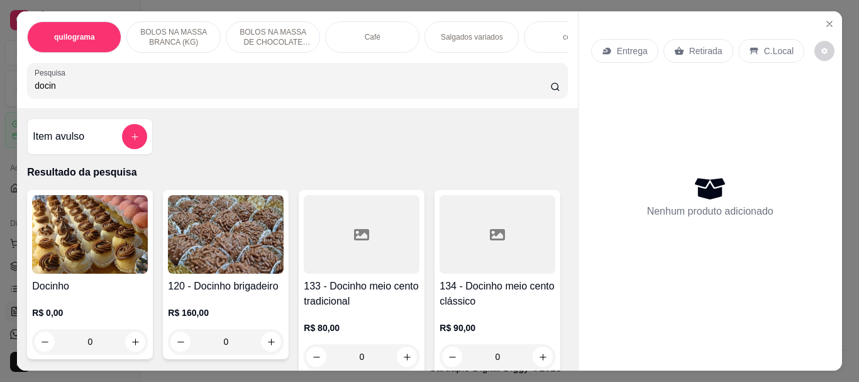
type input "docin"
click at [113, 225] on img at bounding box center [90, 234] width 116 height 79
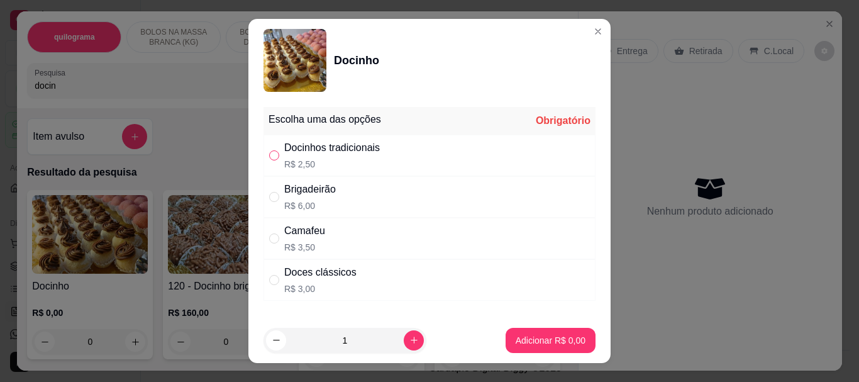
click at [270, 156] on input "" at bounding box center [274, 155] width 10 height 10
radio input "true"
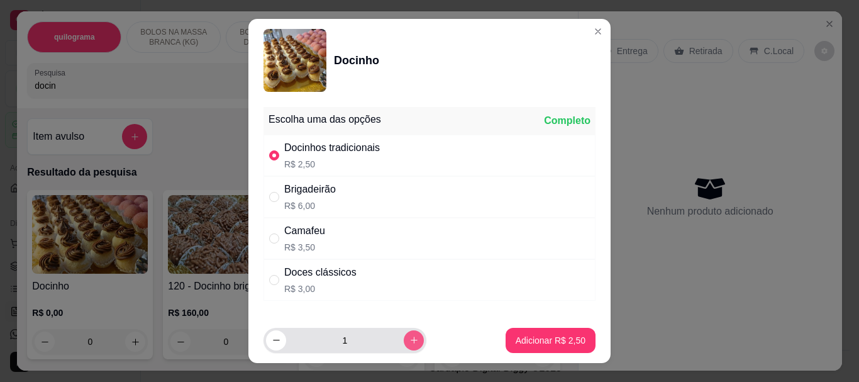
click at [409, 340] on icon "increase-product-quantity" at bounding box center [413, 339] width 9 height 9
type input "2"
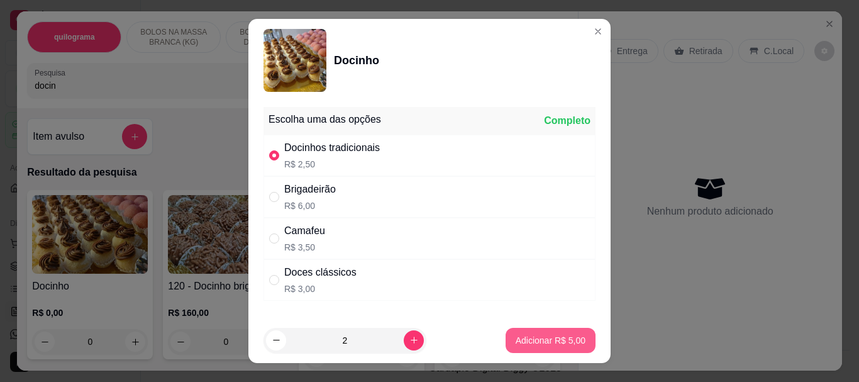
click at [524, 345] on p "Adicionar R$ 5,00" at bounding box center [551, 340] width 70 height 13
type input "2"
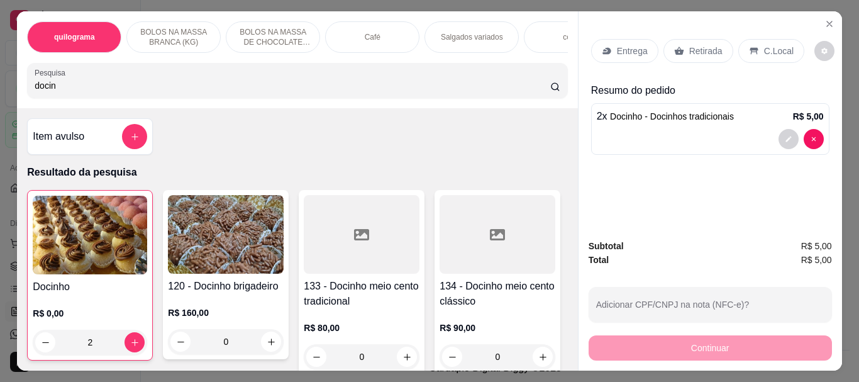
click at [94, 228] on img at bounding box center [90, 235] width 114 height 79
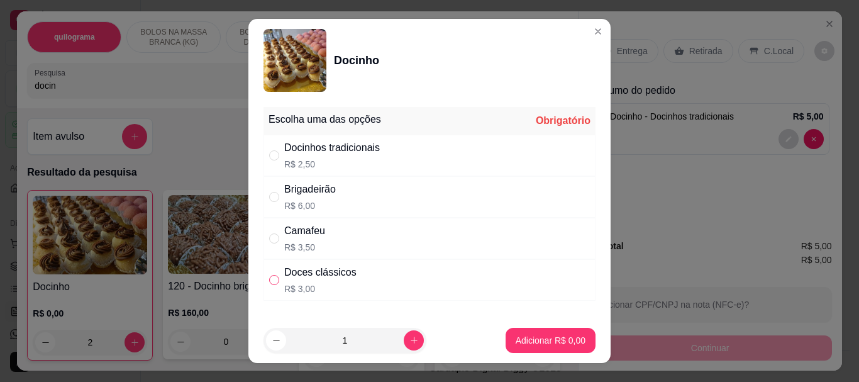
click at [270, 284] on input "" at bounding box center [274, 280] width 10 height 10
radio input "true"
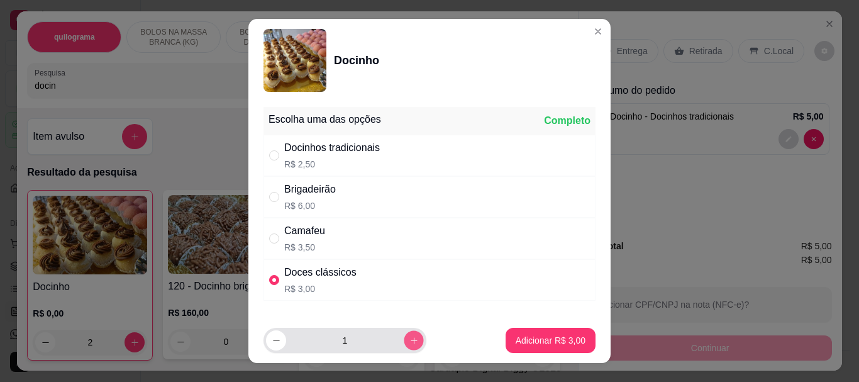
click at [411, 340] on icon "increase-product-quantity" at bounding box center [414, 340] width 6 height 6
type input "2"
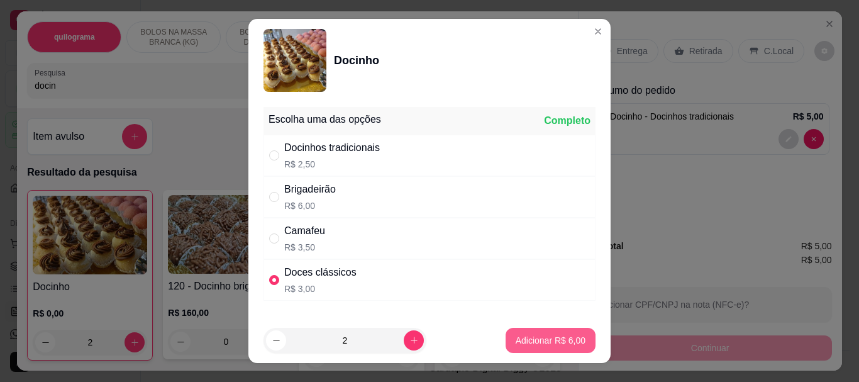
click at [538, 338] on p "Adicionar R$ 6,00" at bounding box center [551, 340] width 70 height 13
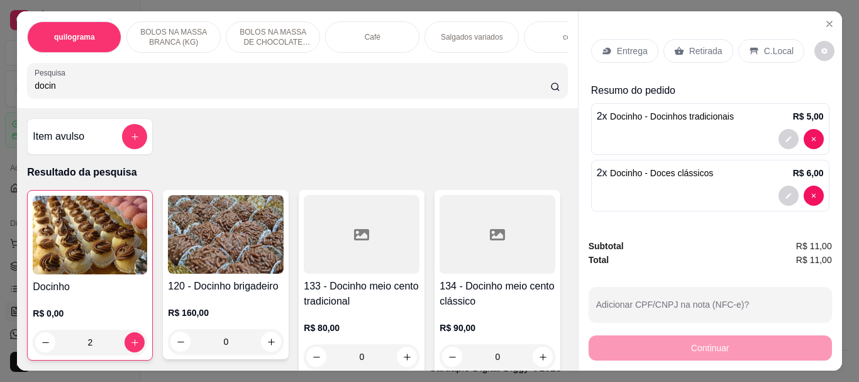
click at [692, 45] on p "Retirada" at bounding box center [705, 51] width 33 height 13
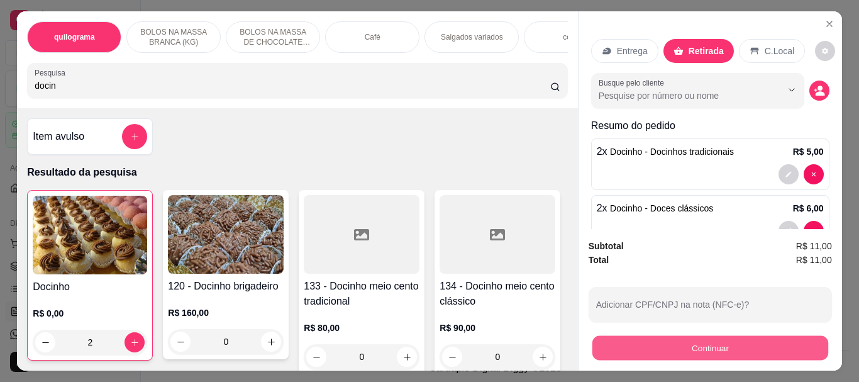
click at [710, 343] on button "Continuar" at bounding box center [710, 347] width 236 height 25
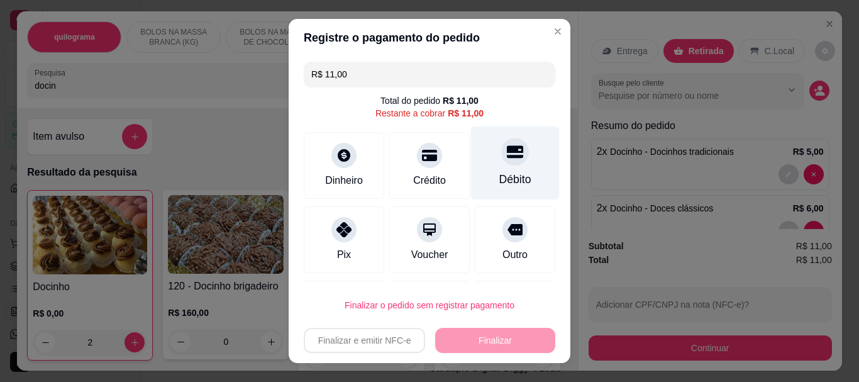
click at [501, 166] on div "Débito" at bounding box center [515, 163] width 89 height 74
type input "R$ 0,00"
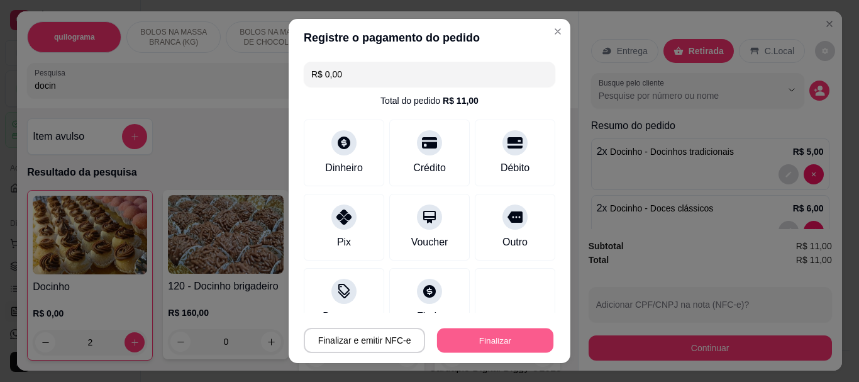
click at [473, 335] on button "Finalizar" at bounding box center [495, 340] width 116 height 25
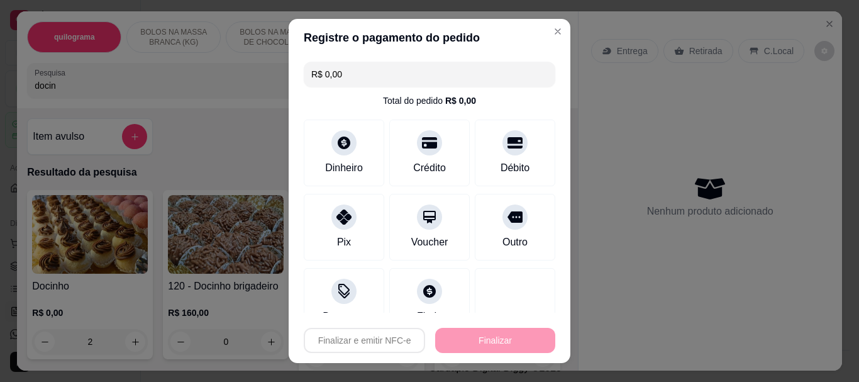
type input "0"
type input "-R$ 11,00"
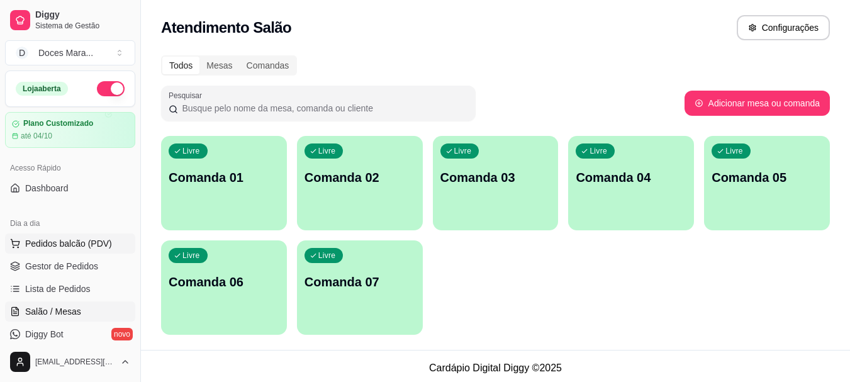
click at [71, 246] on span "Pedidos balcão (PDV)" at bounding box center [68, 243] width 87 height 13
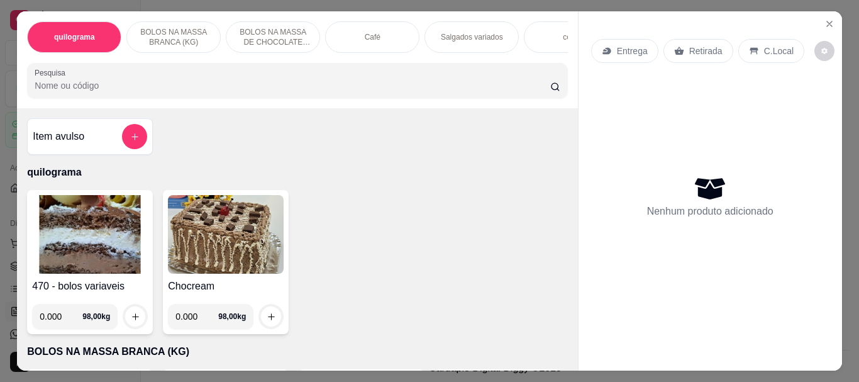
drag, startPoint x: 65, startPoint y: 103, endPoint x: 64, endPoint y: 95, distance: 8.3
click at [65, 100] on div "quilograma BOLOS NA MASSA BRANCA (KG) BOLOS NA MASSA DE CHOCOLATE preço por (KG…" at bounding box center [297, 59] width 560 height 97
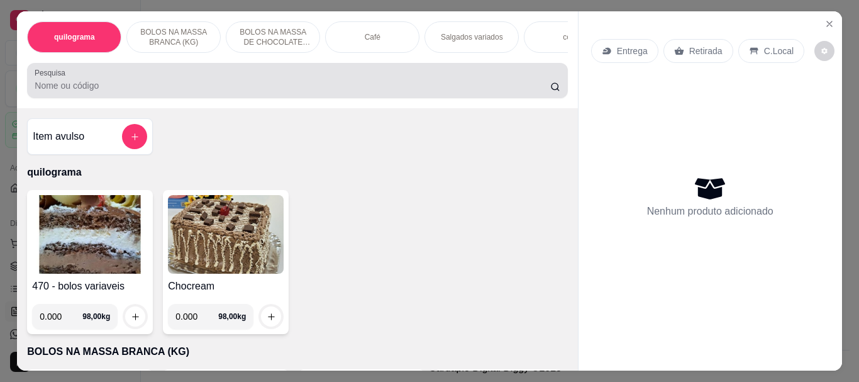
drag, startPoint x: 64, startPoint y: 95, endPoint x: 279, endPoint y: 94, distance: 214.4
click at [67, 92] on input "Pesquisa" at bounding box center [293, 85] width 516 height 13
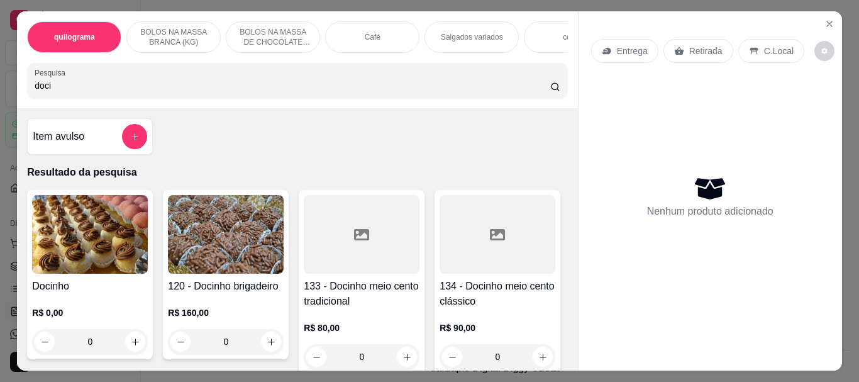
type input "doci"
click at [64, 226] on img at bounding box center [90, 234] width 116 height 79
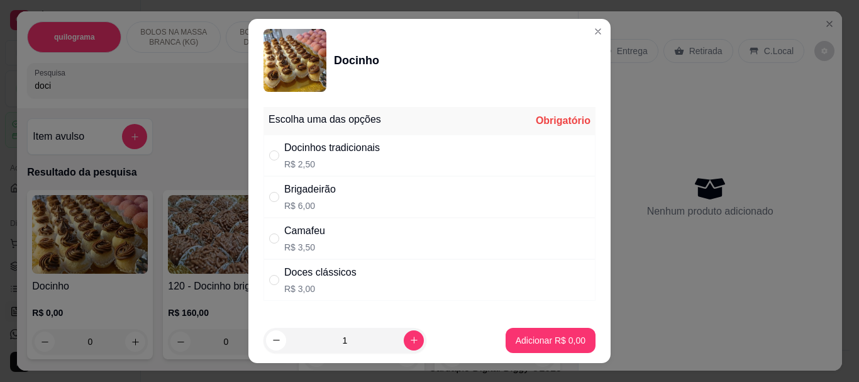
drag, startPoint x: 270, startPoint y: 156, endPoint x: 463, endPoint y: 307, distance: 245.1
click at [270, 157] on input "" at bounding box center [274, 155] width 10 height 10
radio input "true"
click at [535, 344] on p "Adicionar R$ 2,50" at bounding box center [551, 340] width 70 height 13
type input "1"
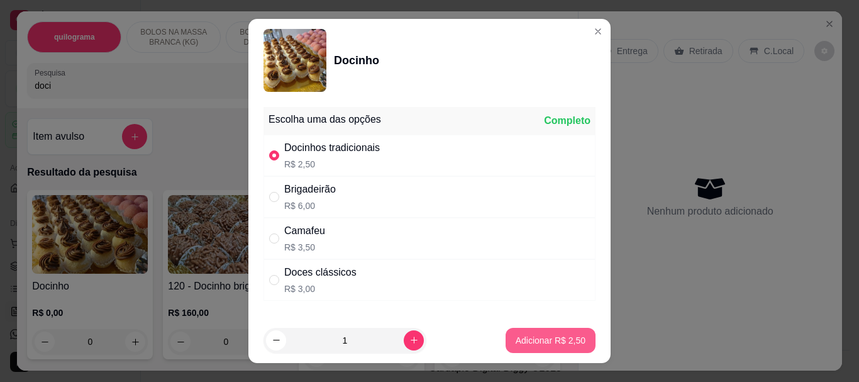
type input "1"
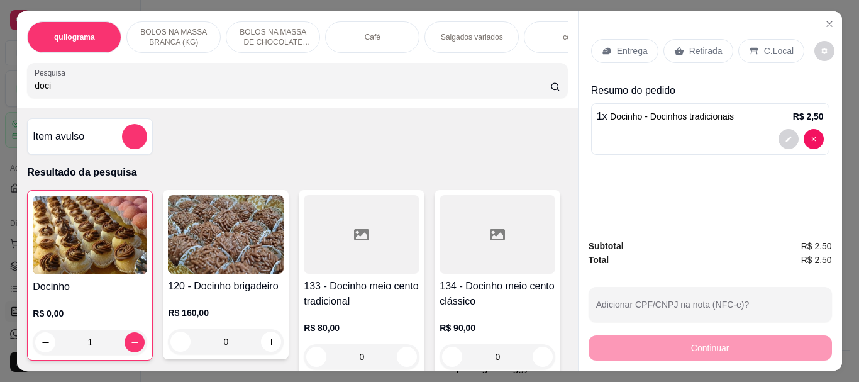
click at [92, 229] on img at bounding box center [90, 235] width 114 height 79
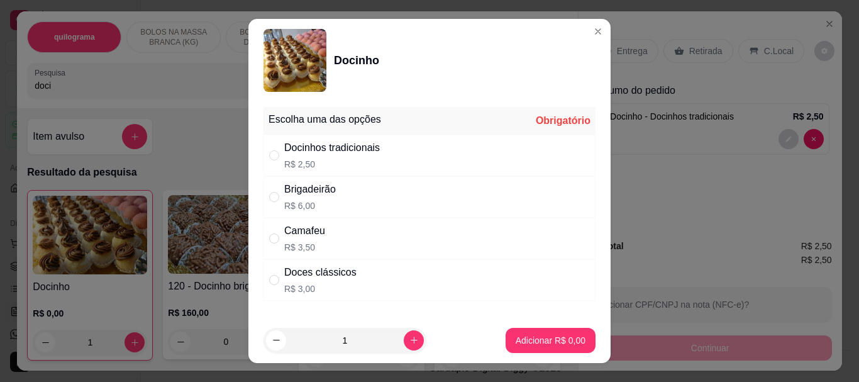
drag, startPoint x: 272, startPoint y: 283, endPoint x: 282, endPoint y: 284, distance: 10.1
click at [270, 283] on input "" at bounding box center [274, 280] width 10 height 10
radio input "true"
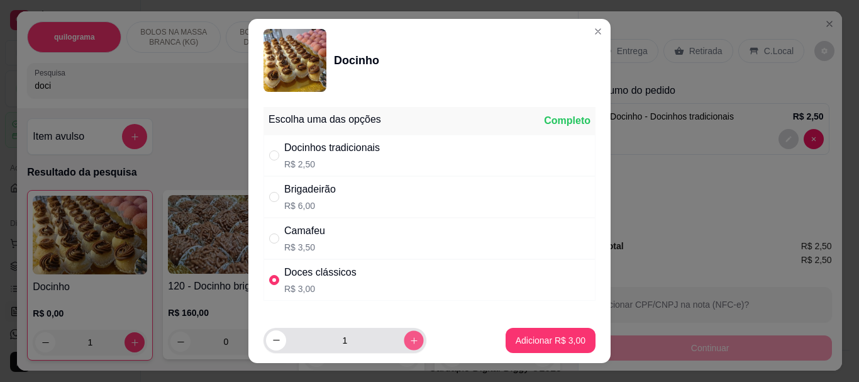
click at [411, 339] on icon "increase-product-quantity" at bounding box center [414, 340] width 6 height 6
type input "3"
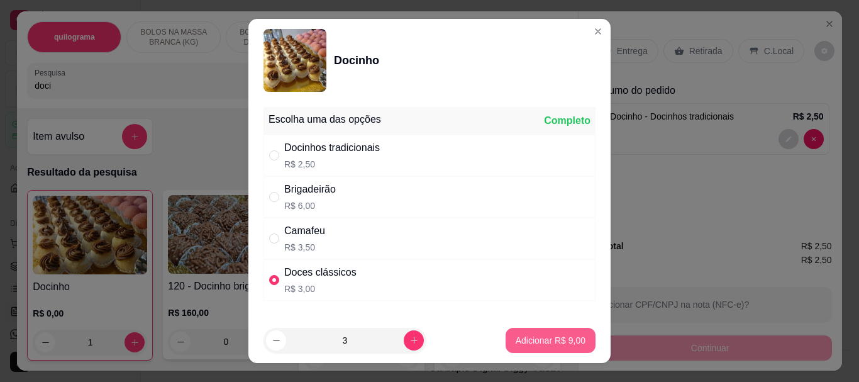
click at [535, 338] on p "Adicionar R$ 9,00" at bounding box center [551, 340] width 70 height 13
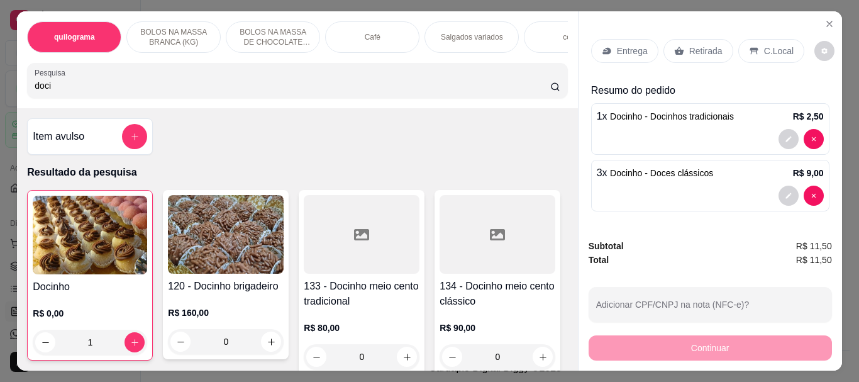
drag, startPoint x: 702, startPoint y: 45, endPoint x: 699, endPoint y: 139, distance: 94.4
click at [701, 45] on p "Retirada" at bounding box center [705, 51] width 33 height 13
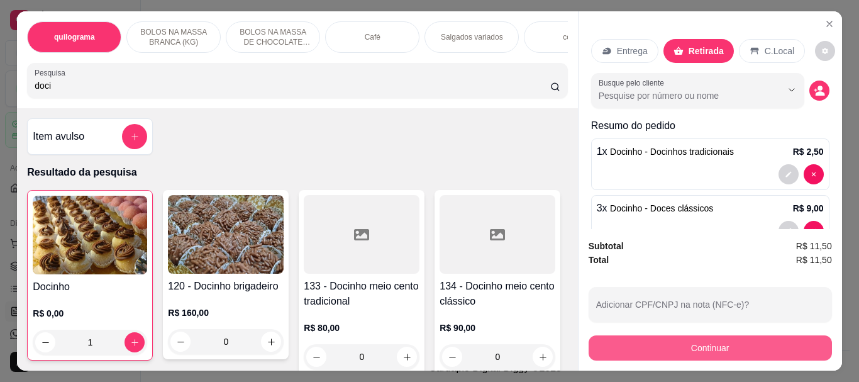
click at [716, 341] on button "Continuar" at bounding box center [710, 347] width 243 height 25
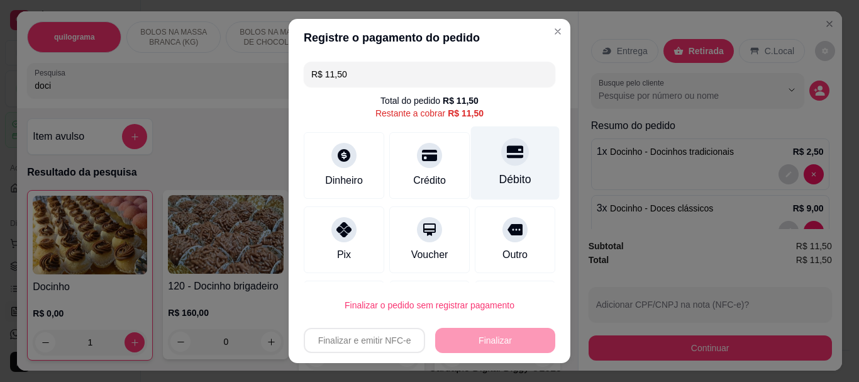
click at [501, 160] on div at bounding box center [515, 152] width 28 height 28
type input "R$ 0,00"
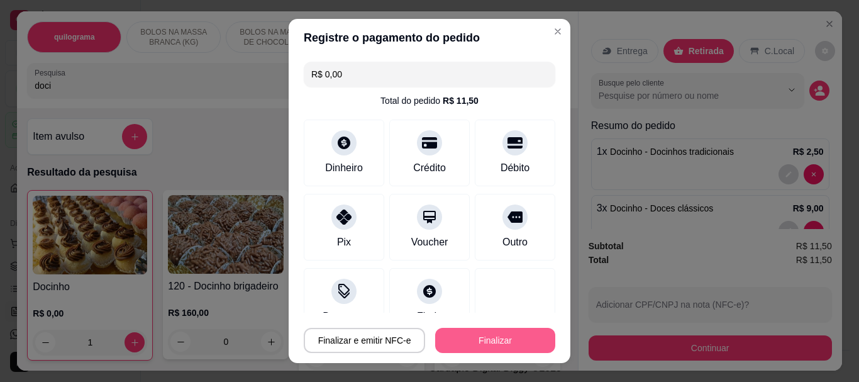
click at [479, 336] on button "Finalizar" at bounding box center [495, 340] width 120 height 25
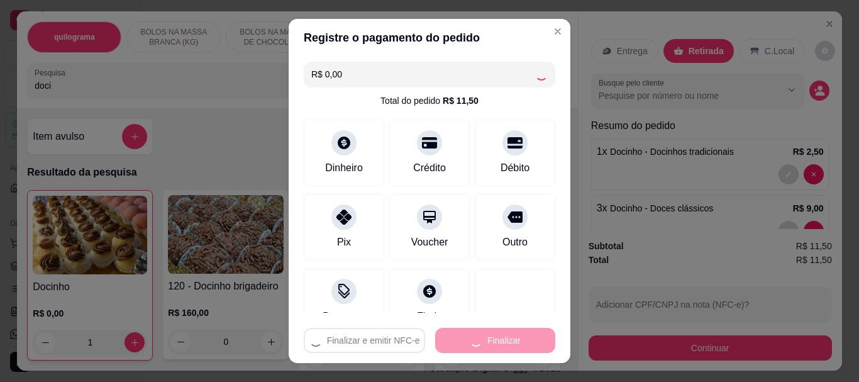
type input "0"
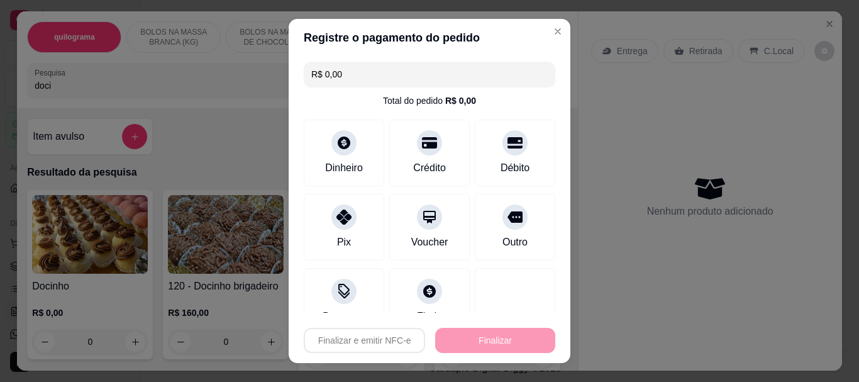
type input "-R$ 11,50"
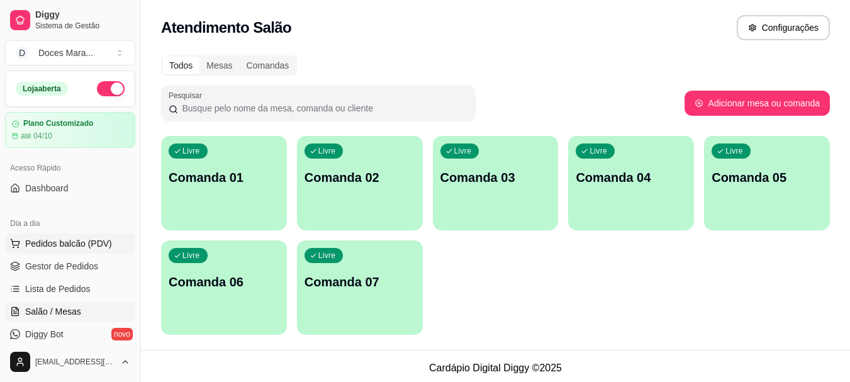
click at [44, 243] on span "Pedidos balcão (PDV)" at bounding box center [68, 243] width 87 height 13
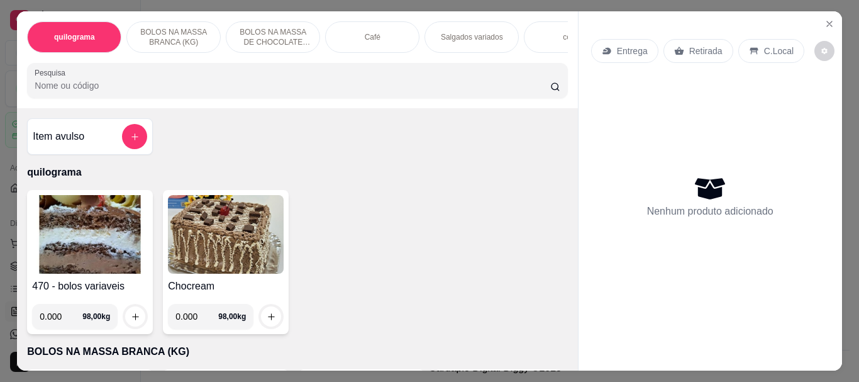
click at [101, 92] on input "Pesquisa" at bounding box center [293, 85] width 516 height 13
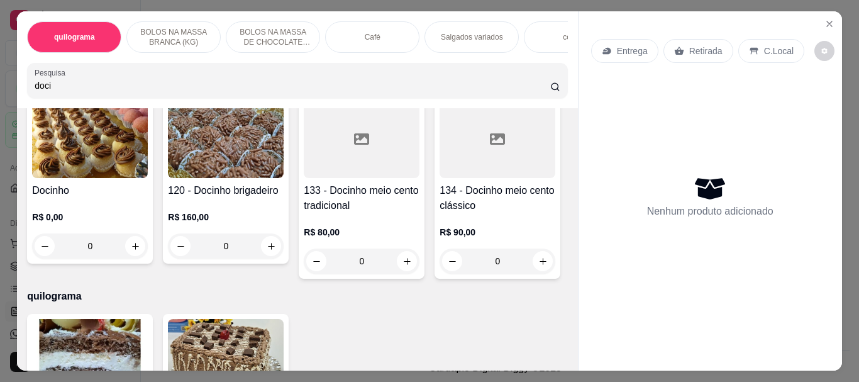
scroll to position [63, 0]
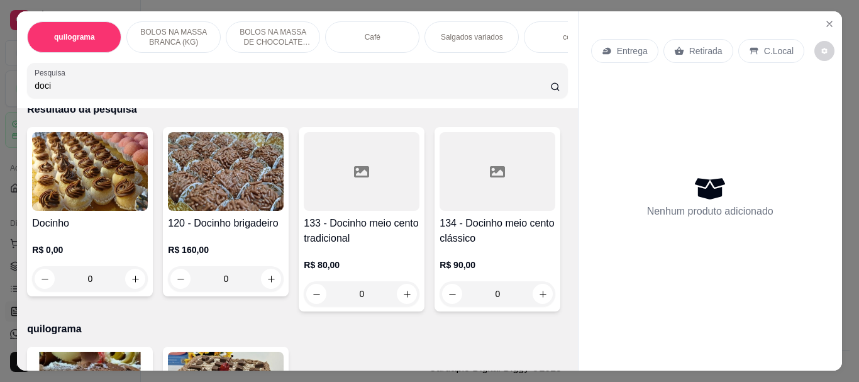
drag, startPoint x: 55, startPoint y: 94, endPoint x: 0, endPoint y: 89, distance: 54.9
click at [0, 89] on div "quilograma BOLOS NA MASSA BRANCA (KG) BOLOS NA MASSA DE CHOCOLATE preço por (KG…" at bounding box center [429, 191] width 859 height 382
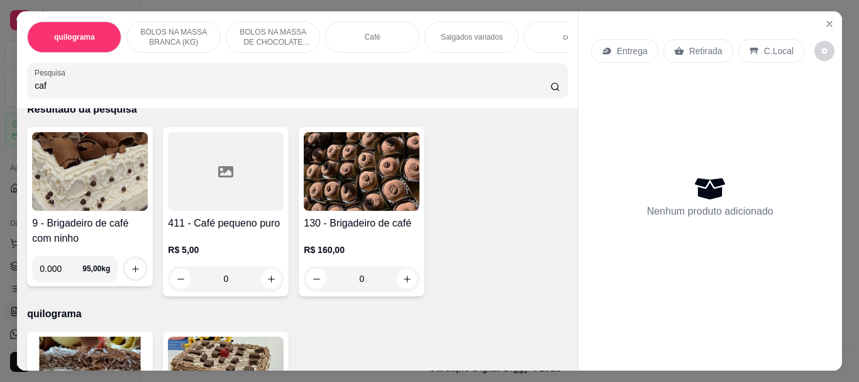
type input "caf"
click at [202, 172] on div at bounding box center [226, 171] width 116 height 79
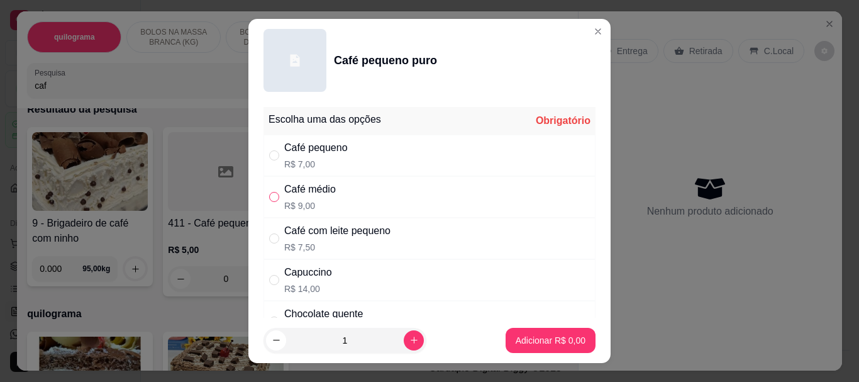
click at [273, 196] on input "" at bounding box center [274, 197] width 10 height 10
radio input "true"
click at [560, 338] on p "Adicionar R$ 9,00" at bounding box center [551, 340] width 70 height 13
type input "1"
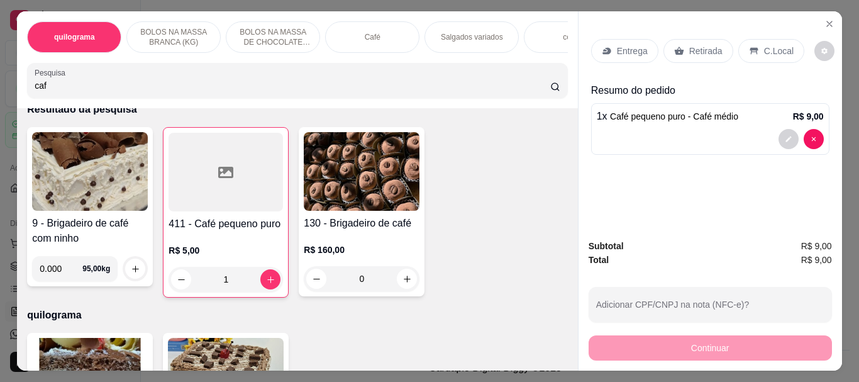
click at [692, 46] on p "Retirada" at bounding box center [705, 51] width 33 height 13
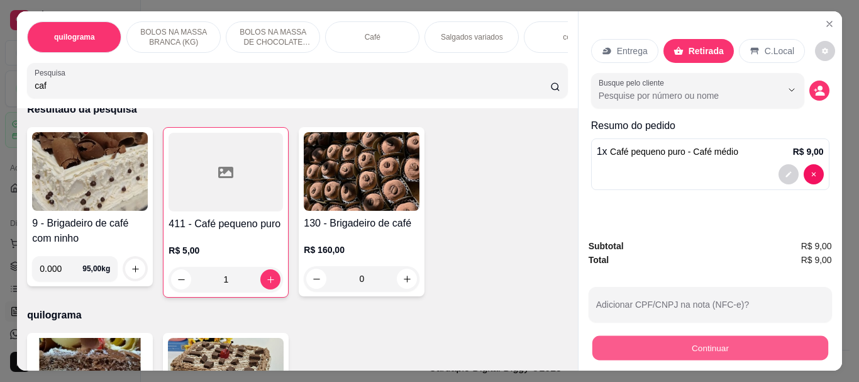
click at [690, 340] on button "Continuar" at bounding box center [710, 347] width 236 height 25
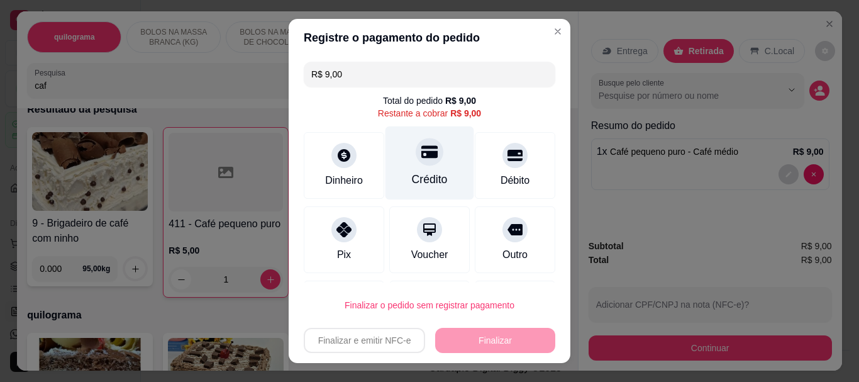
click at [416, 161] on div at bounding box center [430, 152] width 28 height 28
type input "R$ 0,00"
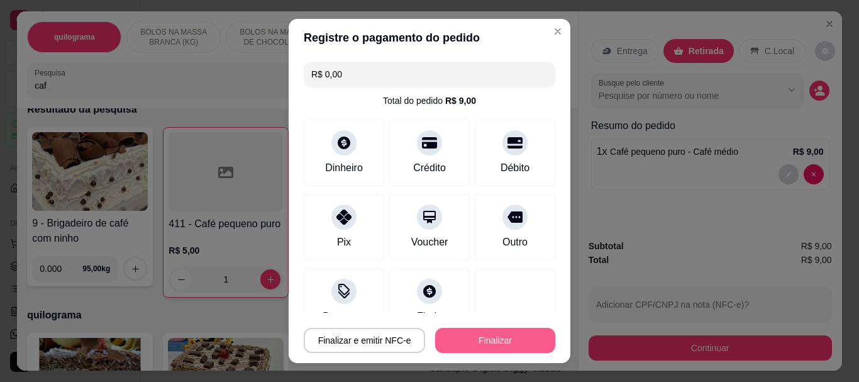
click at [489, 336] on button "Finalizar" at bounding box center [495, 340] width 120 height 25
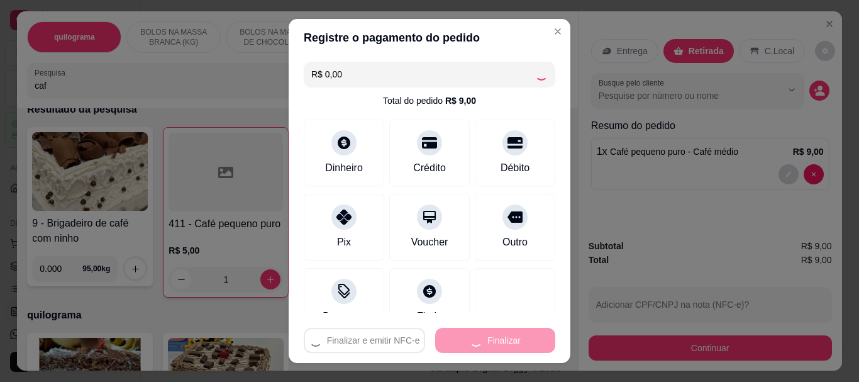
type input "0"
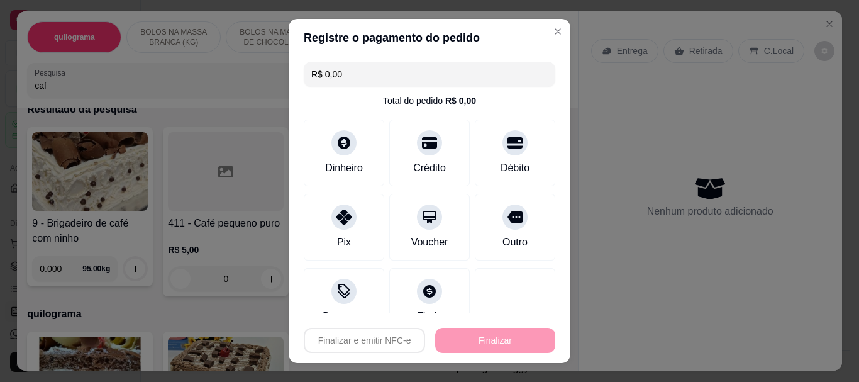
type input "-R$ 9,00"
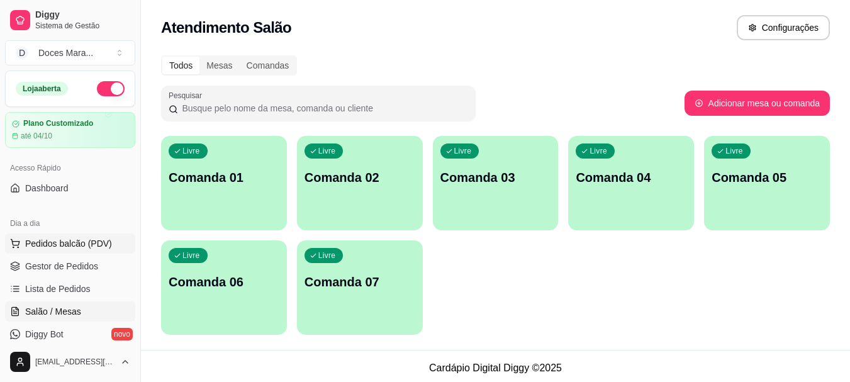
click at [96, 241] on span "Pedidos balcão (PDV)" at bounding box center [68, 243] width 87 height 13
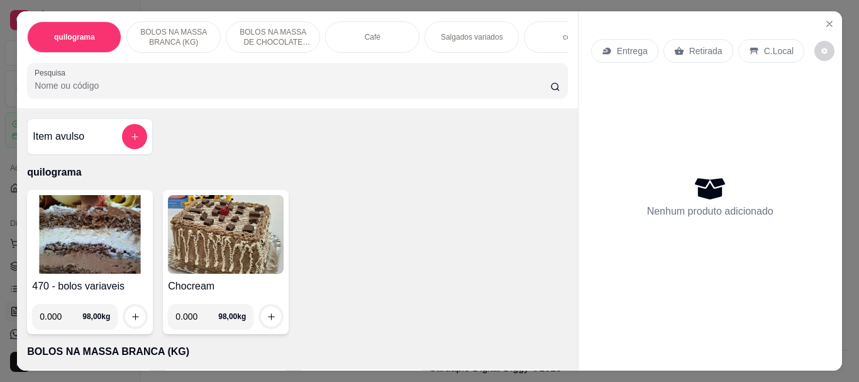
click at [75, 256] on img at bounding box center [90, 234] width 116 height 79
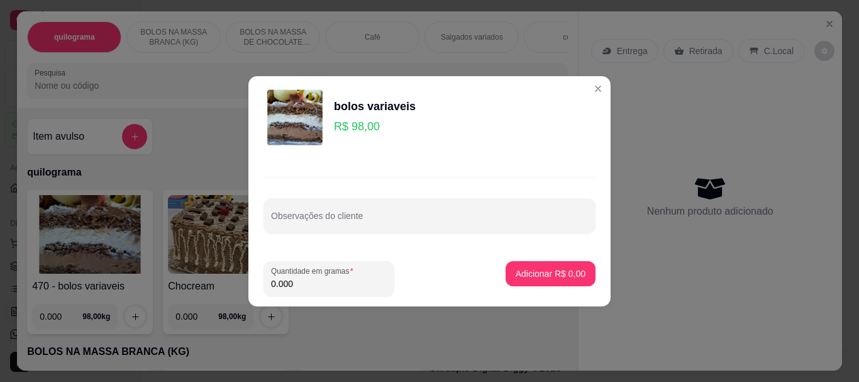
drag, startPoint x: 300, startPoint y: 287, endPoint x: 174, endPoint y: 287, distance: 126.4
click at [174, 287] on div "bolos variaveis R$ 98,00 Observações do cliente Quantidade em gramas 0.000 Adic…" at bounding box center [429, 191] width 859 height 382
type input "0.140"
click at [553, 273] on p "Adicionar R$ 13,72" at bounding box center [548, 273] width 73 height 12
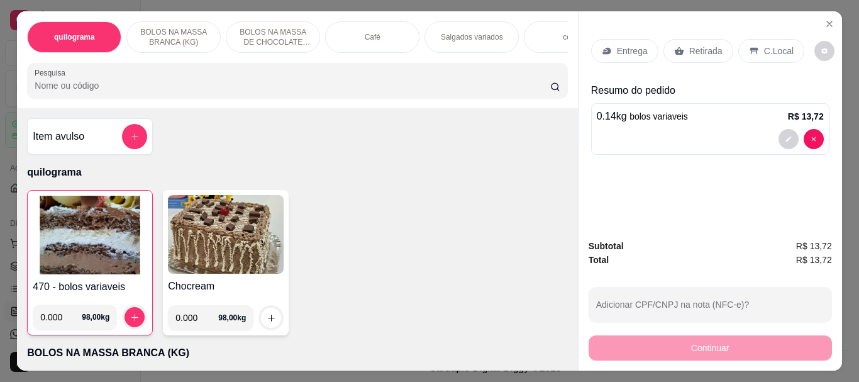
click at [70, 92] on input "Pesquisa" at bounding box center [293, 85] width 516 height 13
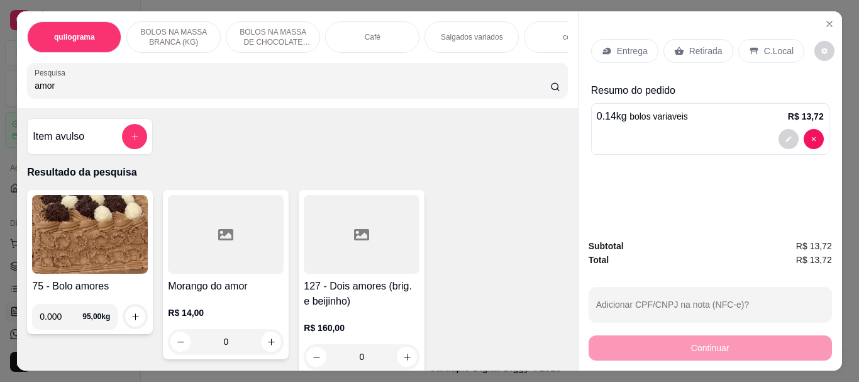
type input "amor"
click at [221, 267] on div at bounding box center [226, 234] width 116 height 79
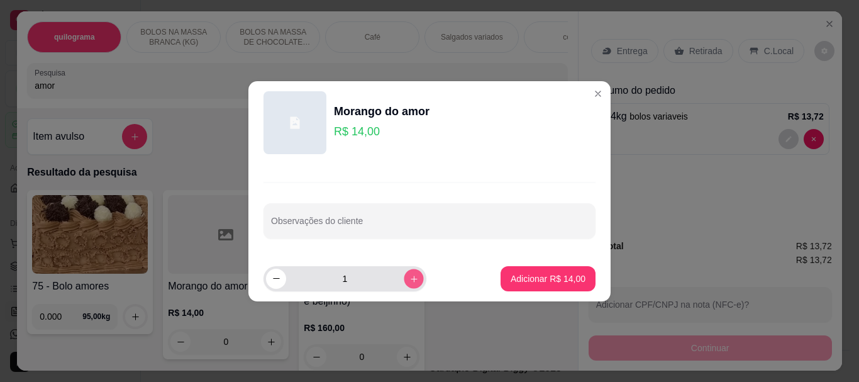
click at [409, 282] on icon "increase-product-quantity" at bounding box center [413, 278] width 9 height 9
type input "2"
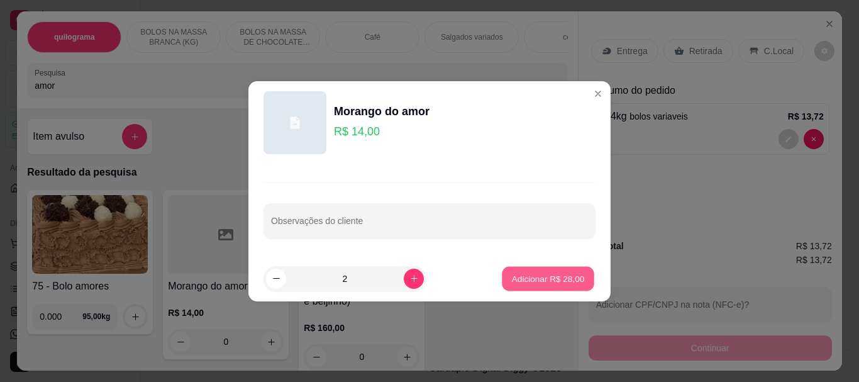
click at [526, 279] on p "Adicionar R$ 28,00" at bounding box center [548, 278] width 73 height 12
type input "2"
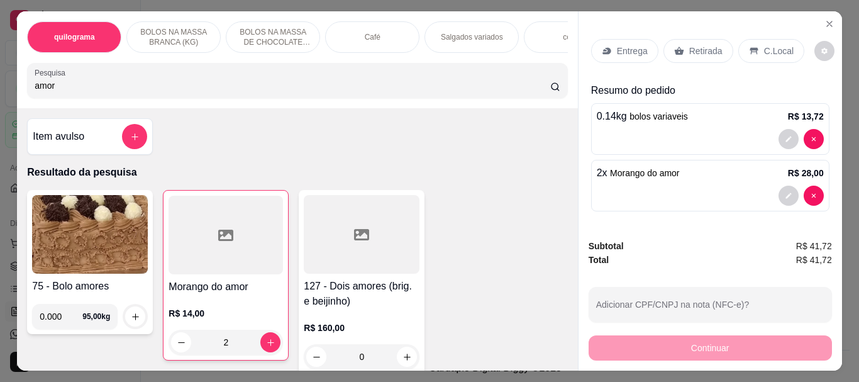
drag, startPoint x: 75, startPoint y: 89, endPoint x: 0, endPoint y: 125, distance: 83.0
click at [0, 125] on div "quilograma BOLOS NA MASSA BRANCA (KG) BOLOS NA MASSA DE CHOCOLATE preço por (KG…" at bounding box center [429, 191] width 859 height 382
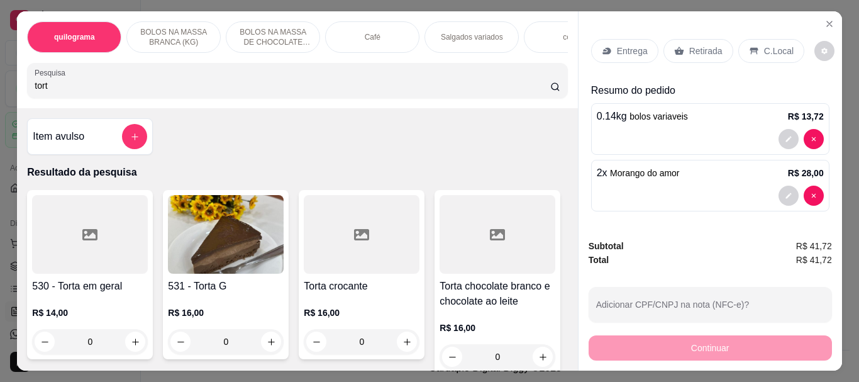
type input "tort"
click at [232, 214] on img at bounding box center [226, 234] width 116 height 79
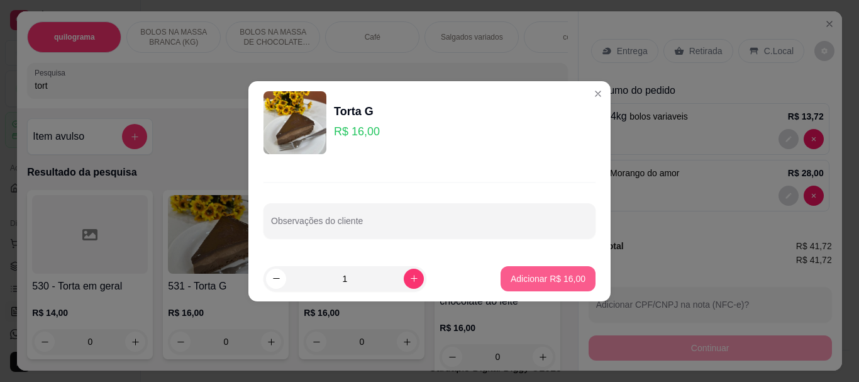
click at [544, 270] on button "Adicionar R$ 16,00" at bounding box center [548, 278] width 95 height 25
type input "1"
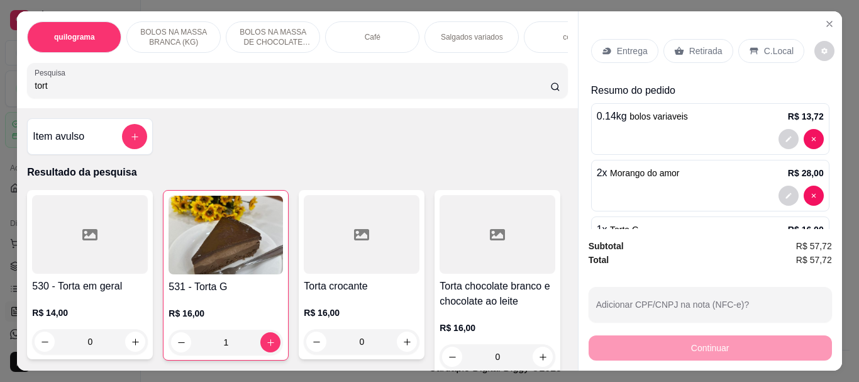
scroll to position [57, 0]
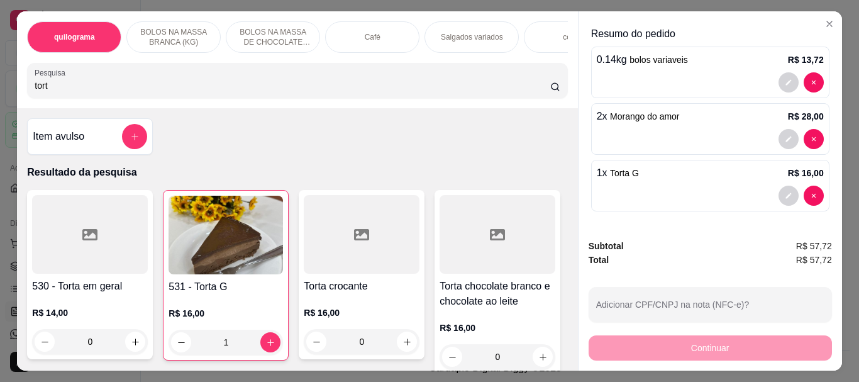
drag, startPoint x: 100, startPoint y: 97, endPoint x: 45, endPoint y: 86, distance: 56.6
click at [7, 94] on div "quilograma BOLOS NA MASSA BRANCA (KG) BOLOS NA MASSA DE CHOCOLATE preço por (KG…" at bounding box center [429, 191] width 859 height 382
drag, startPoint x: 47, startPoint y: 89, endPoint x: 9, endPoint y: 86, distance: 37.8
click at [9, 86] on div "quilograma BOLOS NA MASSA BRANCA (KG) BOLOS NA MASSA DE CHOCOLATE preço por (KG…" at bounding box center [429, 191] width 859 height 382
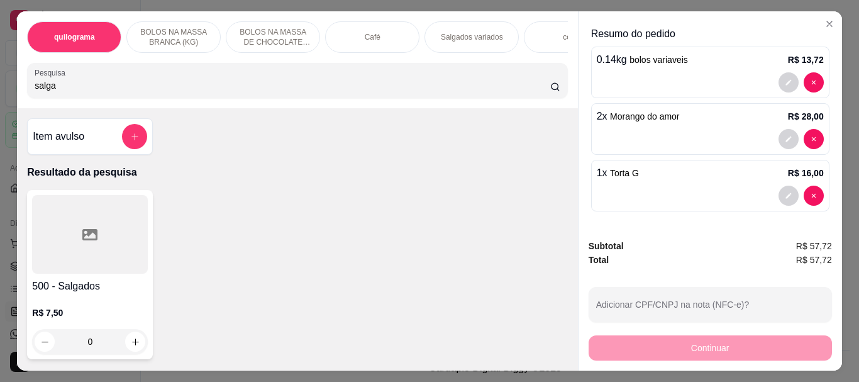
type input "salga"
click at [94, 236] on div at bounding box center [90, 234] width 116 height 79
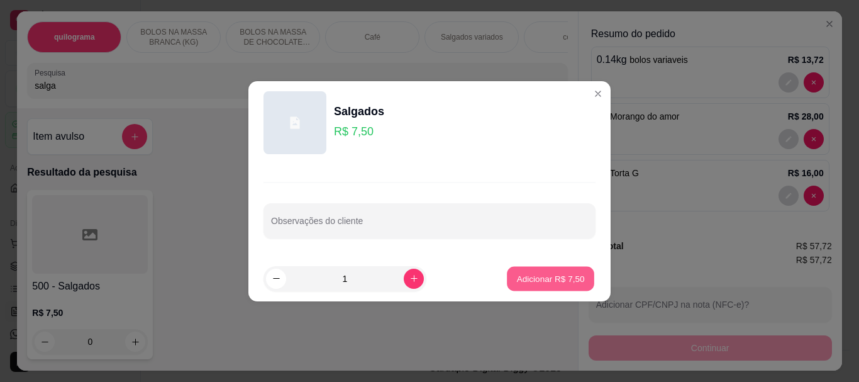
click at [518, 279] on p "Adicionar R$ 7,50" at bounding box center [550, 278] width 68 height 12
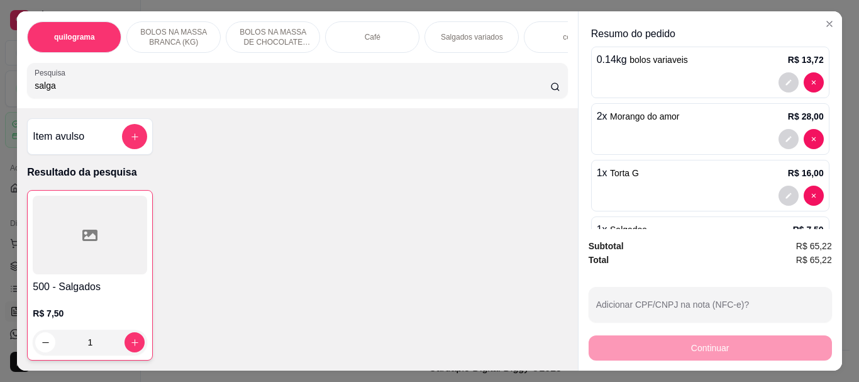
drag, startPoint x: 88, startPoint y: 92, endPoint x: 0, endPoint y: 83, distance: 88.5
click at [0, 83] on div "quilograma BOLOS NA MASSA BRANCA (KG) BOLOS NA MASSA DE CHOCOLATE preço por (KG…" at bounding box center [429, 191] width 859 height 382
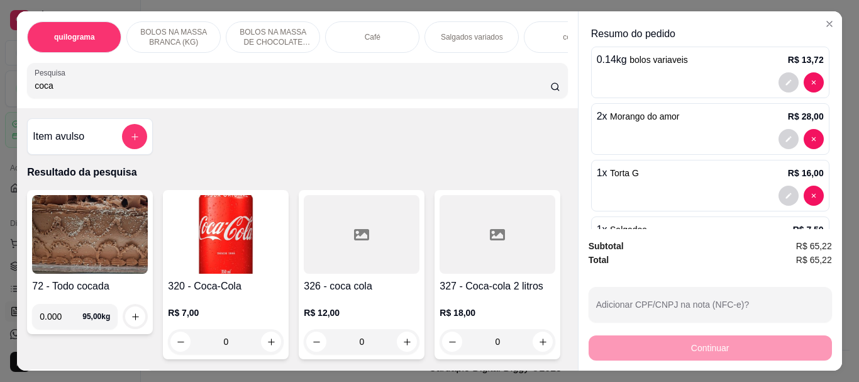
click at [192, 227] on img at bounding box center [226, 234] width 116 height 79
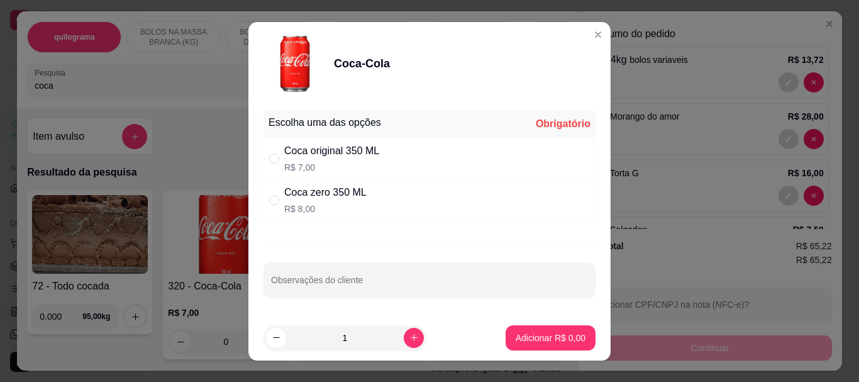
click at [263, 160] on div "Coca original 350 ML R$ 7,00" at bounding box center [429, 159] width 332 height 42
click at [519, 339] on p "Adicionar R$ 7,00" at bounding box center [550, 337] width 68 height 12
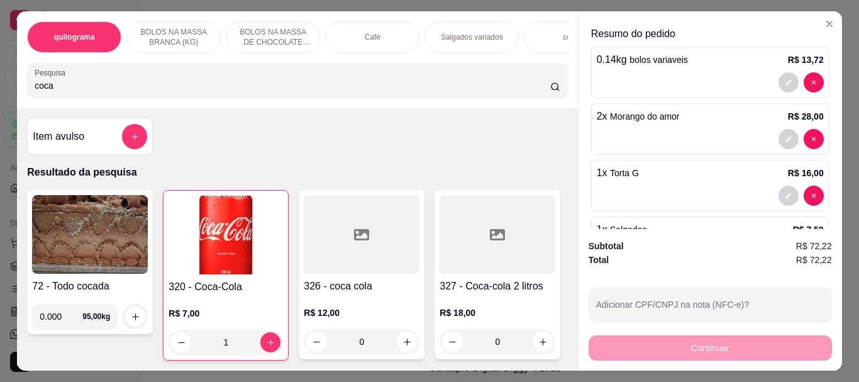
click at [224, 263] on img at bounding box center [226, 235] width 114 height 79
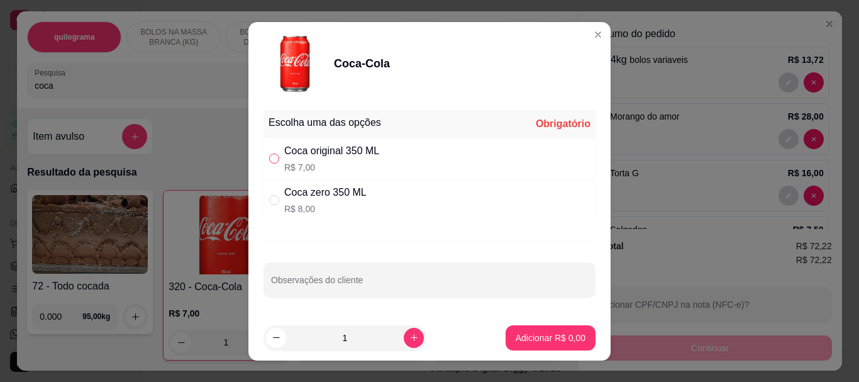
click at [273, 157] on input "" at bounding box center [274, 158] width 10 height 10
click at [535, 333] on p "Adicionar R$ 7,00" at bounding box center [550, 337] width 68 height 12
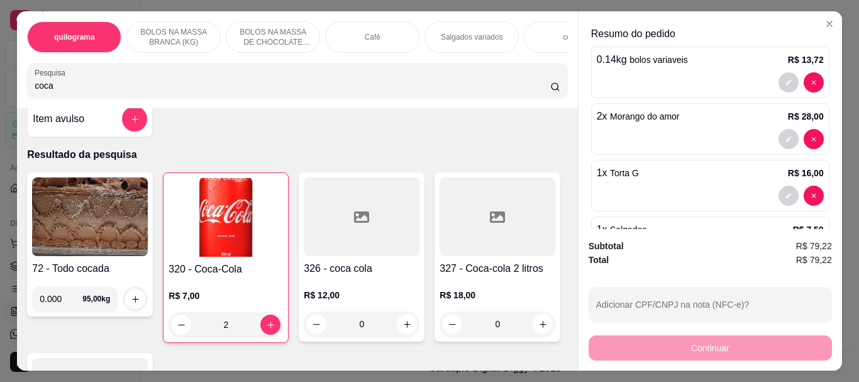
scroll to position [0, 0]
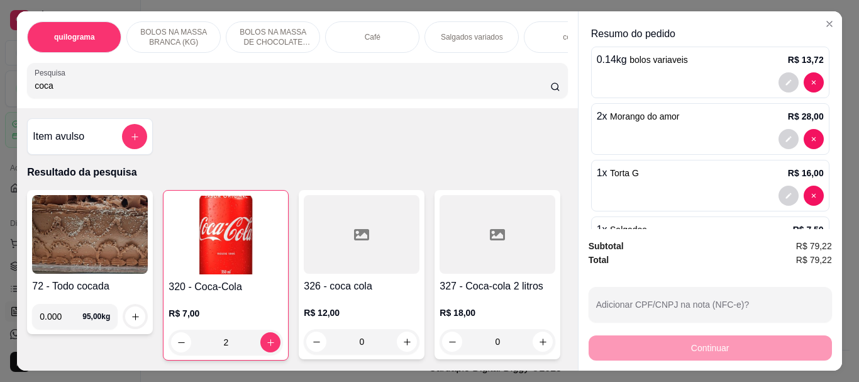
drag, startPoint x: 55, startPoint y: 92, endPoint x: 3, endPoint y: 89, distance: 53.0
click at [5, 89] on div "quilograma BOLOS NA MASSA BRANCA (KG) BOLOS NA MASSA DE CHOCOLATE preço por (KG…" at bounding box center [429, 191] width 859 height 382
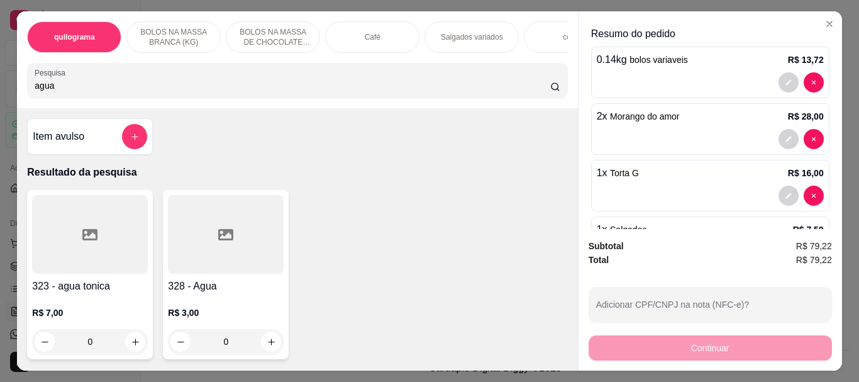
click at [236, 247] on div at bounding box center [226, 234] width 116 height 79
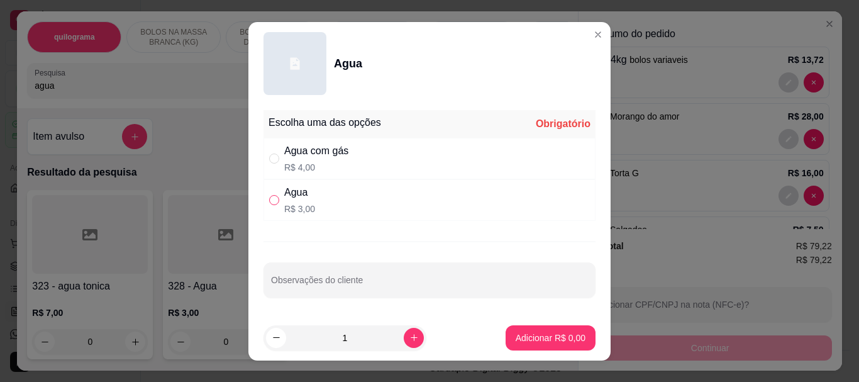
click at [269, 199] on input "" at bounding box center [274, 200] width 10 height 10
click at [561, 336] on p "Adicionar R$ 3,00" at bounding box center [551, 337] width 70 height 13
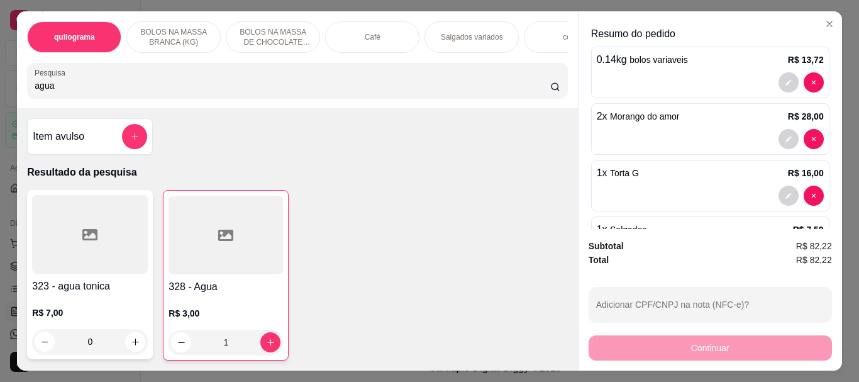
drag, startPoint x: 62, startPoint y: 93, endPoint x: 0, endPoint y: 82, distance: 62.7
click at [0, 82] on div "quilograma BOLOS NA MASSA BRANCA (KG) BOLOS NA MASSA DE CHOCOLATE preço por (KG…" at bounding box center [429, 191] width 859 height 382
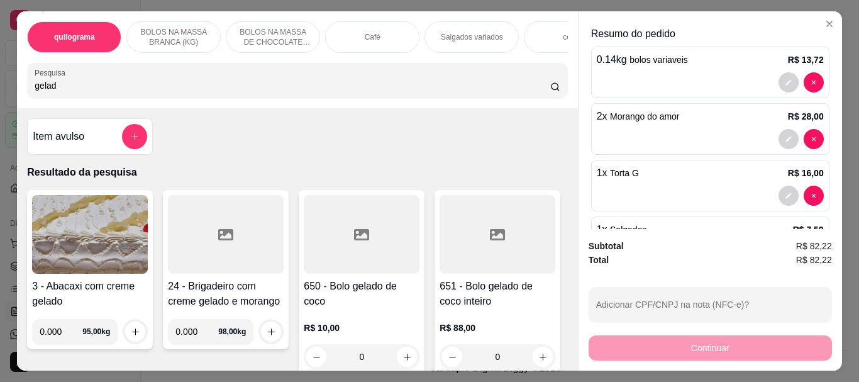
click at [370, 264] on div at bounding box center [362, 234] width 116 height 79
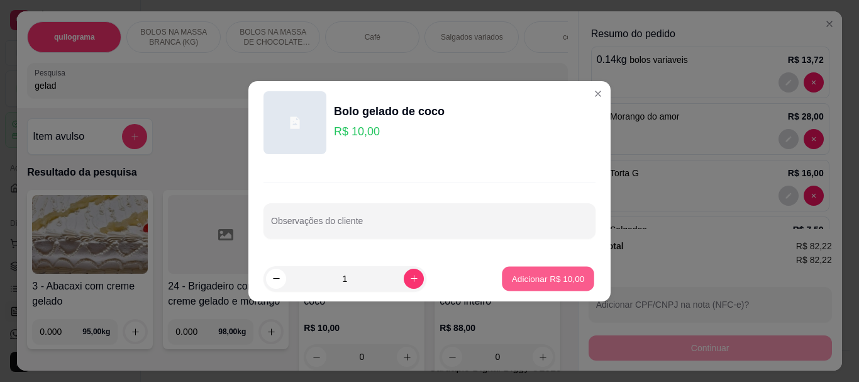
click at [526, 283] on p "Adicionar R$ 10,00" at bounding box center [548, 278] width 73 height 12
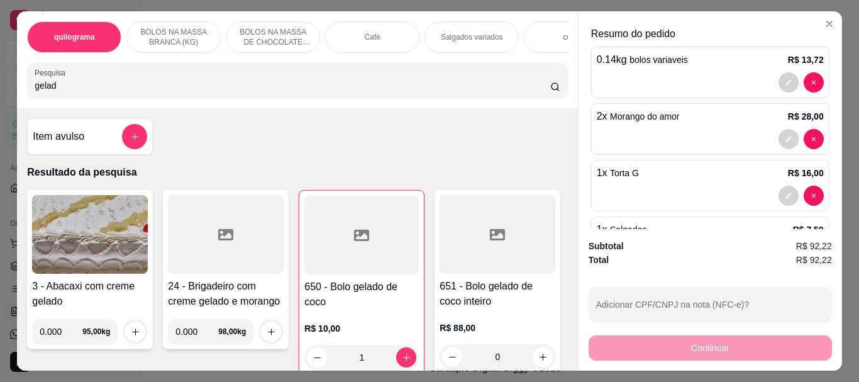
drag, startPoint x: 69, startPoint y: 97, endPoint x: 0, endPoint y: 91, distance: 69.5
click at [0, 91] on div "quilograma BOLOS NA MASSA BRANCA (KG) BOLOS NA MASSA DE CHOCOLATE preço por (KG…" at bounding box center [429, 191] width 859 height 382
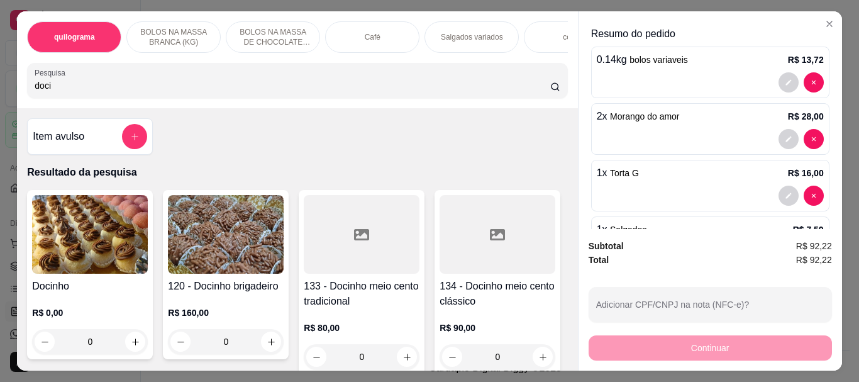
click at [109, 228] on img at bounding box center [90, 234] width 116 height 79
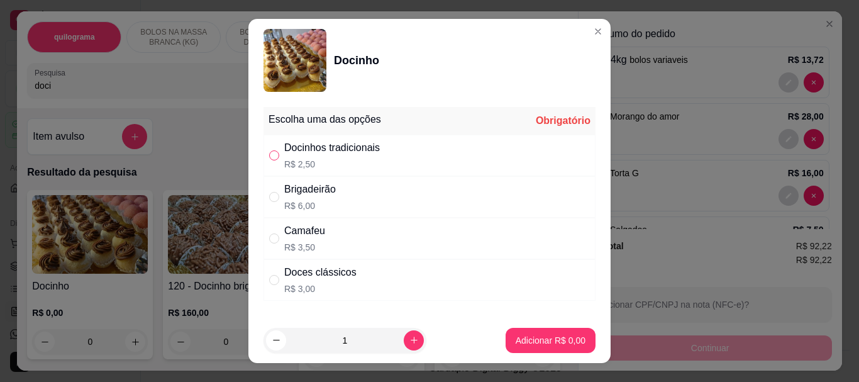
click at [272, 158] on input "" at bounding box center [274, 155] width 10 height 10
click at [546, 341] on p "Adicionar R$ 2,50" at bounding box center [551, 340] width 70 height 13
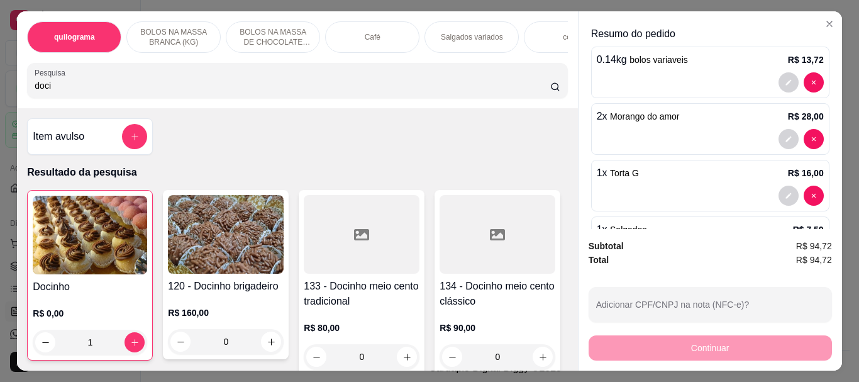
drag, startPoint x: 58, startPoint y: 94, endPoint x: 31, endPoint y: 93, distance: 26.4
click at [35, 92] on input "doci" at bounding box center [293, 85] width 516 height 13
click at [387, 41] on div "Café" at bounding box center [372, 36] width 94 height 31
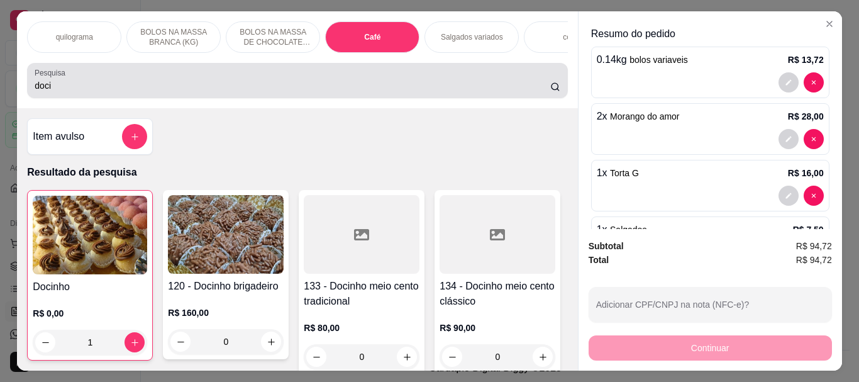
scroll to position [33, 0]
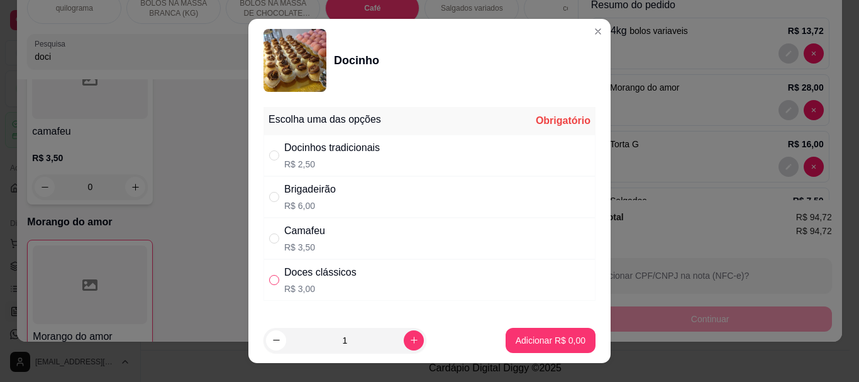
click at [270, 276] on input "" at bounding box center [274, 280] width 10 height 10
click at [530, 344] on p "Adicionar R$ 3,00" at bounding box center [550, 340] width 68 height 12
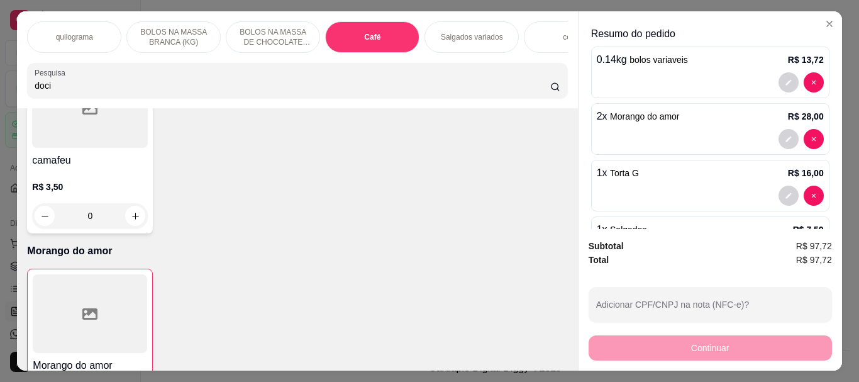
scroll to position [0, 0]
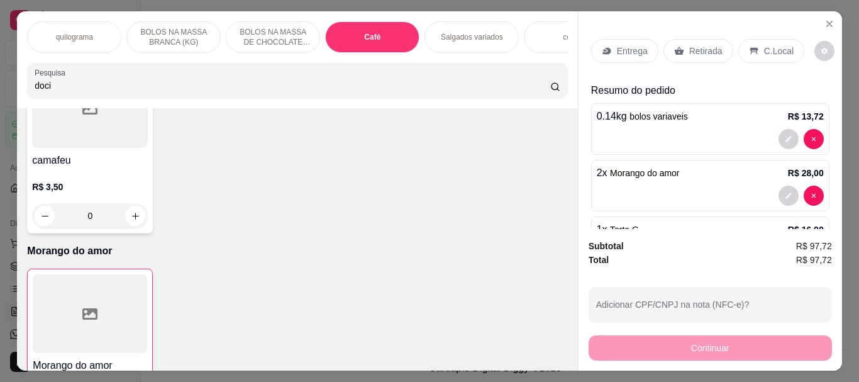
drag, startPoint x: 694, startPoint y: 43, endPoint x: 693, endPoint y: 66, distance: 22.6
click at [692, 45] on p "Retirada" at bounding box center [705, 51] width 33 height 13
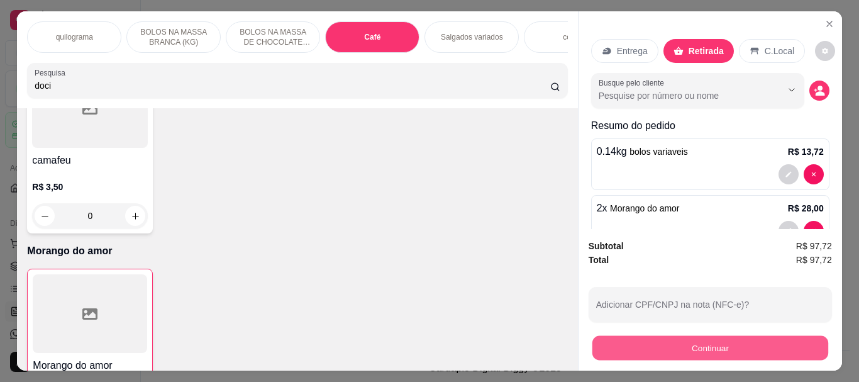
click at [705, 346] on button "Continuar" at bounding box center [710, 347] width 236 height 25
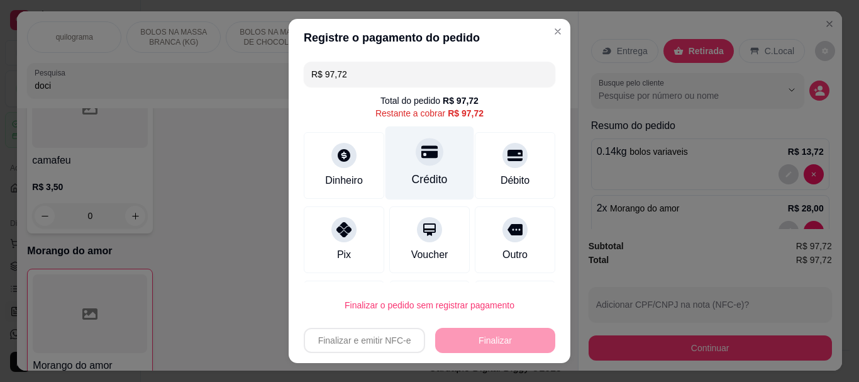
click at [416, 161] on div at bounding box center [430, 152] width 28 height 28
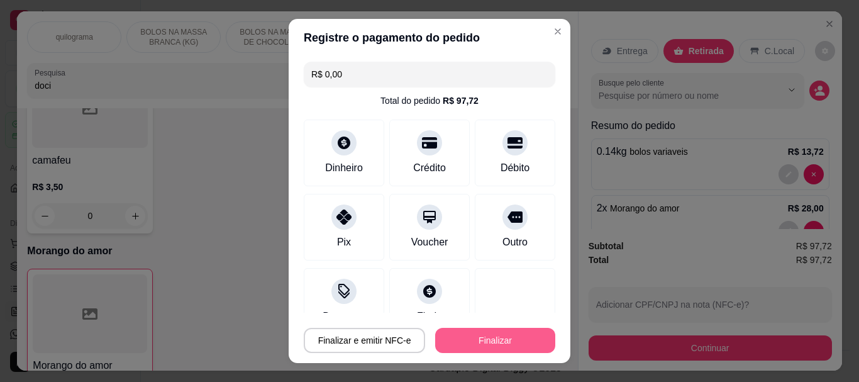
click at [494, 338] on button "Finalizar" at bounding box center [495, 340] width 120 height 25
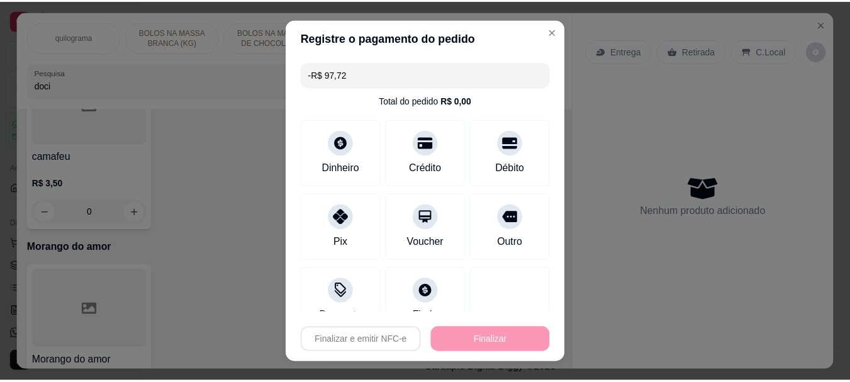
scroll to position [4869, 0]
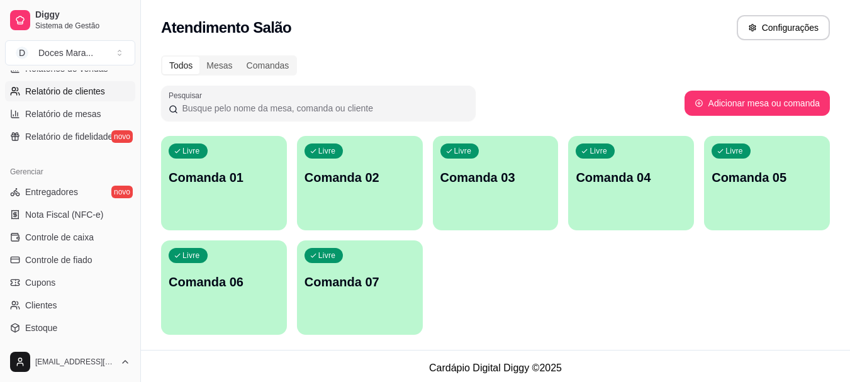
scroll to position [440, 0]
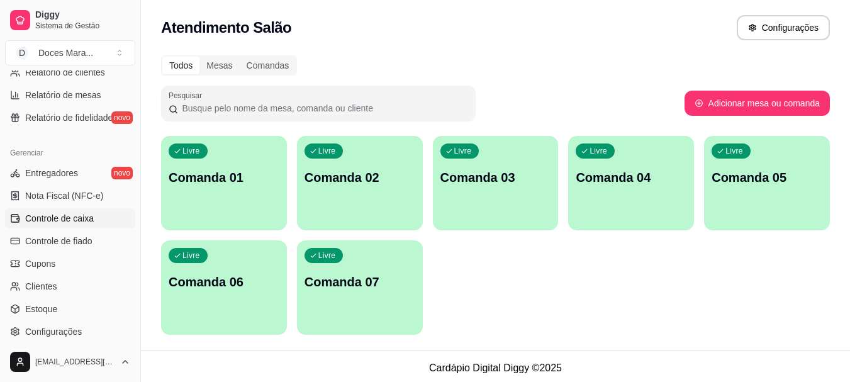
click at [75, 219] on span "Controle de caixa" at bounding box center [59, 218] width 69 height 13
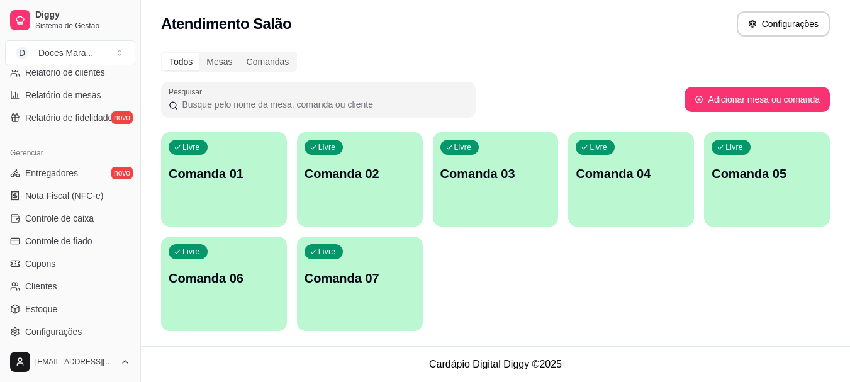
scroll to position [372, 0]
